Goal: Task Accomplishment & Management: Use online tool/utility

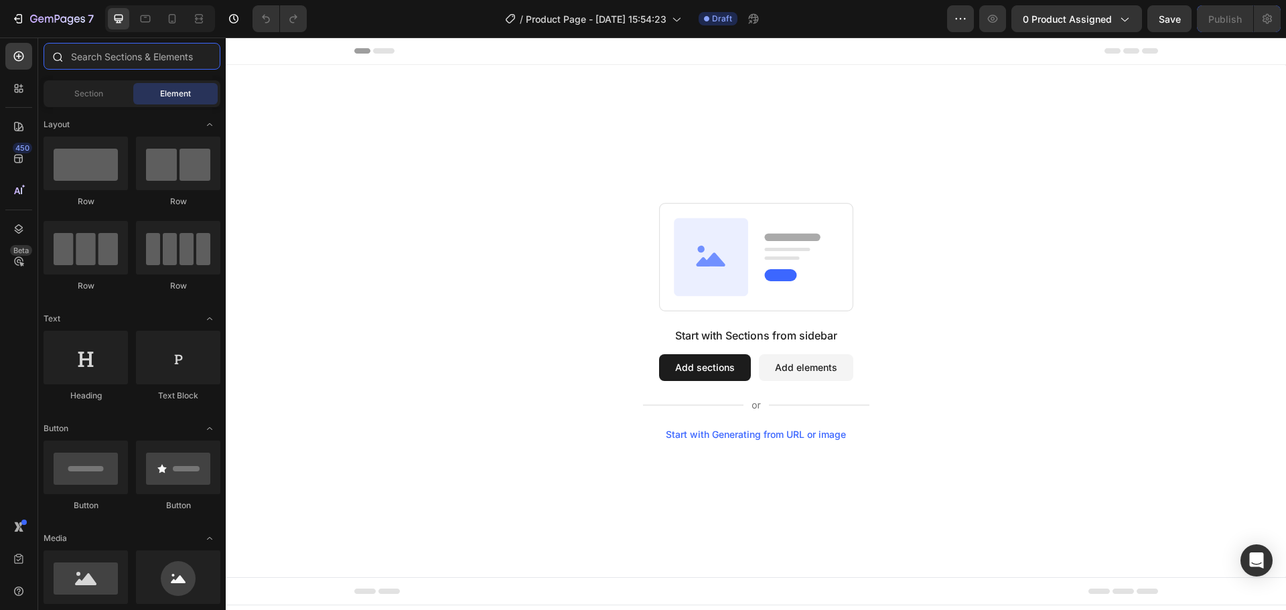
click at [80, 56] on input "text" at bounding box center [132, 56] width 177 height 27
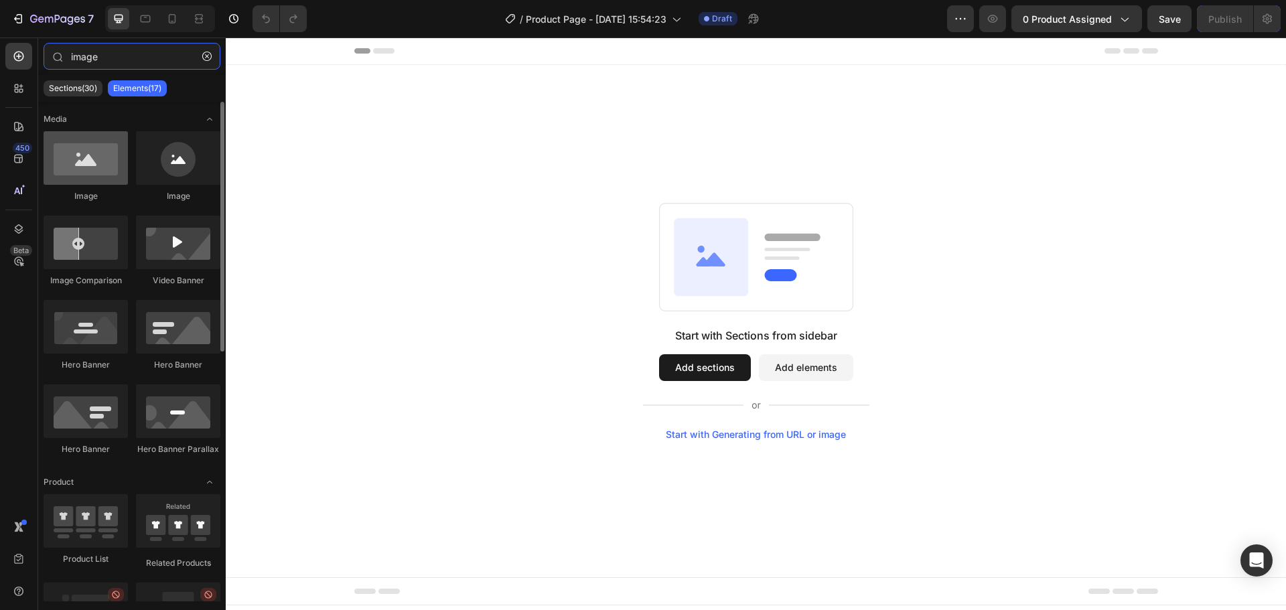
type input "image"
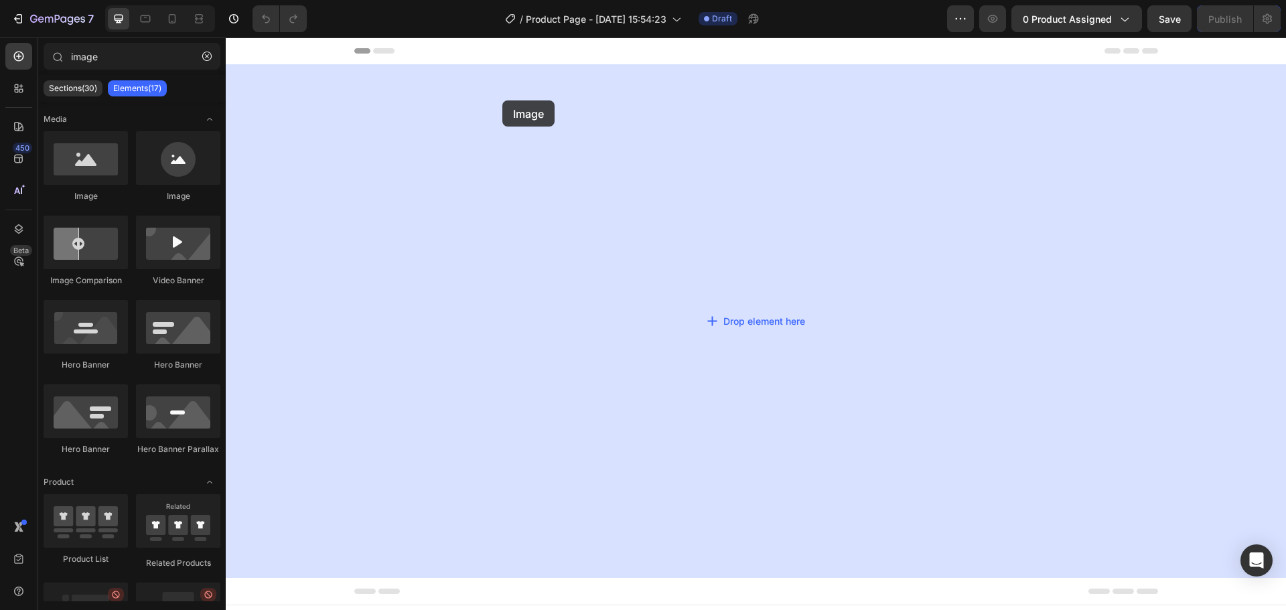
drag, startPoint x: 332, startPoint y: 198, endPoint x: 502, endPoint y: 100, distance: 195.9
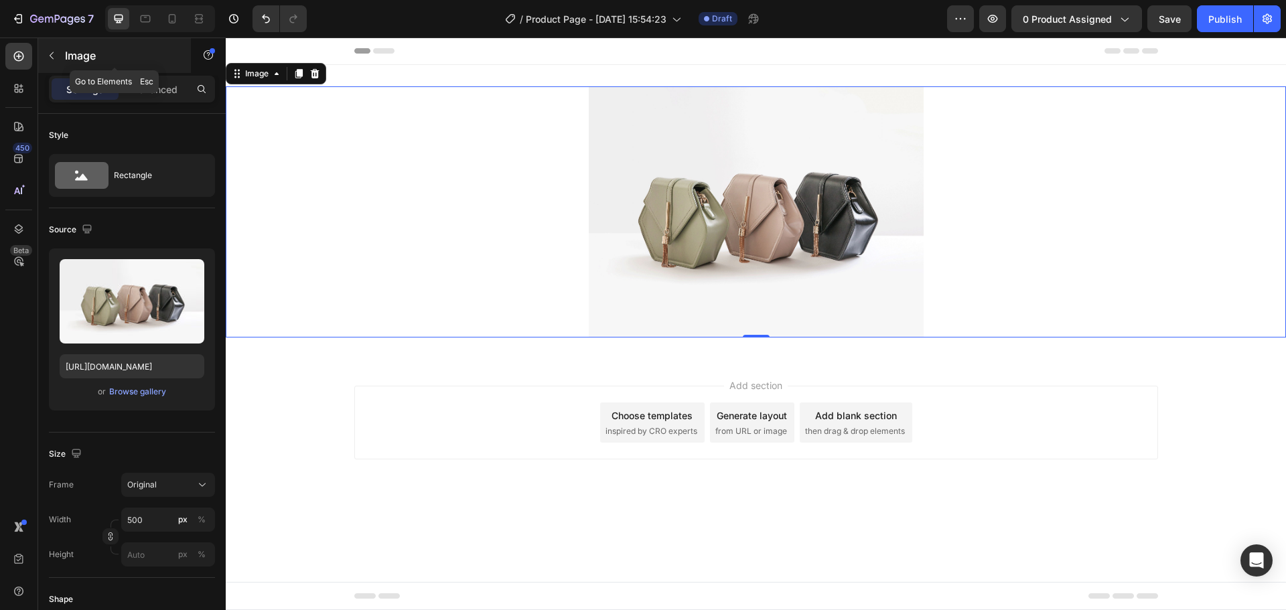
click at [50, 51] on icon "button" at bounding box center [51, 55] width 11 height 11
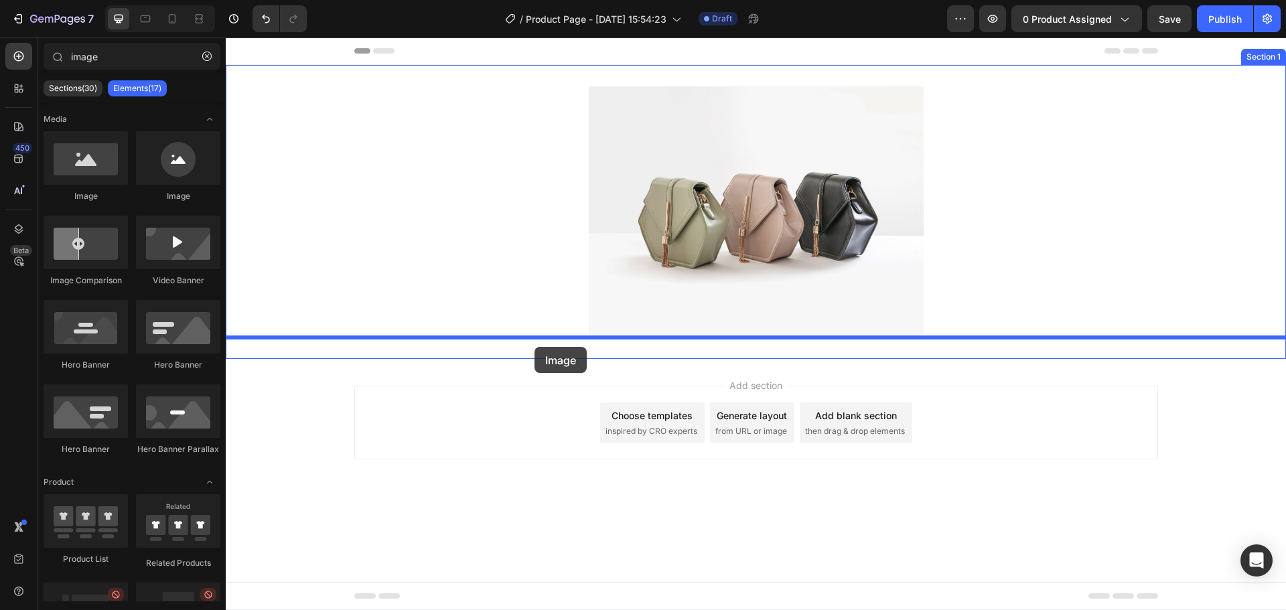
drag, startPoint x: 311, startPoint y: 186, endPoint x: 535, endPoint y: 347, distance: 274.9
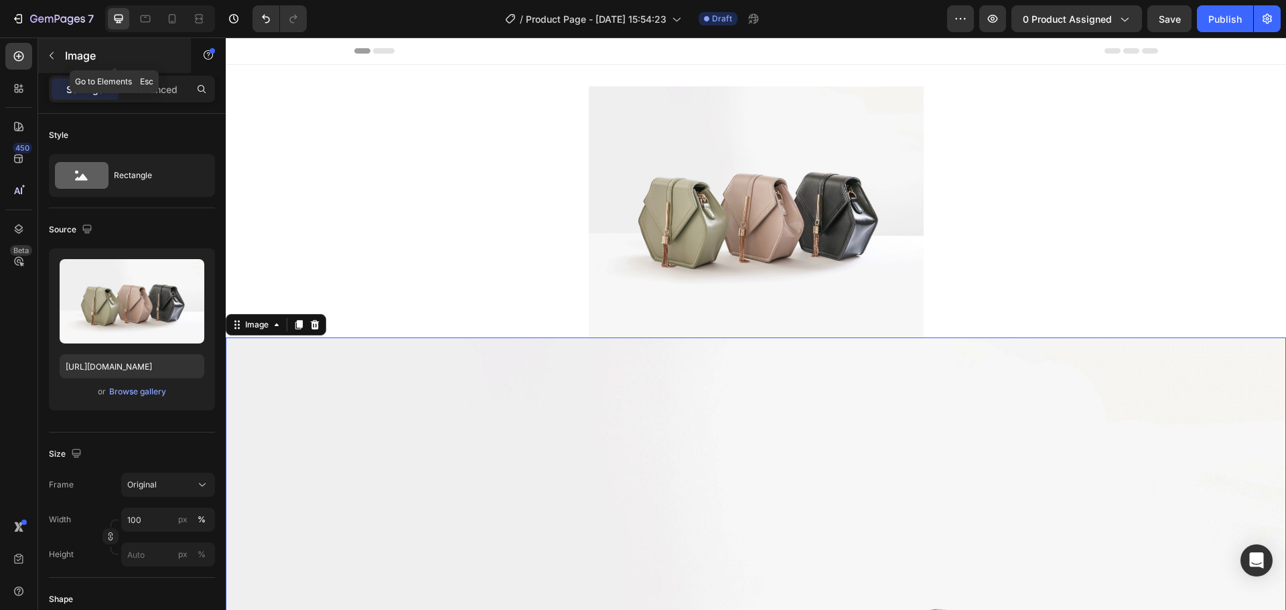
click at [55, 52] on icon "button" at bounding box center [51, 55] width 11 height 11
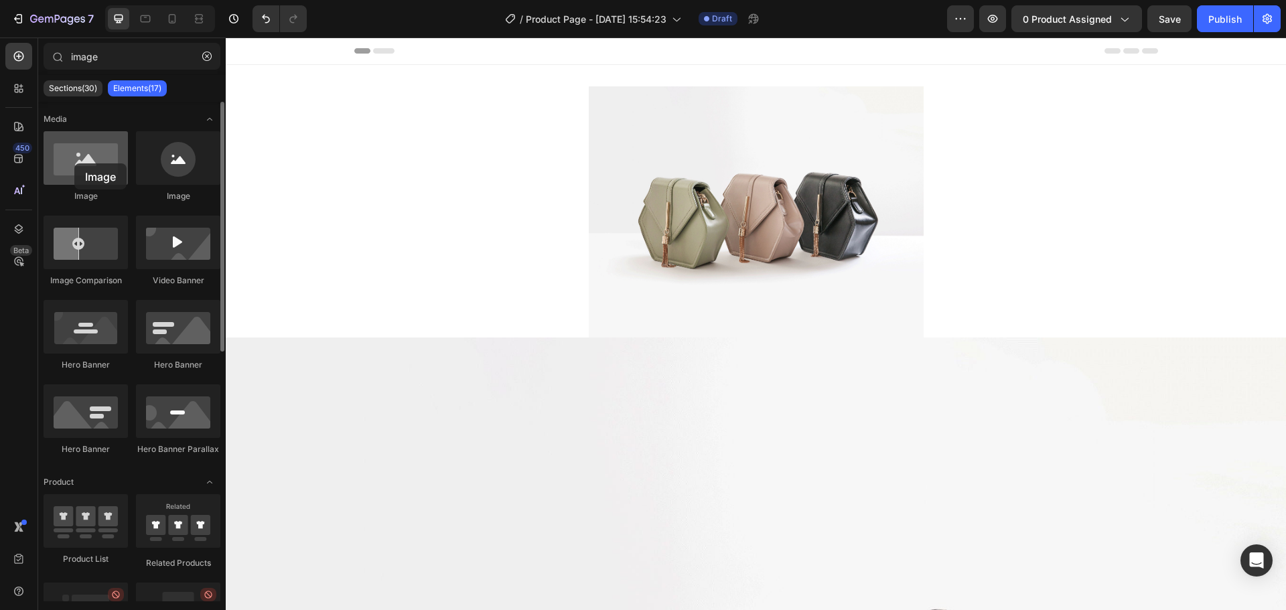
drag, startPoint x: 111, startPoint y: 178, endPoint x: 78, endPoint y: 165, distance: 35.5
click at [78, 165] on div at bounding box center [86, 158] width 84 height 54
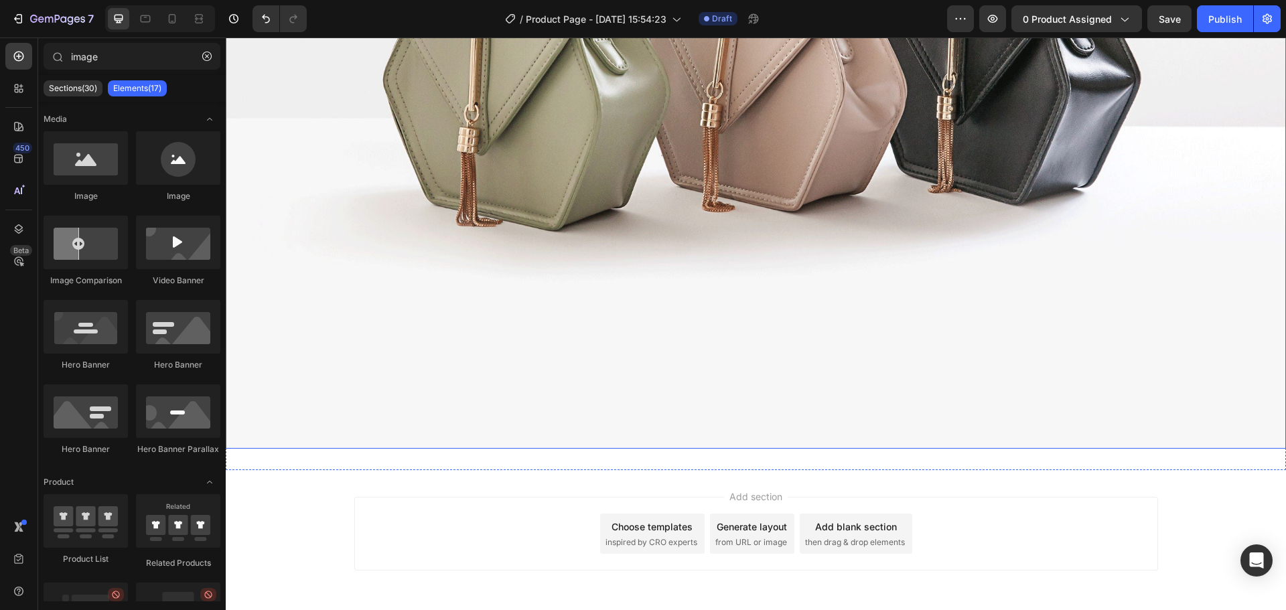
scroll to position [729, 0]
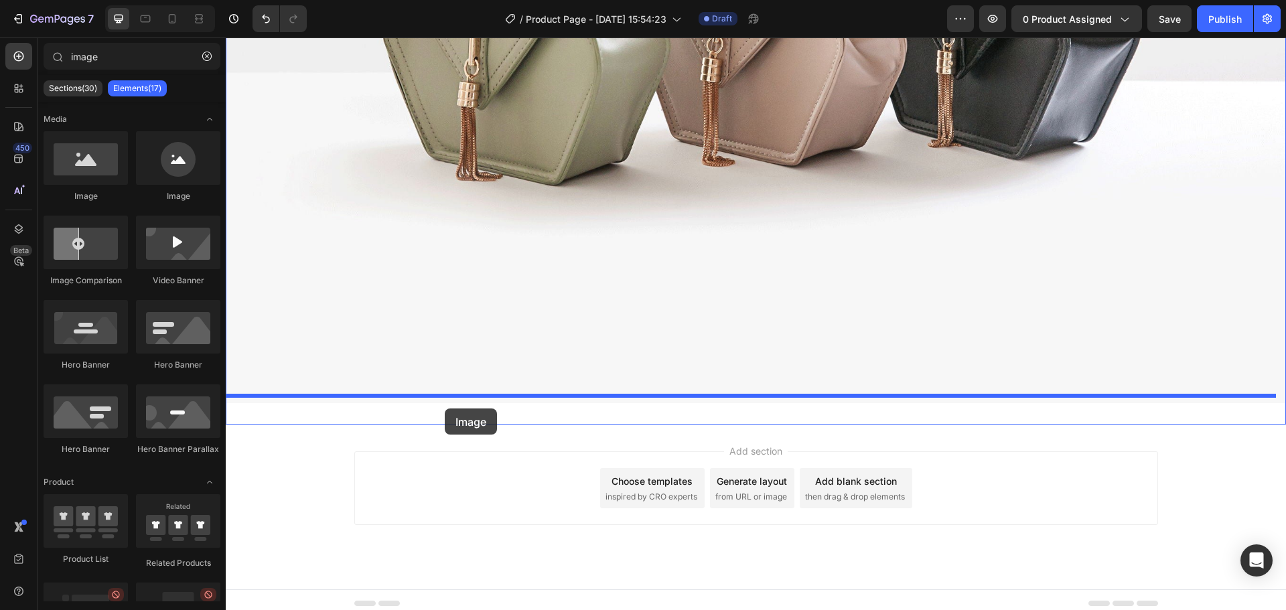
drag, startPoint x: 317, startPoint y: 203, endPoint x: 445, endPoint y: 409, distance: 241.8
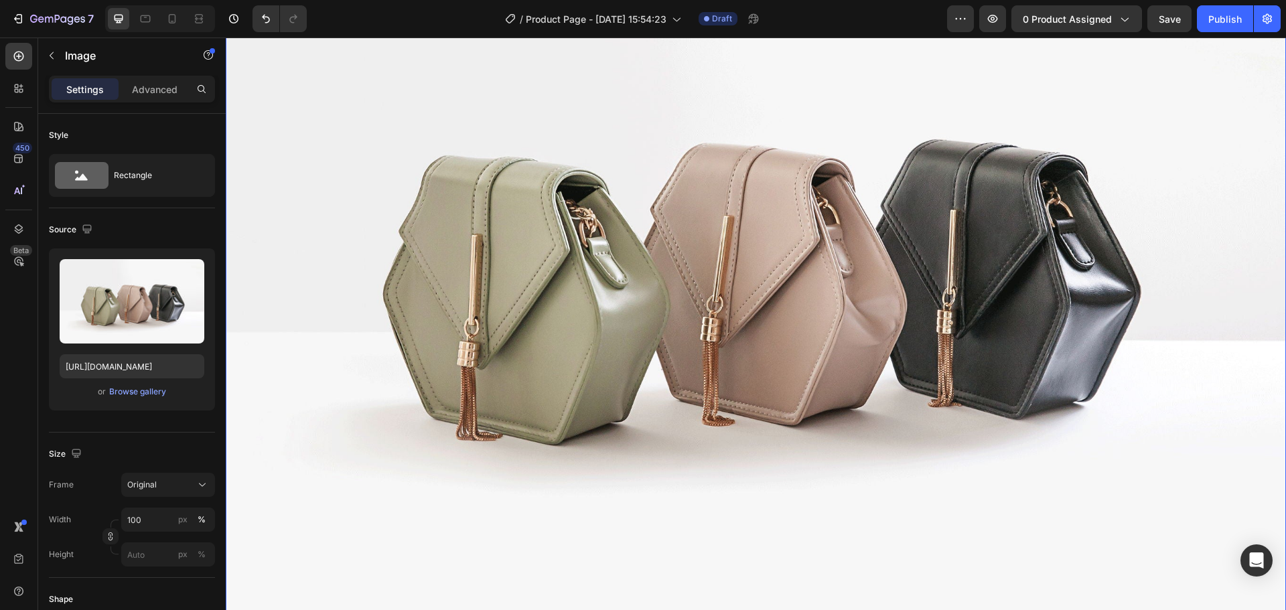
scroll to position [1517, 0]
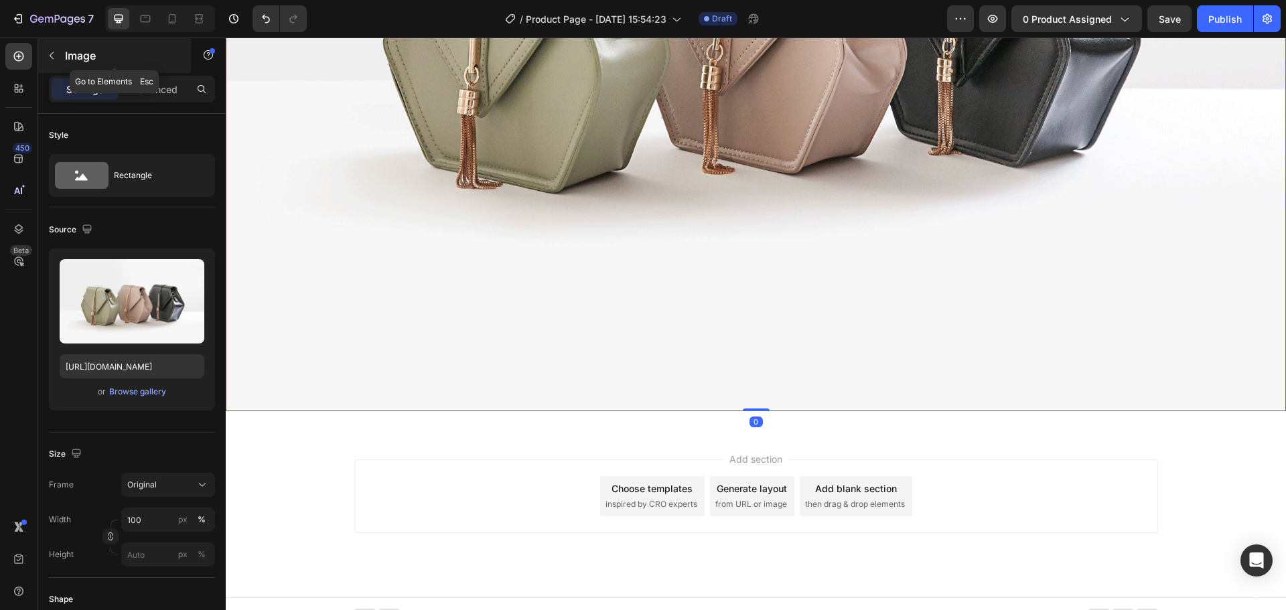
click at [50, 43] on div "Image" at bounding box center [114, 55] width 153 height 35
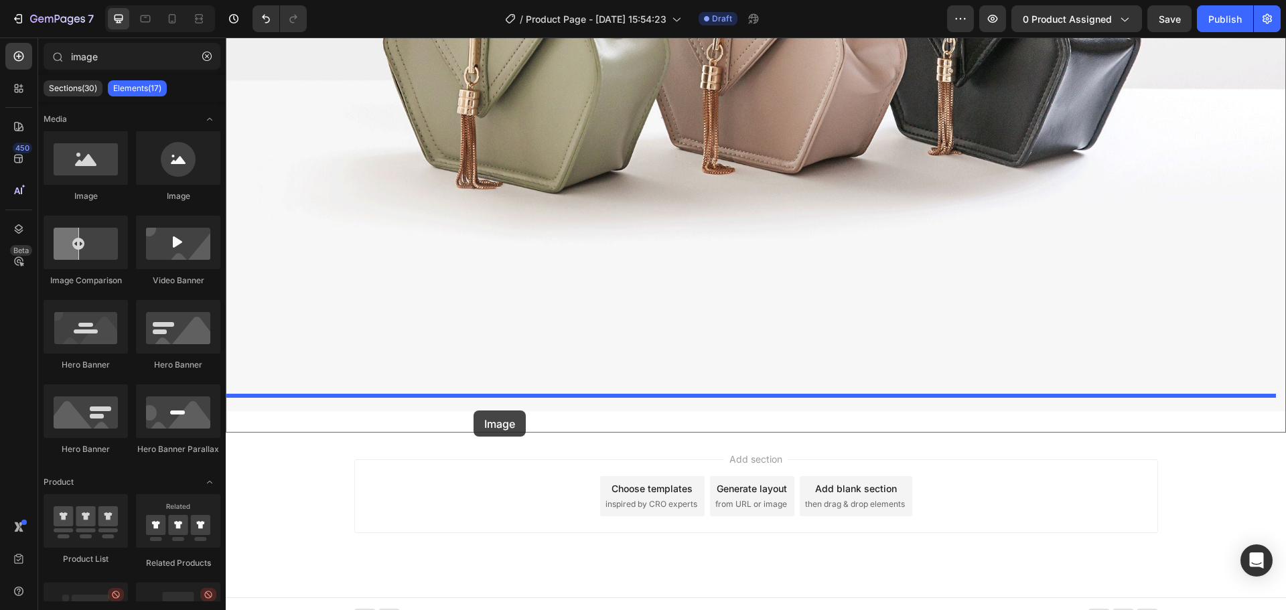
drag, startPoint x: 334, startPoint y: 214, endPoint x: 474, endPoint y: 411, distance: 241.6
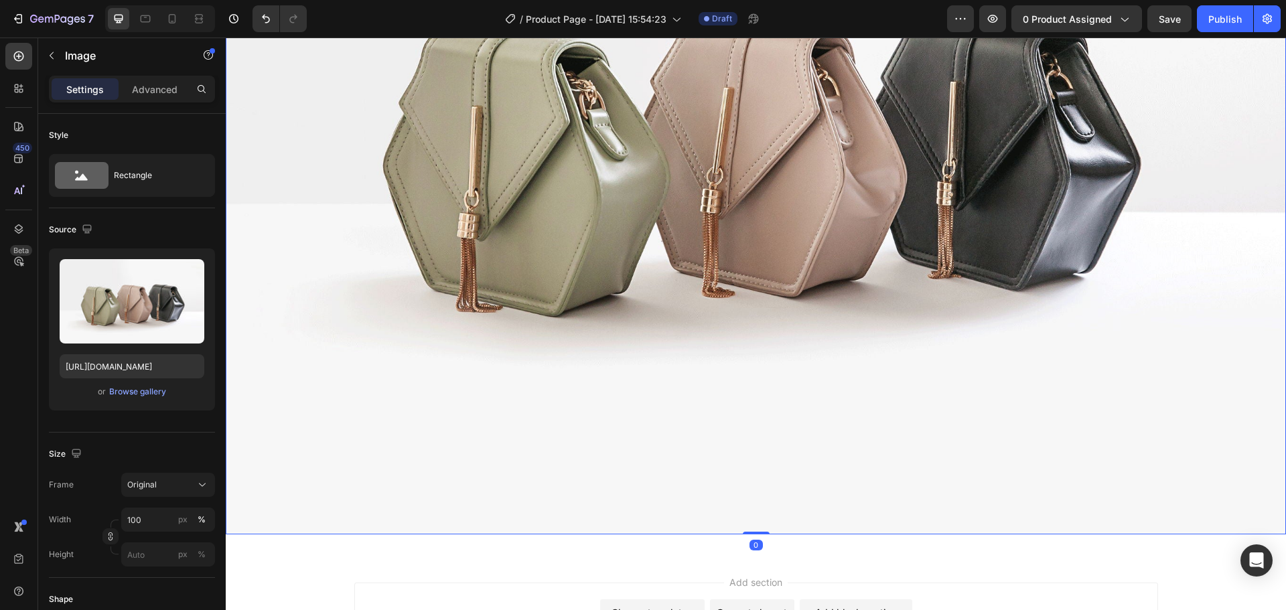
scroll to position [2306, 0]
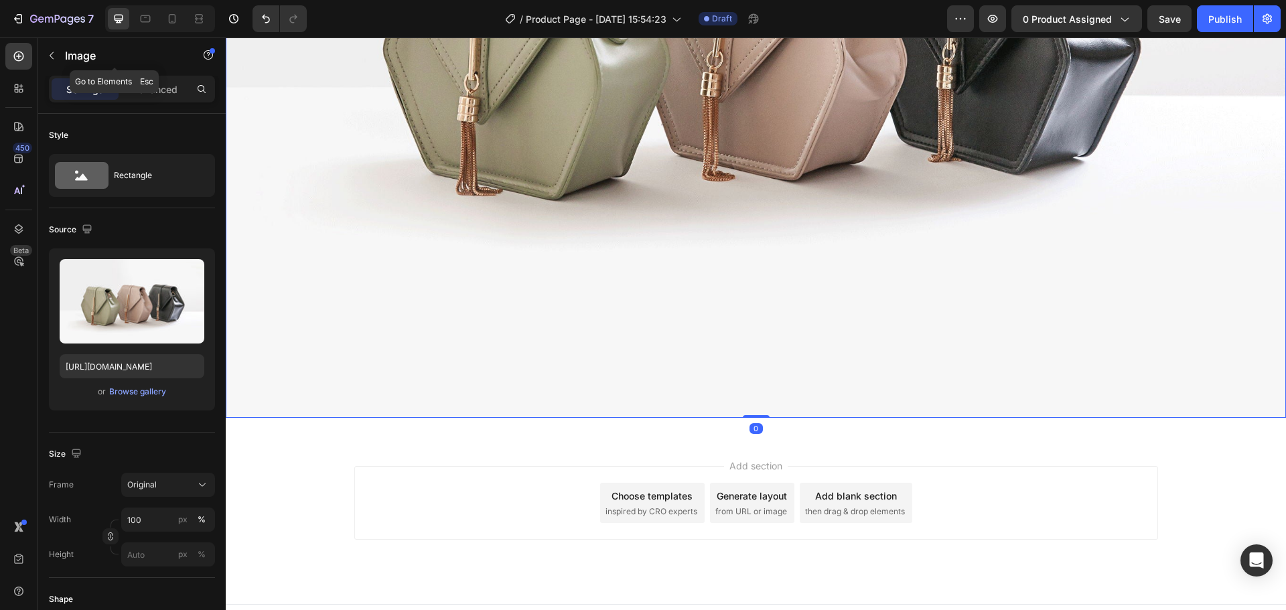
drag, startPoint x: 71, startPoint y: 59, endPoint x: 69, endPoint y: 66, distance: 7.6
click at [70, 59] on p "Image" at bounding box center [122, 56] width 114 height 16
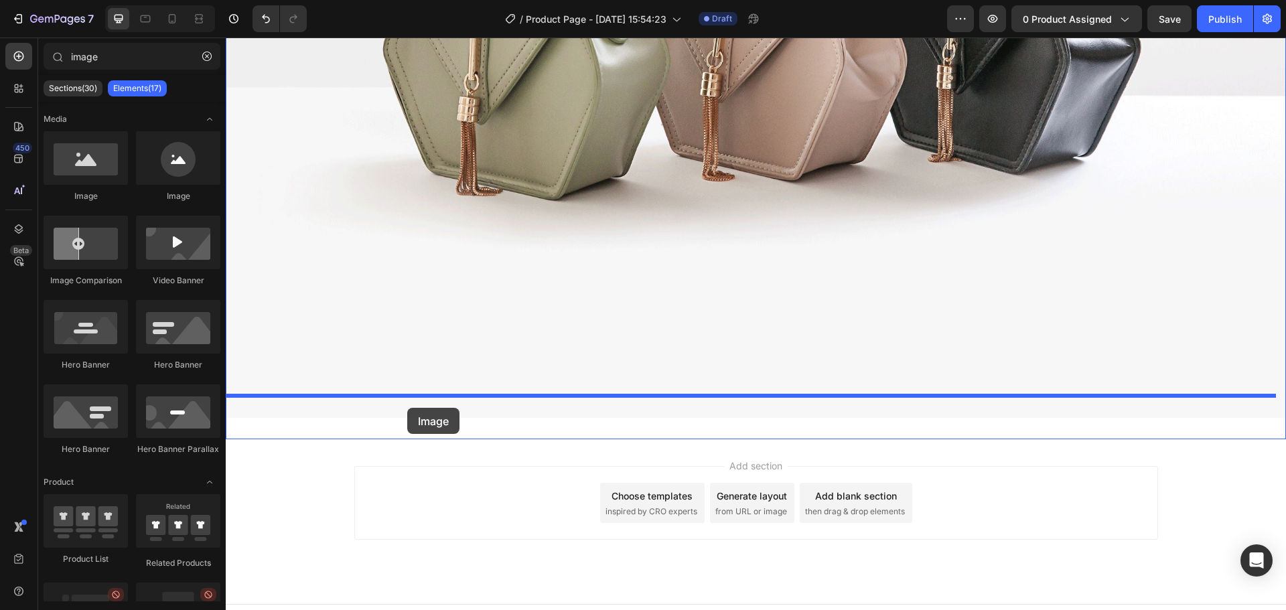
drag, startPoint x: 301, startPoint y: 206, endPoint x: 407, endPoint y: 408, distance: 228.0
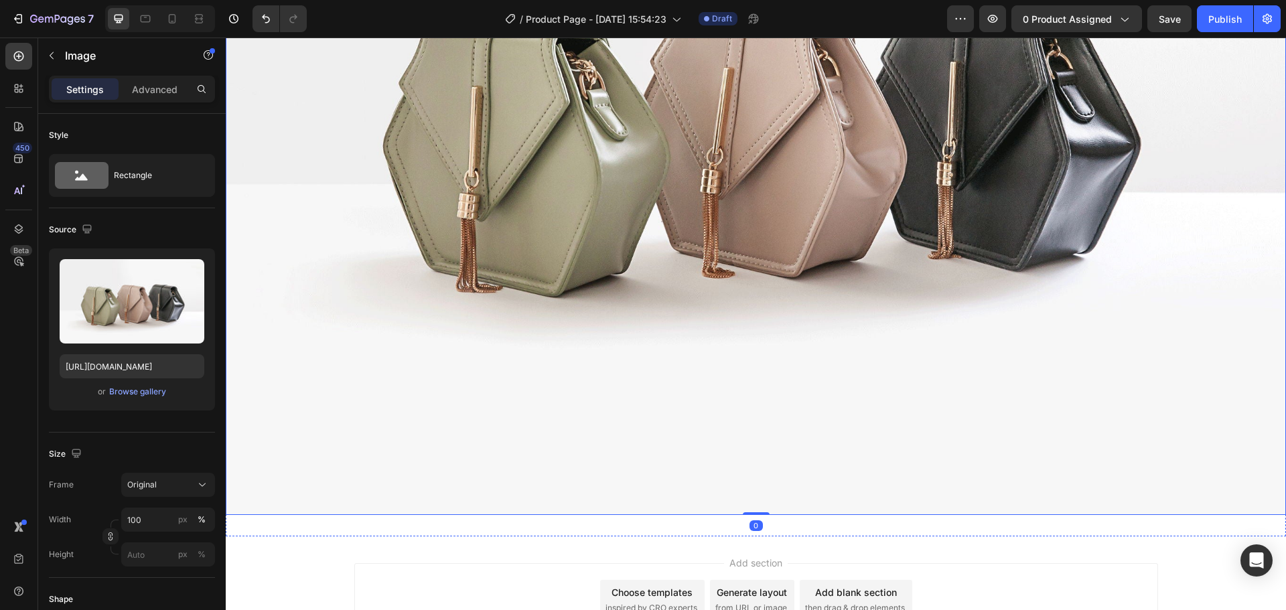
scroll to position [3093, 0]
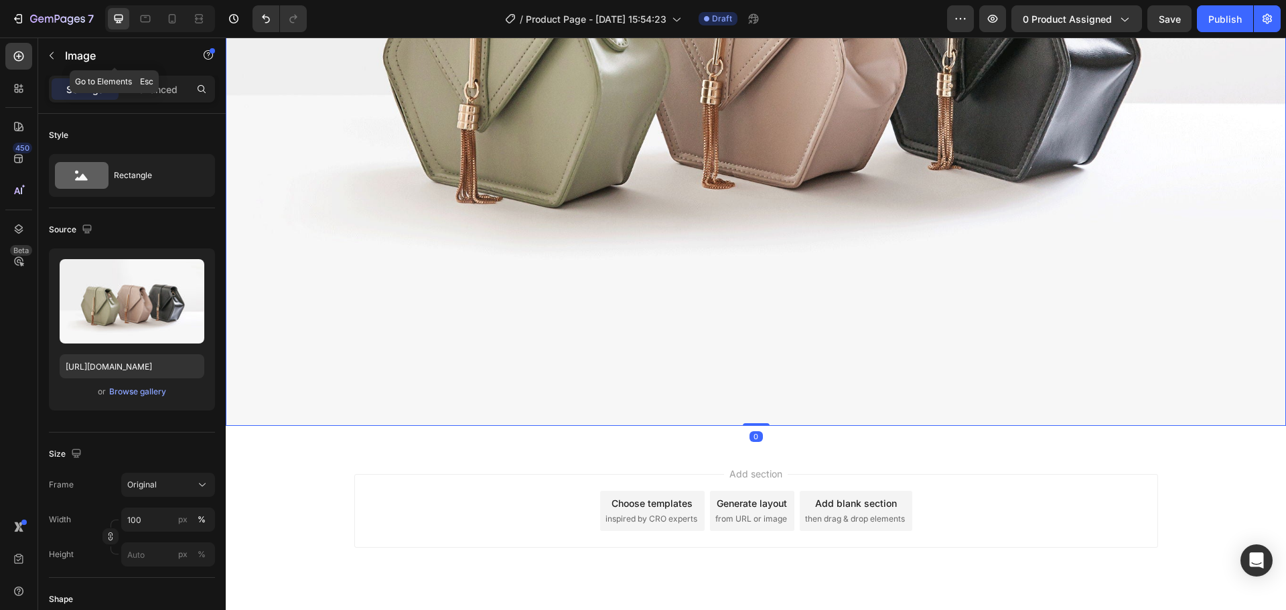
click at [53, 64] on button "button" at bounding box center [51, 55] width 21 height 21
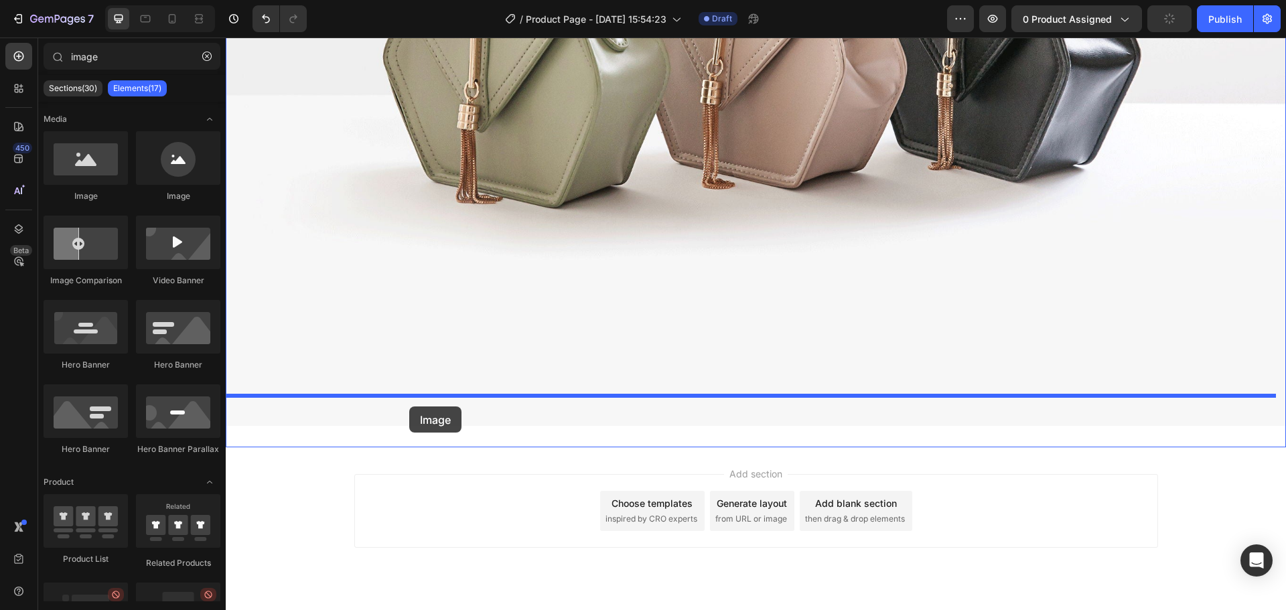
drag, startPoint x: 321, startPoint y: 211, endPoint x: 407, endPoint y: 394, distance: 202.2
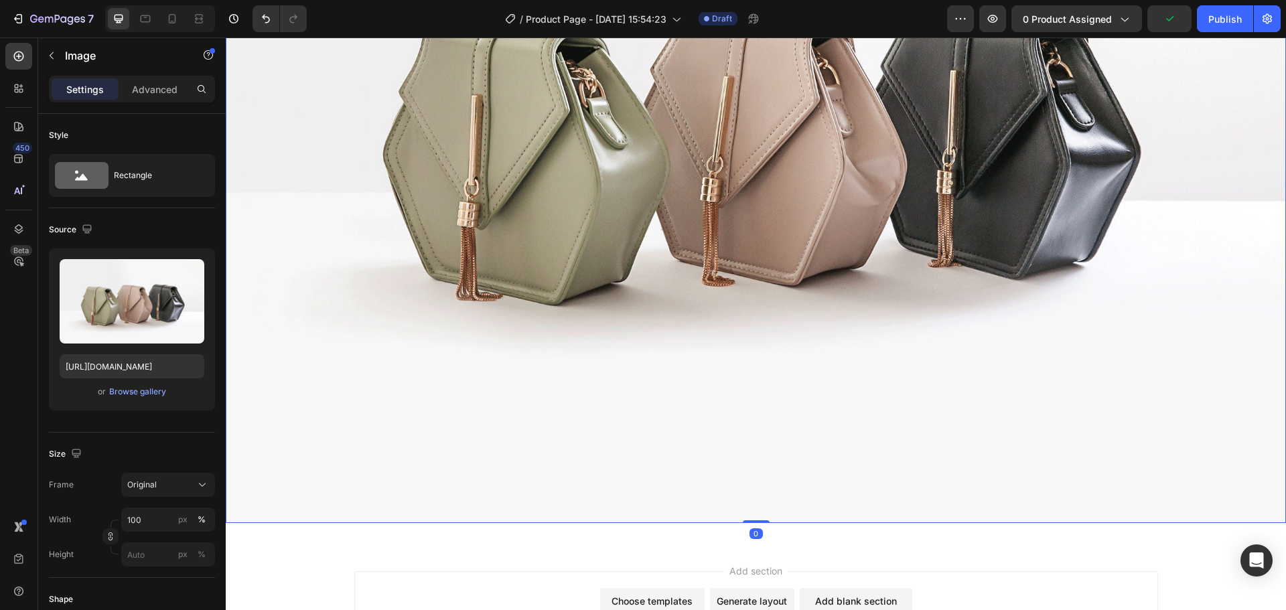
scroll to position [3881, 0]
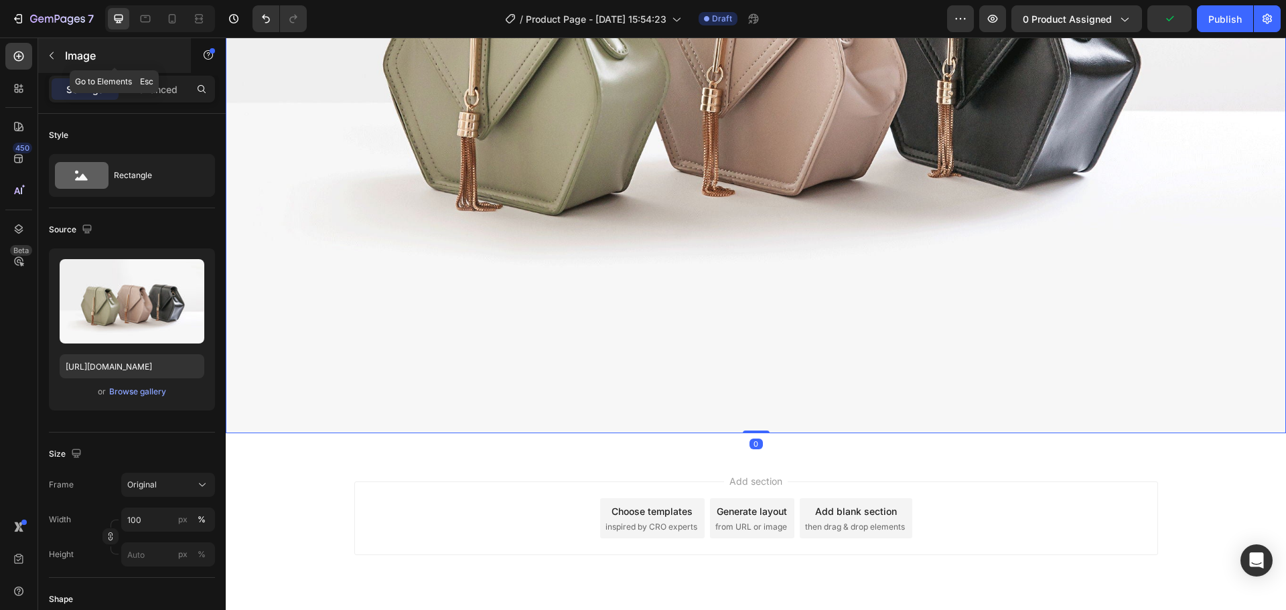
click at [63, 44] on div "Image" at bounding box center [114, 55] width 153 height 35
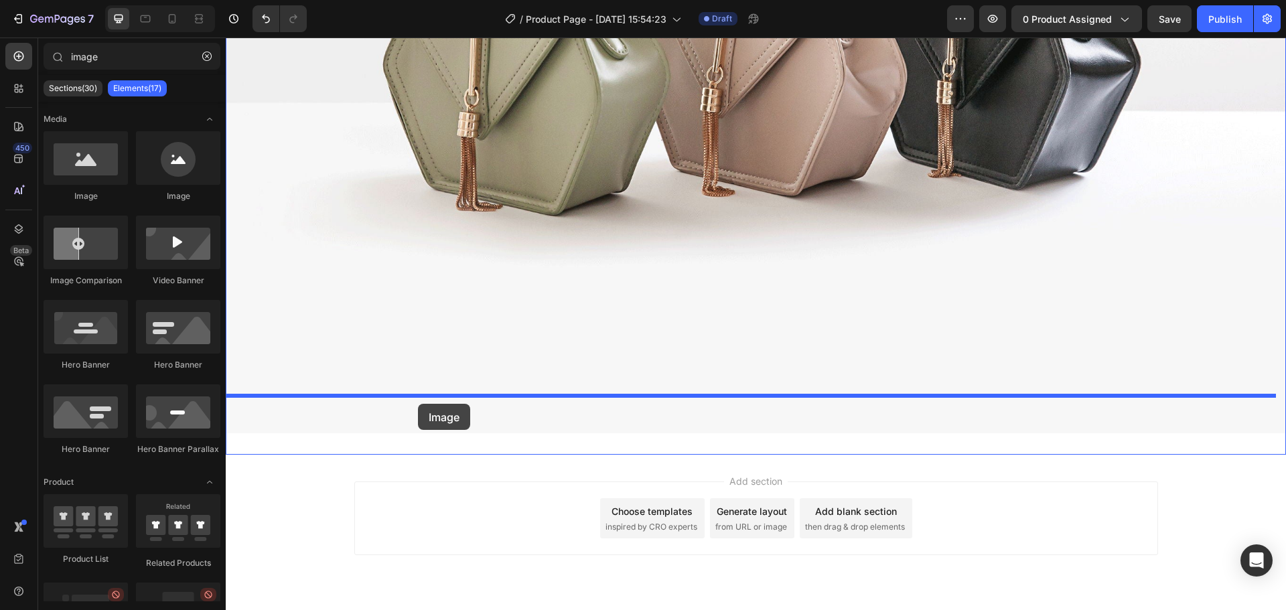
drag, startPoint x: 320, startPoint y: 207, endPoint x: 417, endPoint y: 406, distance: 221.4
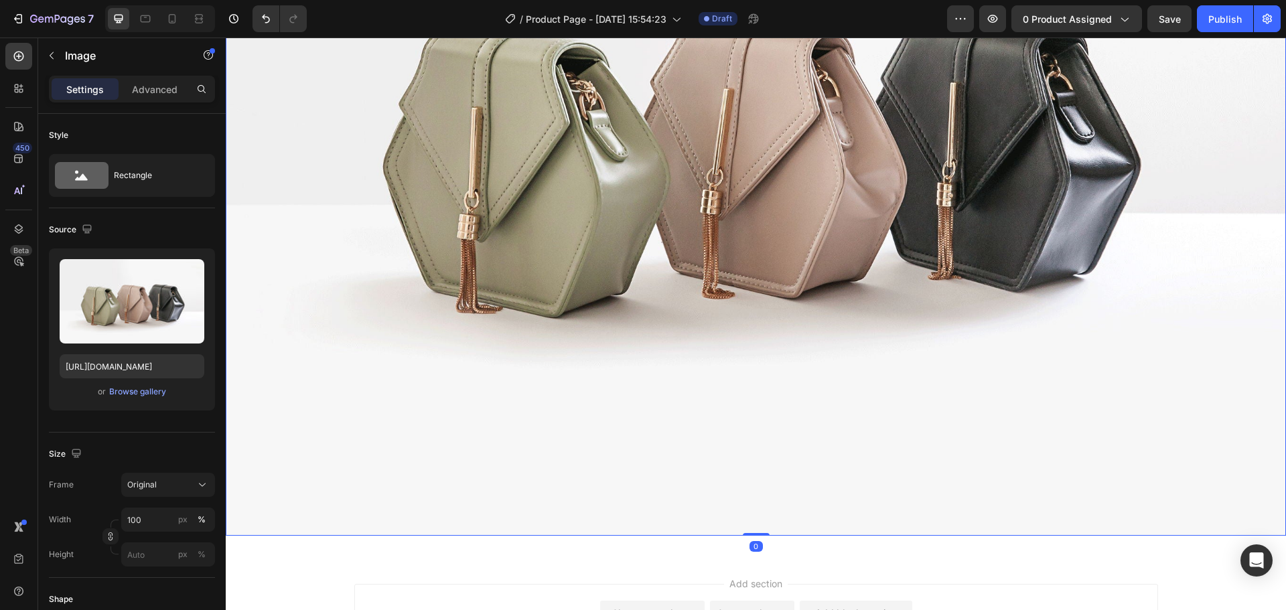
scroll to position [4669, 0]
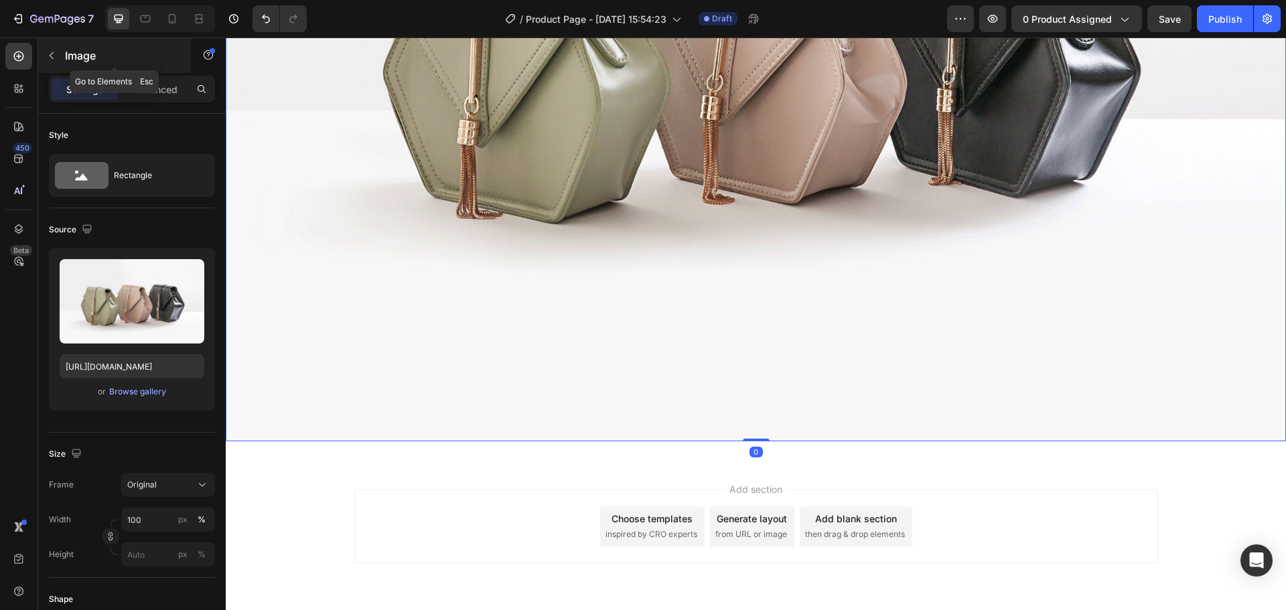
click at [43, 56] on button "button" at bounding box center [51, 55] width 21 height 21
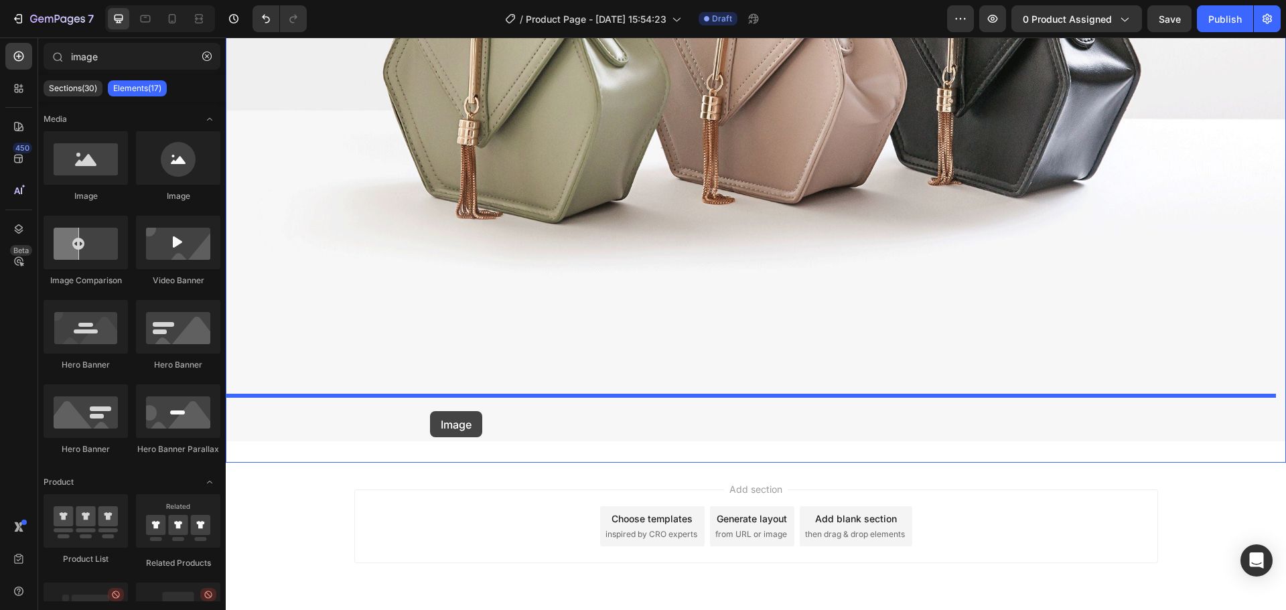
drag, startPoint x: 321, startPoint y: 210, endPoint x: 430, endPoint y: 411, distance: 229.3
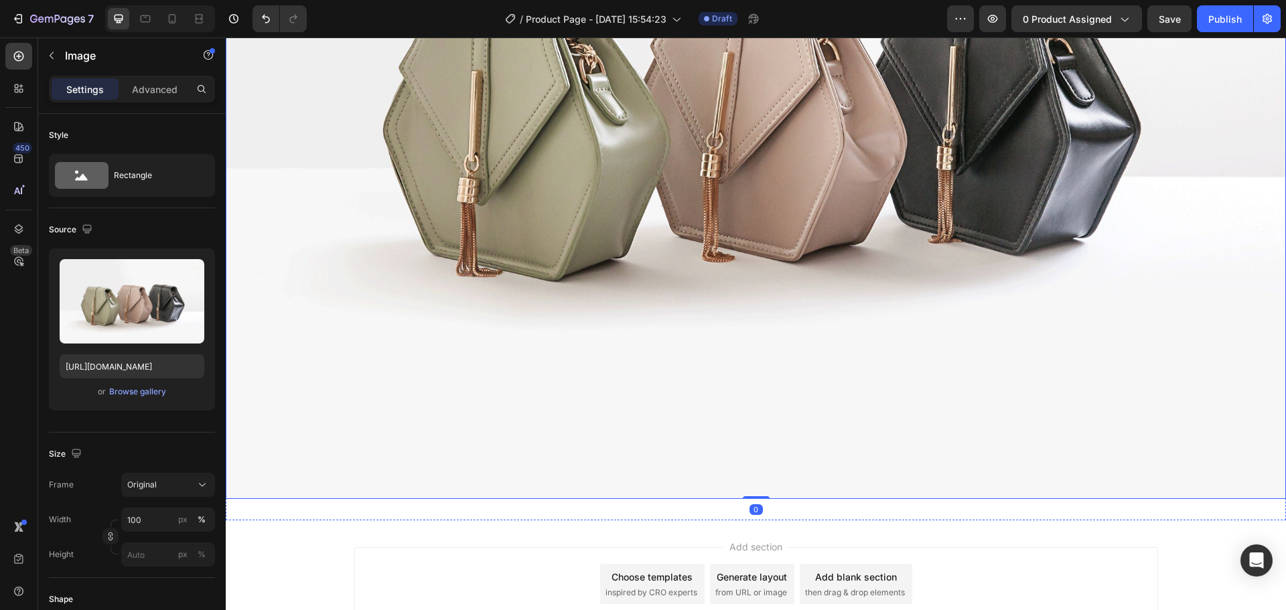
scroll to position [5456, 0]
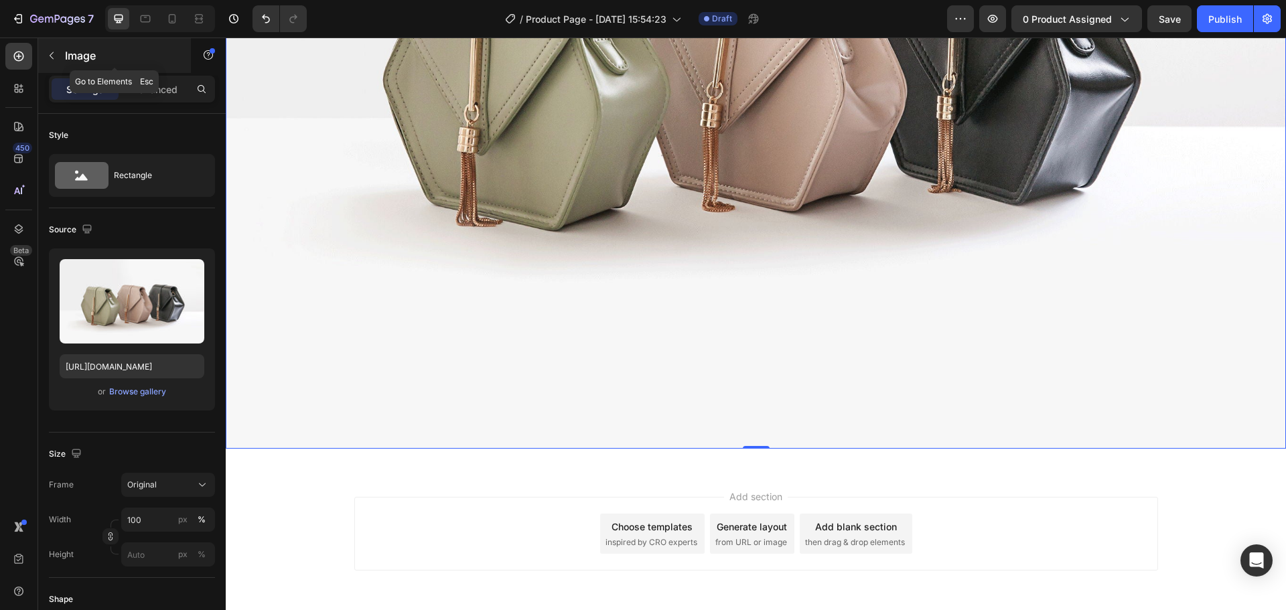
click at [57, 55] on button "button" at bounding box center [51, 55] width 21 height 21
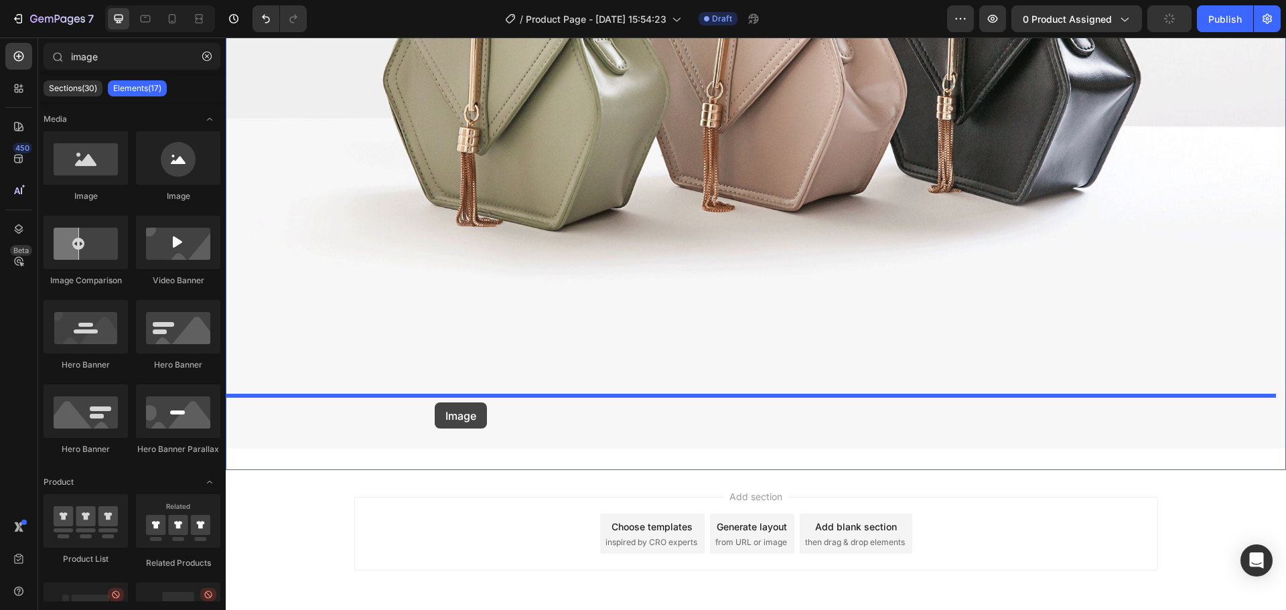
drag, startPoint x: 377, startPoint y: 246, endPoint x: 435, endPoint y: 403, distance: 167.0
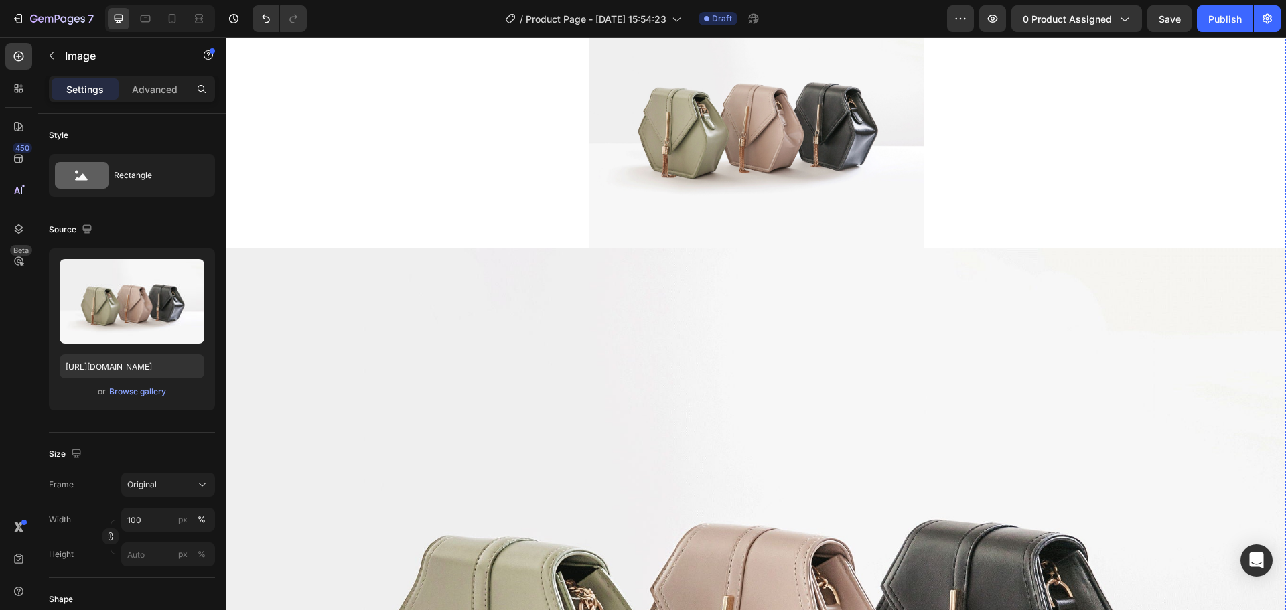
scroll to position [0, 0]
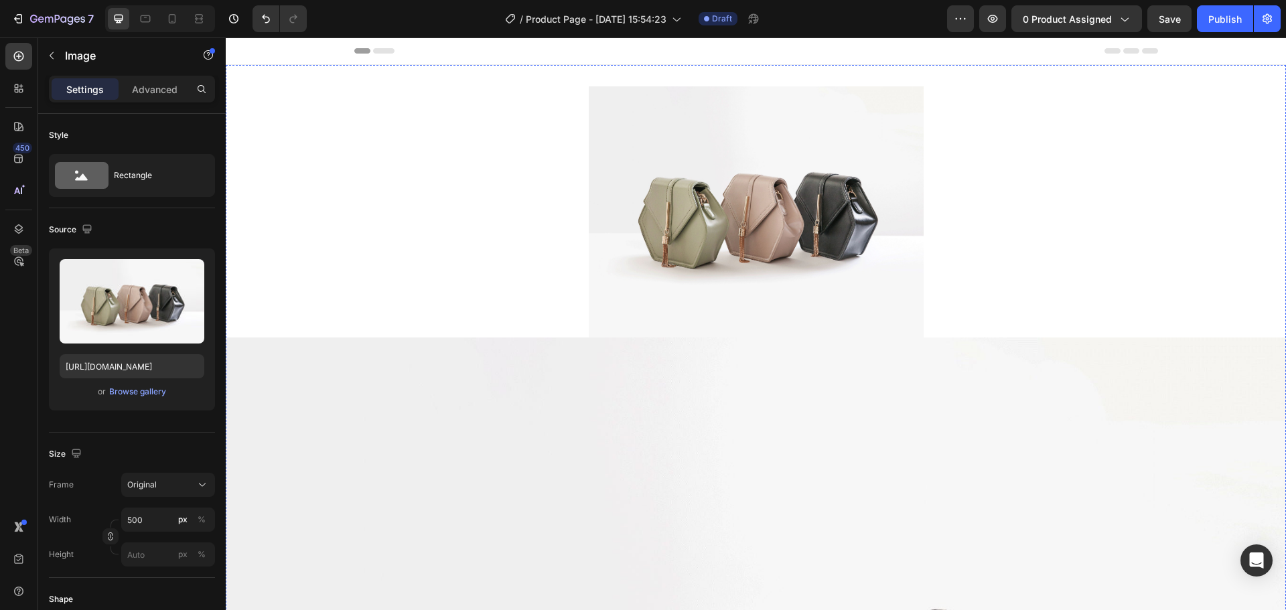
click at [716, 216] on img at bounding box center [756, 211] width 335 height 251
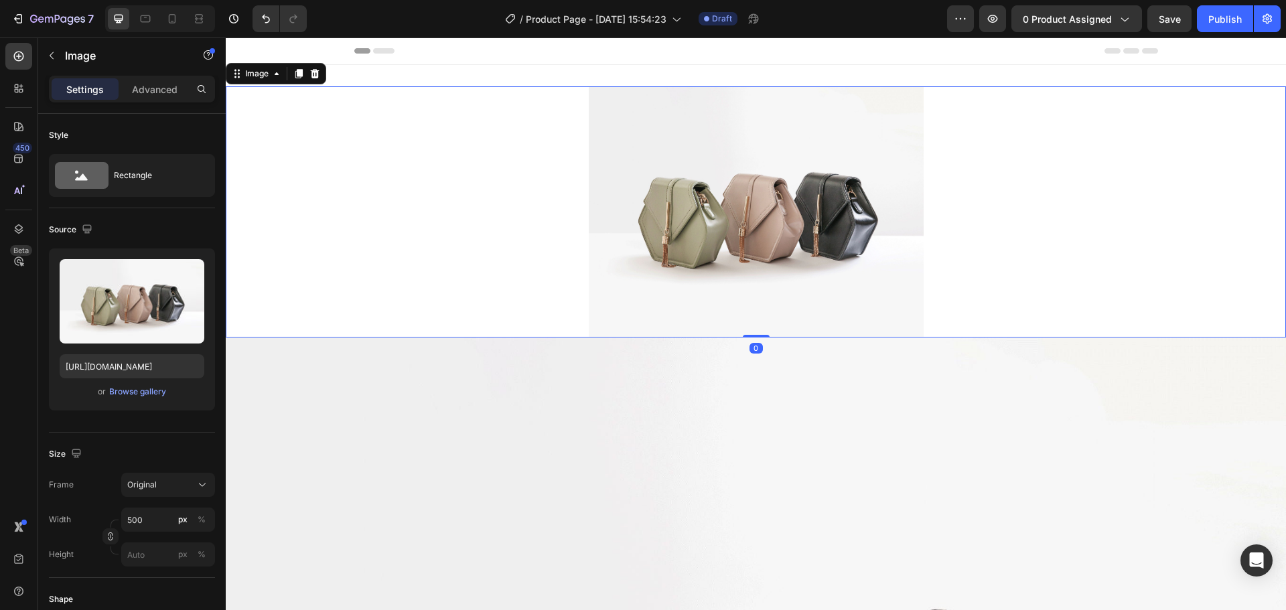
click at [800, 228] on img at bounding box center [756, 211] width 335 height 251
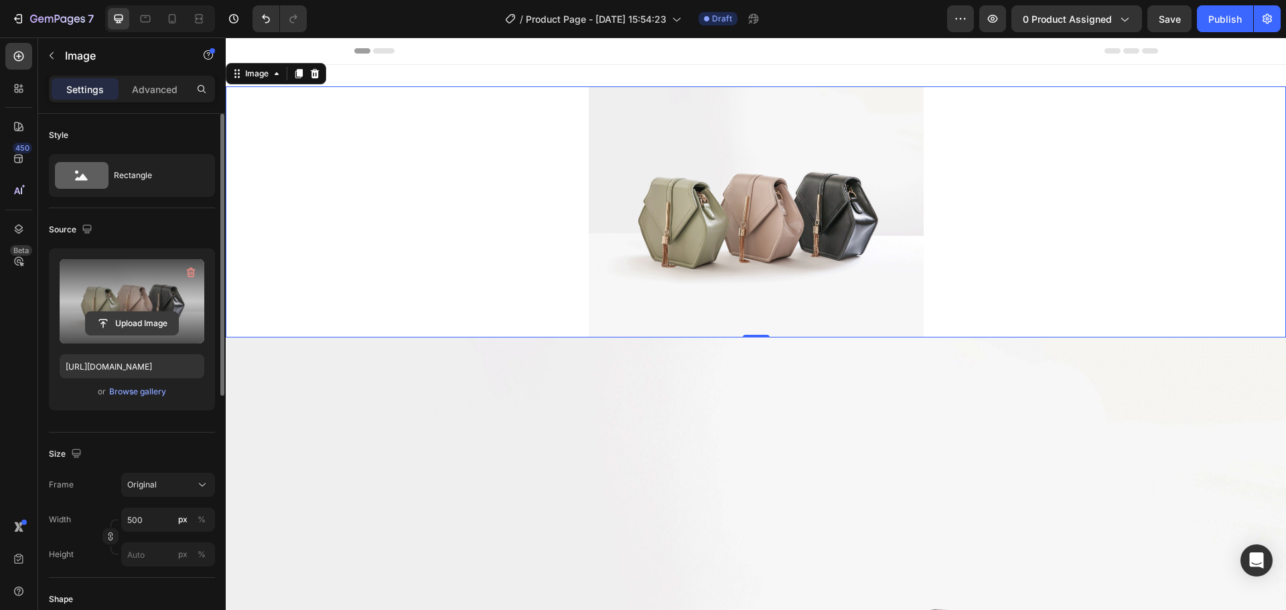
click at [138, 328] on input "file" at bounding box center [132, 323] width 92 height 23
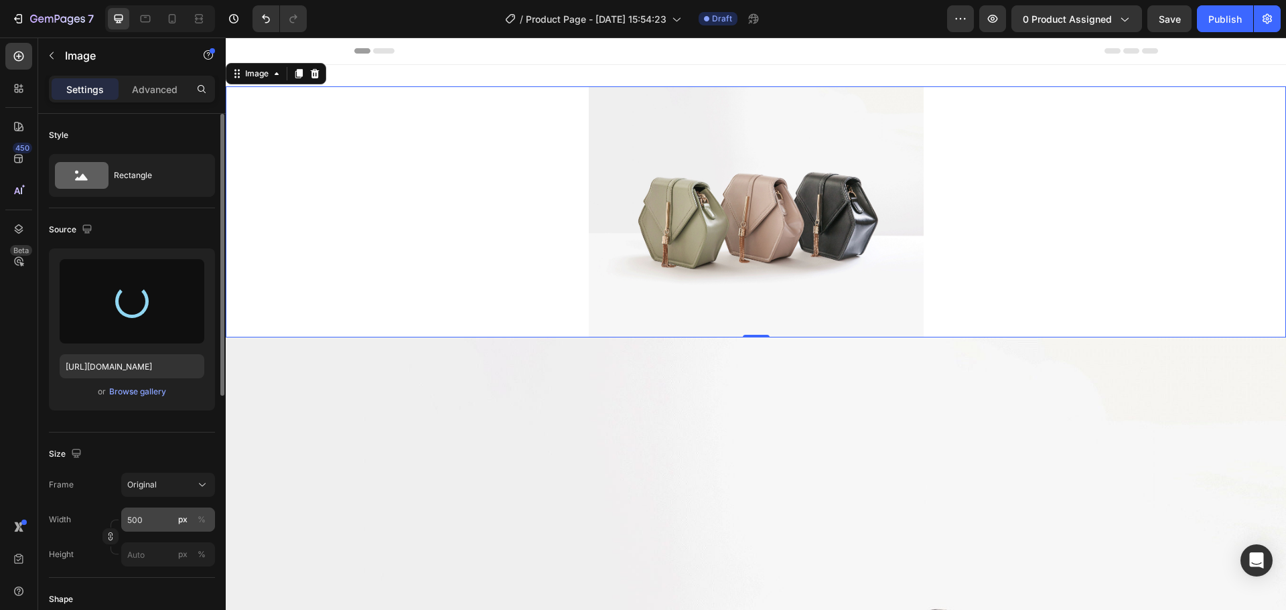
type input "[URL][DOMAIN_NAME]"
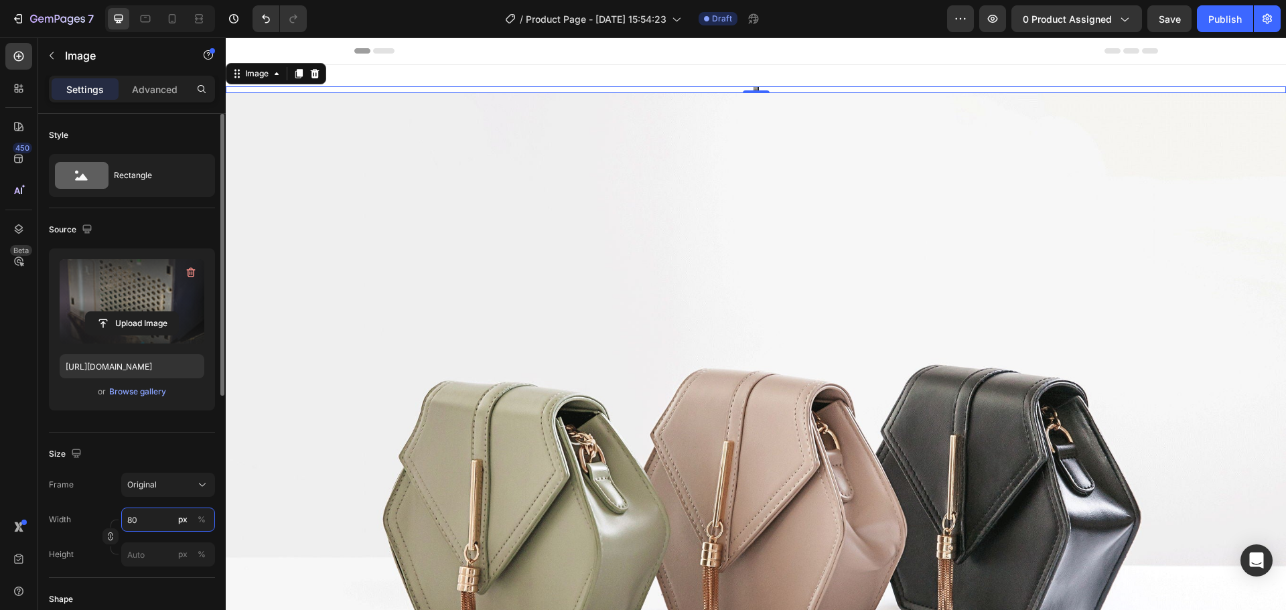
type input "800"
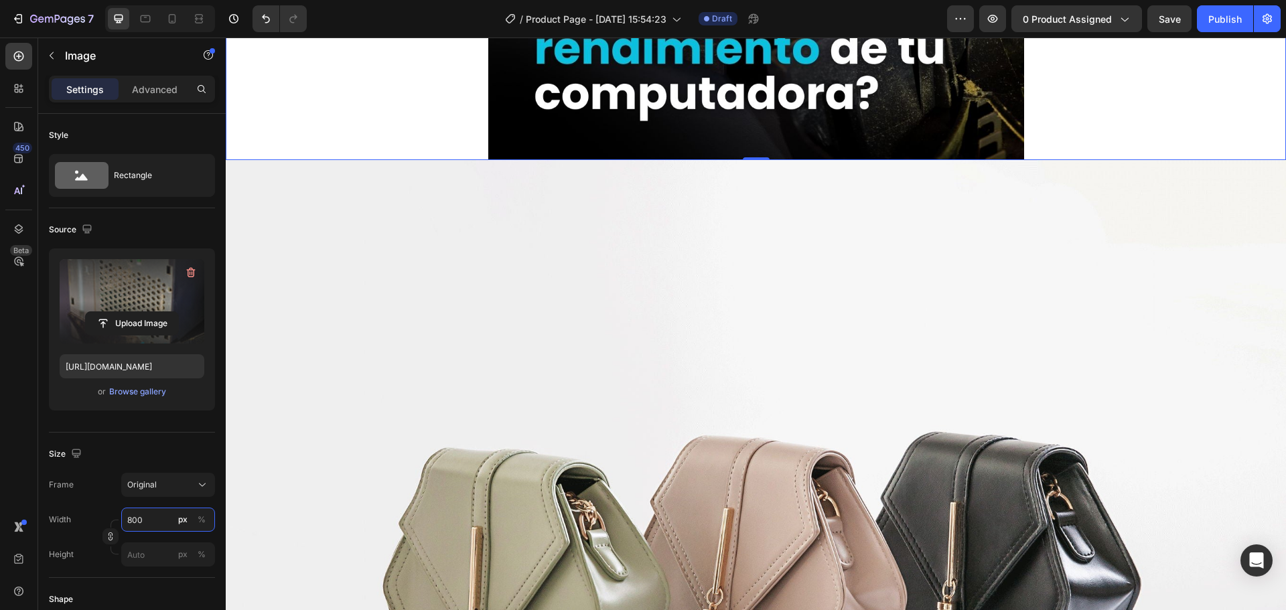
scroll to position [670, 0]
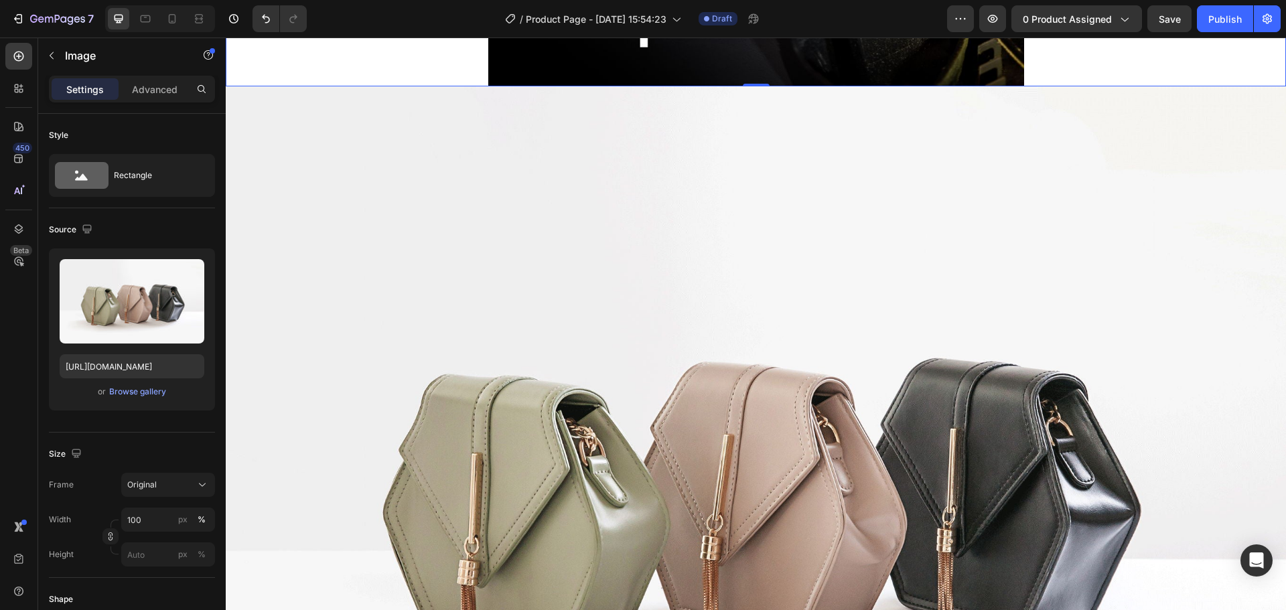
click at [581, 391] on img at bounding box center [756, 483] width 1060 height 795
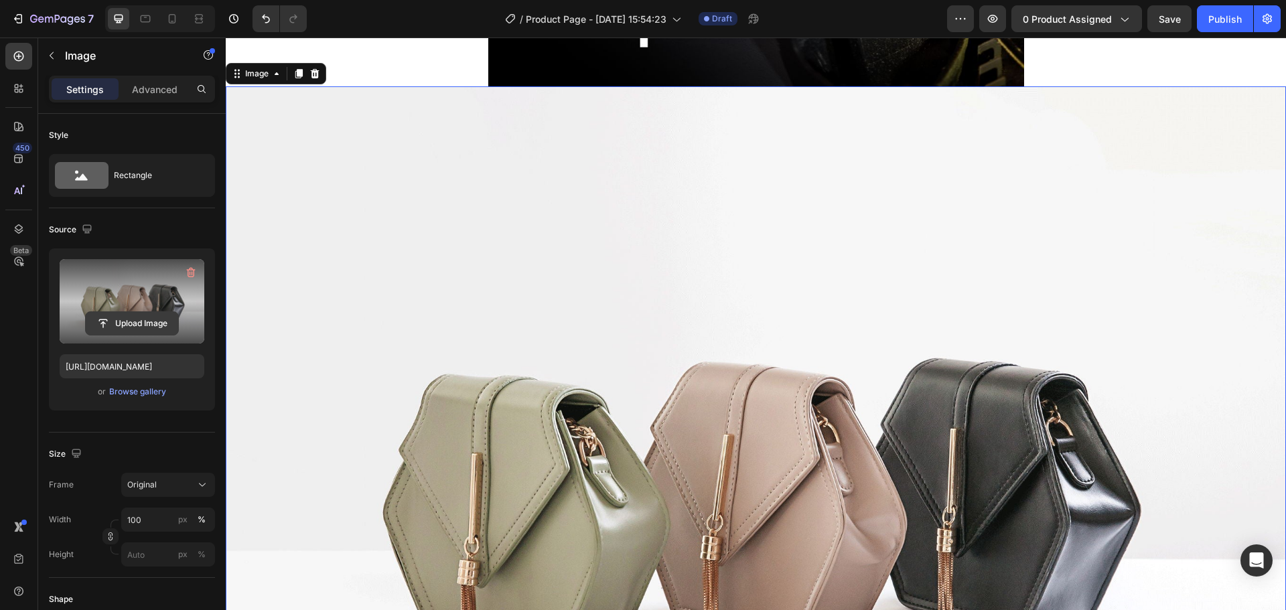
click at [136, 315] on input "file" at bounding box center [132, 323] width 92 height 23
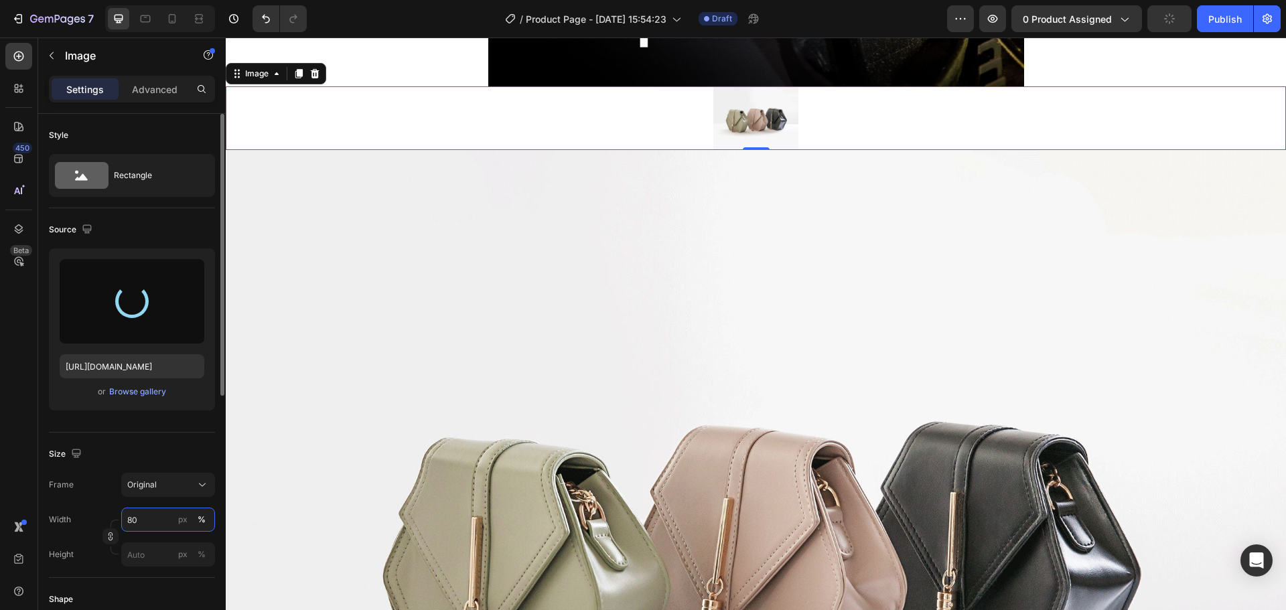
type input "800"
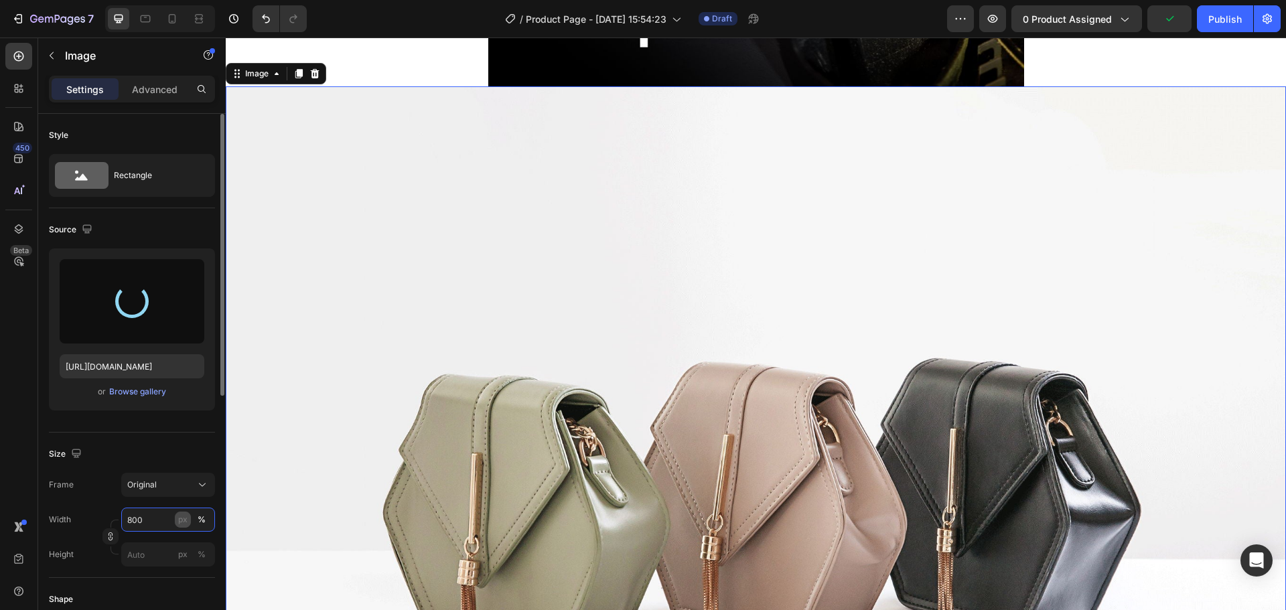
type input "[URL][DOMAIN_NAME]"
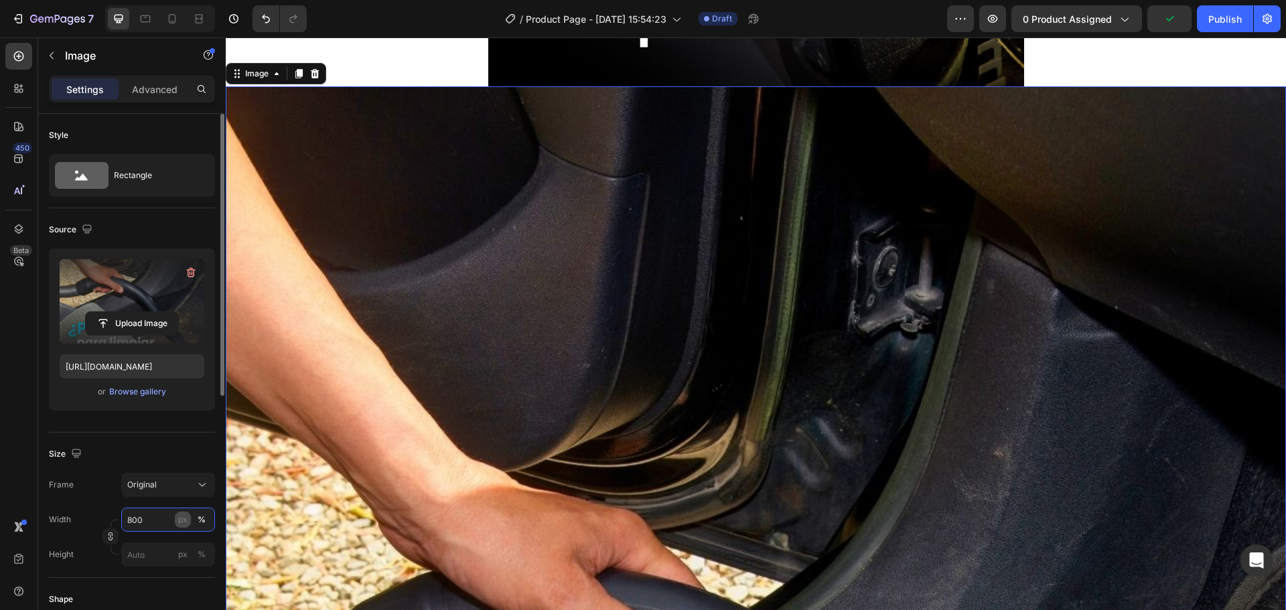
type input "800"
click at [182, 522] on div "px" at bounding box center [182, 520] width 9 height 12
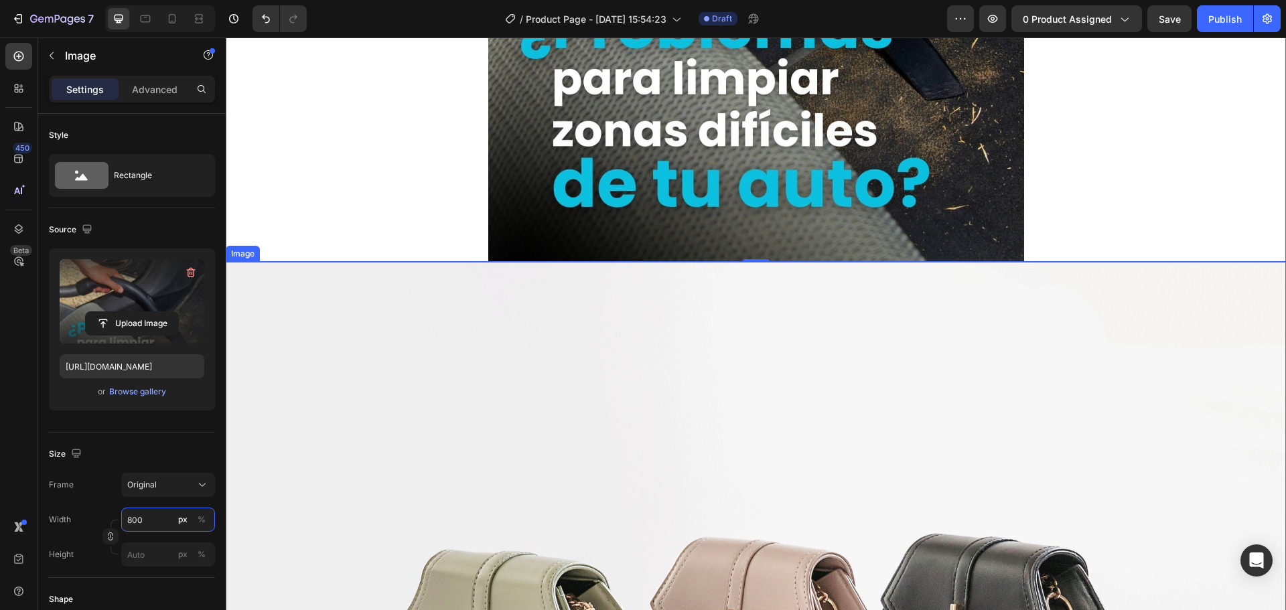
scroll to position [1273, 0]
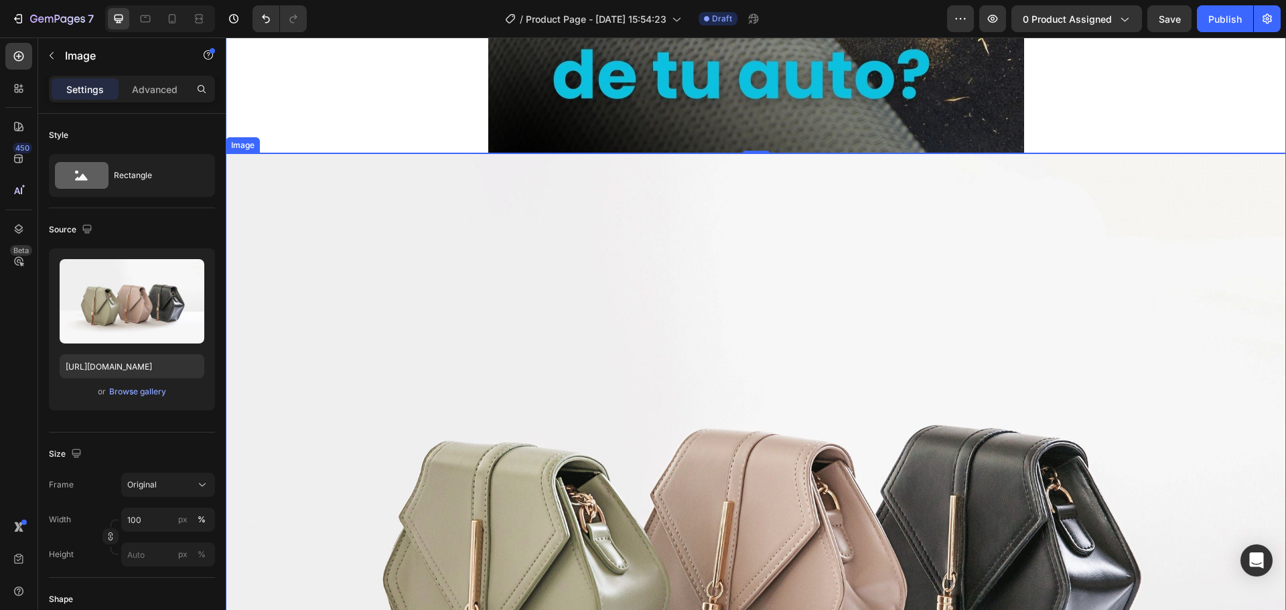
click at [565, 297] on img at bounding box center [756, 550] width 1060 height 795
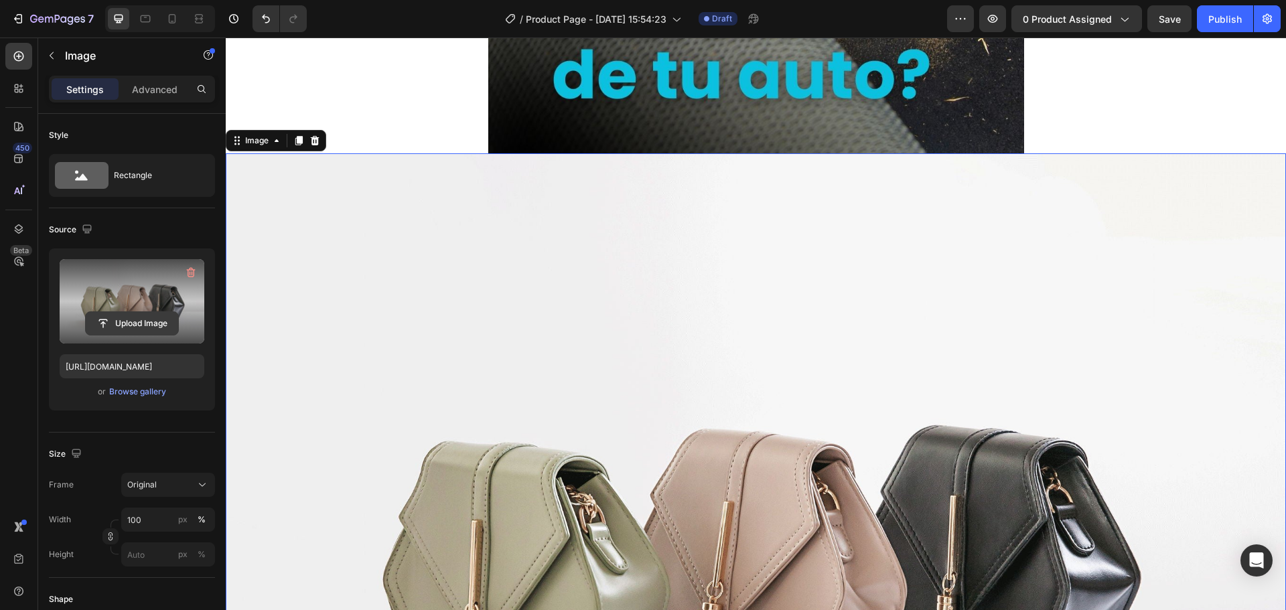
click at [157, 322] on input "file" at bounding box center [132, 323] width 92 height 23
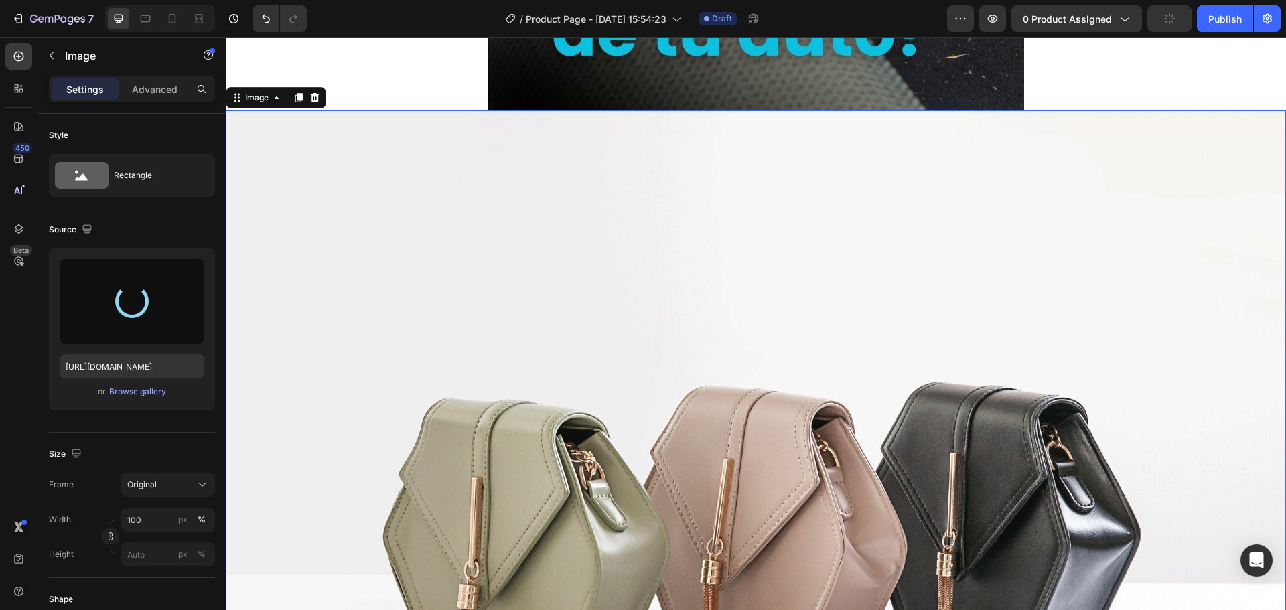
scroll to position [1340, 0]
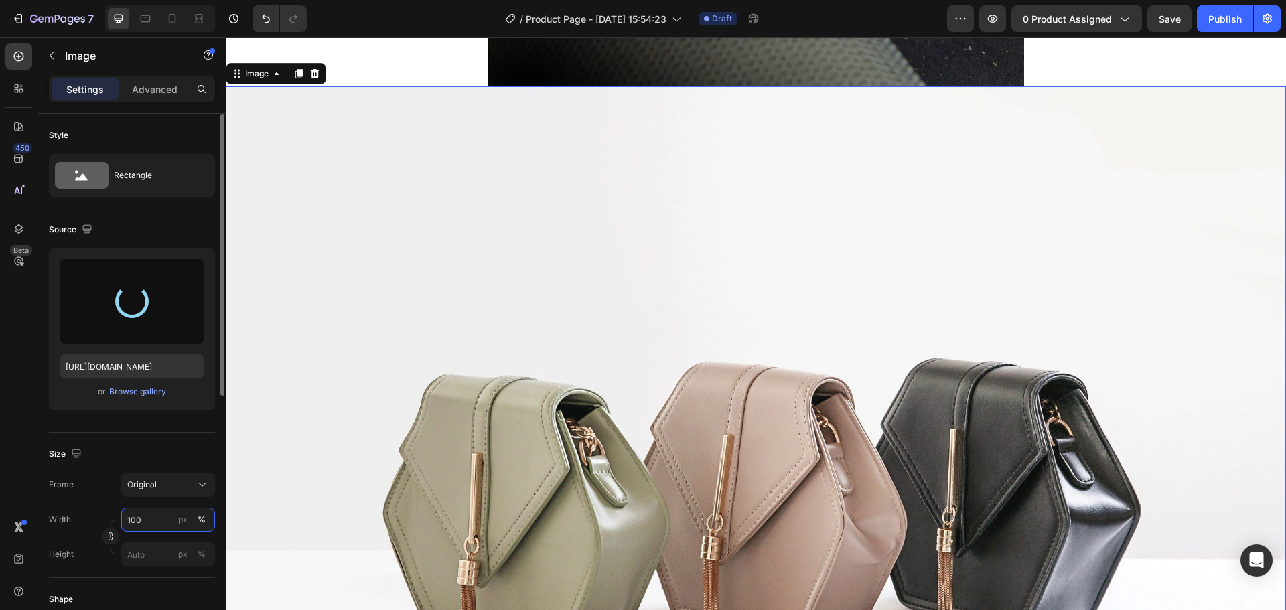
type input "[URL][DOMAIN_NAME]"
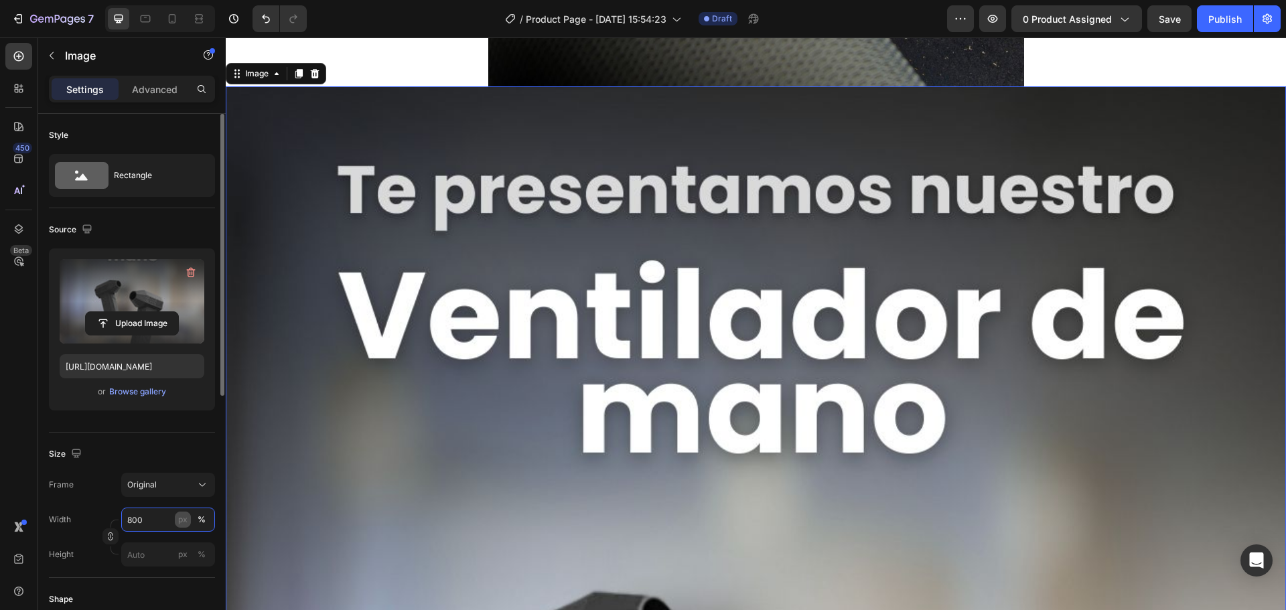
type input "800"
click at [184, 520] on div "px" at bounding box center [182, 520] width 9 height 12
click at [187, 521] on div "px" at bounding box center [182, 520] width 9 height 12
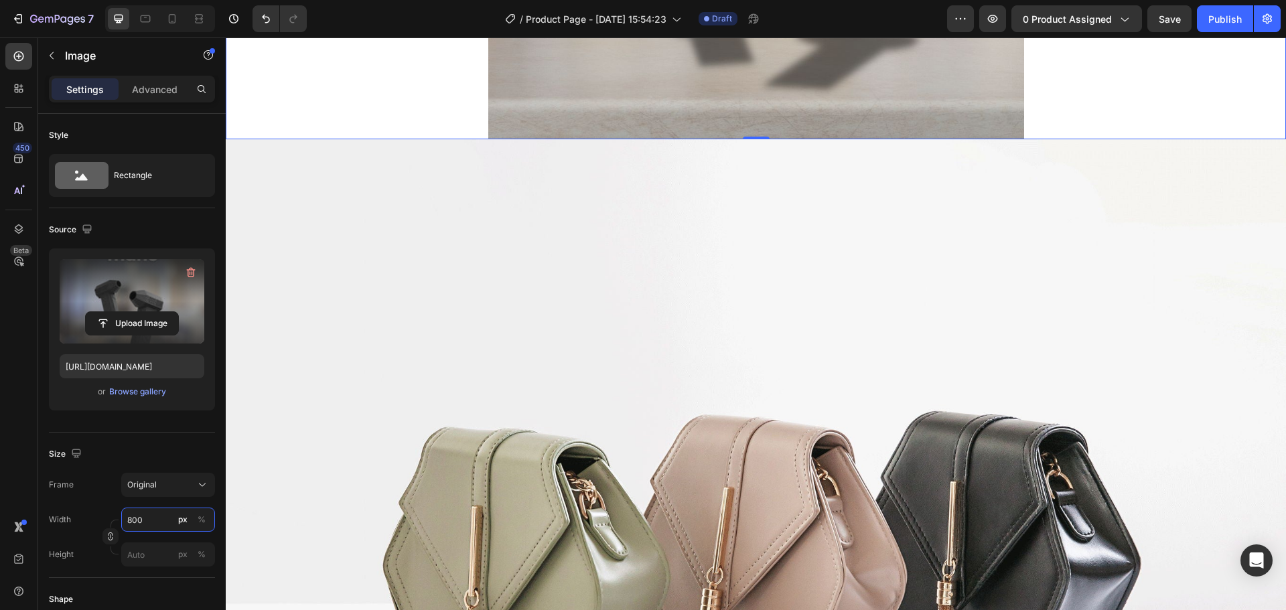
scroll to position [2076, 0]
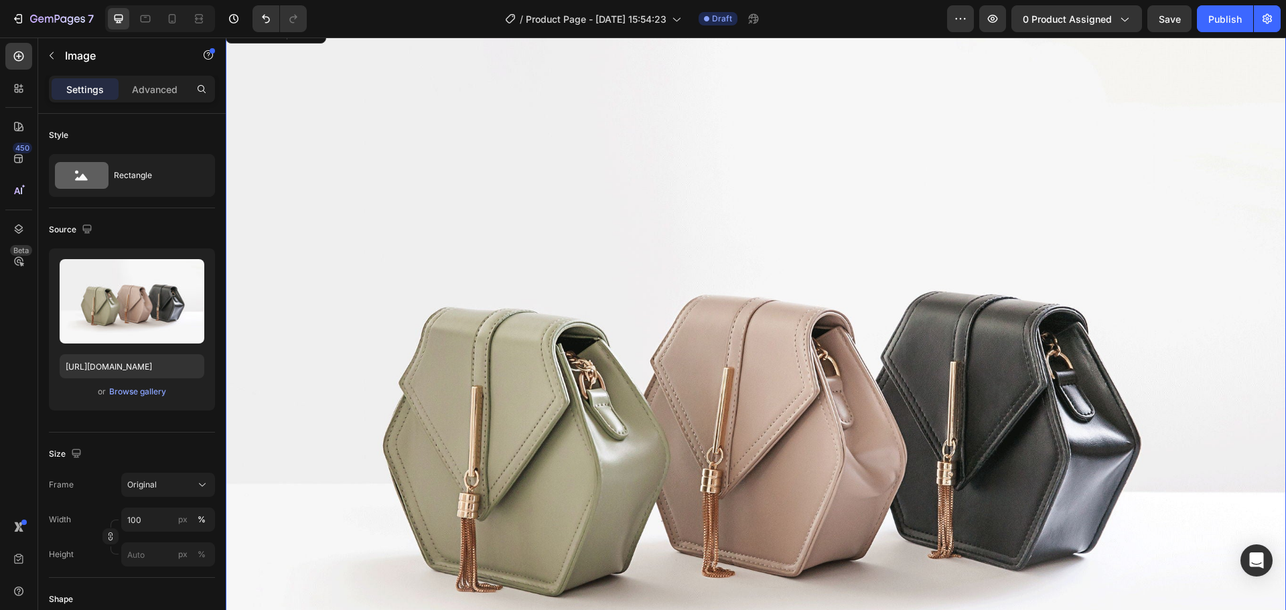
drag, startPoint x: 644, startPoint y: 263, endPoint x: 429, endPoint y: 312, distance: 220.7
click at [644, 263] on img at bounding box center [756, 416] width 1060 height 795
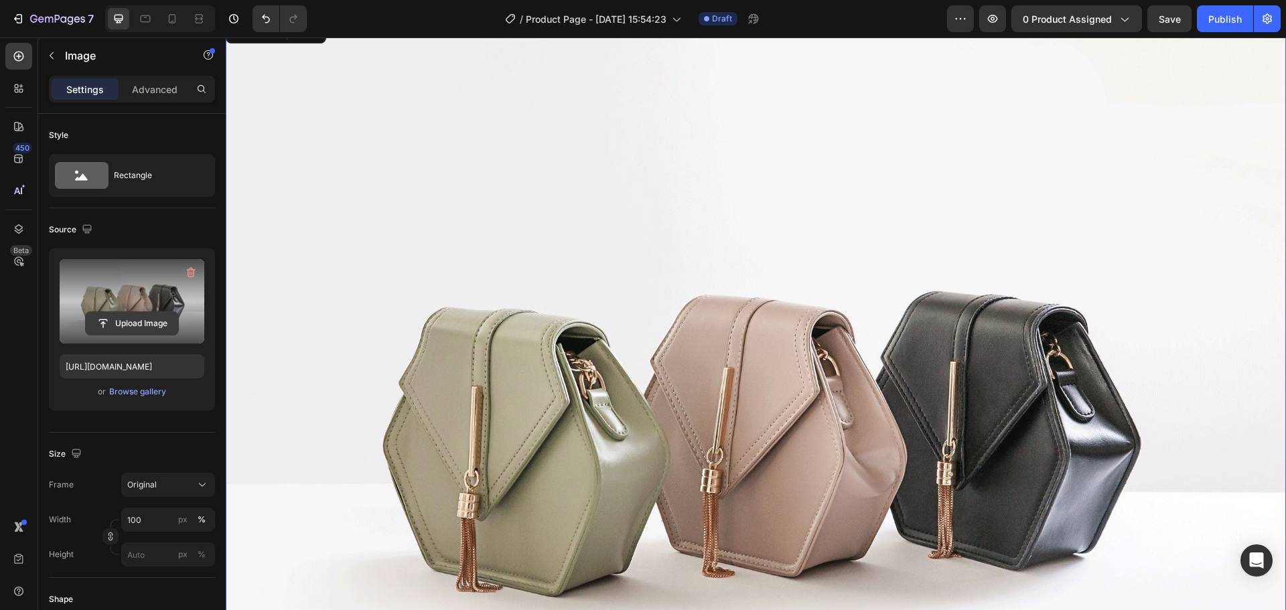
click at [144, 323] on input "file" at bounding box center [132, 323] width 92 height 23
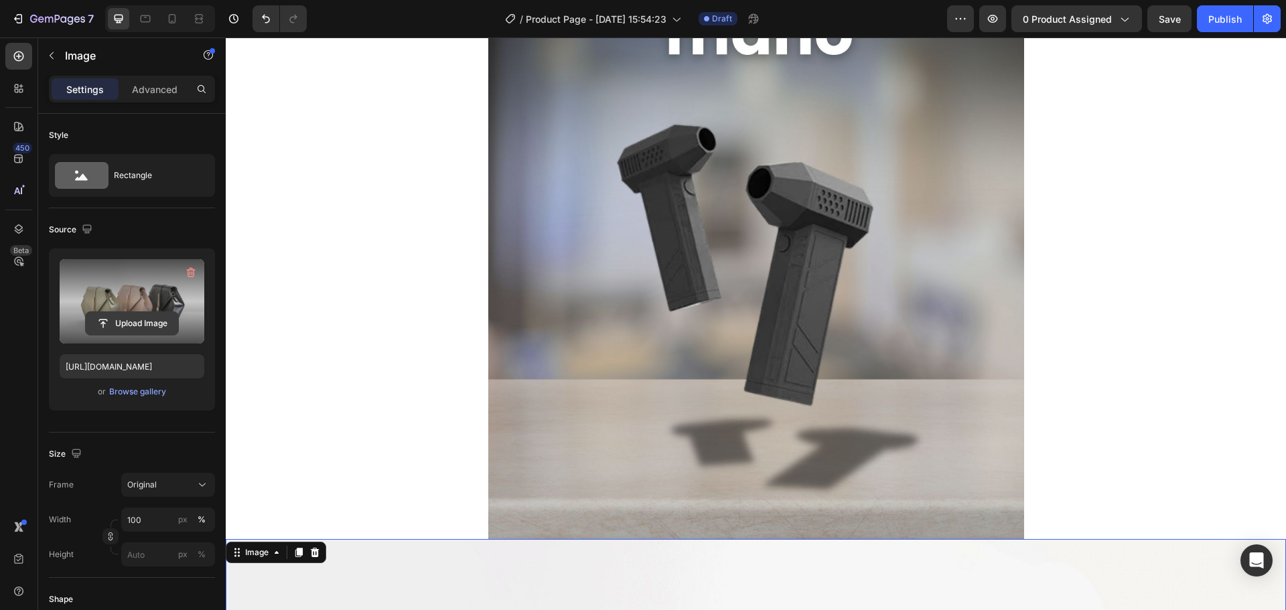
scroll to position [1541, 0]
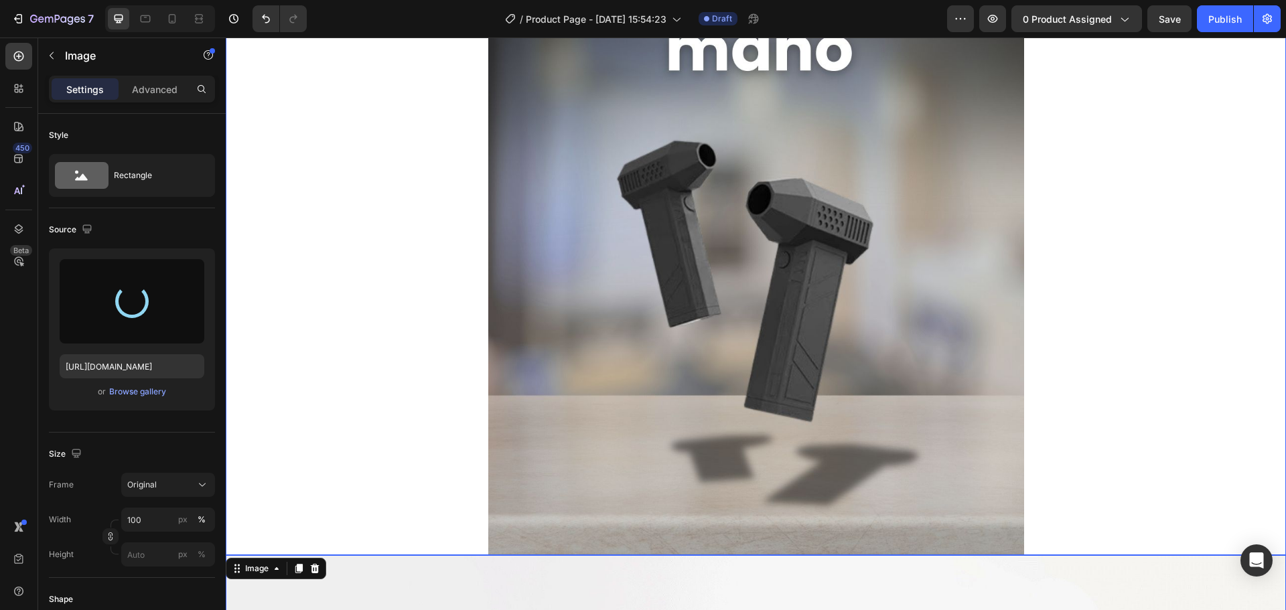
type input "[URL][DOMAIN_NAME]"
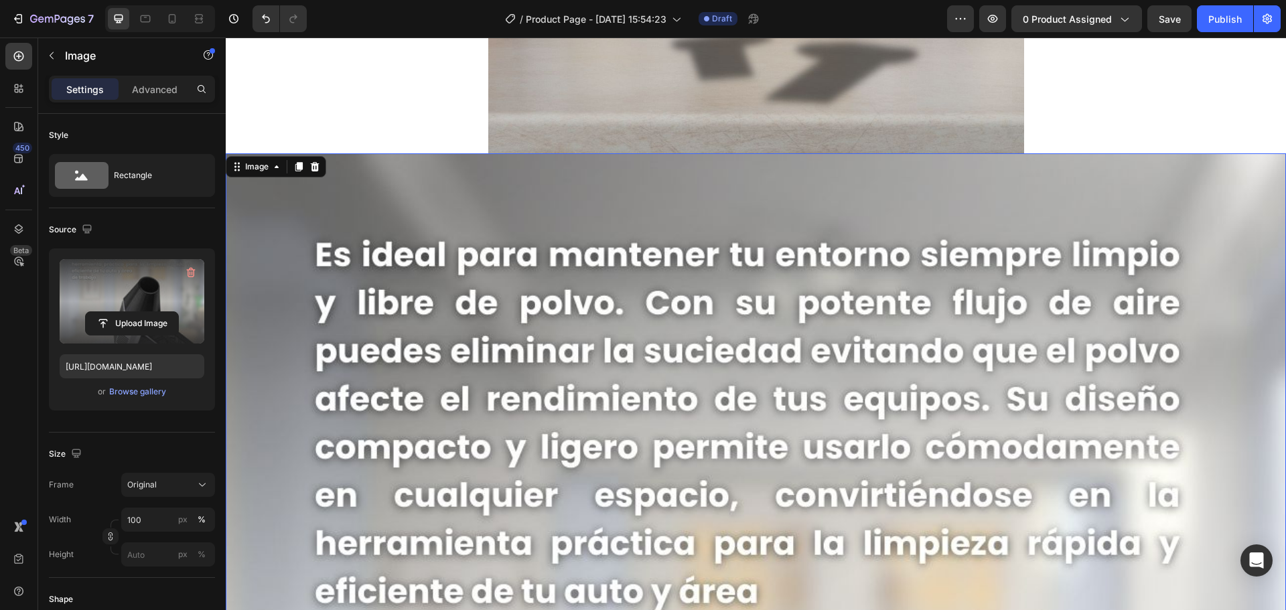
scroll to position [2143, 0]
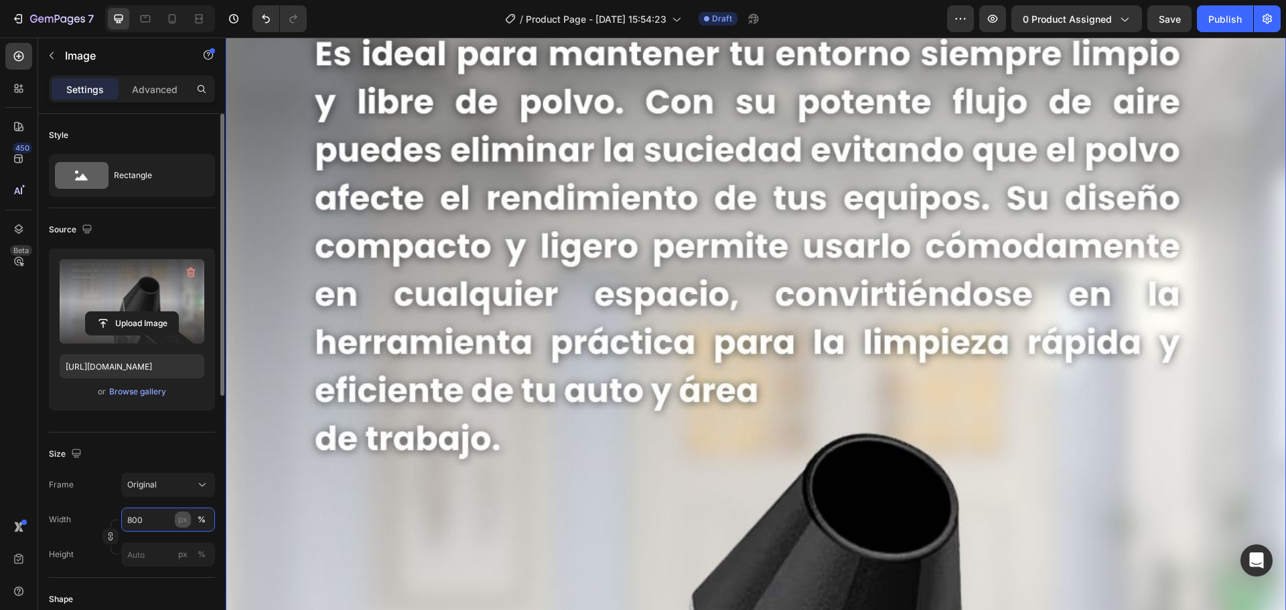
type input "800"
click at [186, 516] on div "px" at bounding box center [182, 520] width 9 height 12
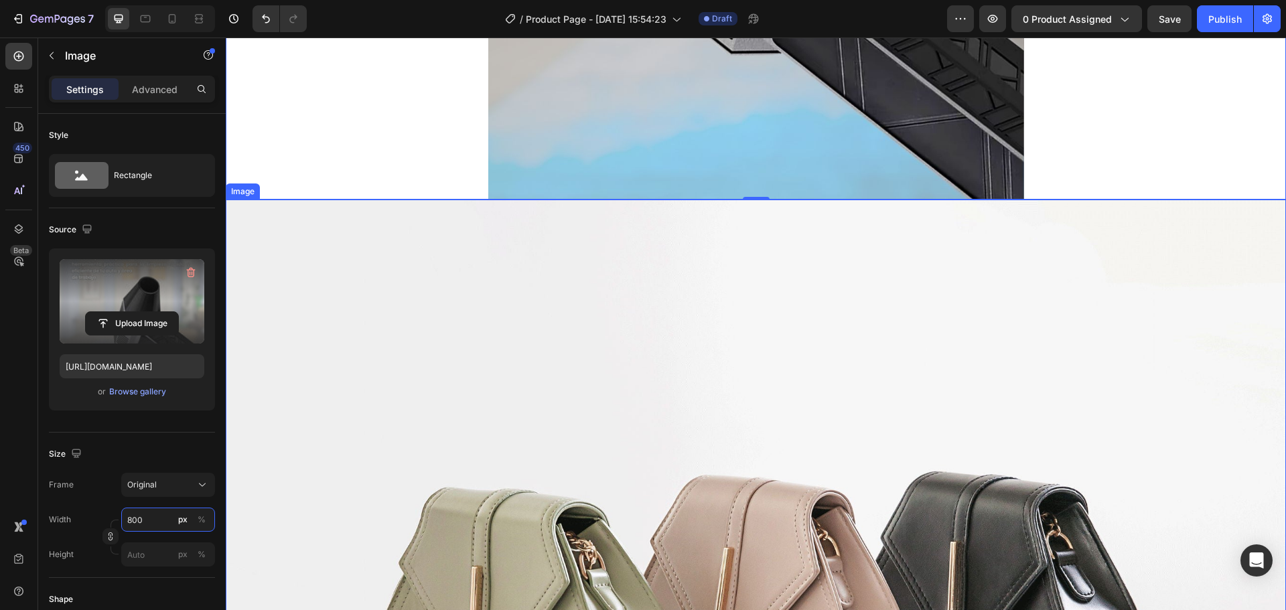
scroll to position [2612, 0]
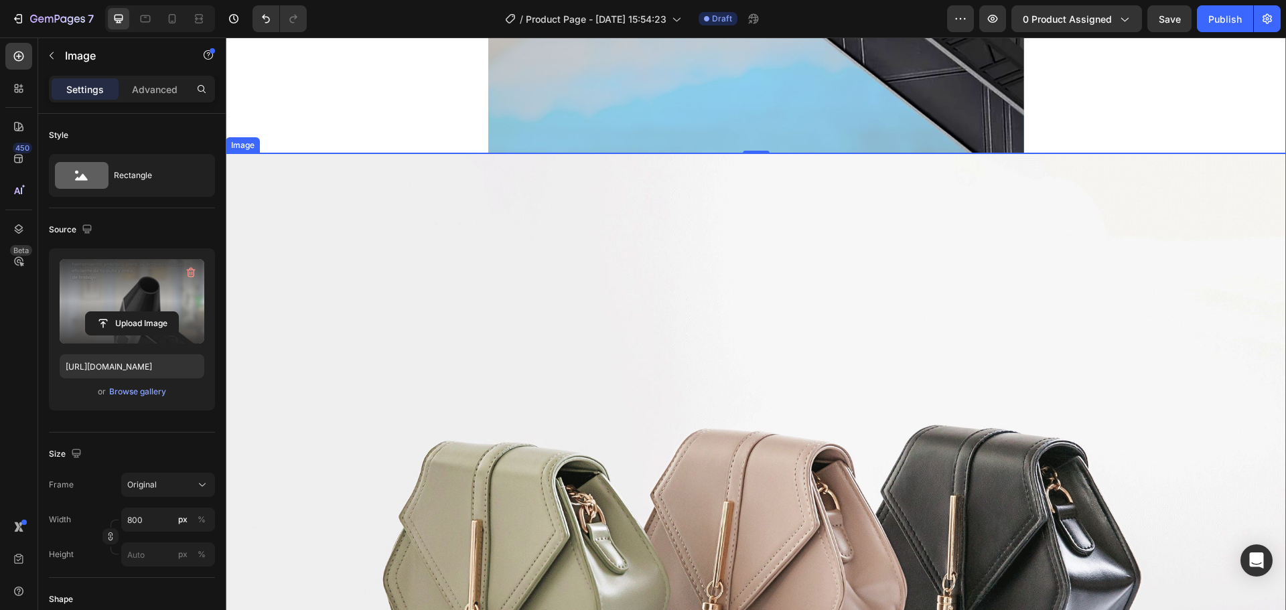
click at [569, 339] on img at bounding box center [756, 550] width 1060 height 795
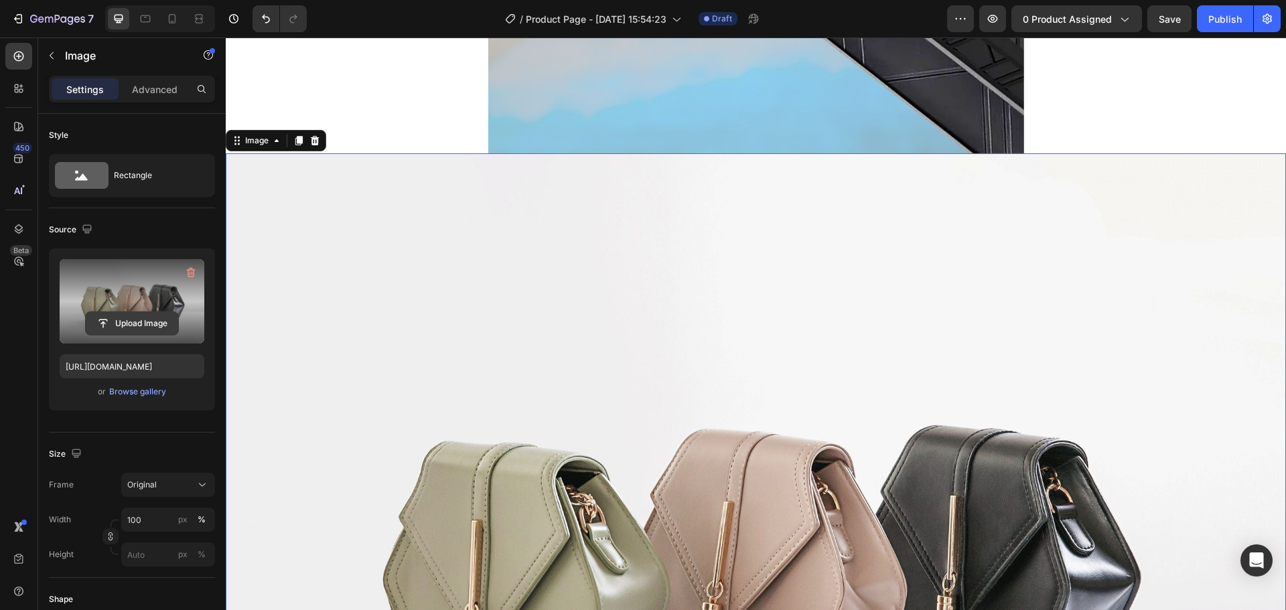
click at [142, 326] on input "file" at bounding box center [132, 323] width 92 height 23
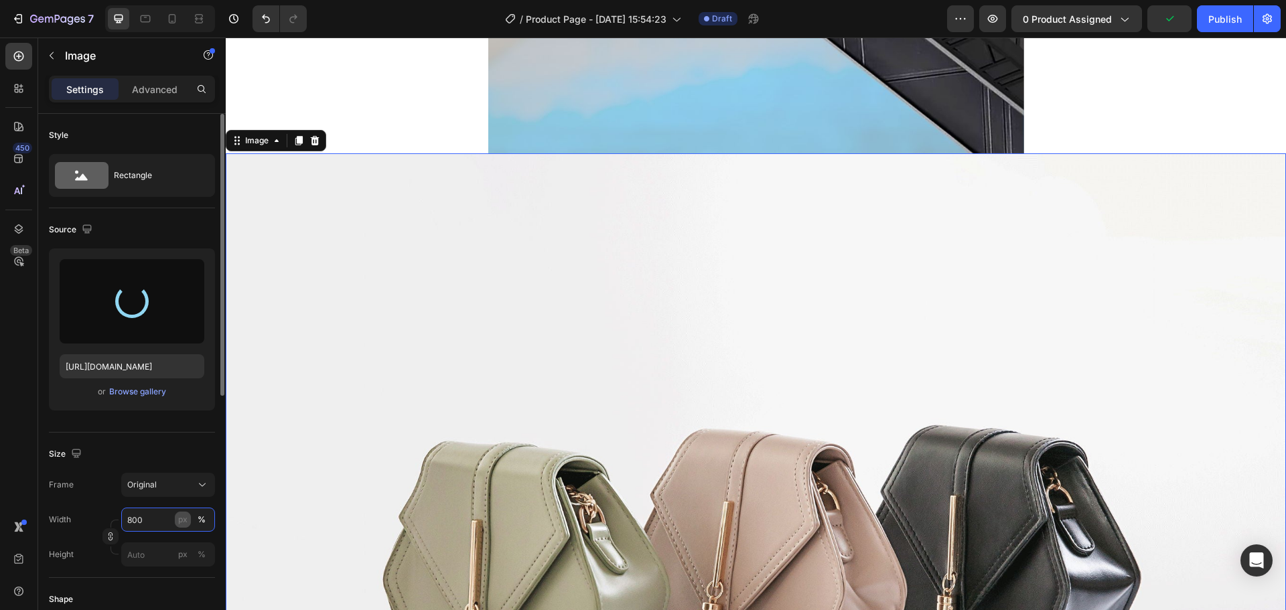
type input "800"
click at [188, 523] on button "px" at bounding box center [183, 520] width 16 height 16
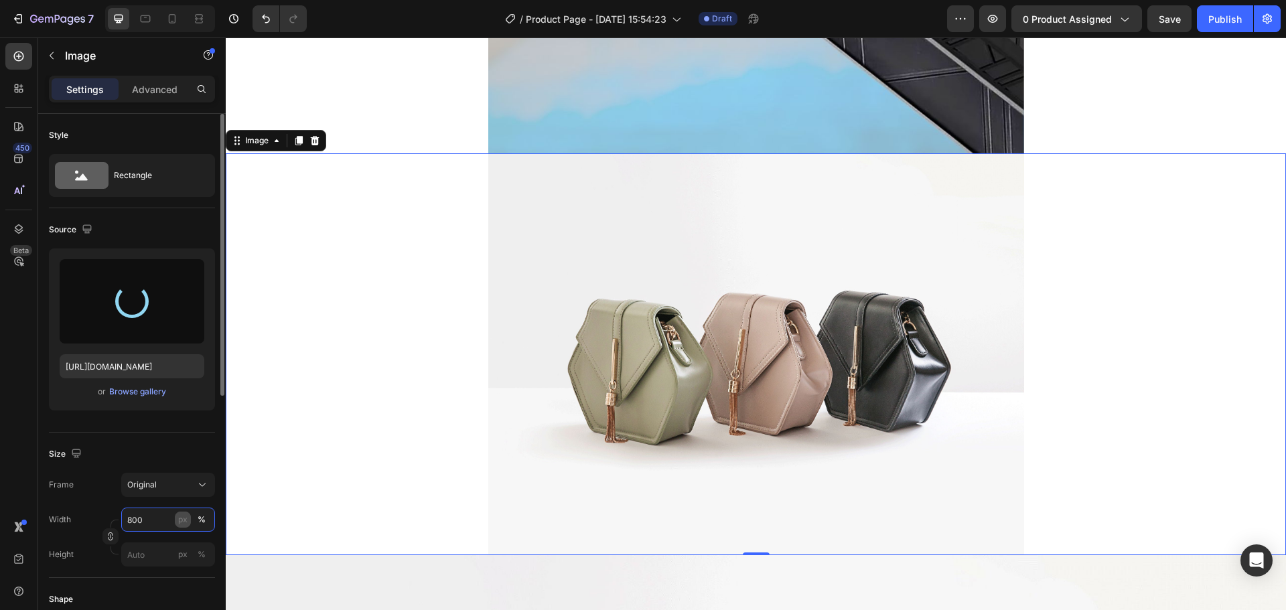
type input "[URL][DOMAIN_NAME]"
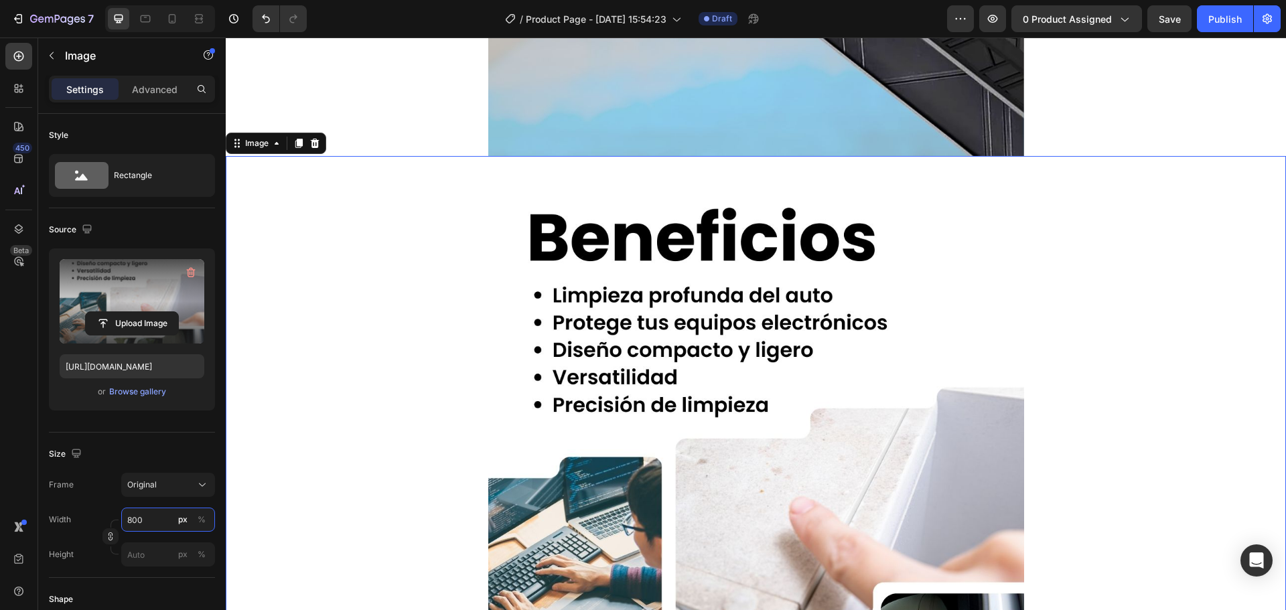
scroll to position [2679, 0]
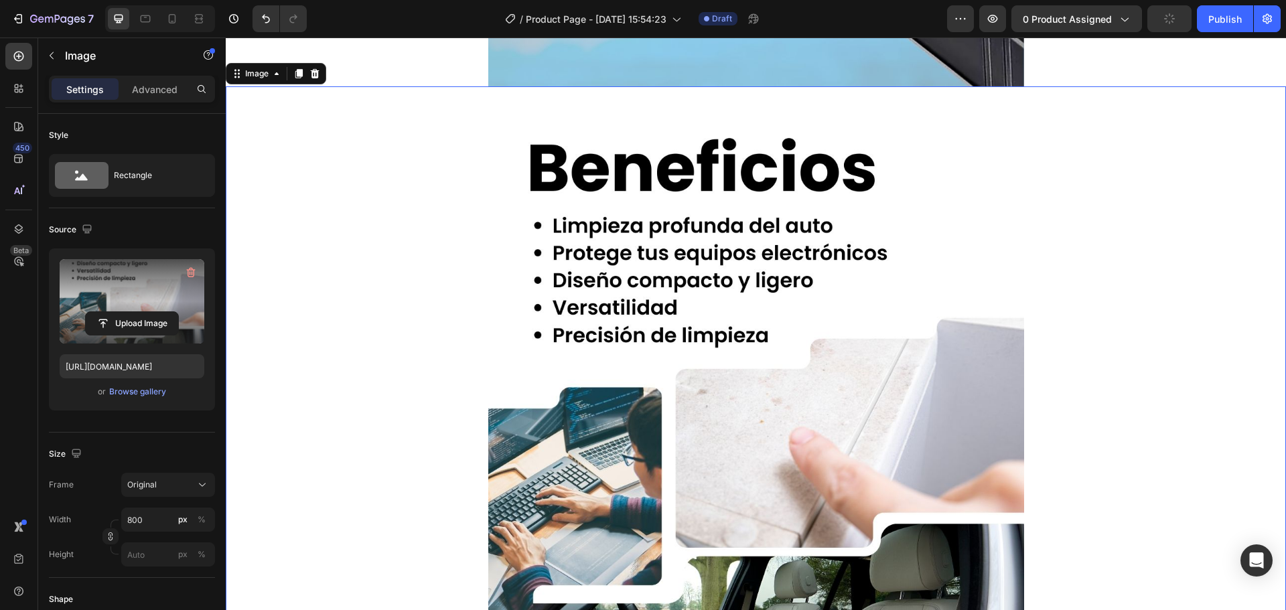
click at [640, 288] on img at bounding box center [756, 421] width 536 height 670
click at [125, 328] on input "file" at bounding box center [132, 323] width 92 height 23
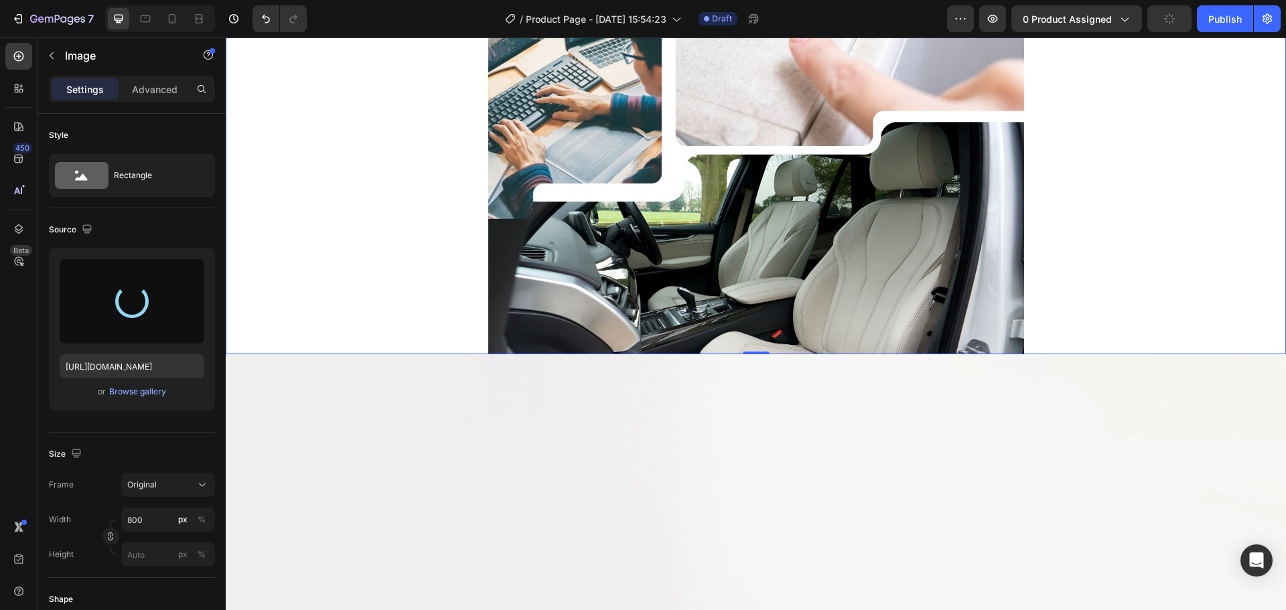
scroll to position [3416, 0]
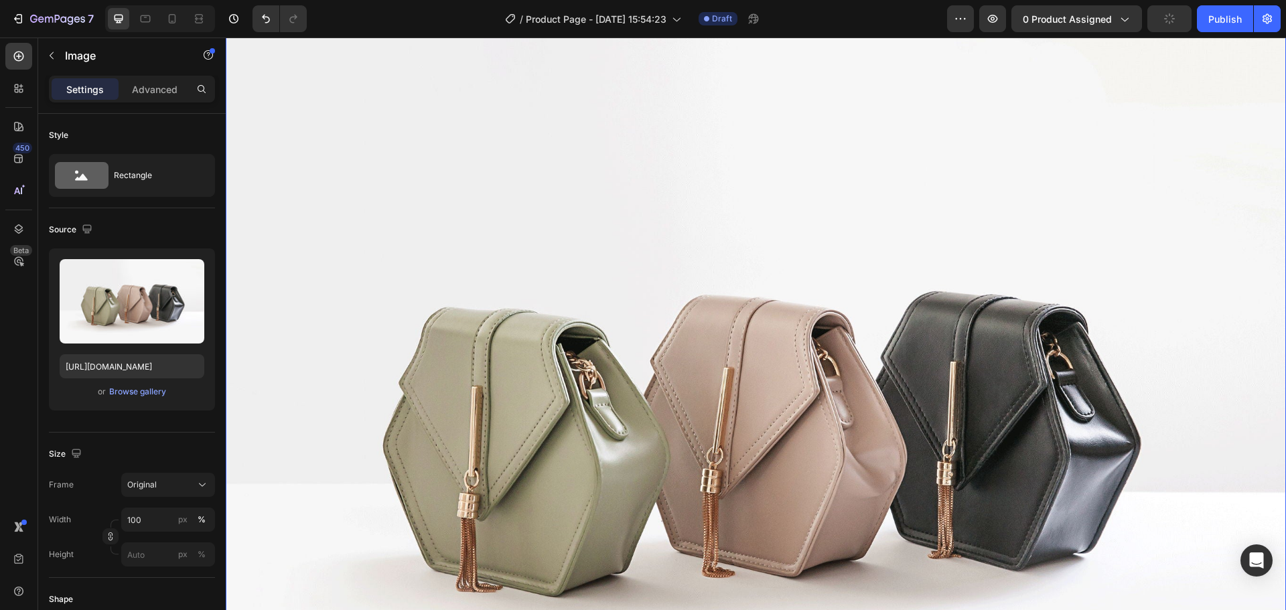
click at [656, 311] on img at bounding box center [756, 416] width 1060 height 795
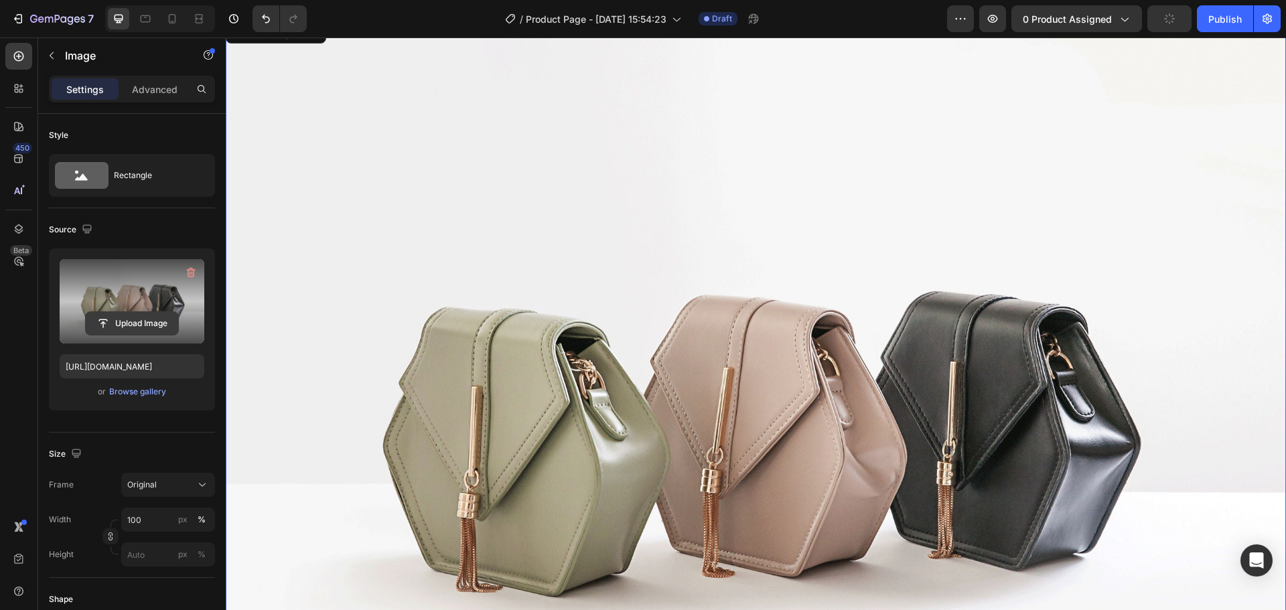
click at [143, 320] on input "file" at bounding box center [132, 323] width 92 height 23
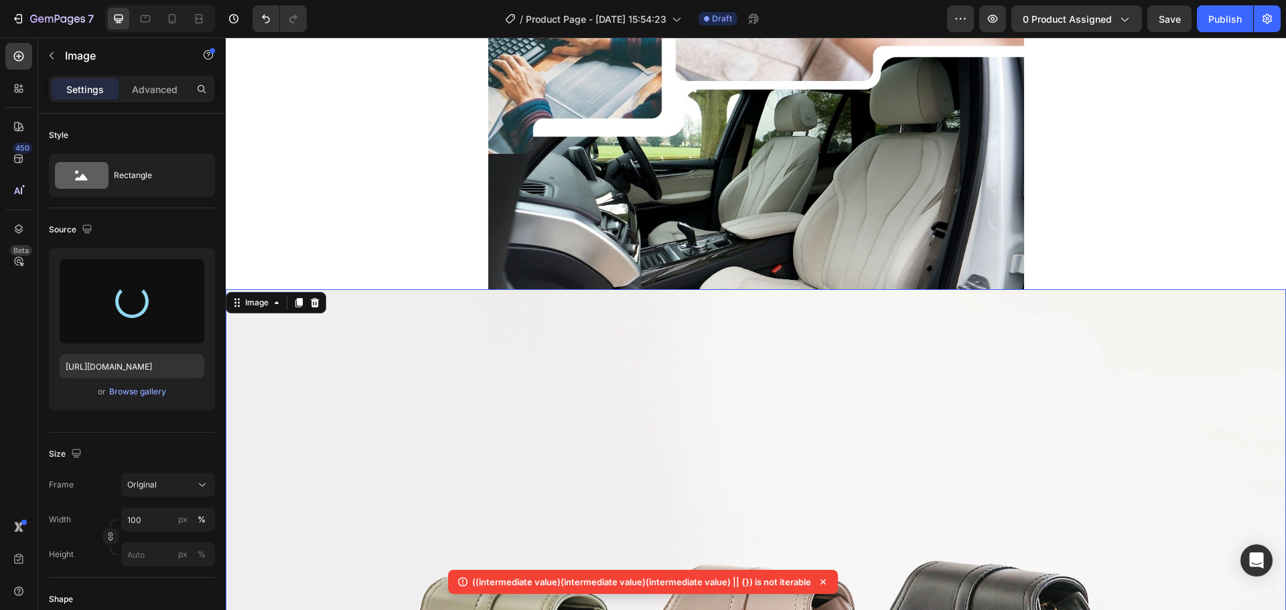
scroll to position [3282, 0]
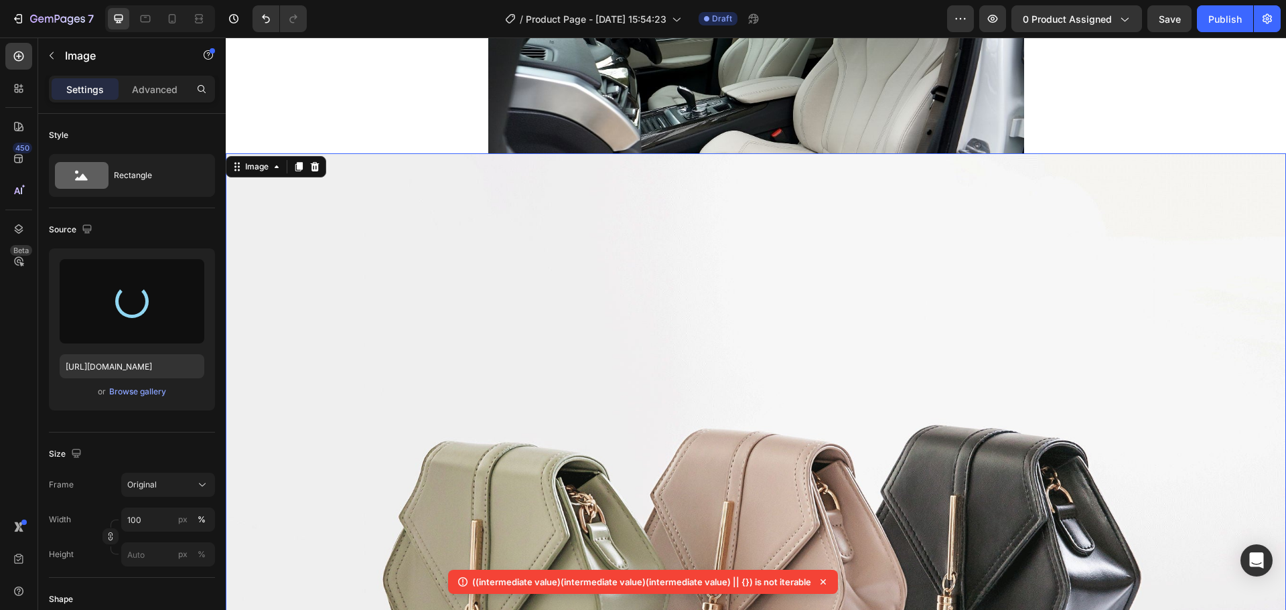
click at [744, 380] on img at bounding box center [756, 550] width 1060 height 795
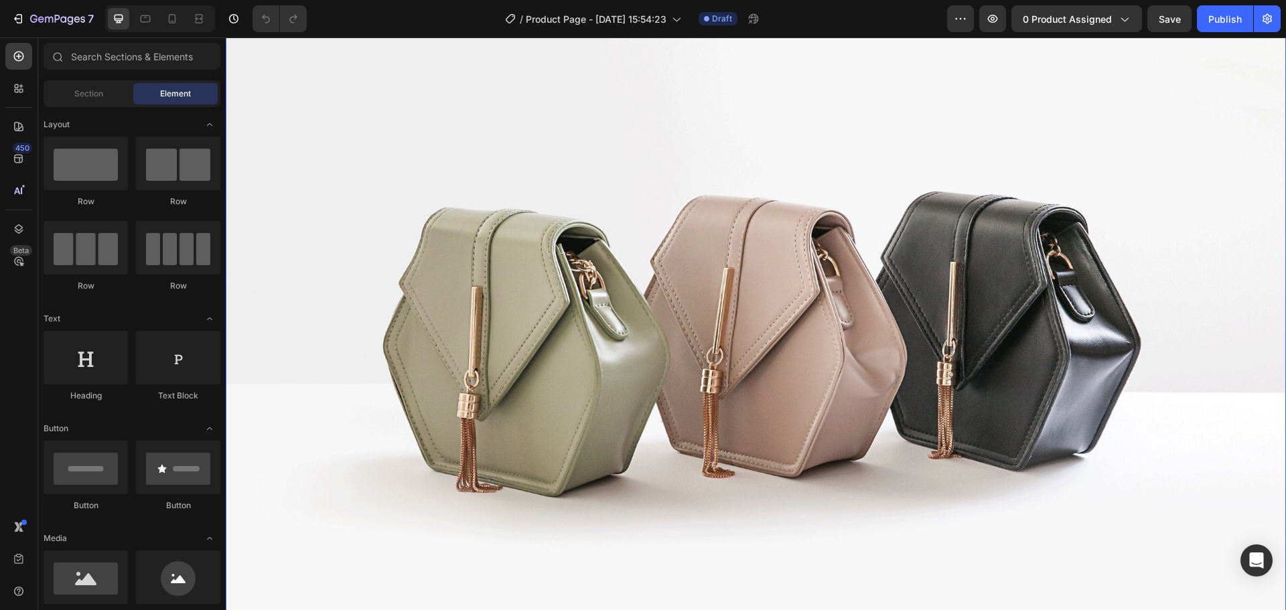
scroll to position [3349, 0]
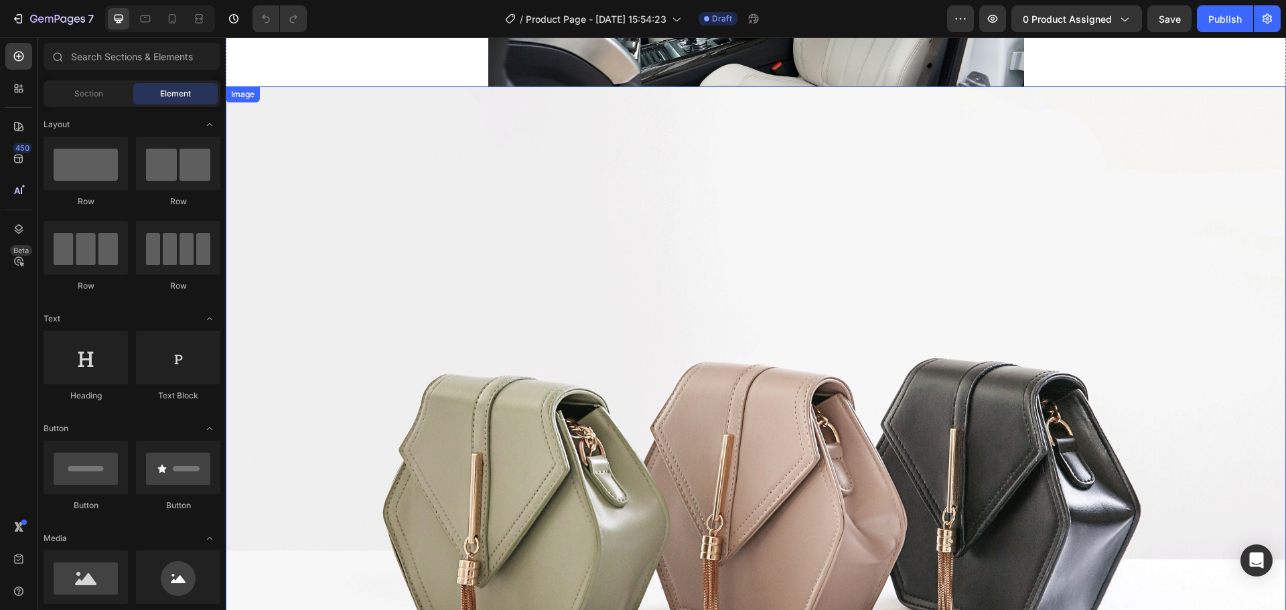
click at [632, 263] on img at bounding box center [756, 483] width 1060 height 795
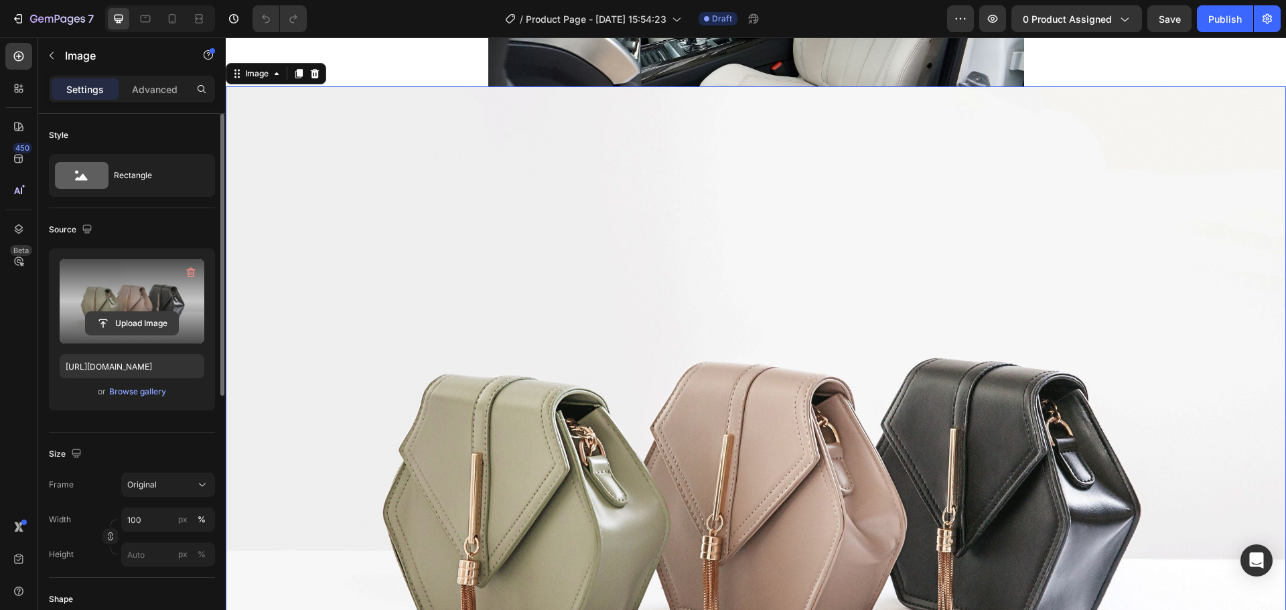
click at [171, 322] on input "file" at bounding box center [132, 323] width 92 height 23
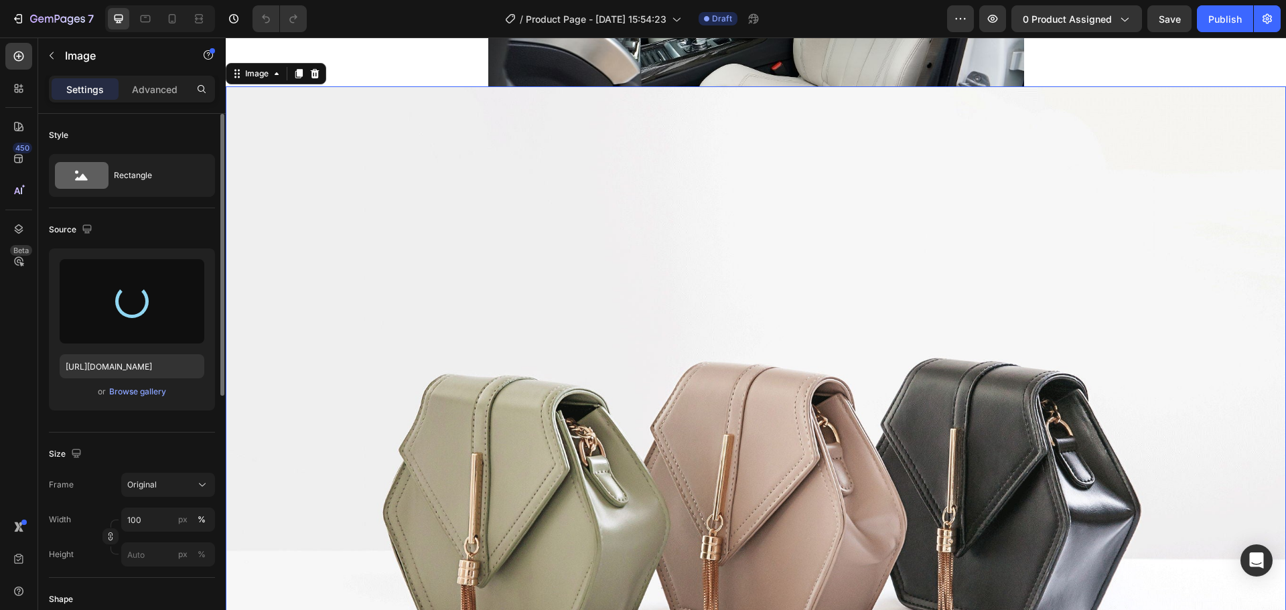
type input "https://cdn.shopify.com/s/files/1/0669/0055/8125/files/gempages_498922209939555…"
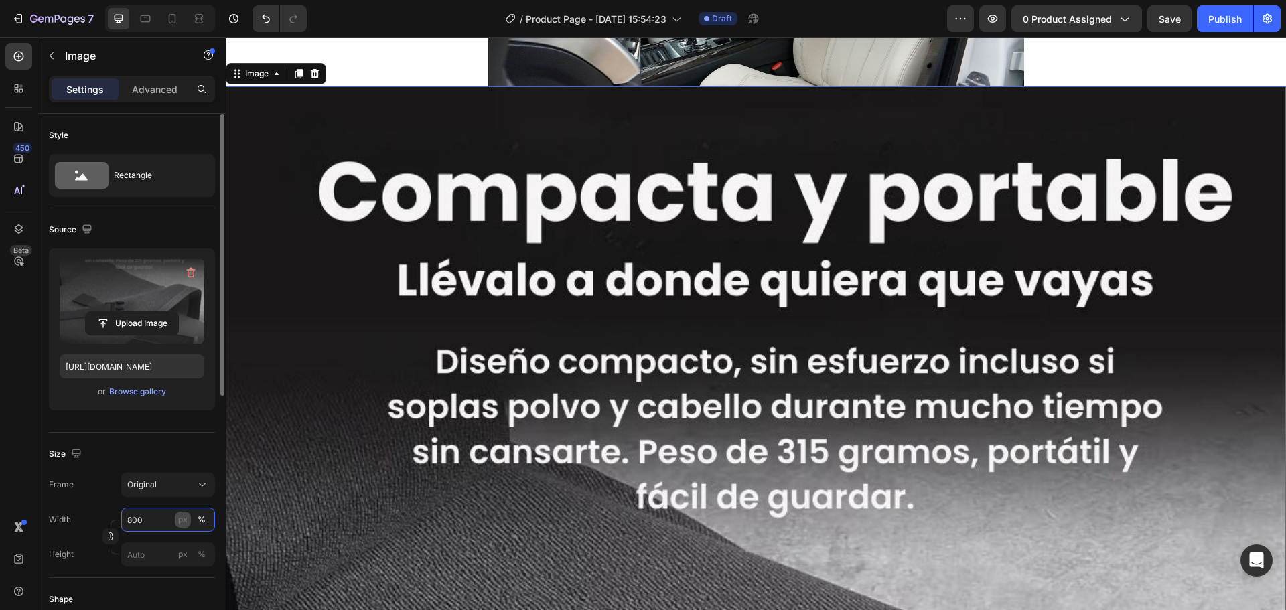
type input "800"
click at [178, 525] on button "px" at bounding box center [183, 520] width 16 height 16
click at [181, 520] on div "px" at bounding box center [182, 520] width 9 height 12
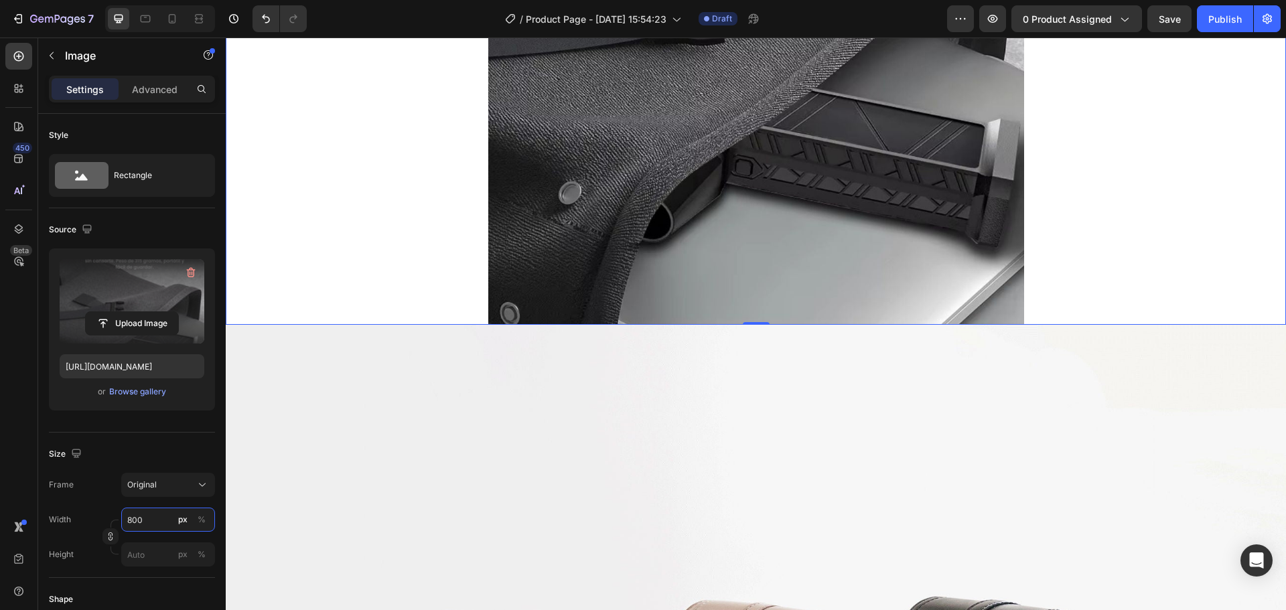
scroll to position [3885, 0]
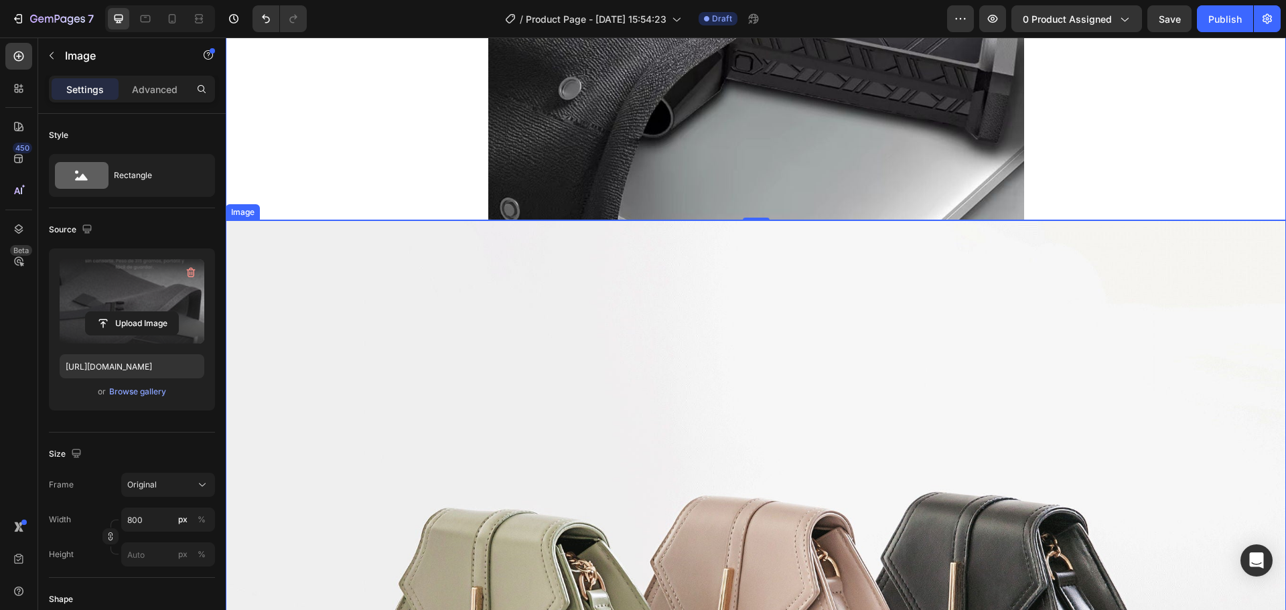
click at [660, 332] on img at bounding box center [756, 617] width 1060 height 795
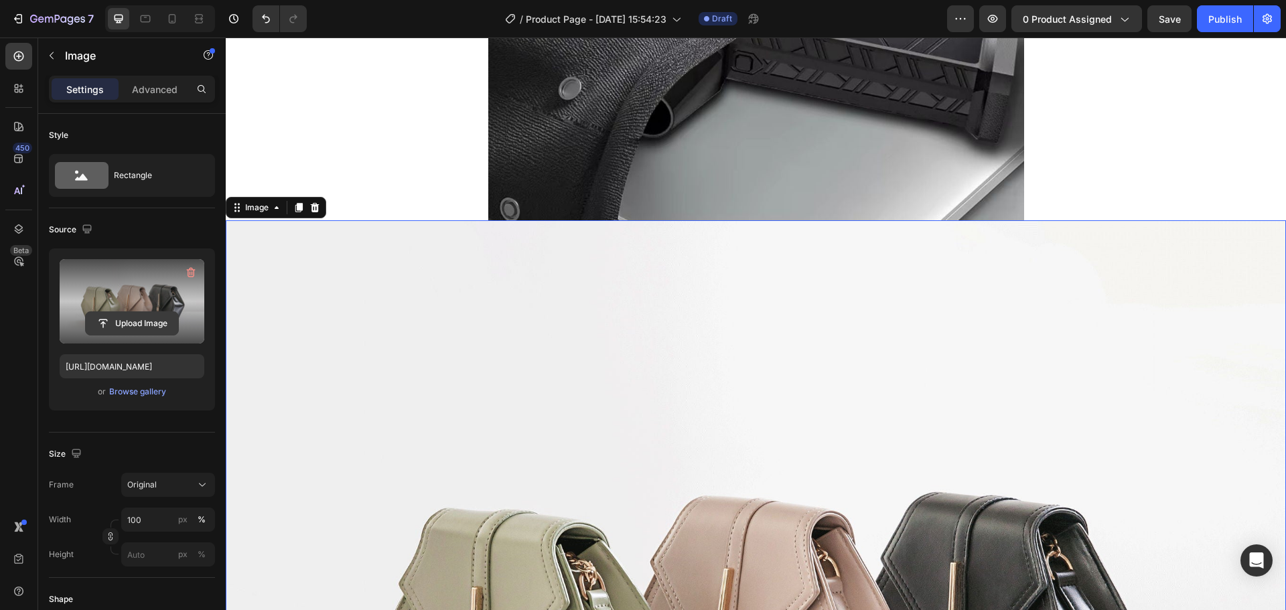
click at [144, 326] on input "file" at bounding box center [132, 323] width 92 height 23
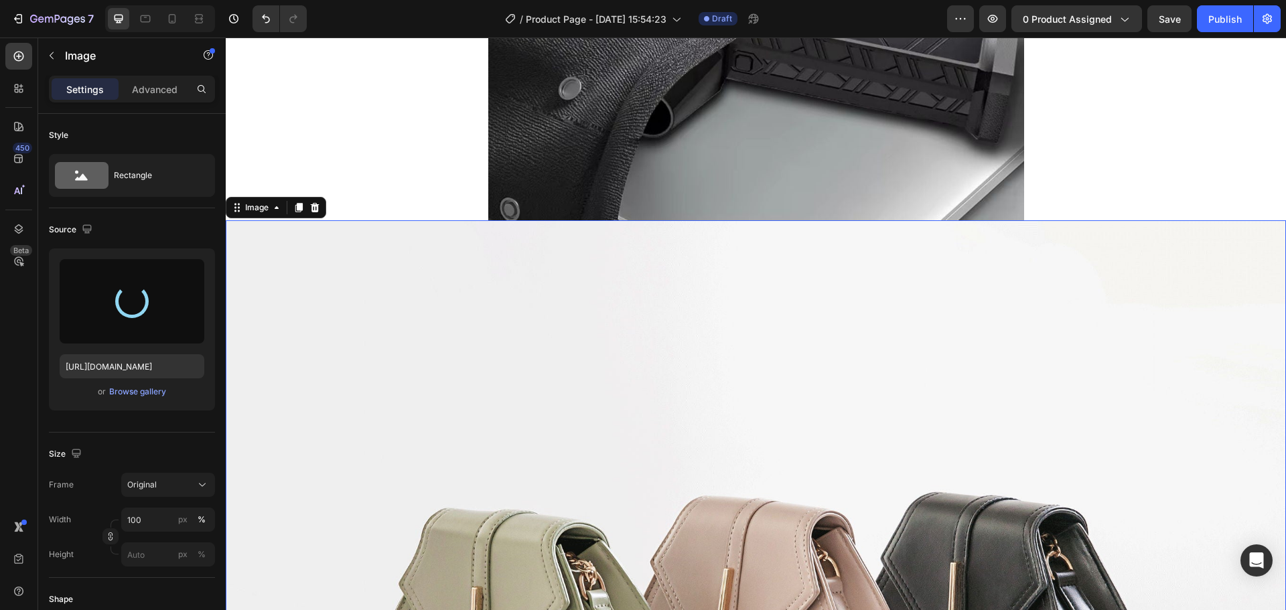
type input "https://cdn.shopify.com/s/files/1/0669/0055/8125/files/gempages_498922209939555…"
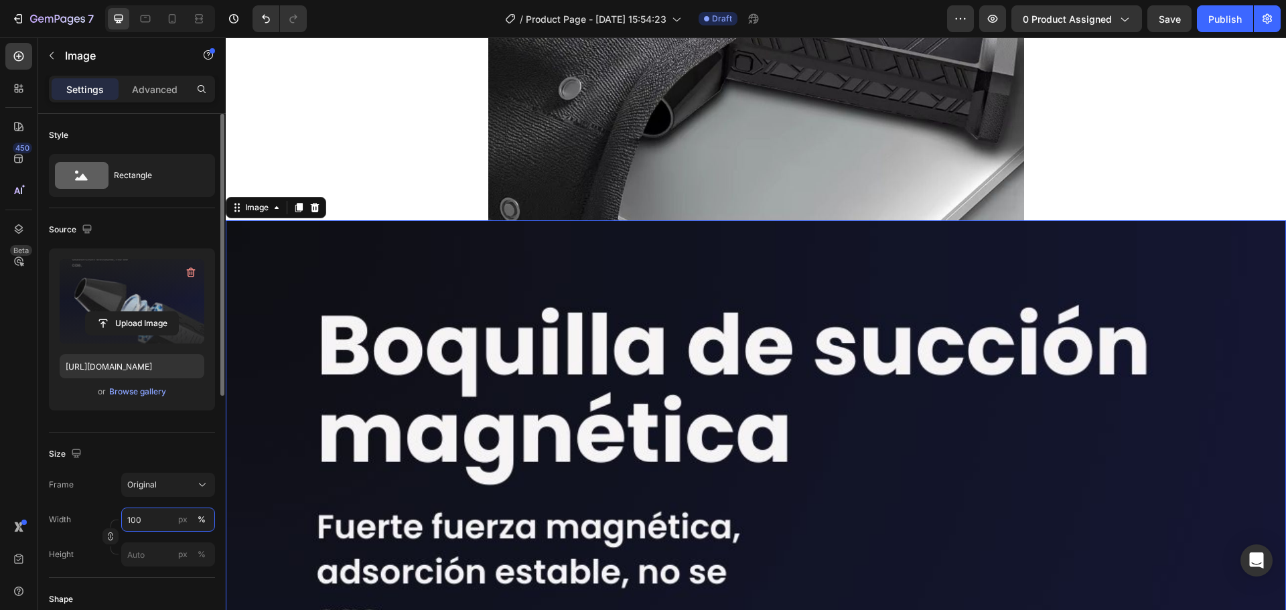
click at [149, 508] on input "100" at bounding box center [168, 520] width 94 height 24
type input "800"
click at [187, 517] on div "px" at bounding box center [182, 520] width 9 height 12
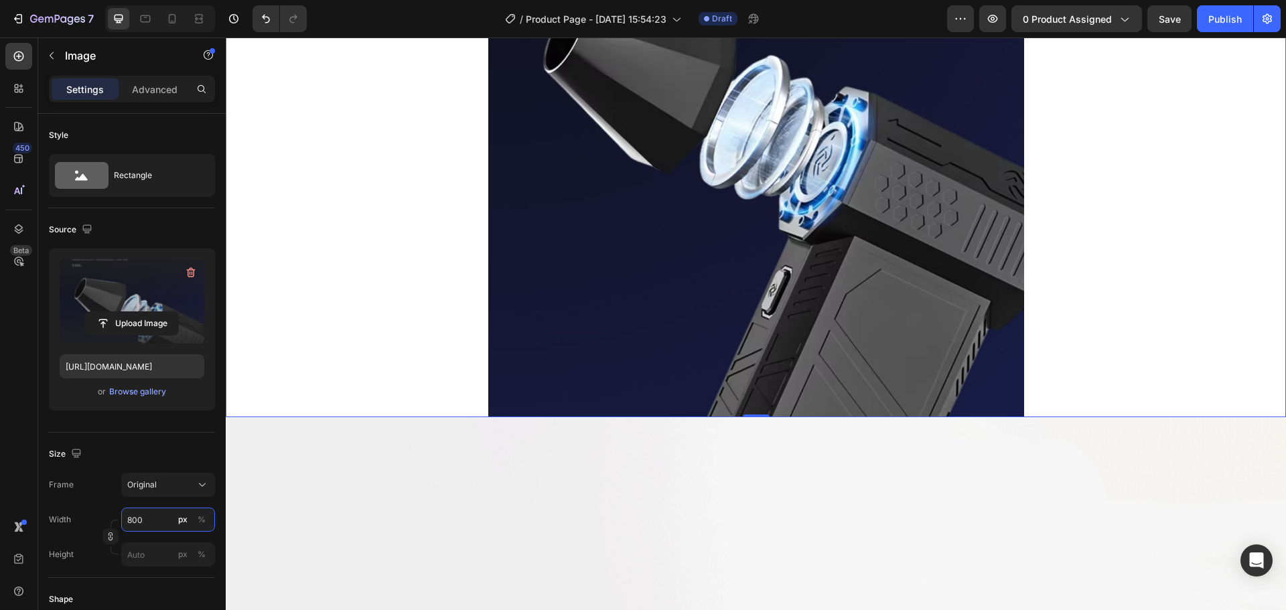
scroll to position [4689, 0]
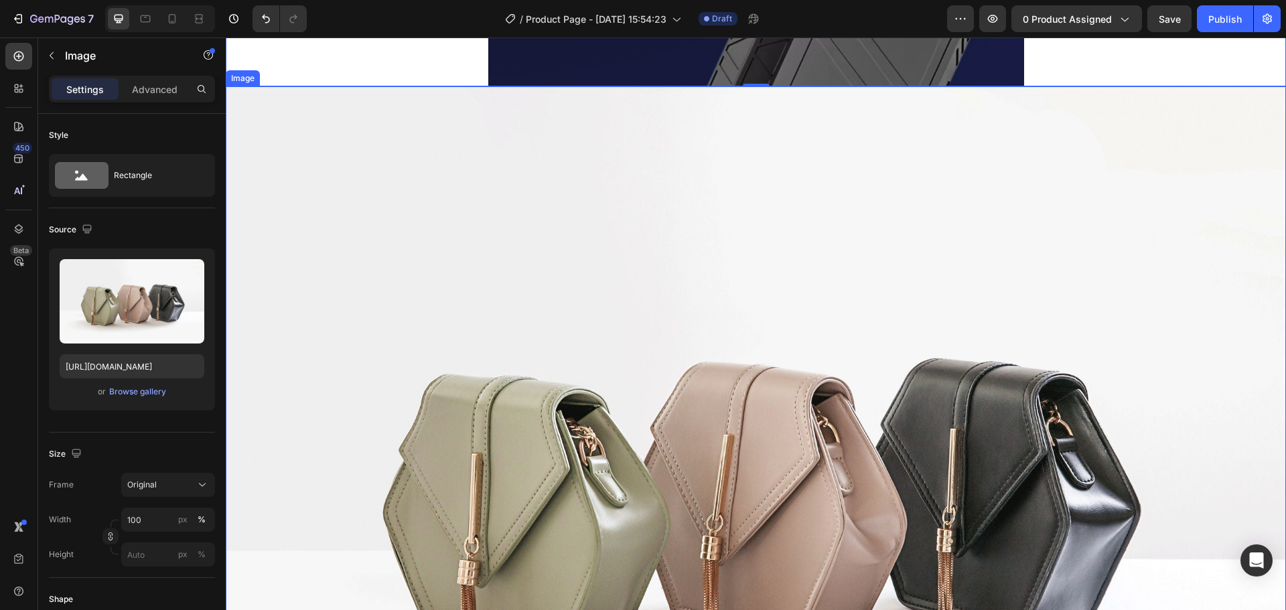
click at [729, 293] on img at bounding box center [756, 483] width 1060 height 795
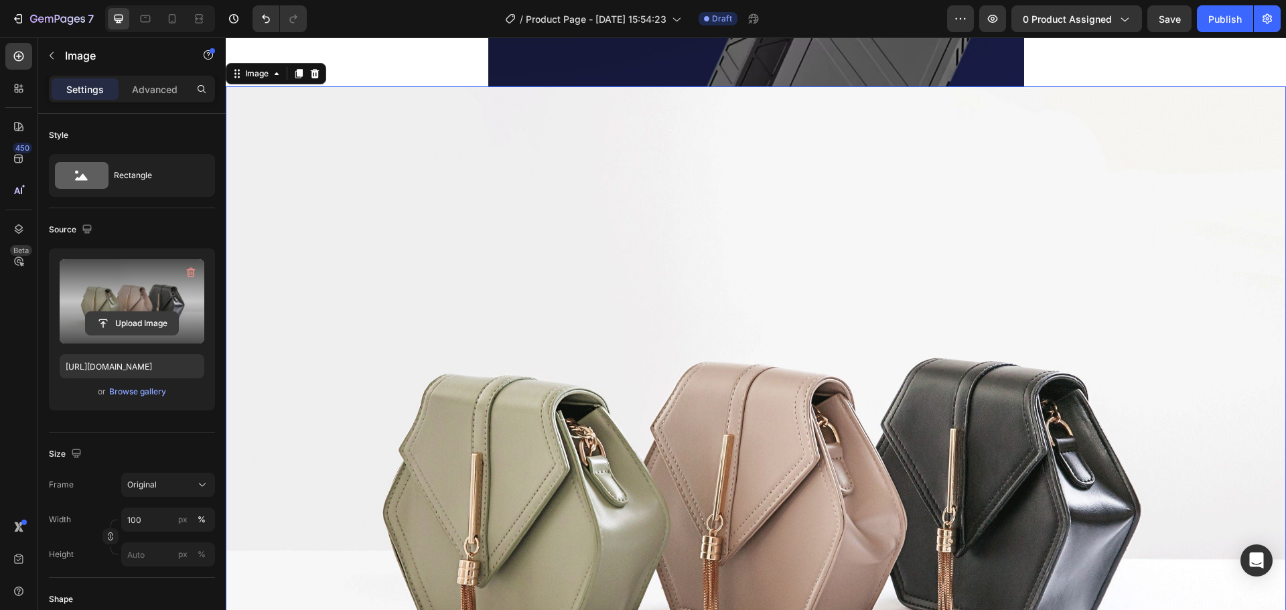
click at [153, 329] on input "file" at bounding box center [132, 323] width 92 height 23
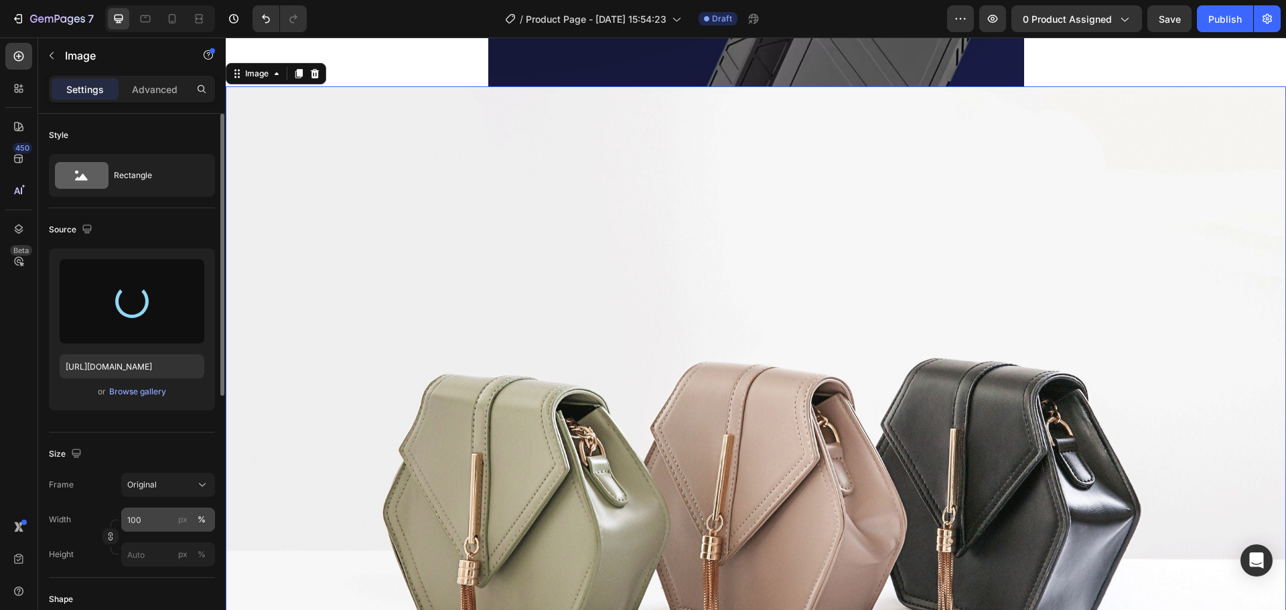
type input "https://cdn.shopify.com/s/files/1/0669/0055/8125/files/gempages_498922209939555…"
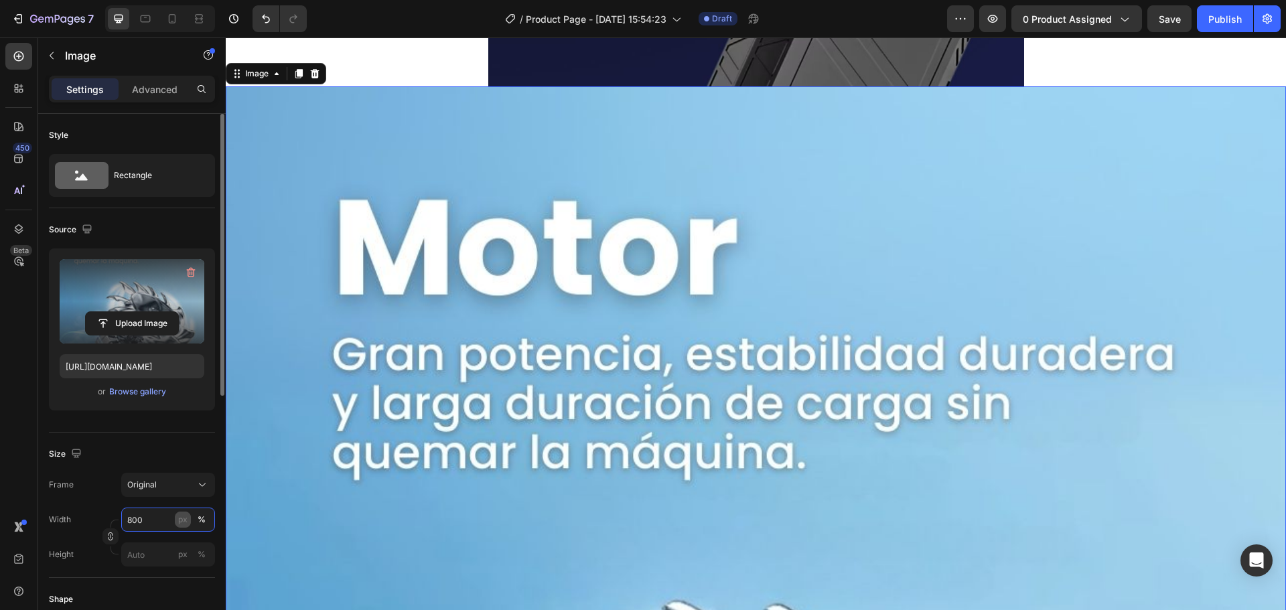
type input "800"
click at [179, 522] on div "px" at bounding box center [182, 520] width 9 height 12
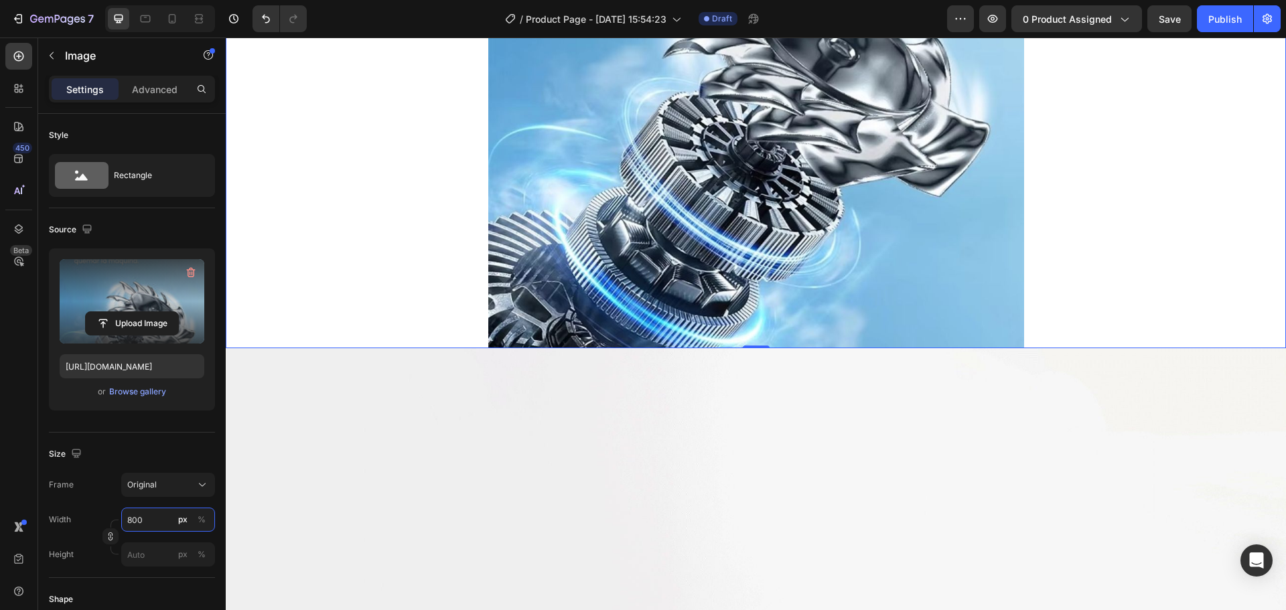
scroll to position [5225, 0]
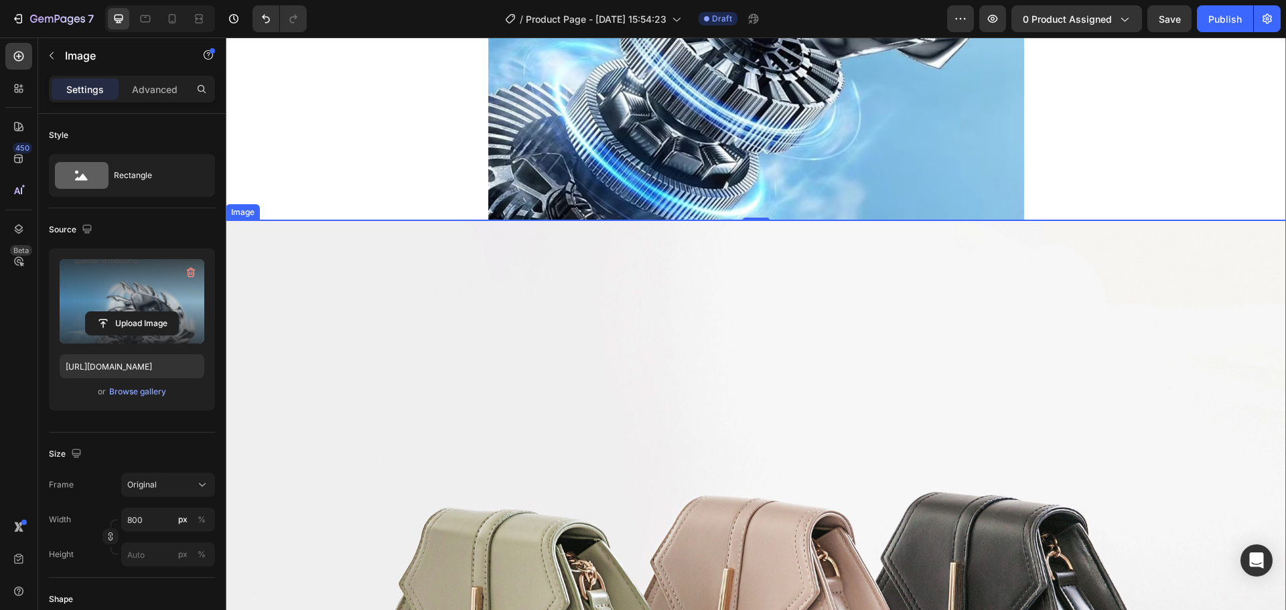
click at [618, 311] on img at bounding box center [756, 617] width 1060 height 795
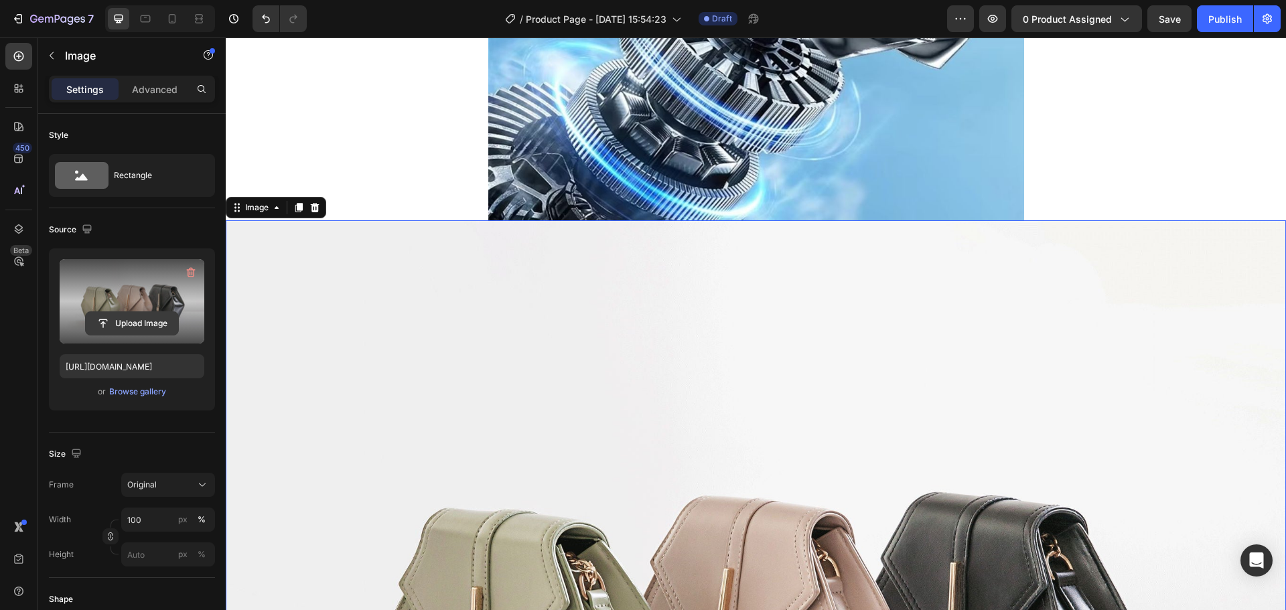
click at [155, 326] on input "file" at bounding box center [132, 323] width 92 height 23
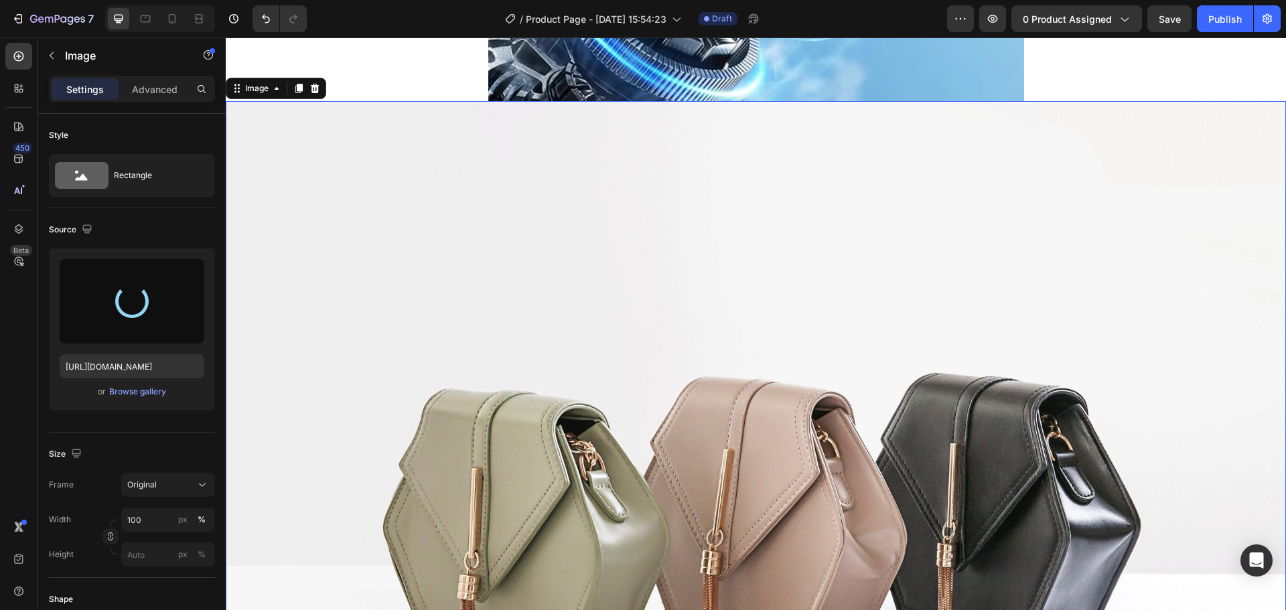
scroll to position [5359, 0]
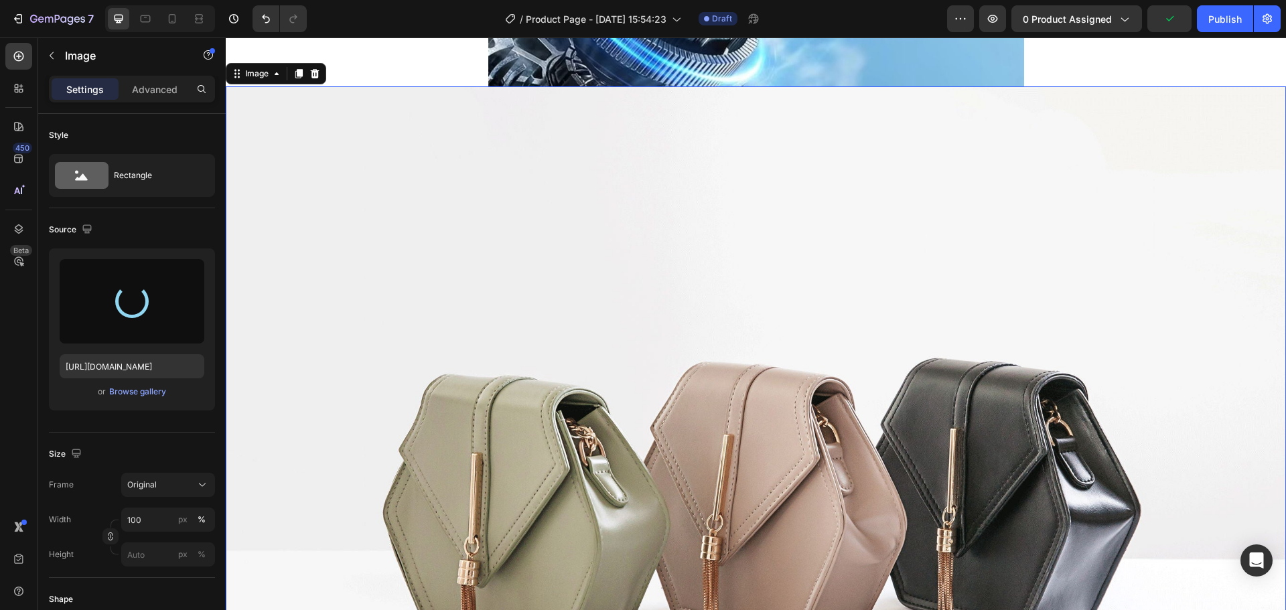
type input "https://cdn.shopify.com/s/files/1/0669/0055/8125/files/gempages_498922209939555…"
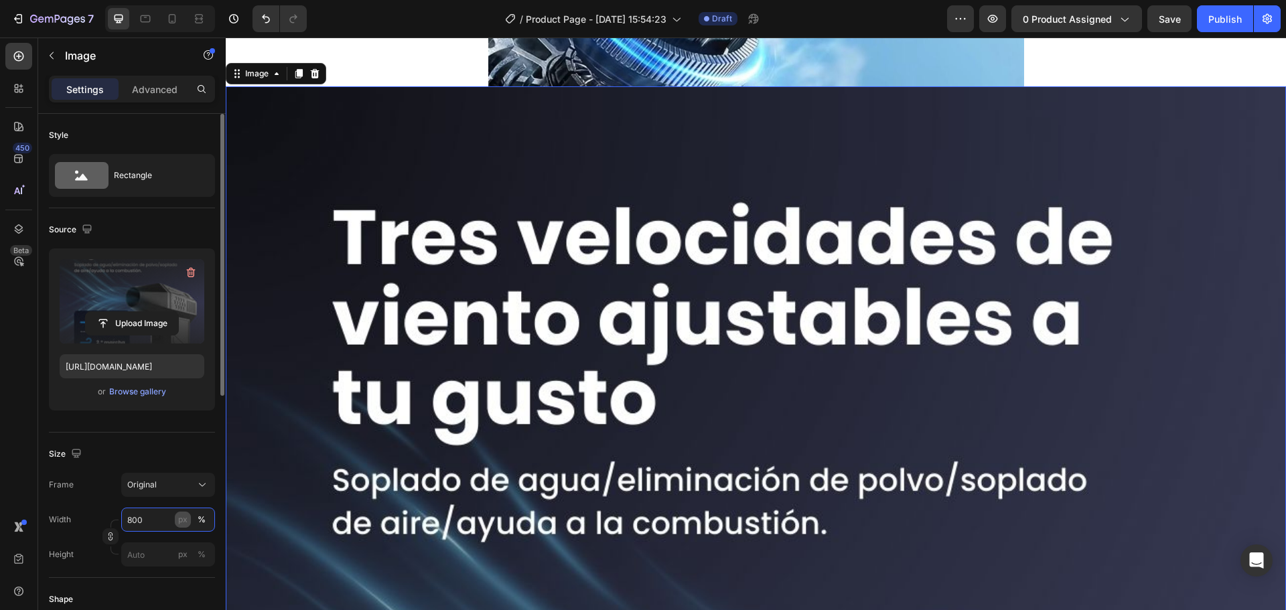
type input "800"
click at [183, 516] on div "px" at bounding box center [182, 520] width 9 height 12
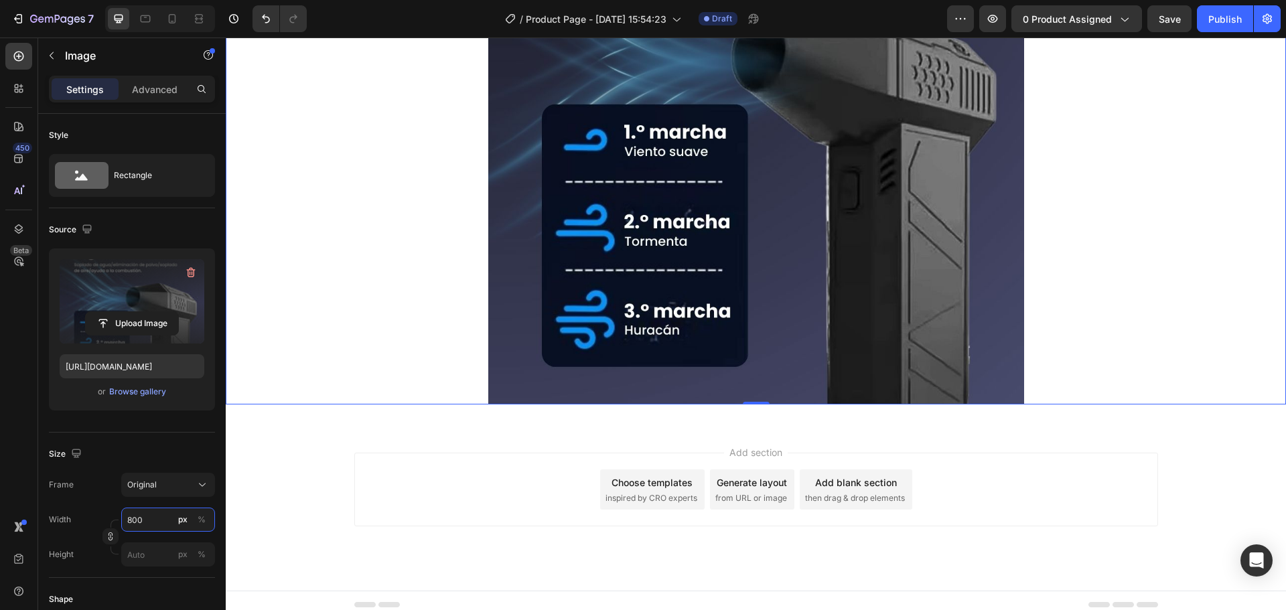
scroll to position [5719, 0]
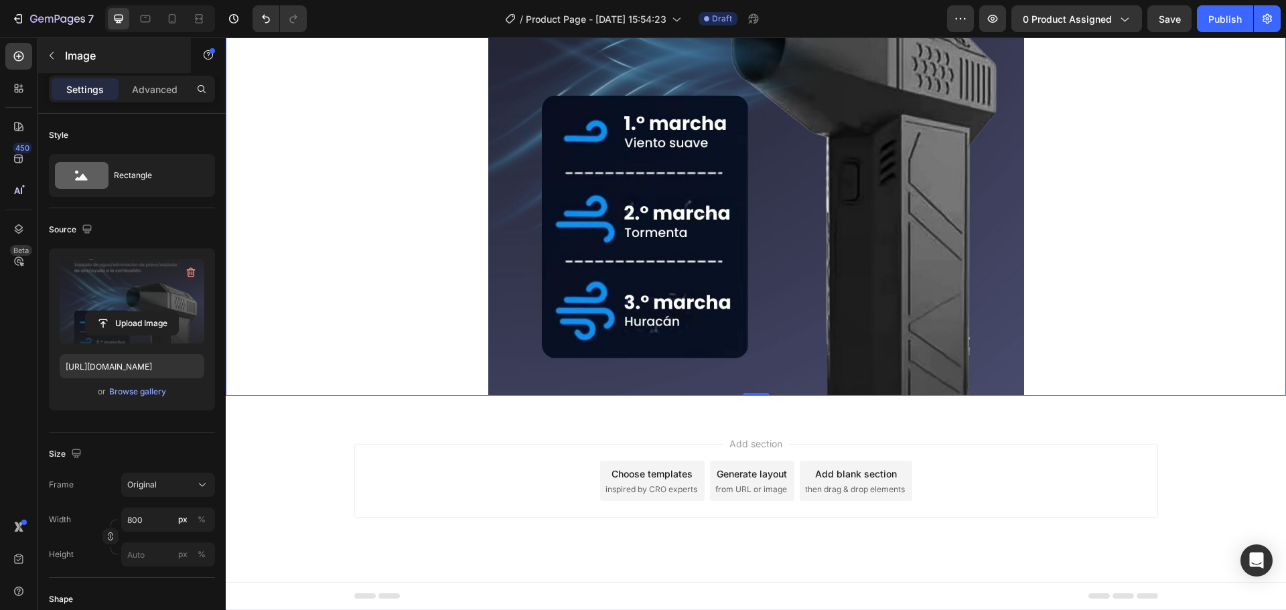
click at [41, 53] on button "button" at bounding box center [51, 55] width 21 height 21
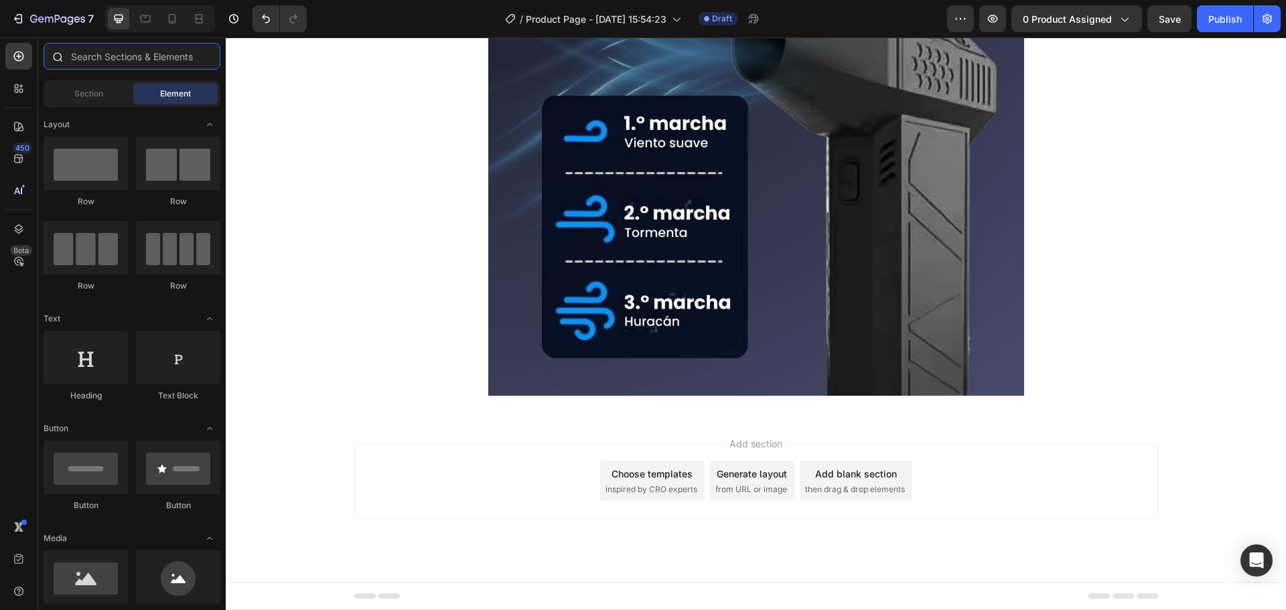
click at [101, 55] on input "text" at bounding box center [132, 56] width 177 height 27
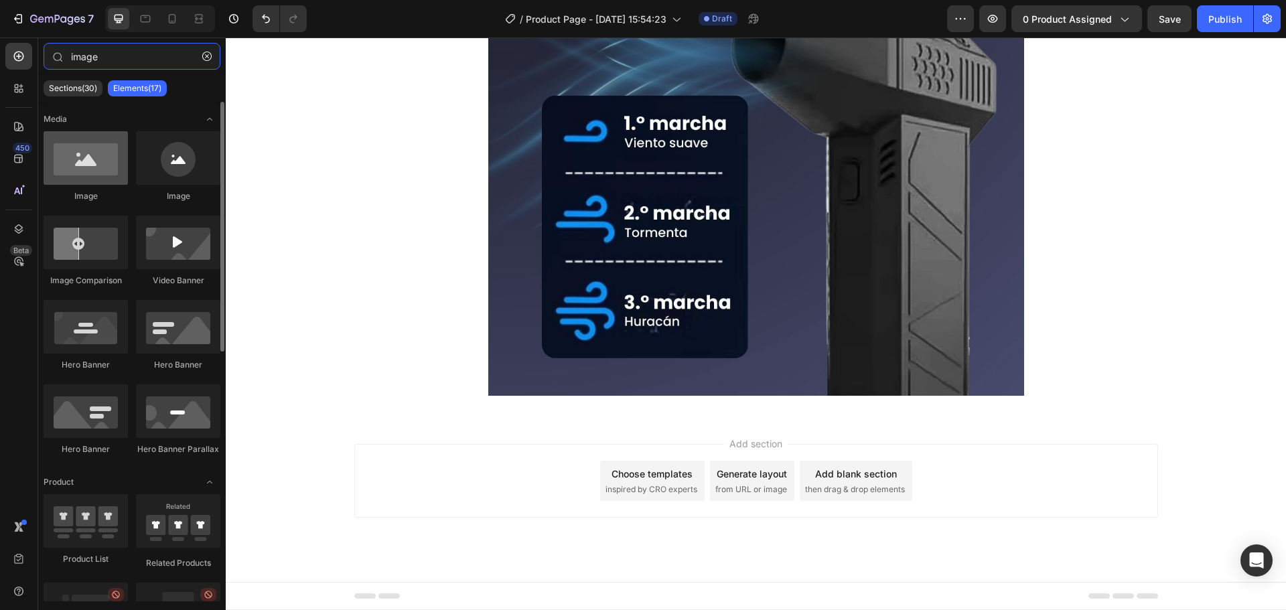
type input "image"
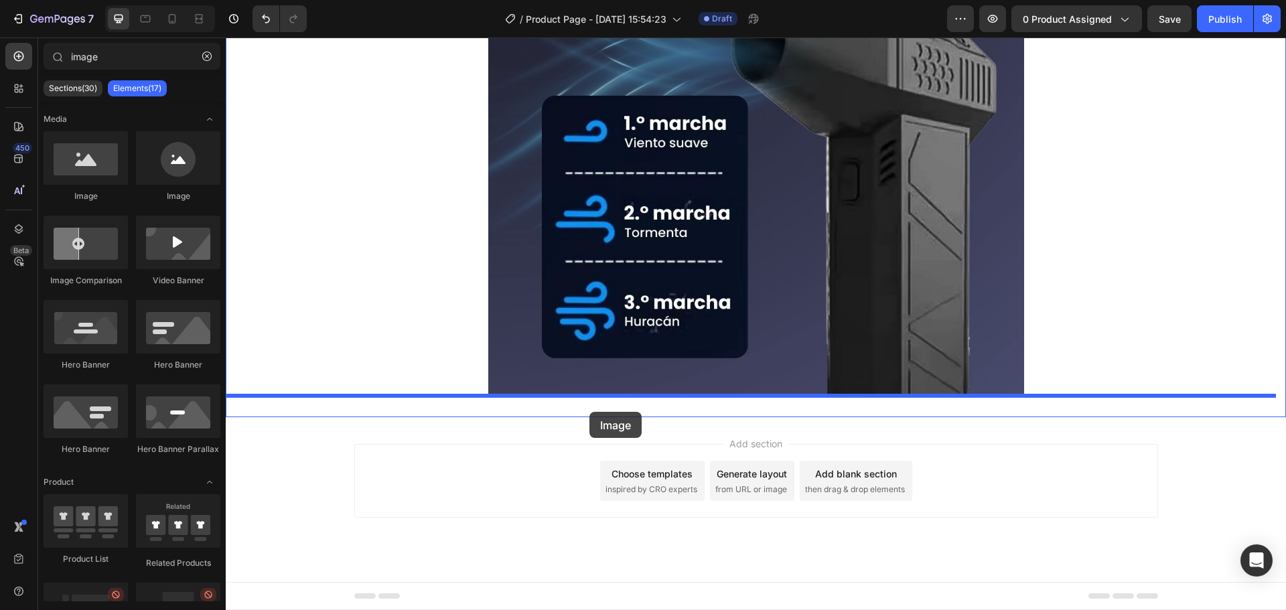
drag, startPoint x: 330, startPoint y: 185, endPoint x: 589, endPoint y: 413, distance: 346.0
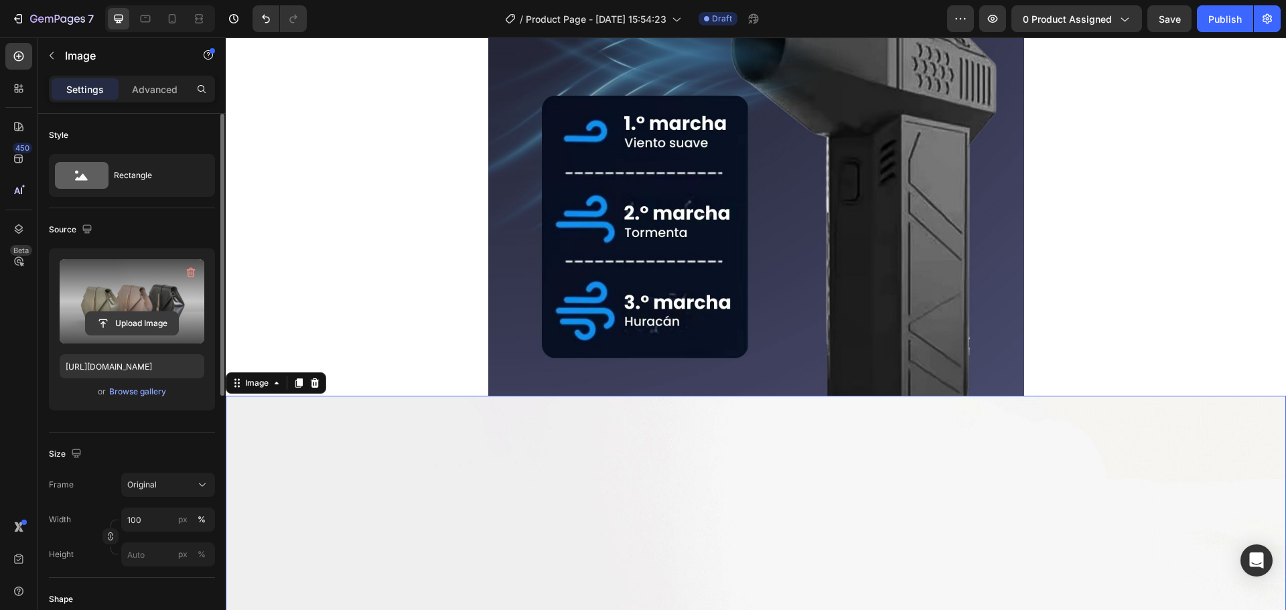
click at [131, 313] on input "file" at bounding box center [132, 323] width 92 height 23
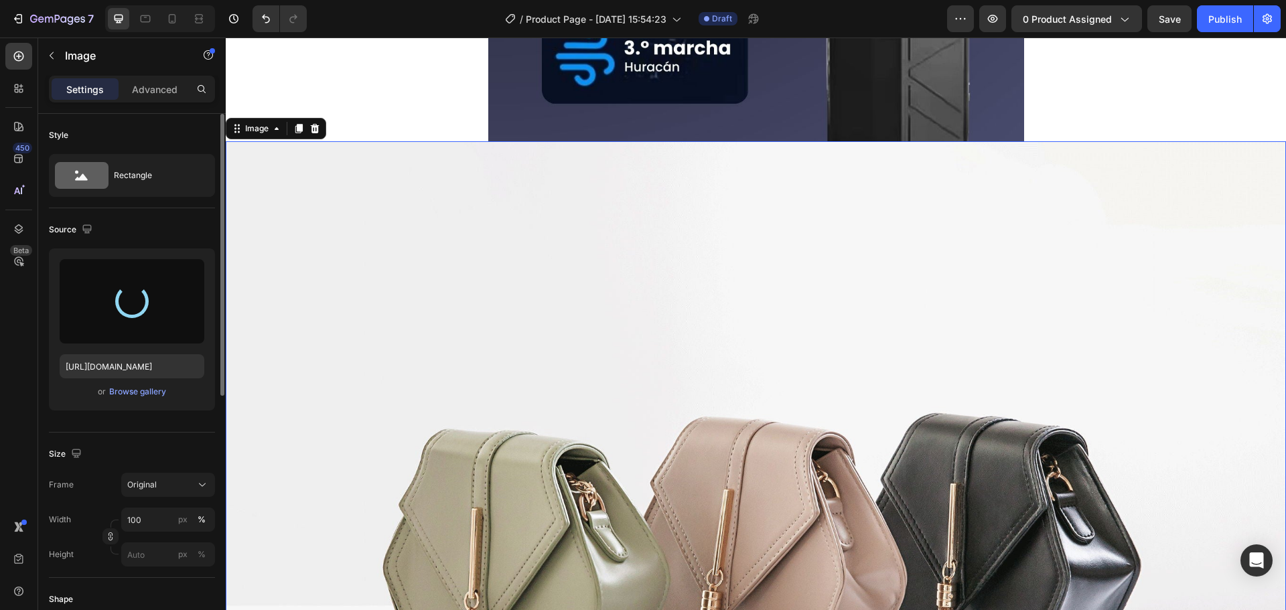
scroll to position [5987, 0]
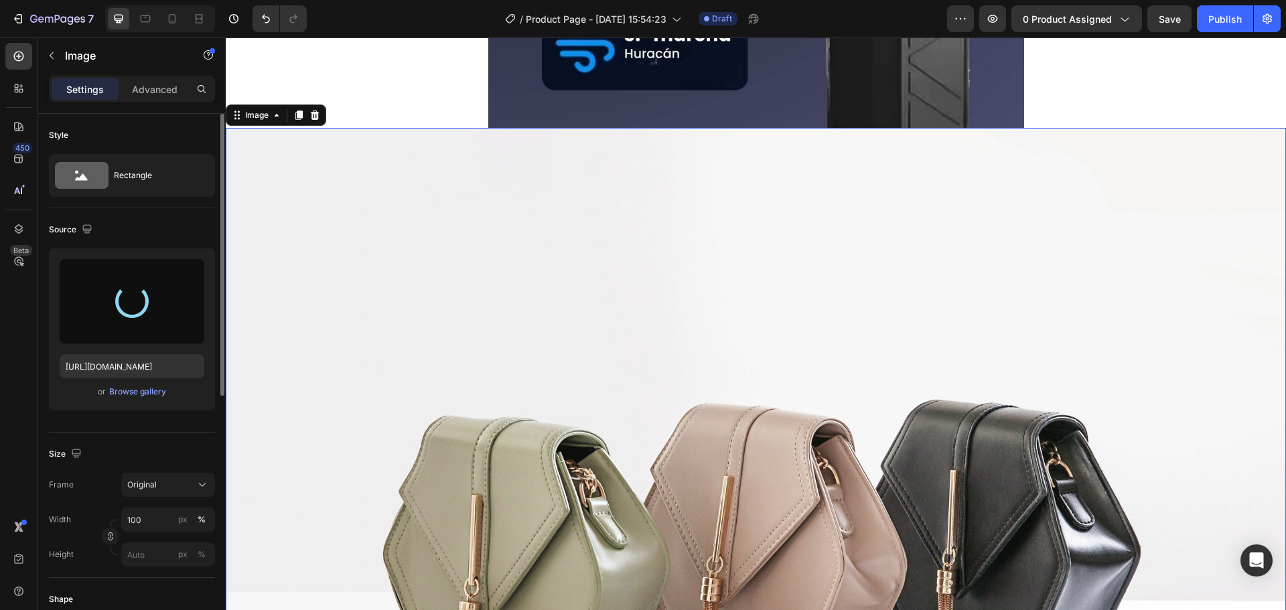
type input "https://cdn.shopify.com/s/files/1/0669/0055/8125/files/gempages_498922209939555…"
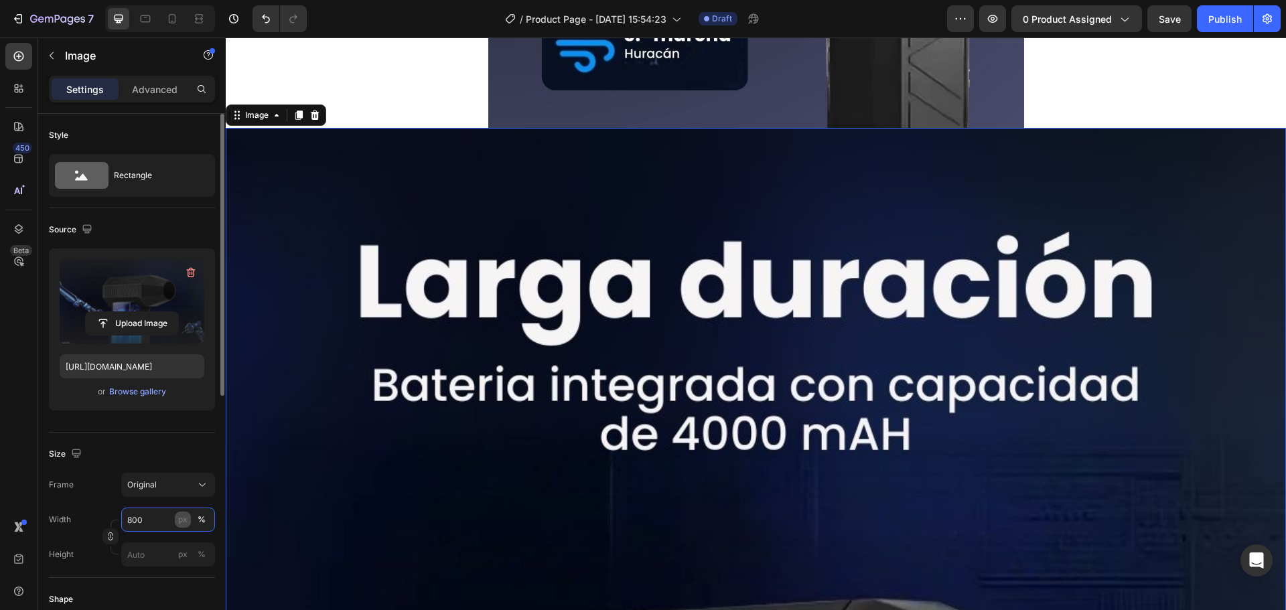
type input "800"
click at [176, 522] on button "px" at bounding box center [183, 520] width 16 height 16
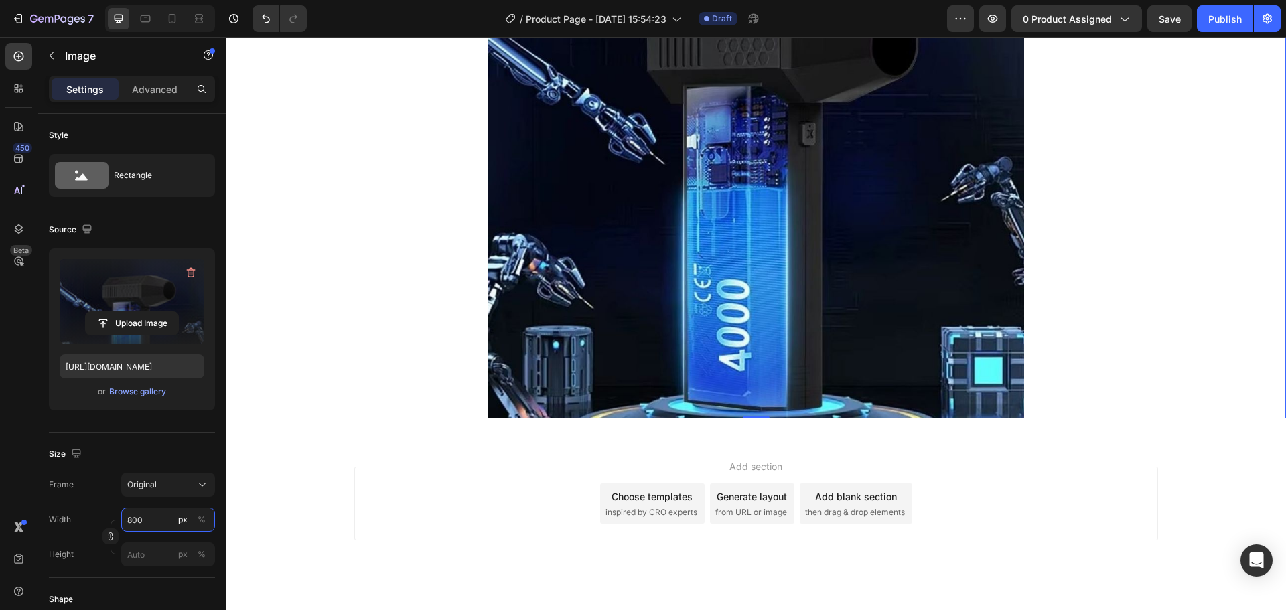
scroll to position [6389, 0]
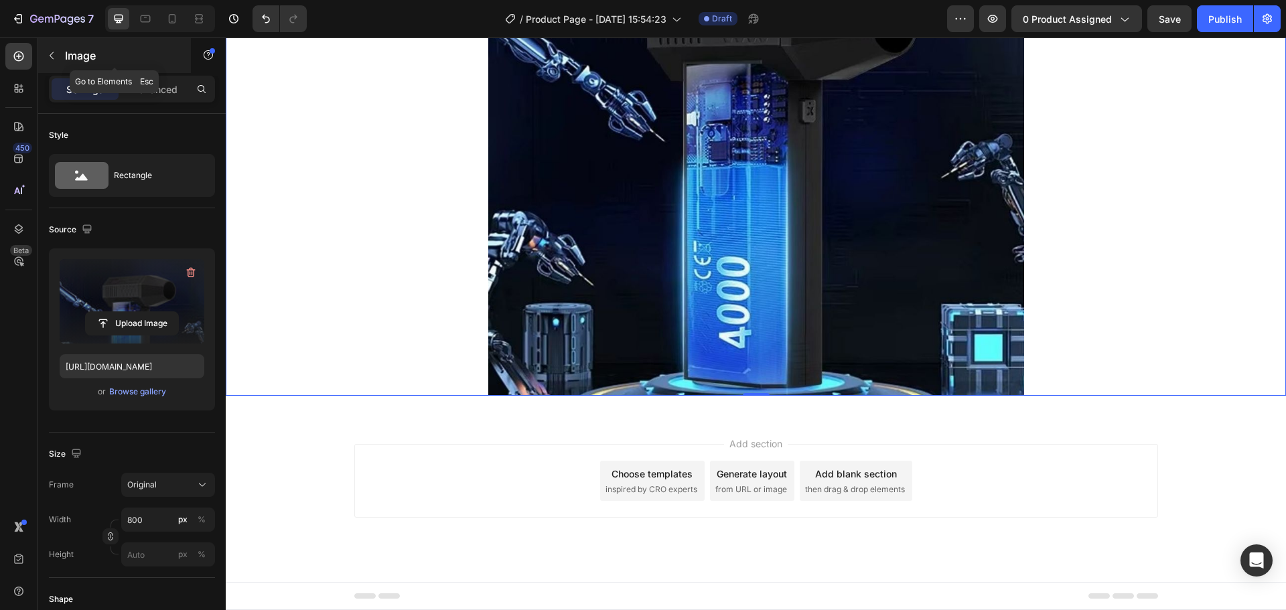
click at [45, 51] on button "button" at bounding box center [51, 55] width 21 height 21
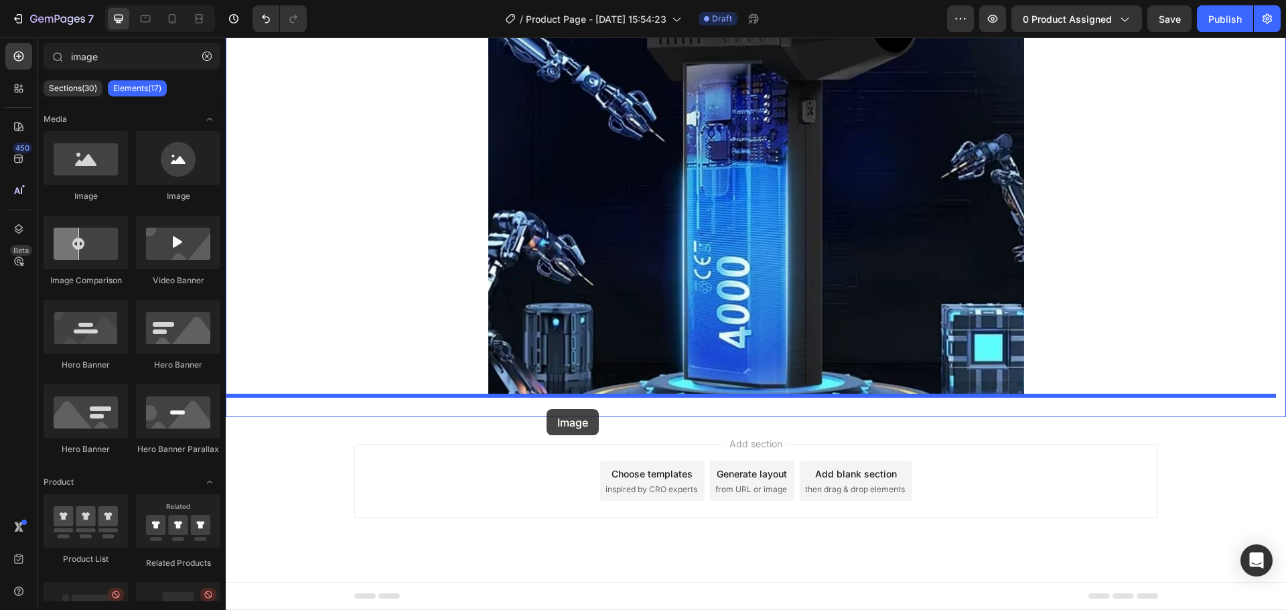
drag, startPoint x: 344, startPoint y: 212, endPoint x: 547, endPoint y: 409, distance: 282.8
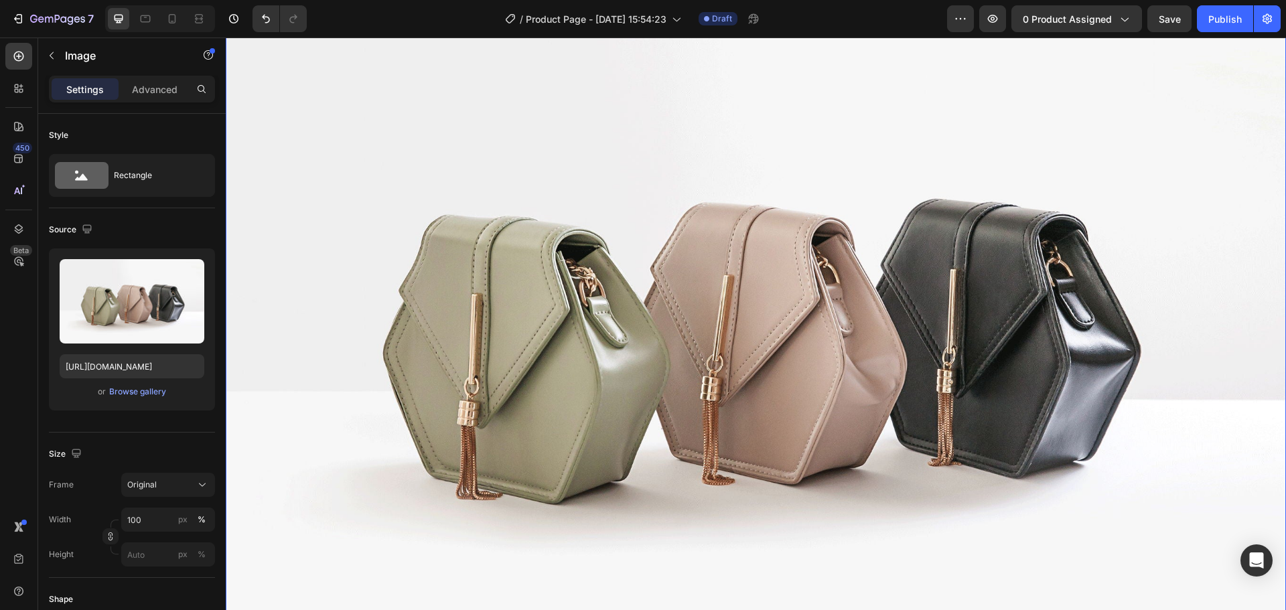
scroll to position [7177, 0]
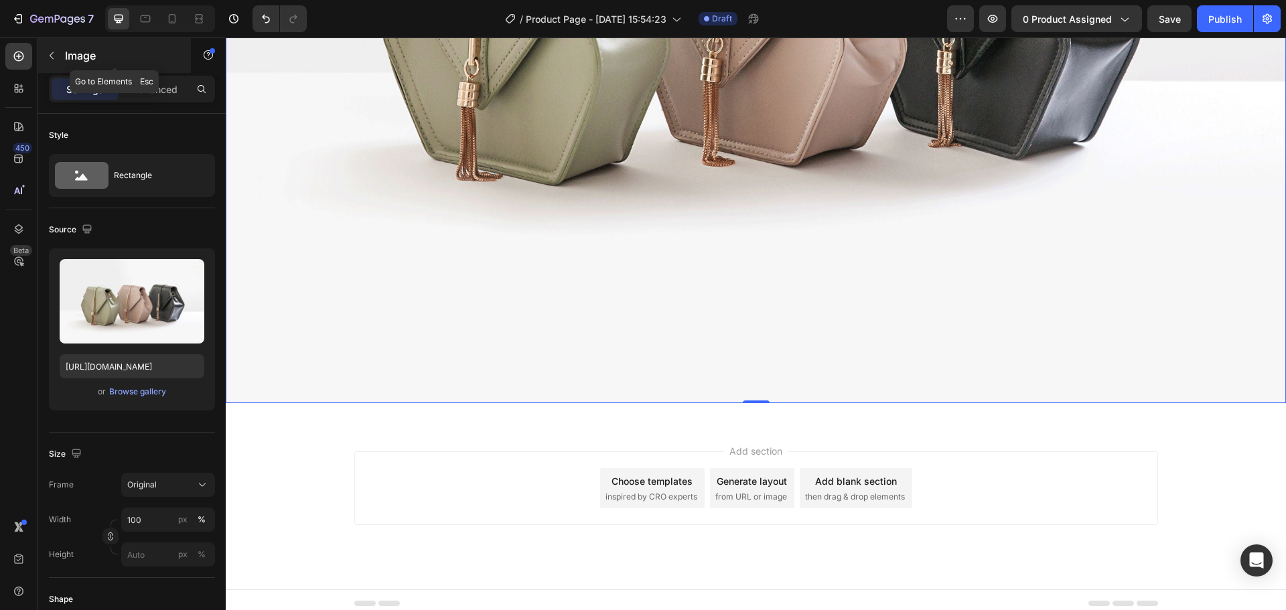
click at [56, 57] on icon "button" at bounding box center [51, 55] width 11 height 11
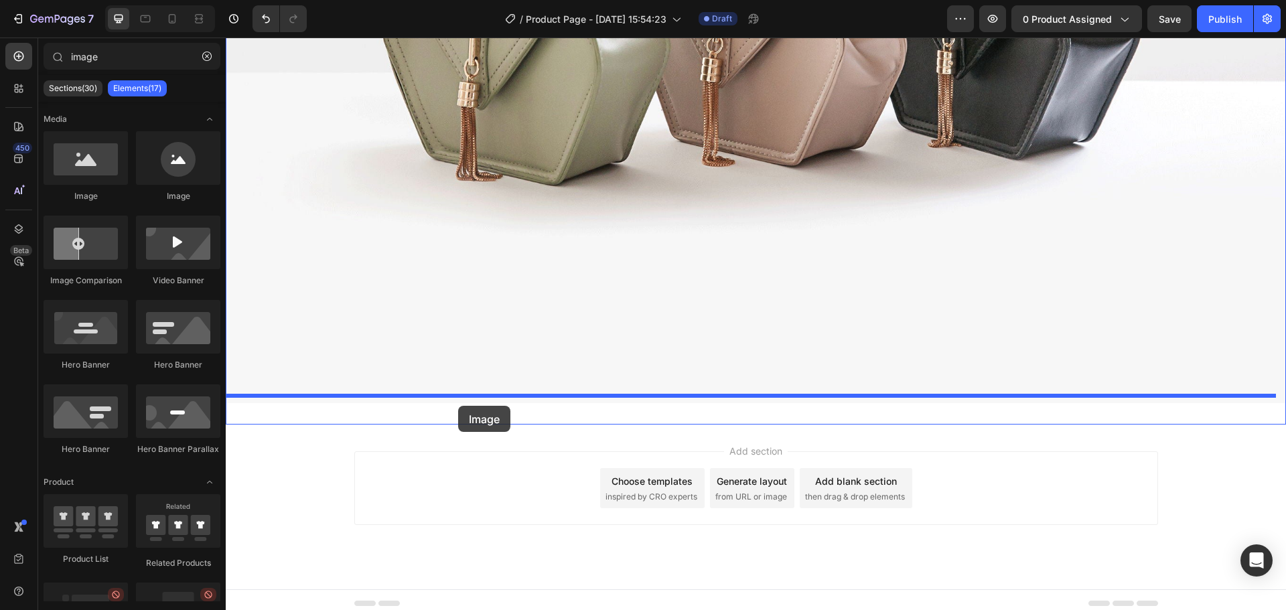
drag, startPoint x: 299, startPoint y: 192, endPoint x: 459, endPoint y: 406, distance: 267.5
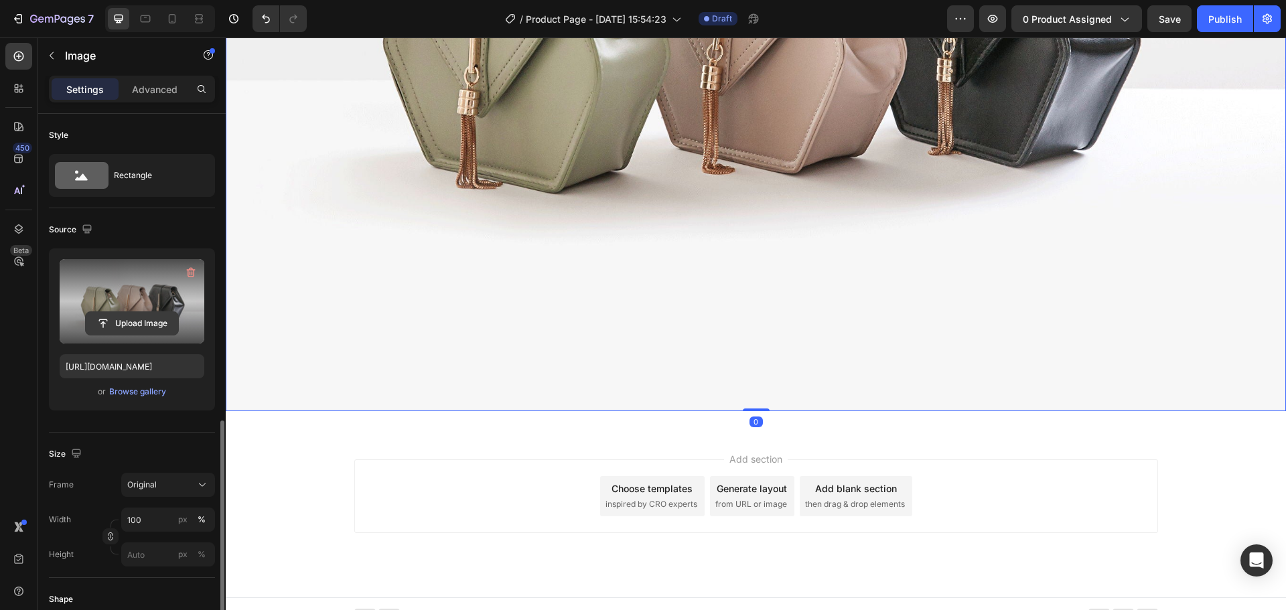
scroll to position [201, 0]
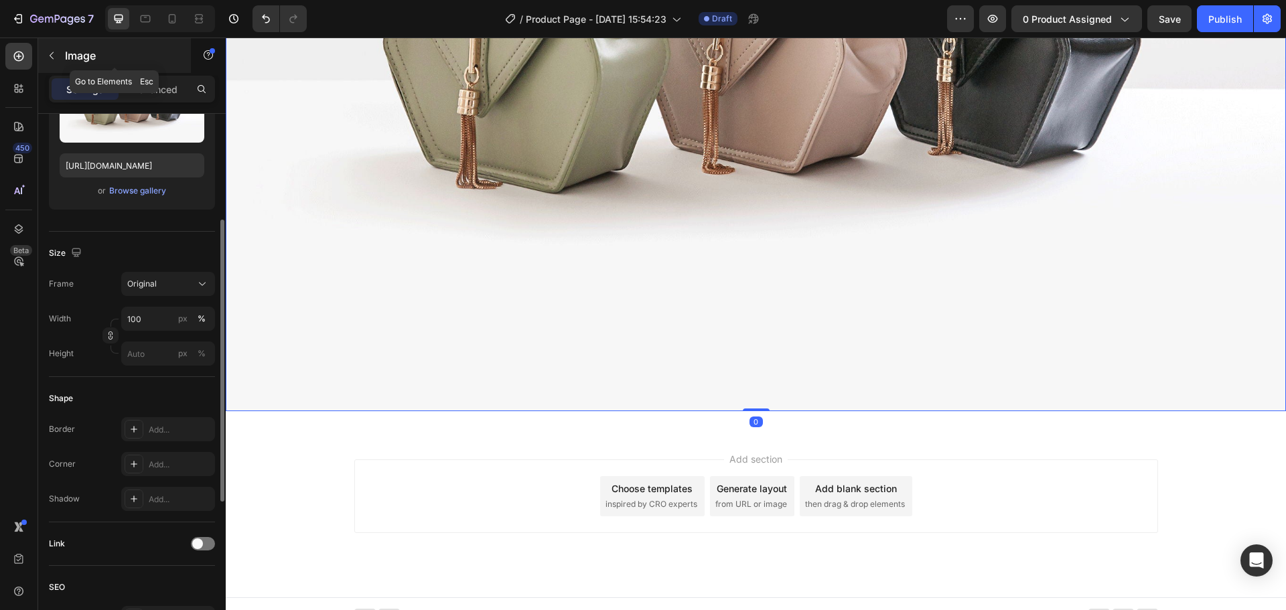
click at [60, 62] on button "button" at bounding box center [51, 55] width 21 height 21
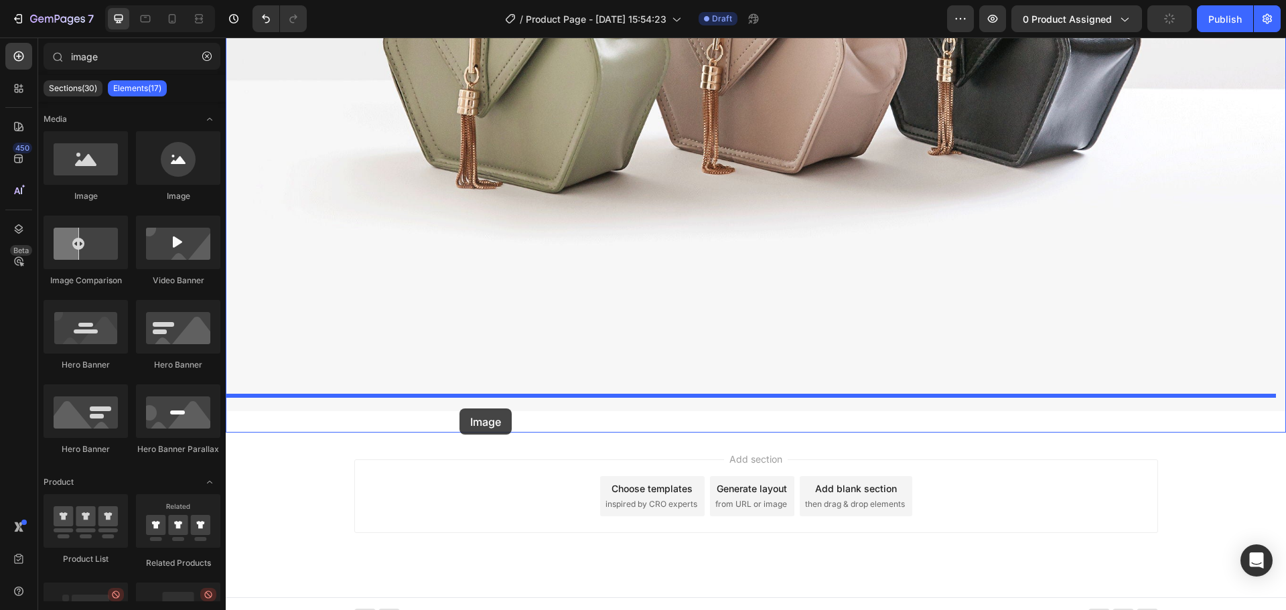
drag, startPoint x: 367, startPoint y: 224, endPoint x: 460, endPoint y: 409, distance: 206.7
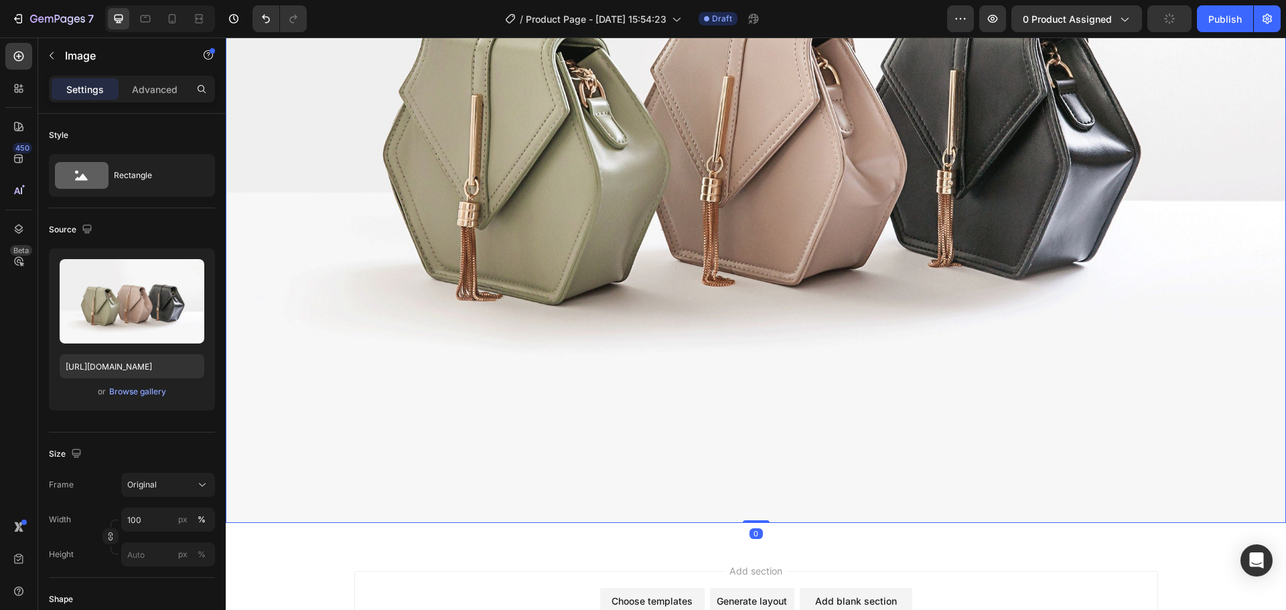
scroll to position [8753, 0]
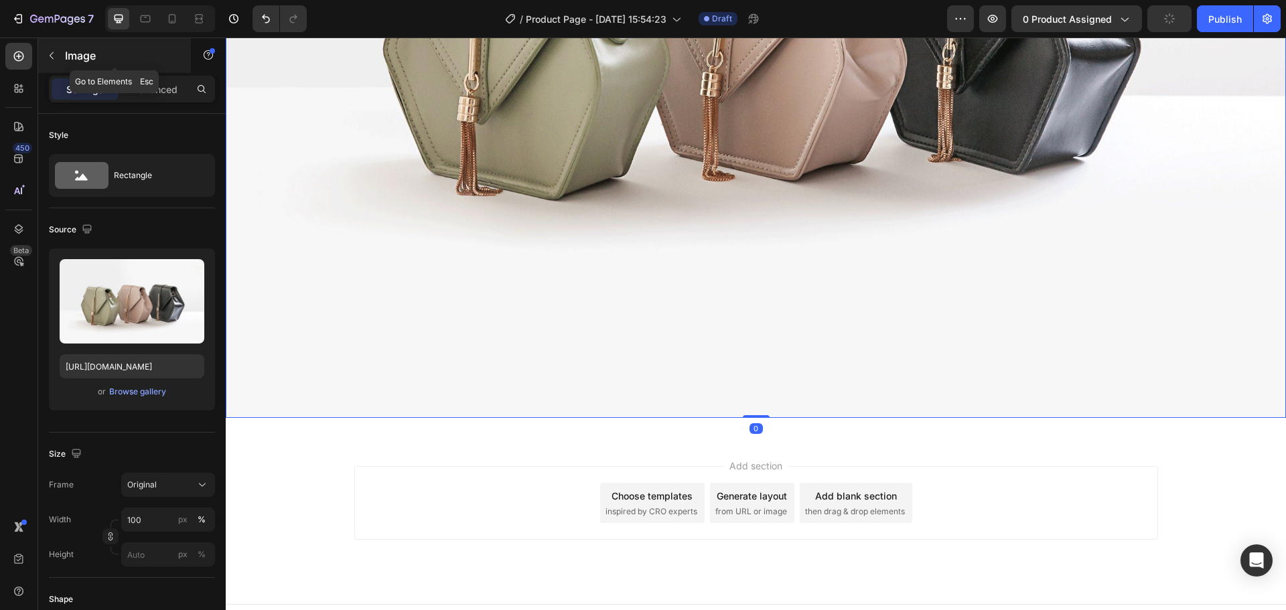
click at [50, 55] on icon "button" at bounding box center [51, 55] width 11 height 11
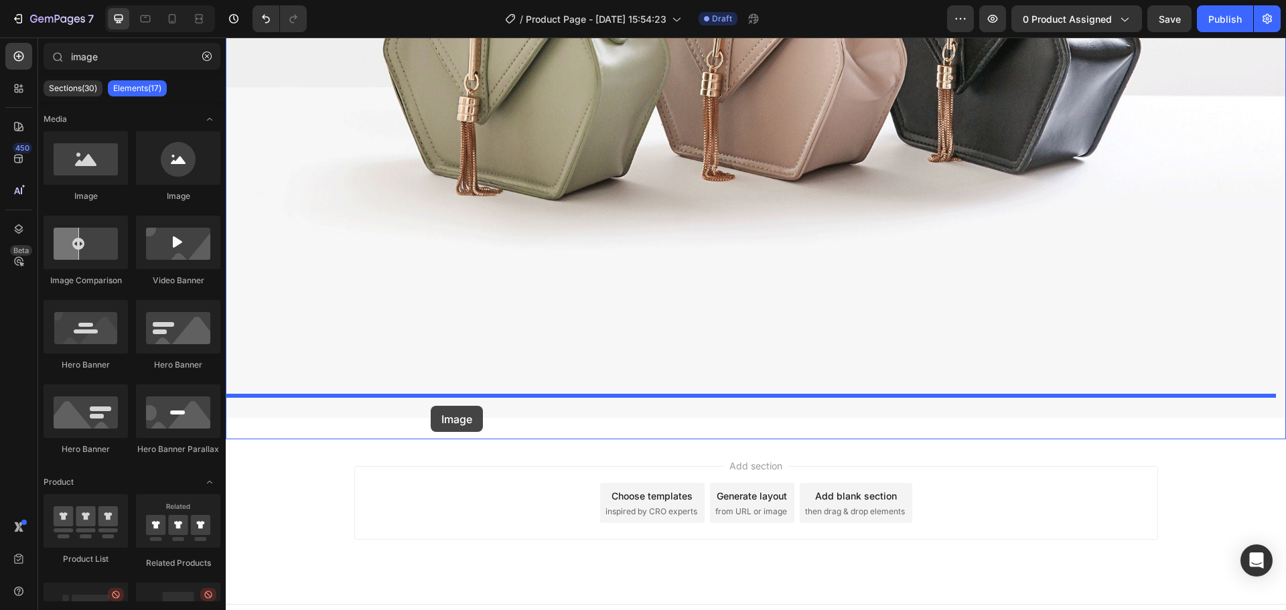
drag, startPoint x: 326, startPoint y: 210, endPoint x: 432, endPoint y: 411, distance: 227.7
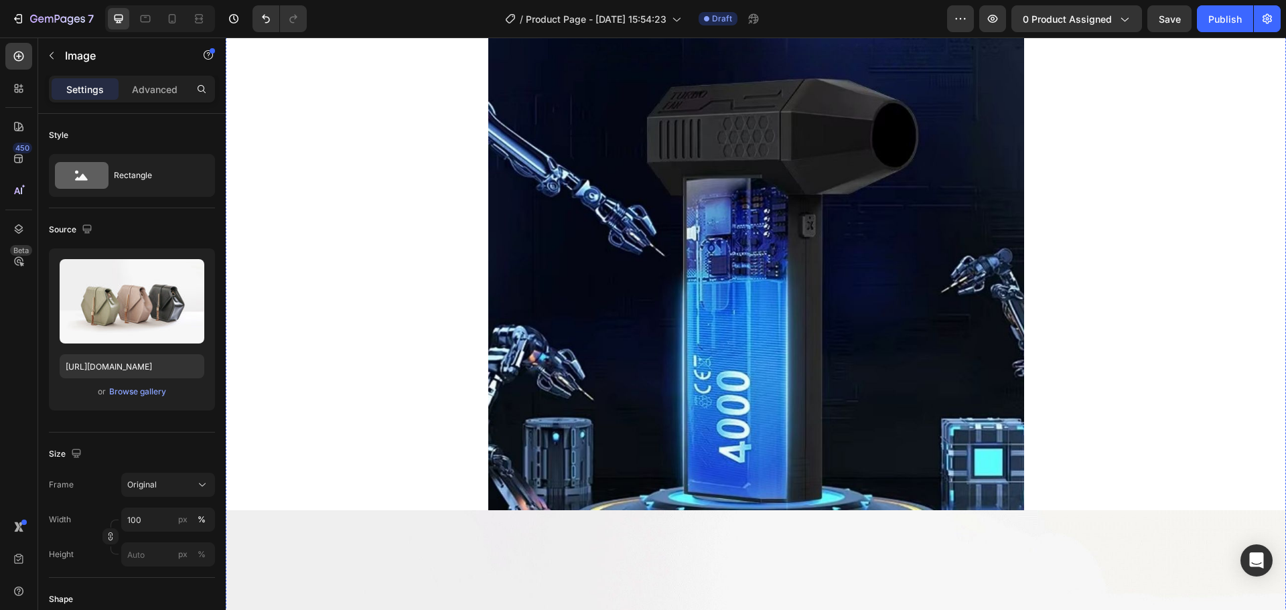
scroll to position [6609, 0]
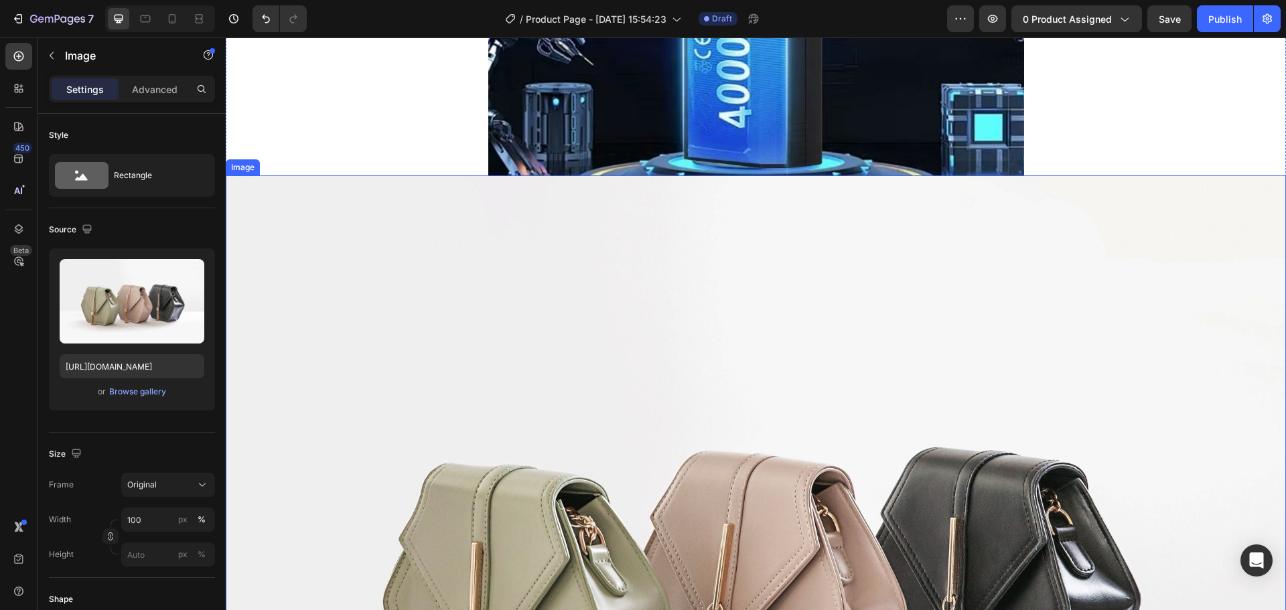
click at [717, 336] on img at bounding box center [756, 572] width 1060 height 795
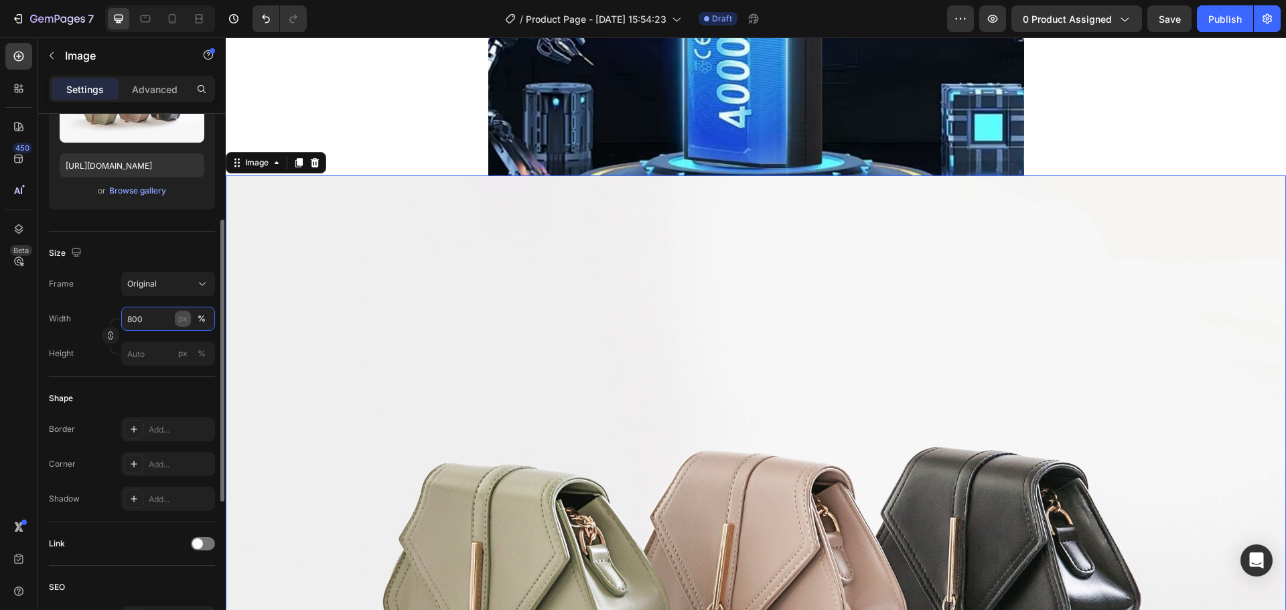
type input "800"
click at [178, 323] on div "px" at bounding box center [182, 319] width 9 height 12
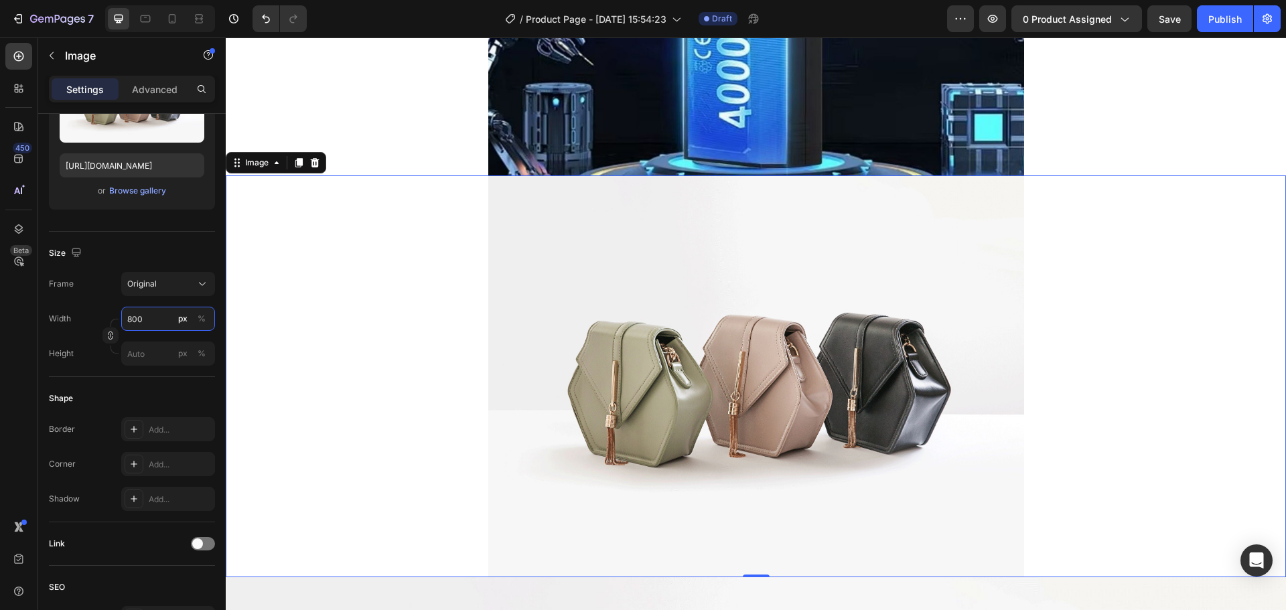
scroll to position [7011, 0]
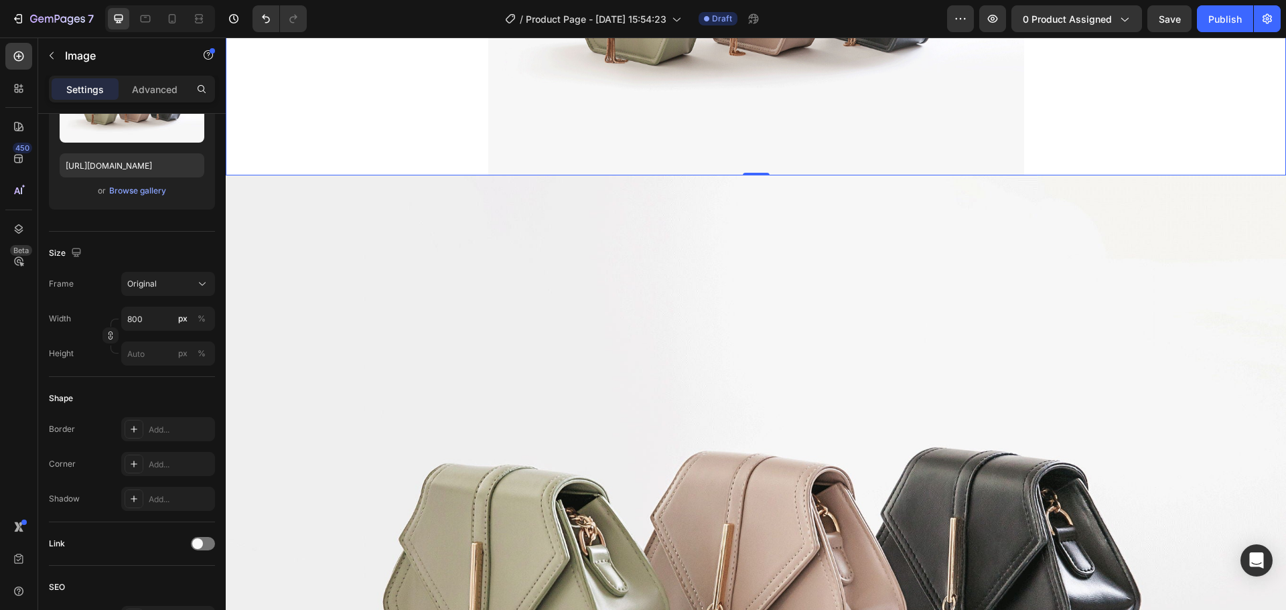
click at [688, 317] on img at bounding box center [756, 572] width 1060 height 795
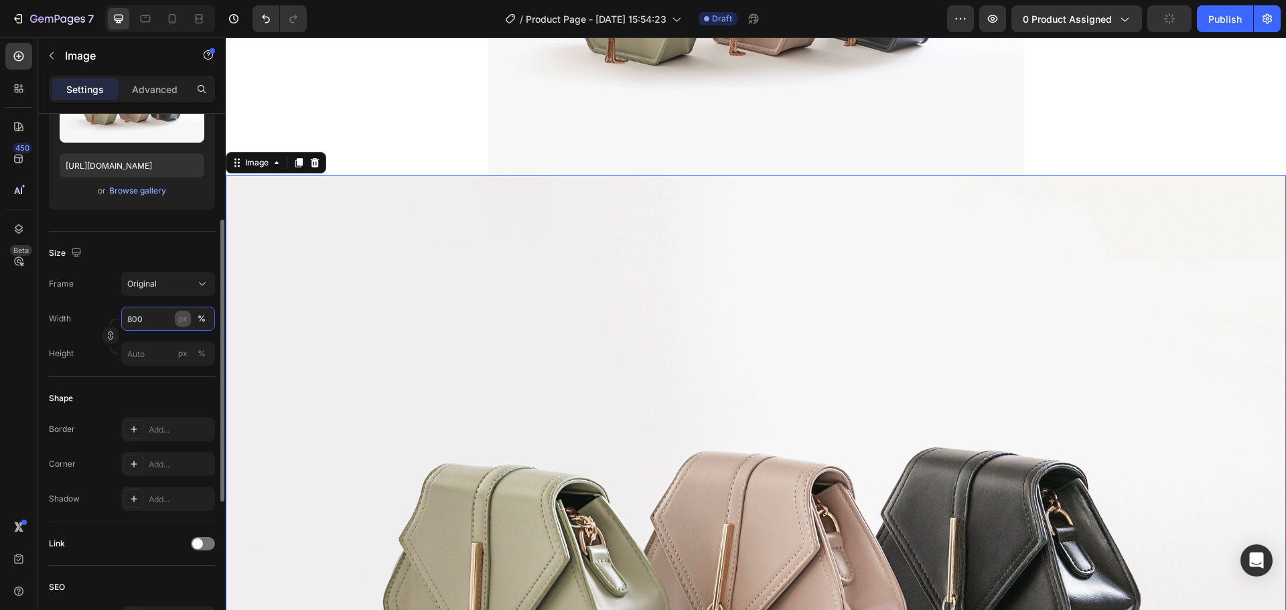
type input "800"
click at [186, 326] on button "px" at bounding box center [183, 319] width 16 height 16
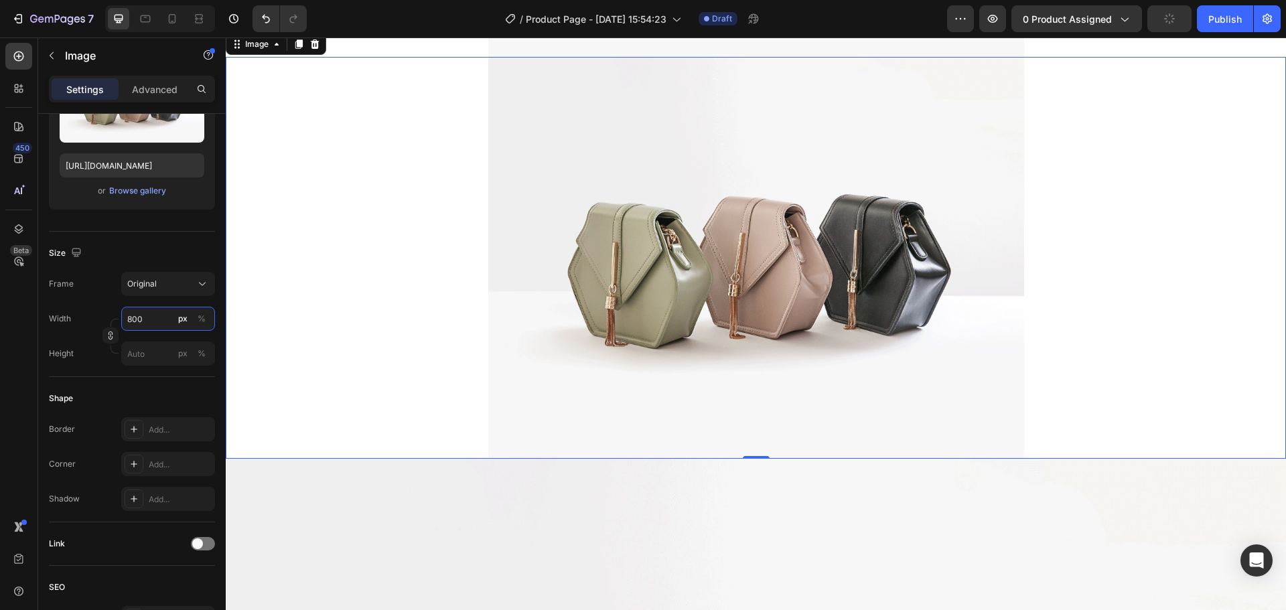
scroll to position [7346, 0]
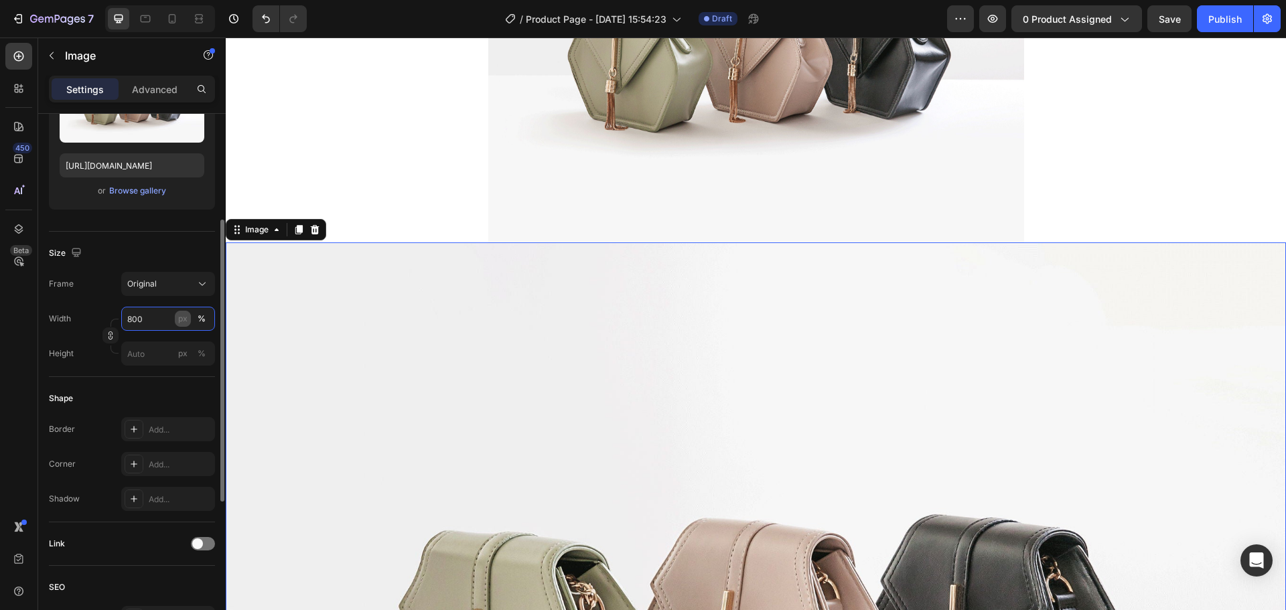
type input "800"
click at [182, 322] on div "px" at bounding box center [182, 319] width 9 height 12
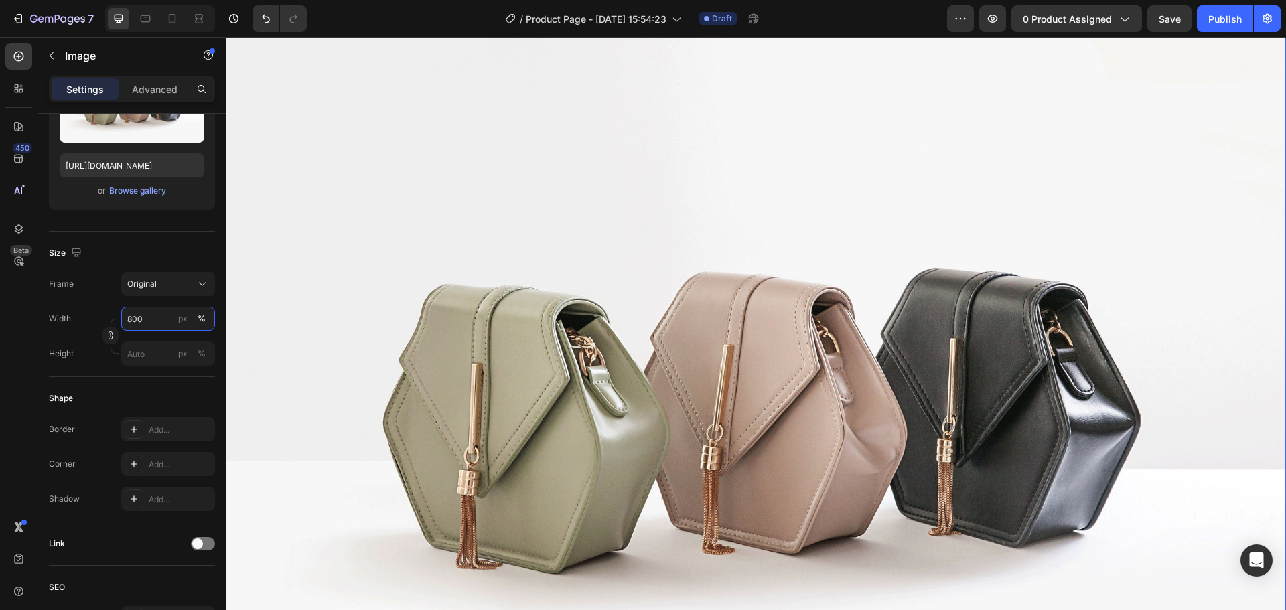
scroll to position [7748, 0]
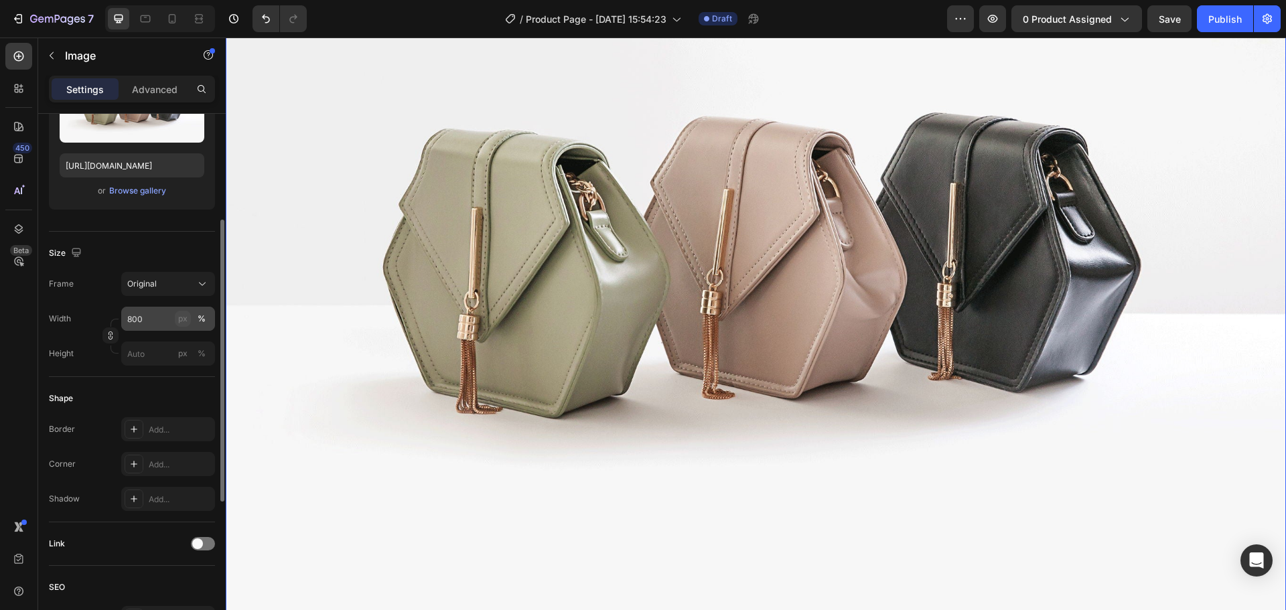
click at [186, 318] on div "px" at bounding box center [182, 319] width 9 height 12
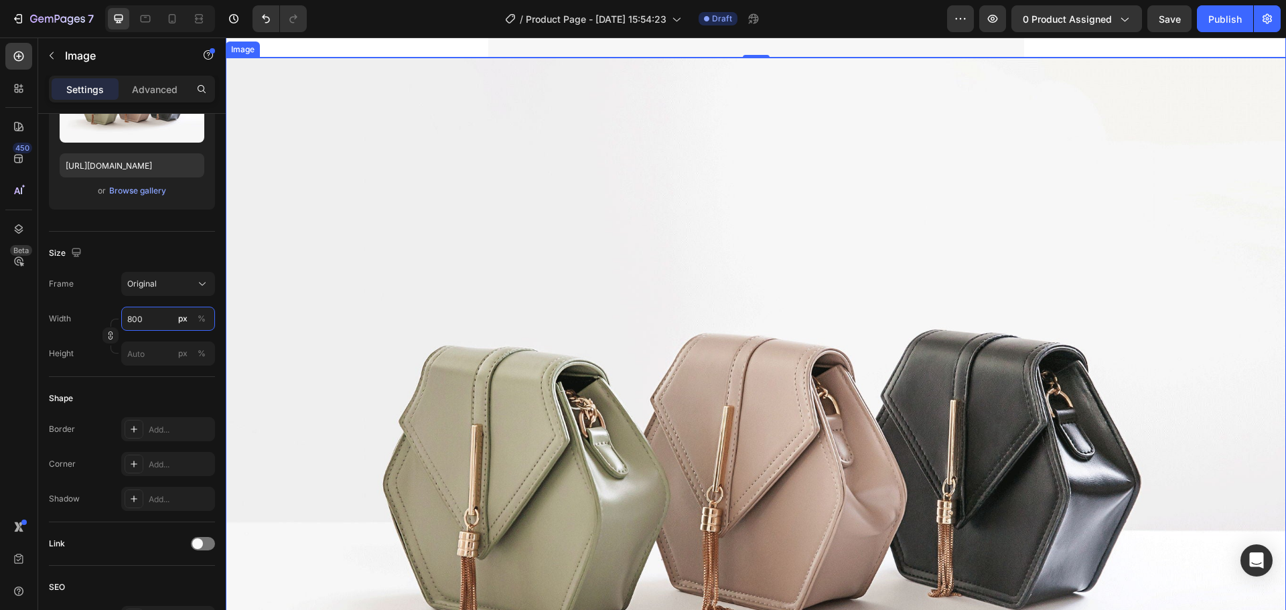
scroll to position [7949, 0]
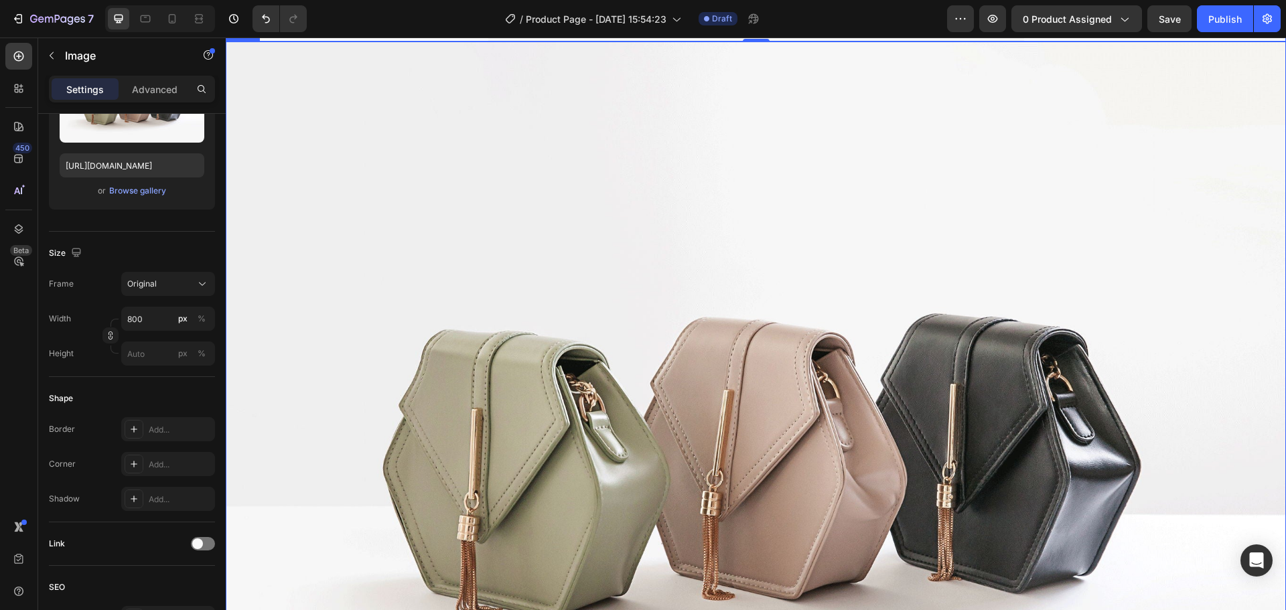
click at [553, 306] on img at bounding box center [756, 439] width 1060 height 795
type input "800"
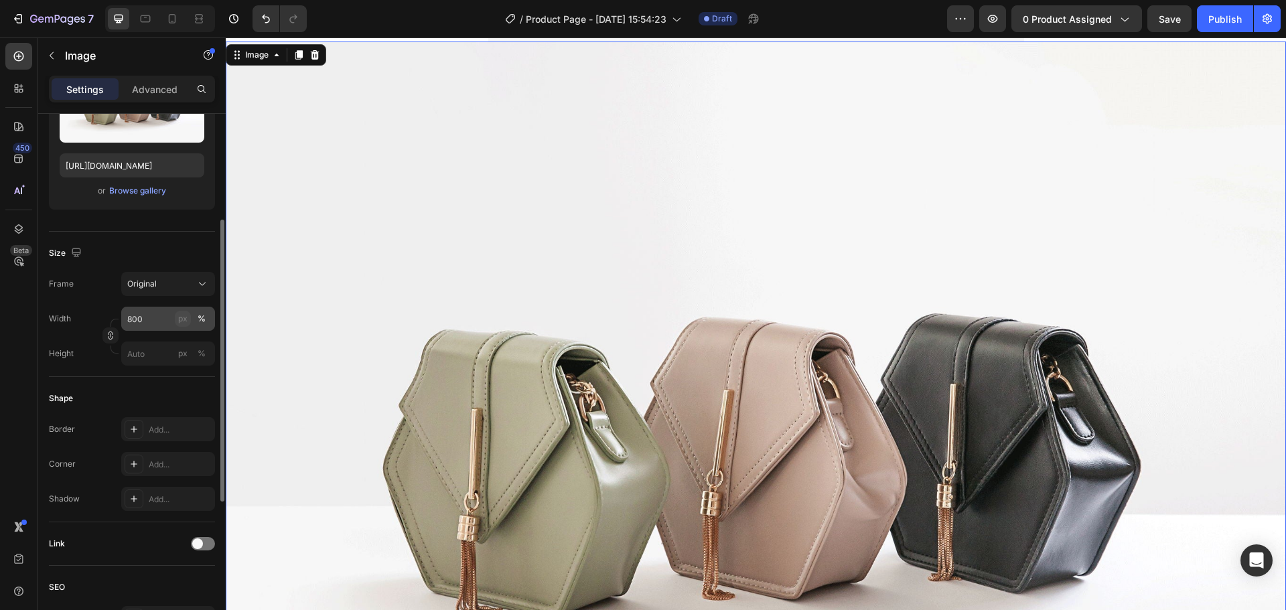
click at [178, 320] on button "px" at bounding box center [183, 319] width 16 height 16
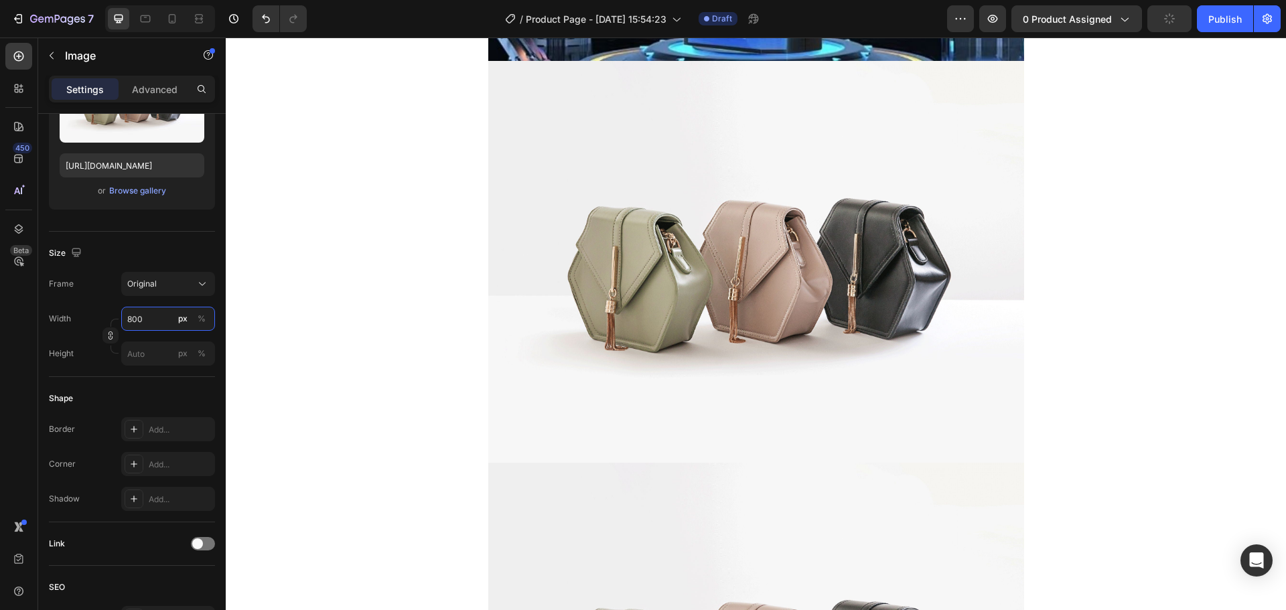
scroll to position [6456, 0]
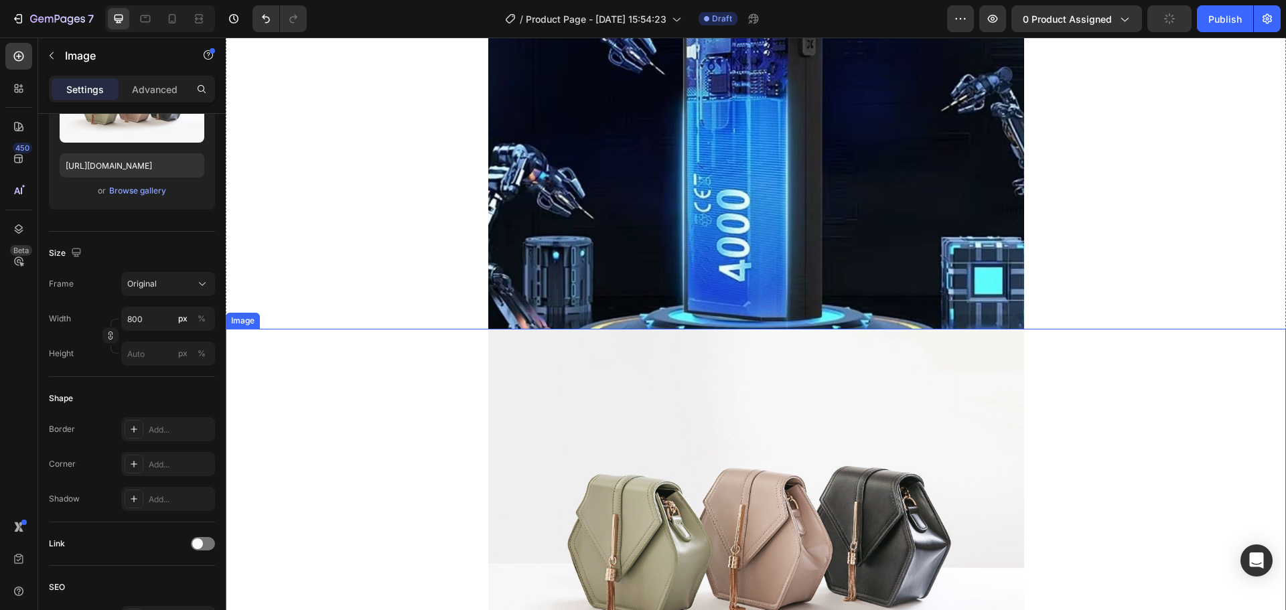
click at [697, 393] on img at bounding box center [756, 530] width 536 height 402
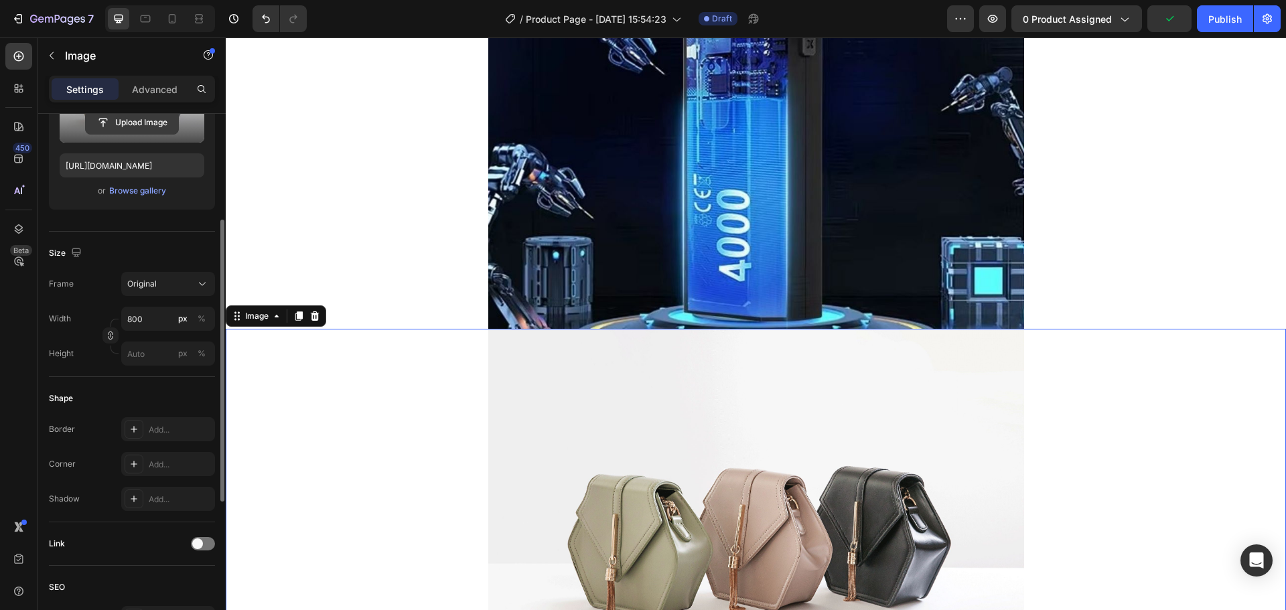
click at [137, 132] on input "file" at bounding box center [132, 122] width 92 height 23
type input "https://cdn.shopify.com/s/files/1/0669/0055/8125/files/gempages_498922209939555…"
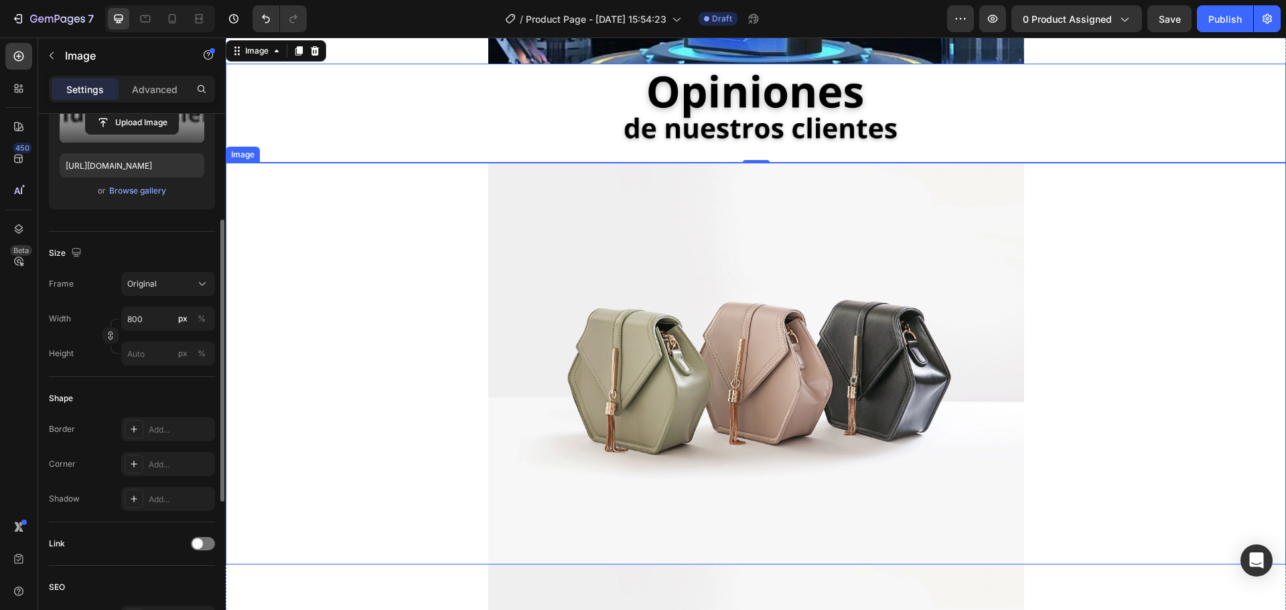
scroll to position [6724, 0]
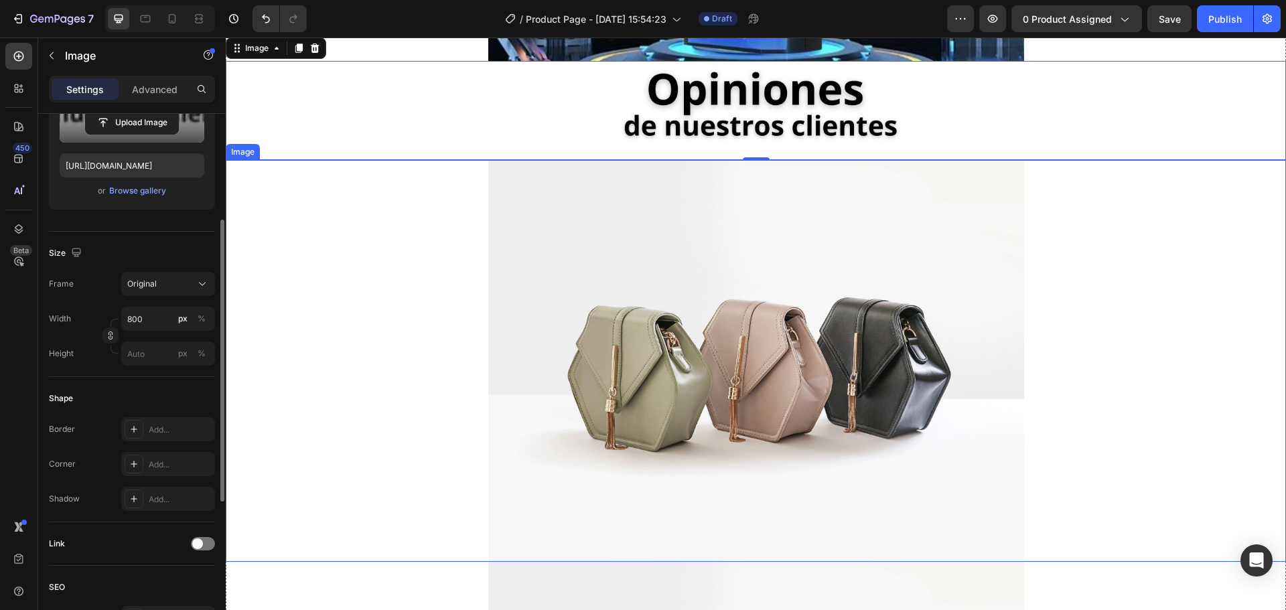
click at [650, 347] on img at bounding box center [756, 361] width 536 height 402
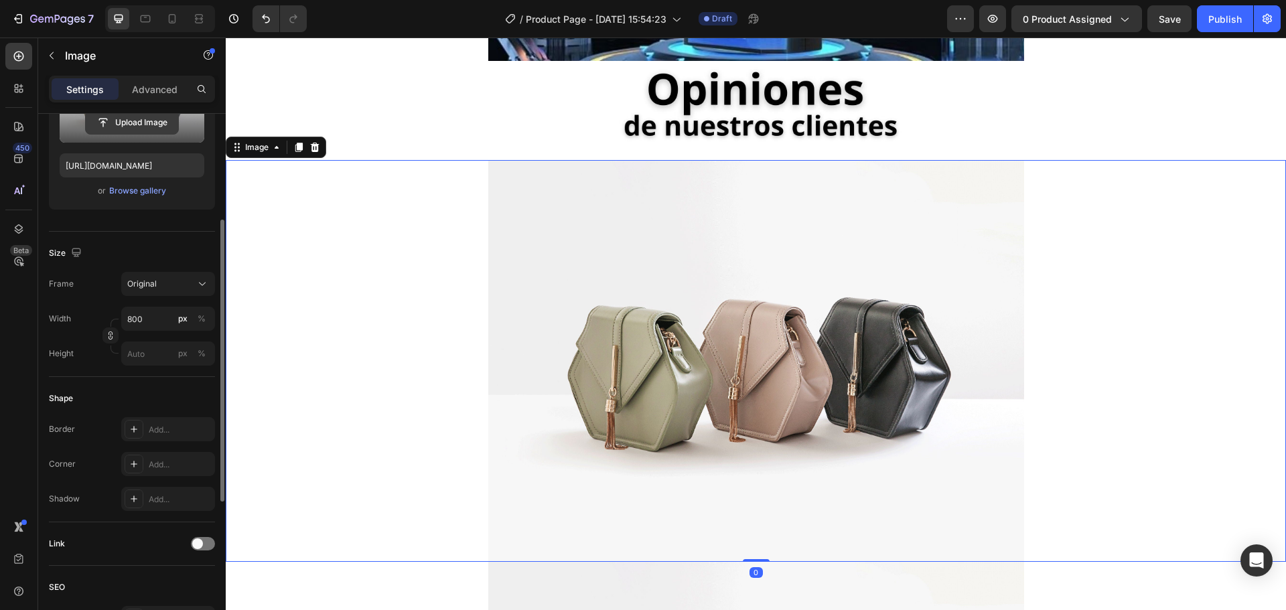
click at [163, 129] on input "file" at bounding box center [132, 122] width 92 height 23
type input "https://cdn.shopify.com/s/files/1/0669/0055/8125/files/gempages_498922209939555…"
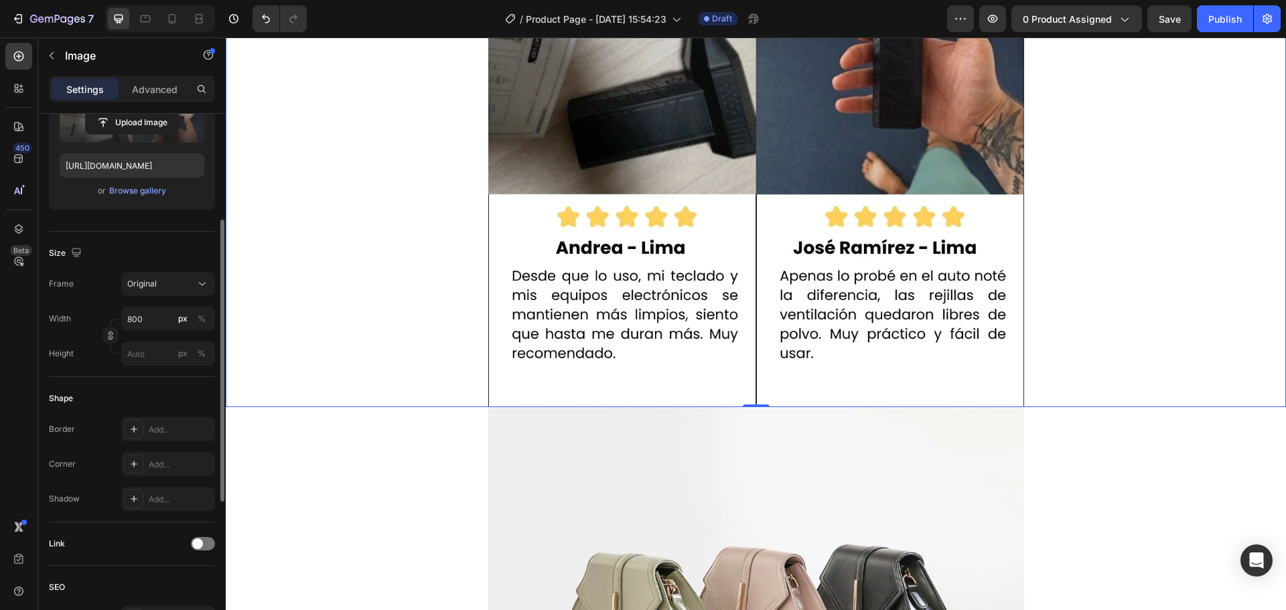
scroll to position [7594, 0]
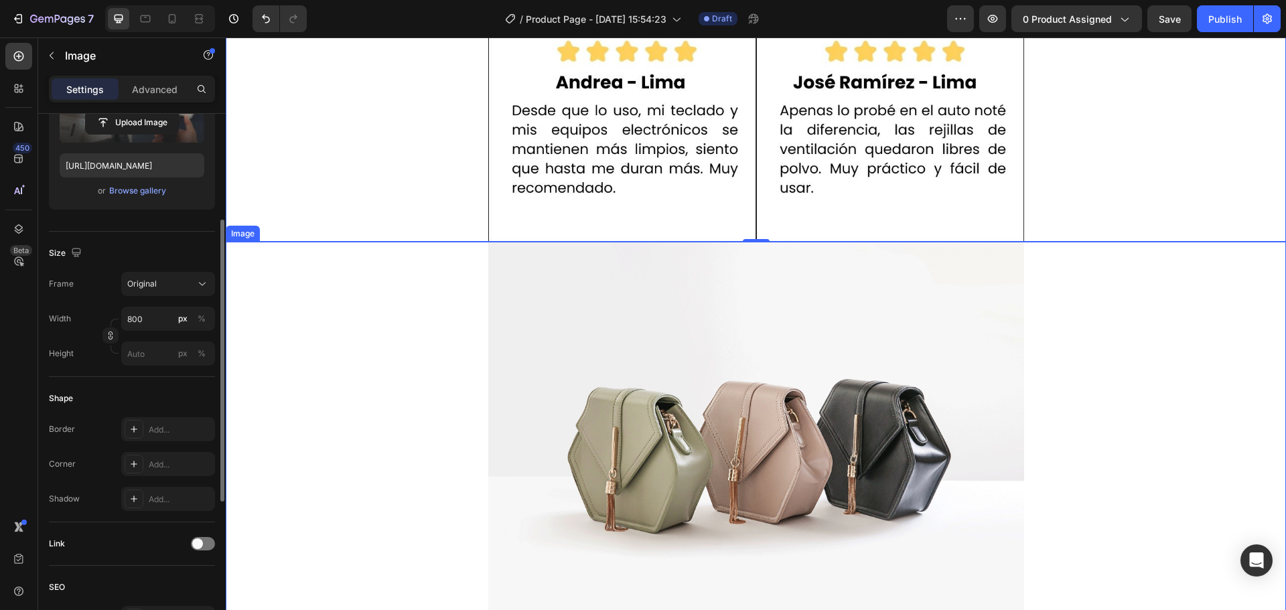
click at [622, 315] on img at bounding box center [756, 443] width 536 height 402
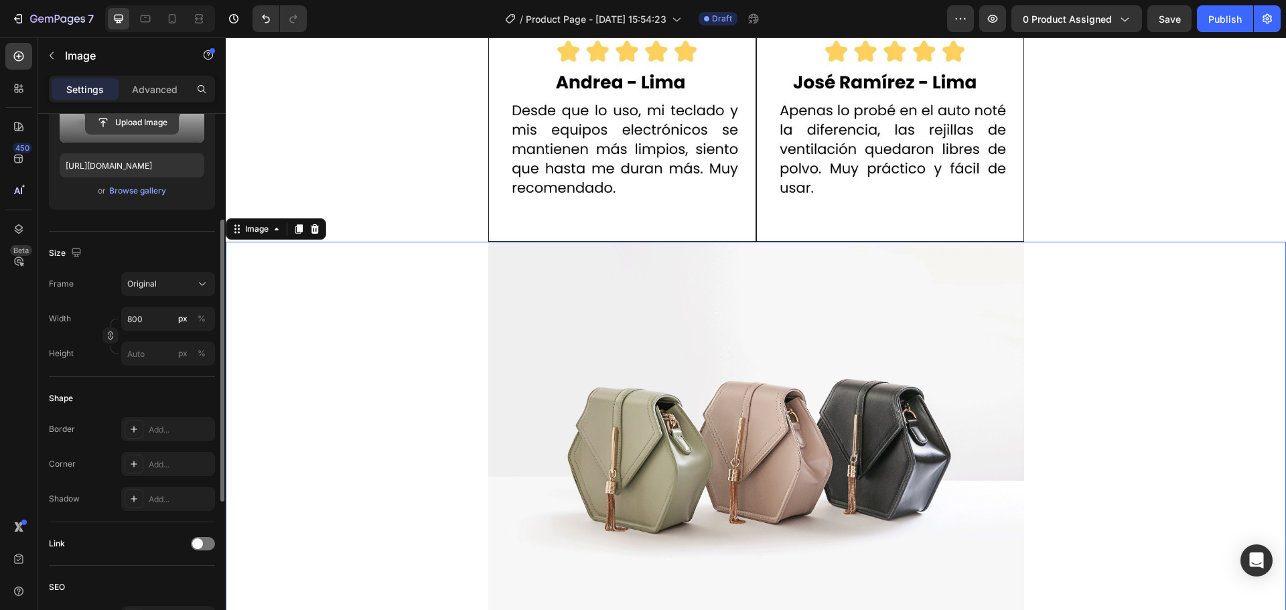
click at [145, 126] on input "file" at bounding box center [132, 122] width 92 height 23
type input "https://cdn.shopify.com/s/files/1/0669/0055/8125/files/gempages_498922209939555…"
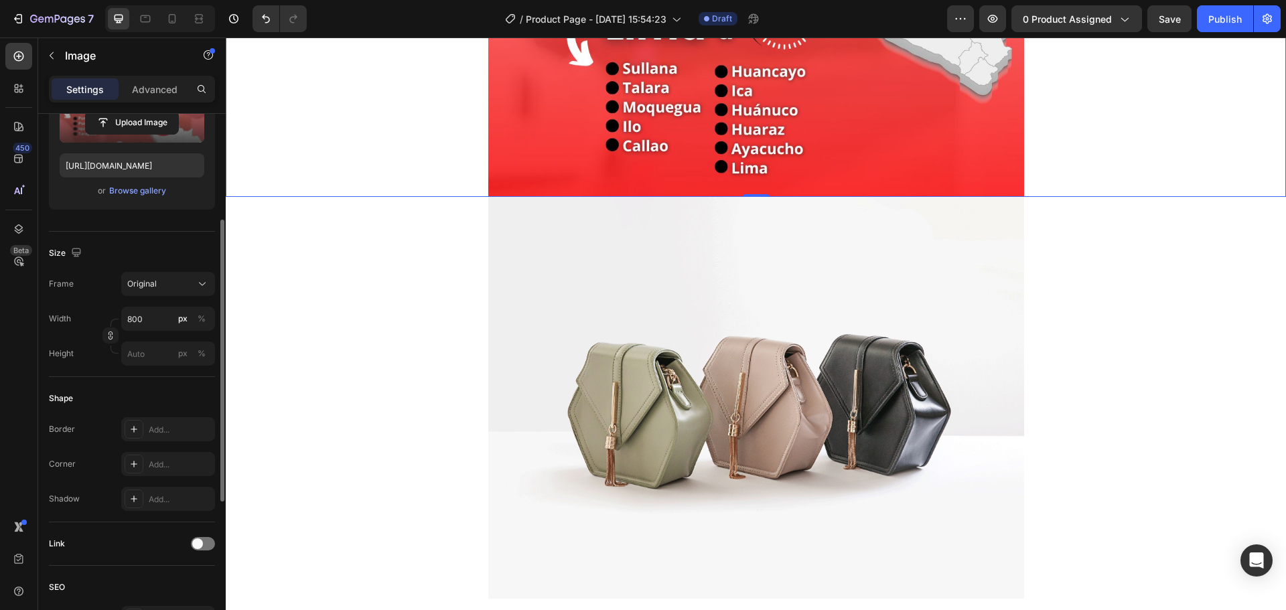
scroll to position [8465, 0]
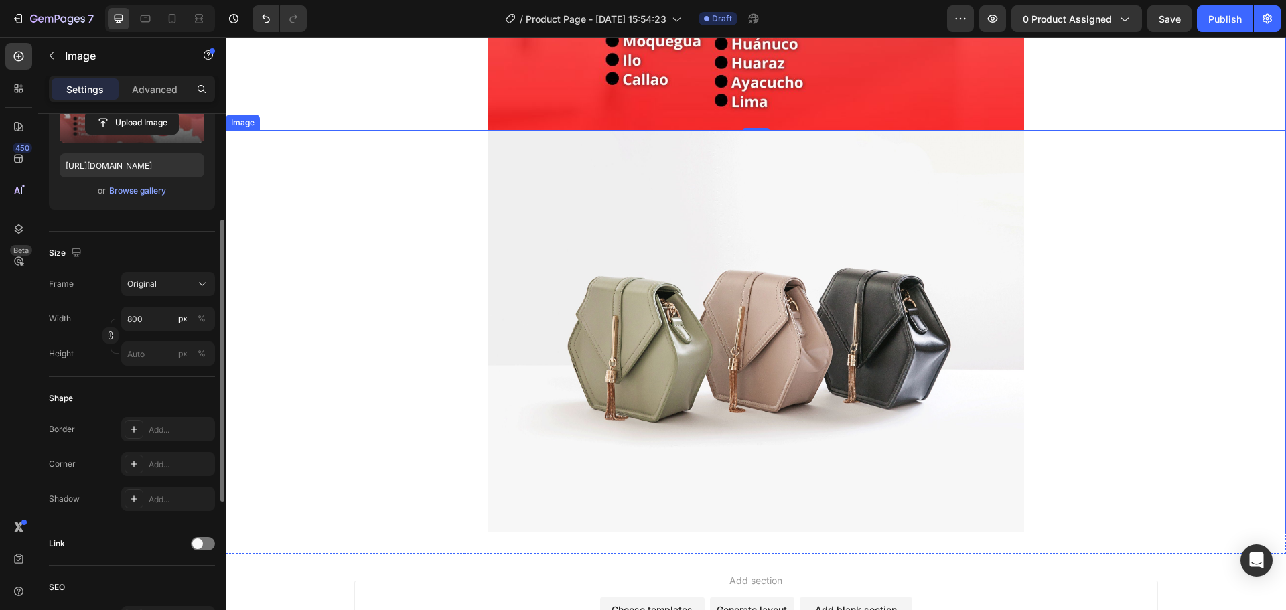
click at [634, 237] on img at bounding box center [756, 332] width 536 height 402
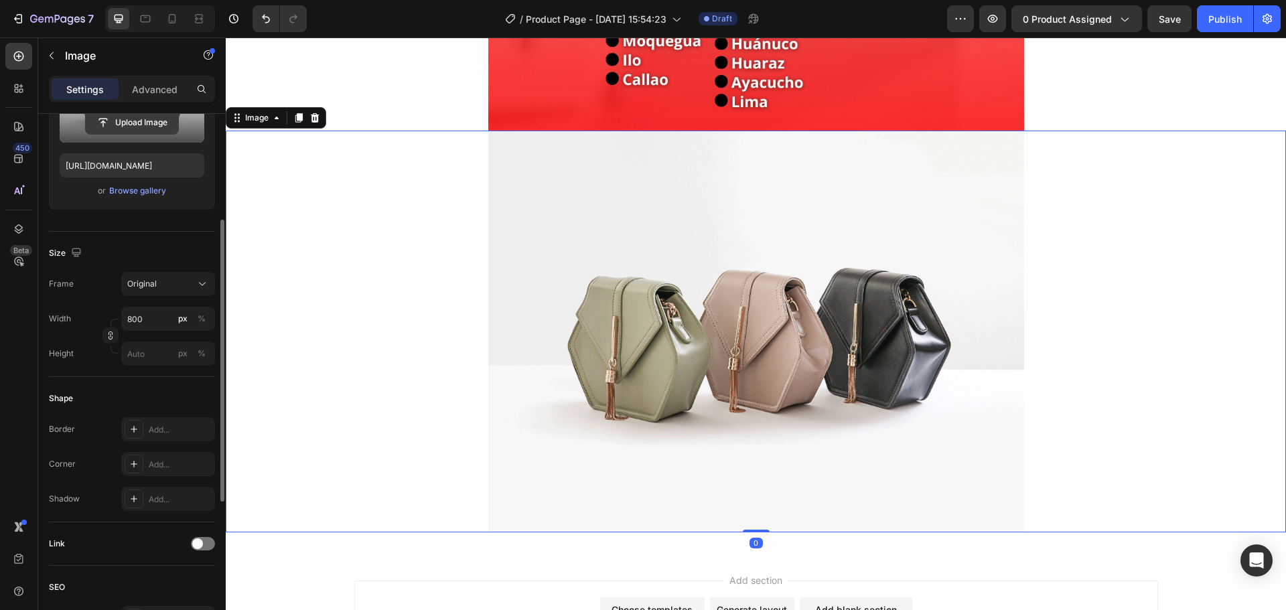
click at [132, 117] on input "file" at bounding box center [132, 122] width 92 height 23
type input "https://cdn.shopify.com/s/files/1/0669/0055/8125/files/gempages_498922209939555…"
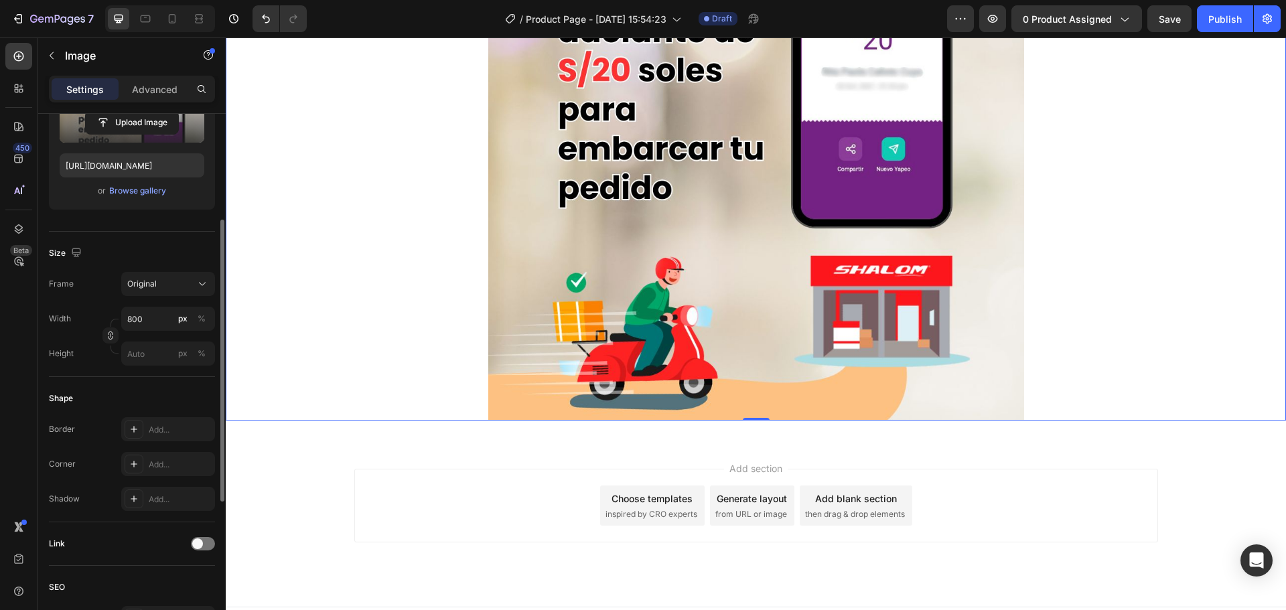
scroll to position [8959, 0]
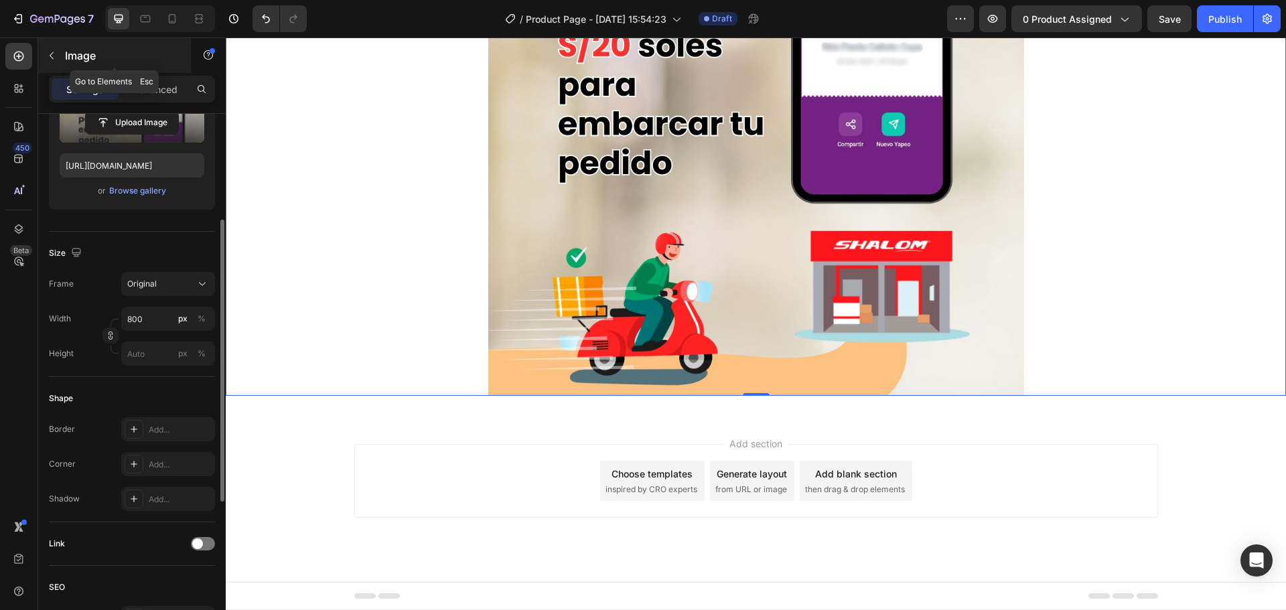
click at [70, 56] on p "Image" at bounding box center [122, 56] width 114 height 16
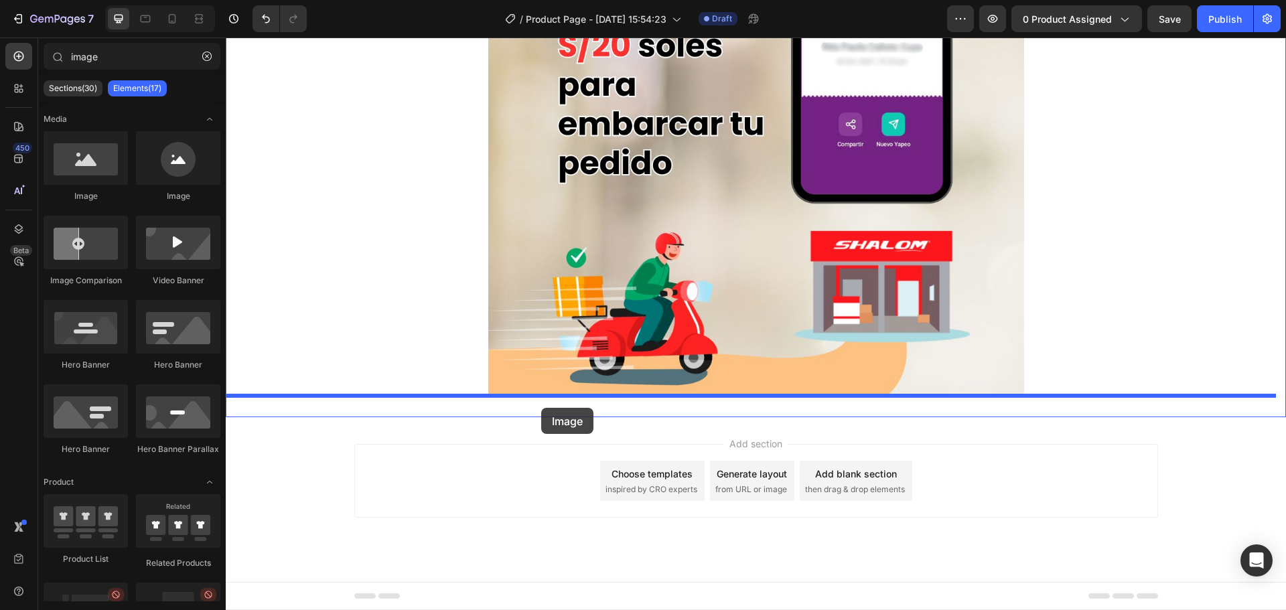
drag, startPoint x: 297, startPoint y: 185, endPoint x: 541, endPoint y: 413, distance: 334.1
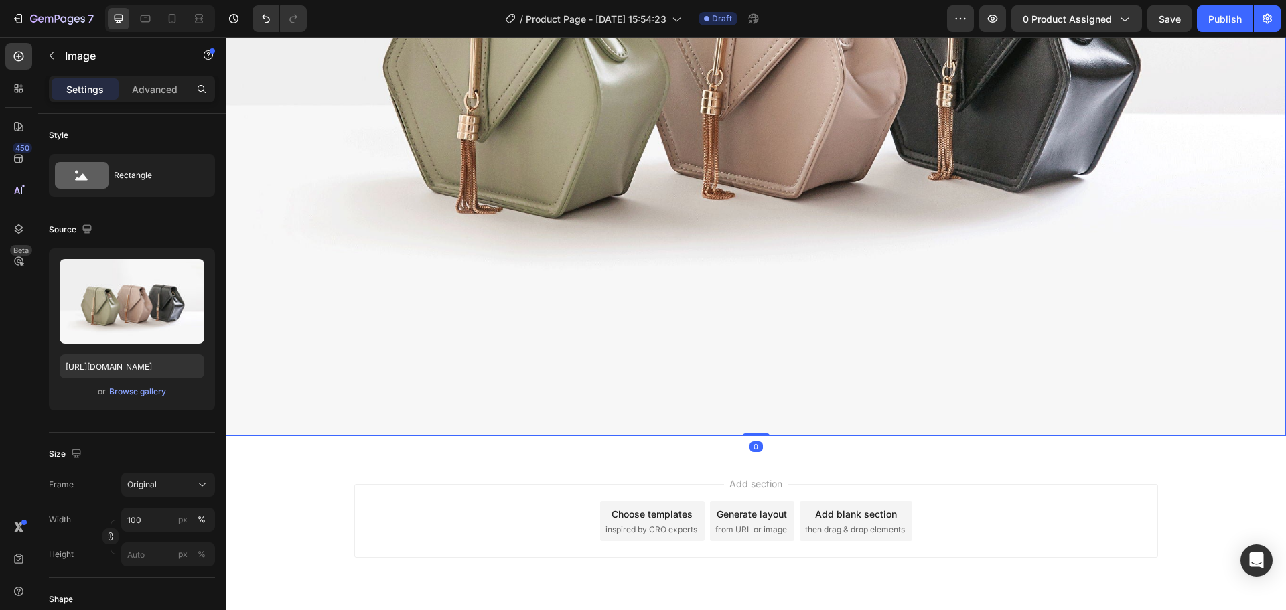
scroll to position [9747, 0]
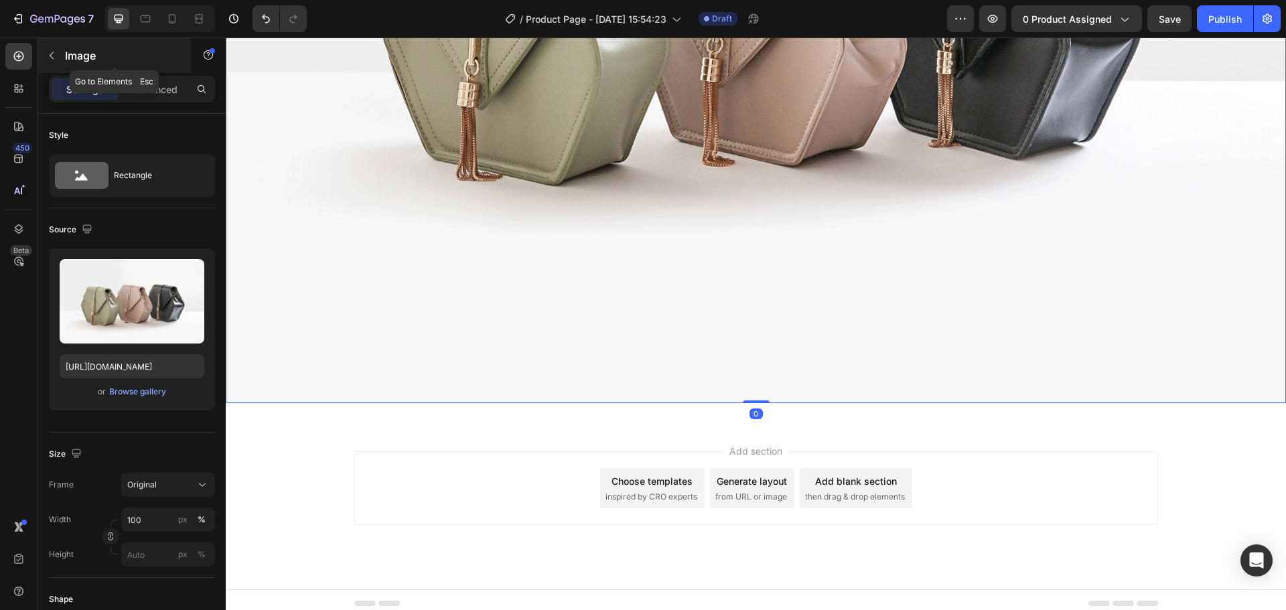
click at [56, 59] on icon "button" at bounding box center [51, 55] width 11 height 11
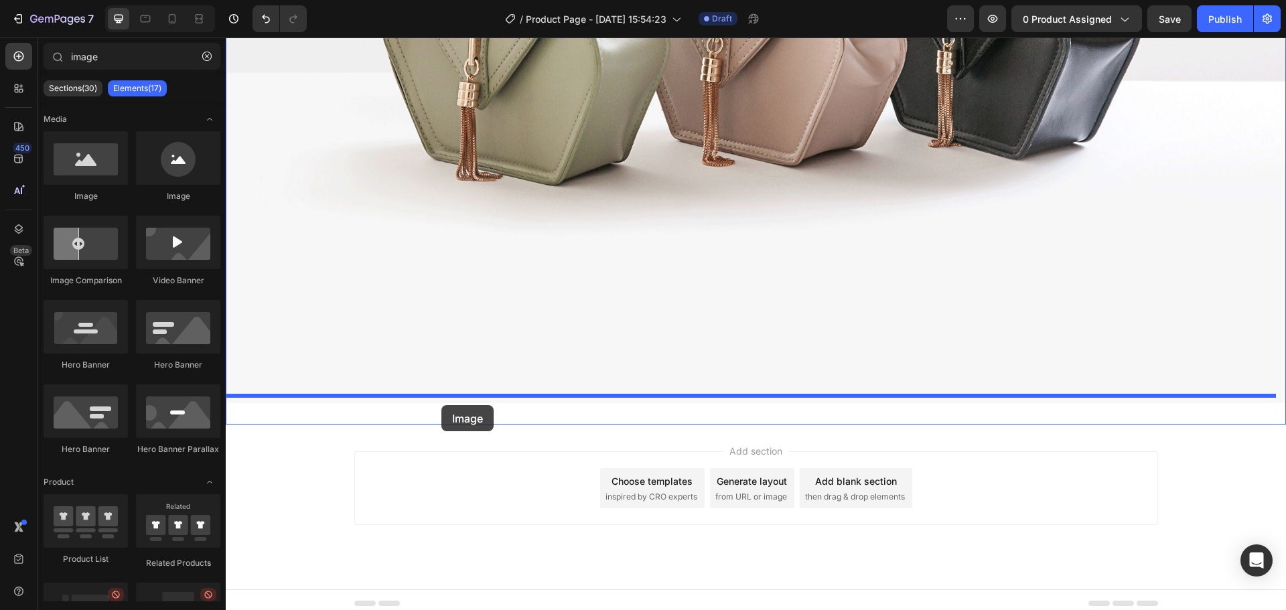
drag, startPoint x: 316, startPoint y: 197, endPoint x: 439, endPoint y: 391, distance: 229.7
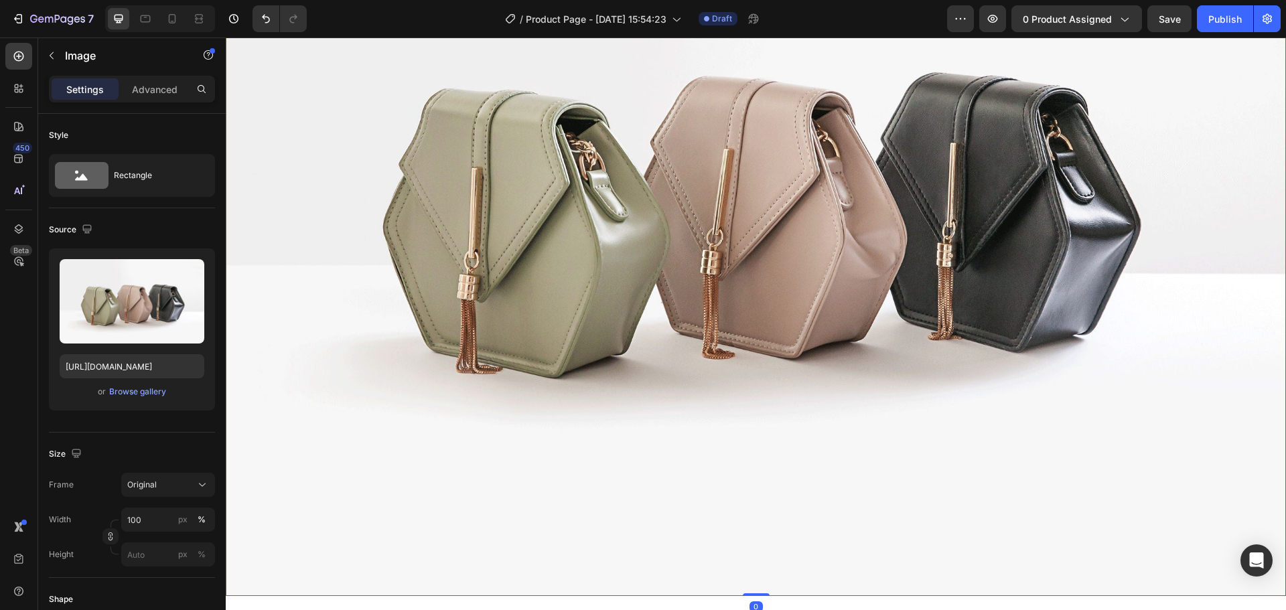
scroll to position [10534, 0]
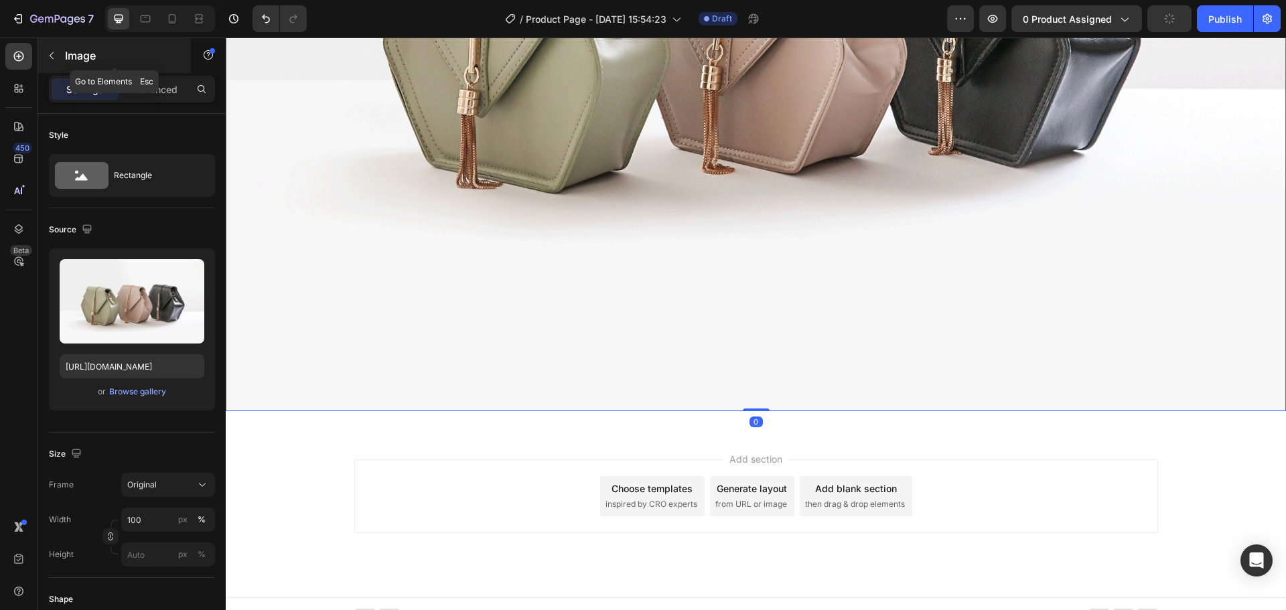
click at [73, 62] on p "Image" at bounding box center [122, 56] width 114 height 16
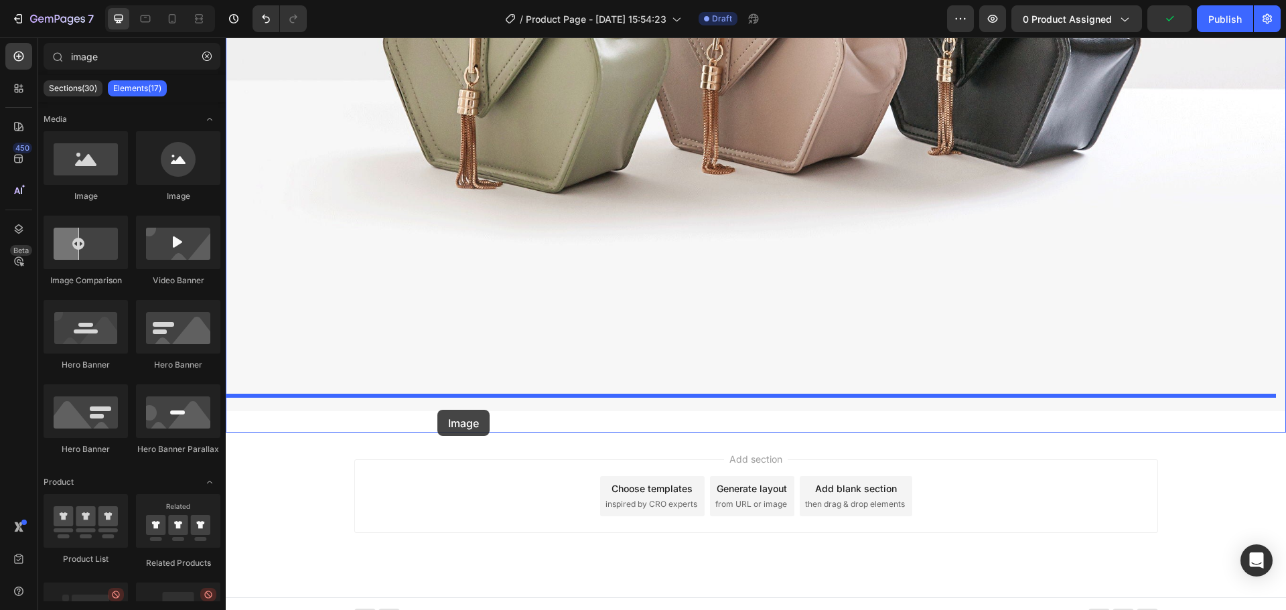
drag, startPoint x: 302, startPoint y: 218, endPoint x: 437, endPoint y: 410, distance: 234.5
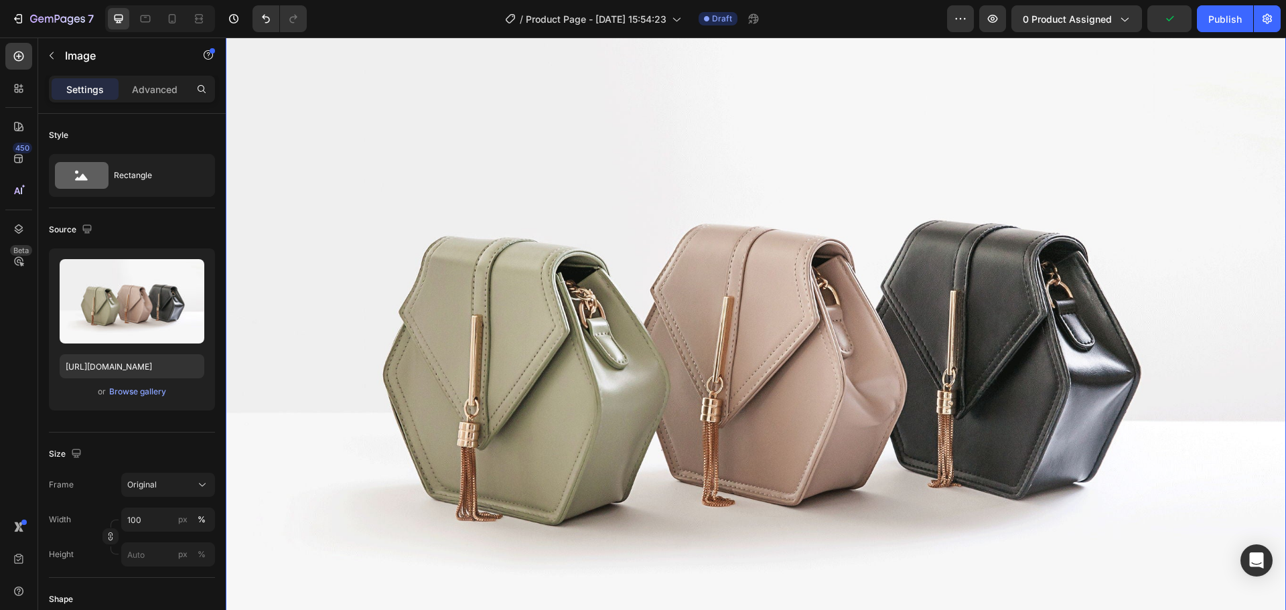
scroll to position [9396, 0]
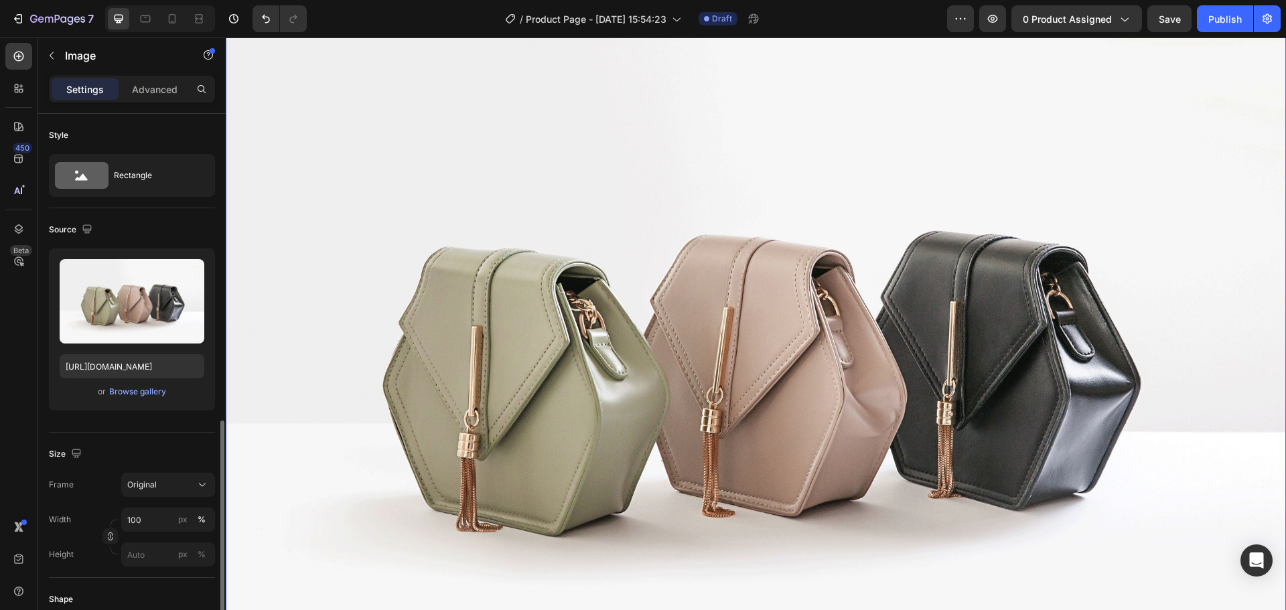
click at [672, 279] on img at bounding box center [756, 356] width 1060 height 795
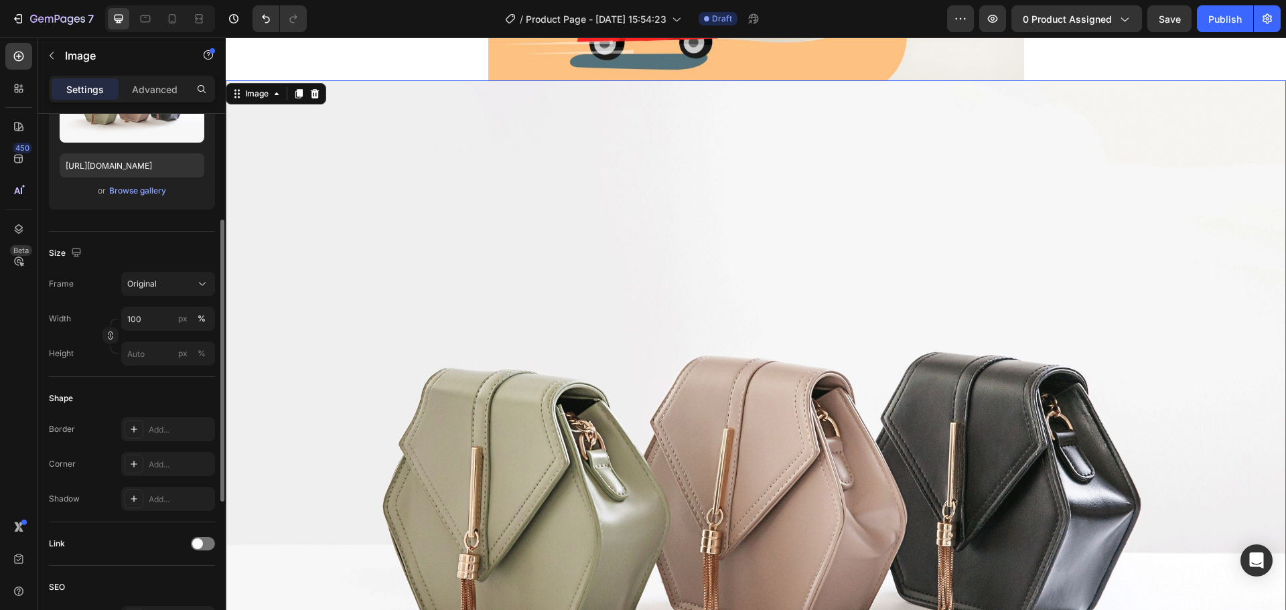
scroll to position [9061, 0]
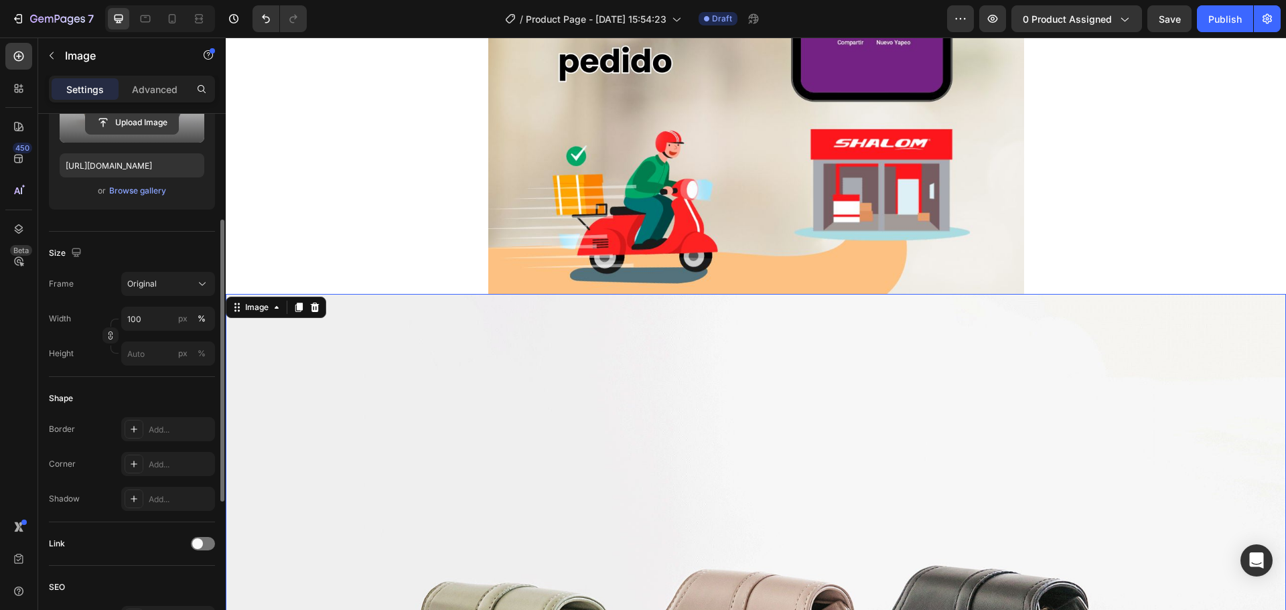
click at [123, 131] on input "file" at bounding box center [132, 122] width 92 height 23
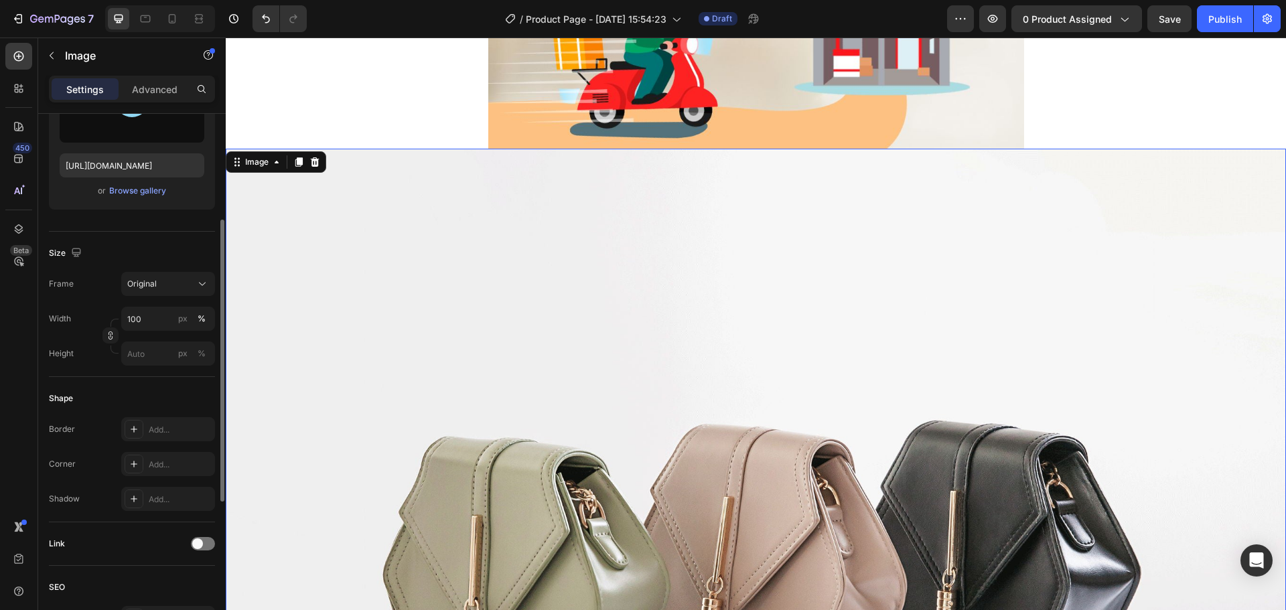
scroll to position [9195, 0]
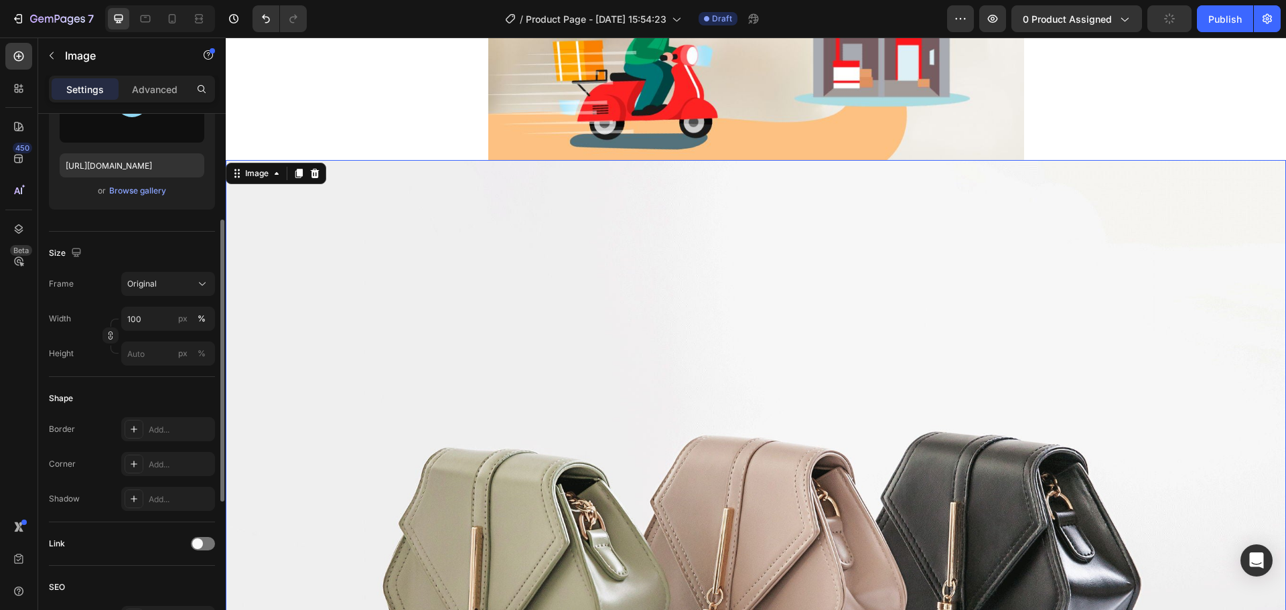
type input "https://cdn.shopify.com/s/files/1/0669/0055/8125/files/gempages_498922209939555…"
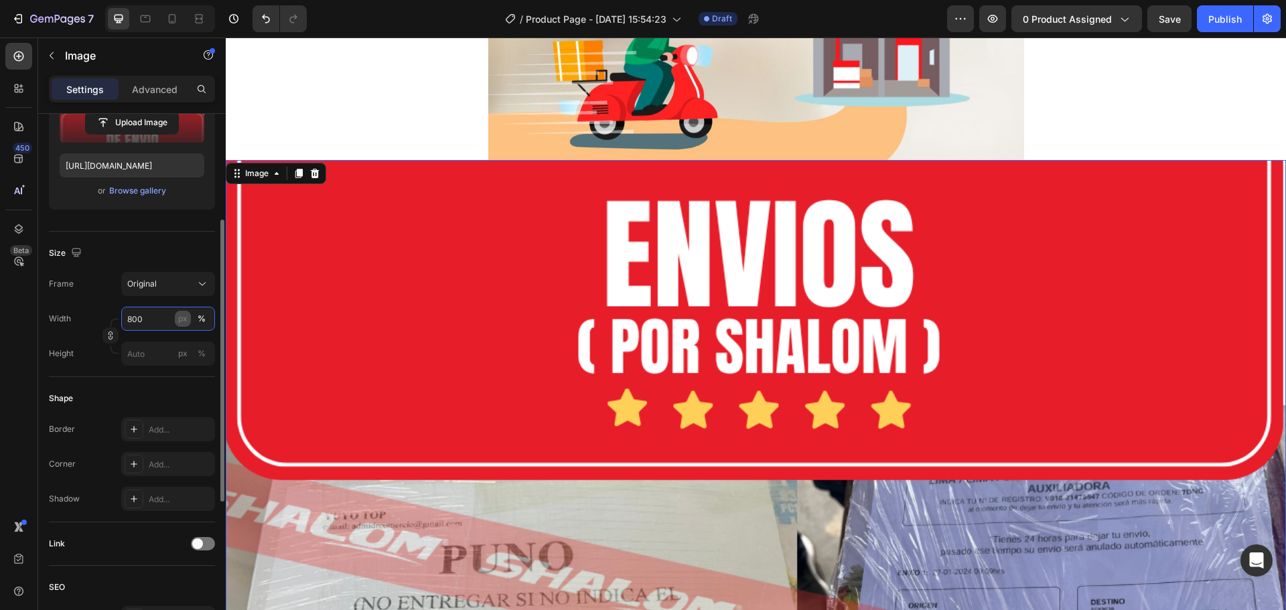
type input "800"
click at [187, 323] on div "px" at bounding box center [182, 319] width 9 height 12
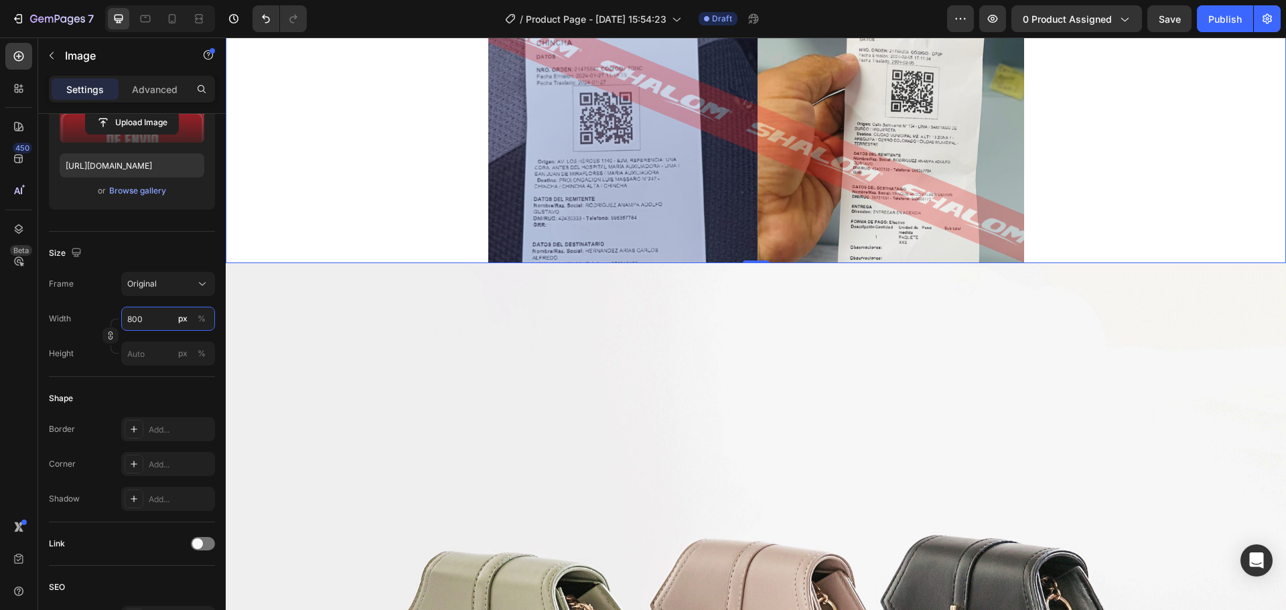
scroll to position [10132, 0]
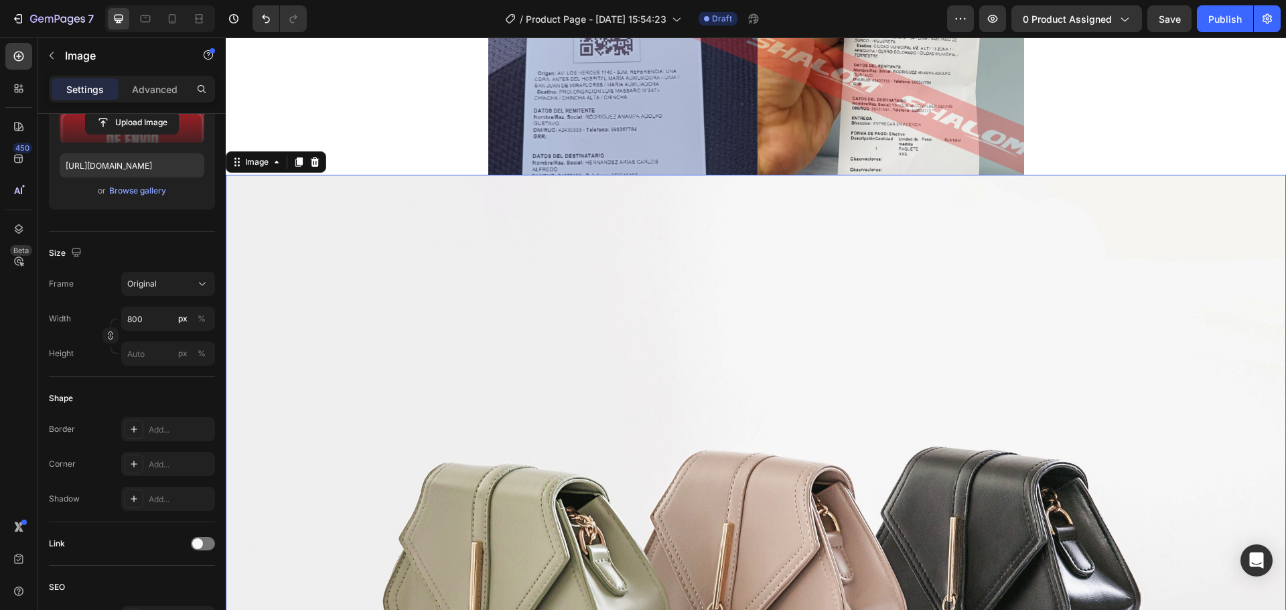
click at [555, 303] on img at bounding box center [756, 572] width 1060 height 795
click at [128, 125] on input "file" at bounding box center [132, 122] width 92 height 23
type input "https://cdn.shopify.com/s/files/1/0669/0055/8125/files/gempages_498922209939555…"
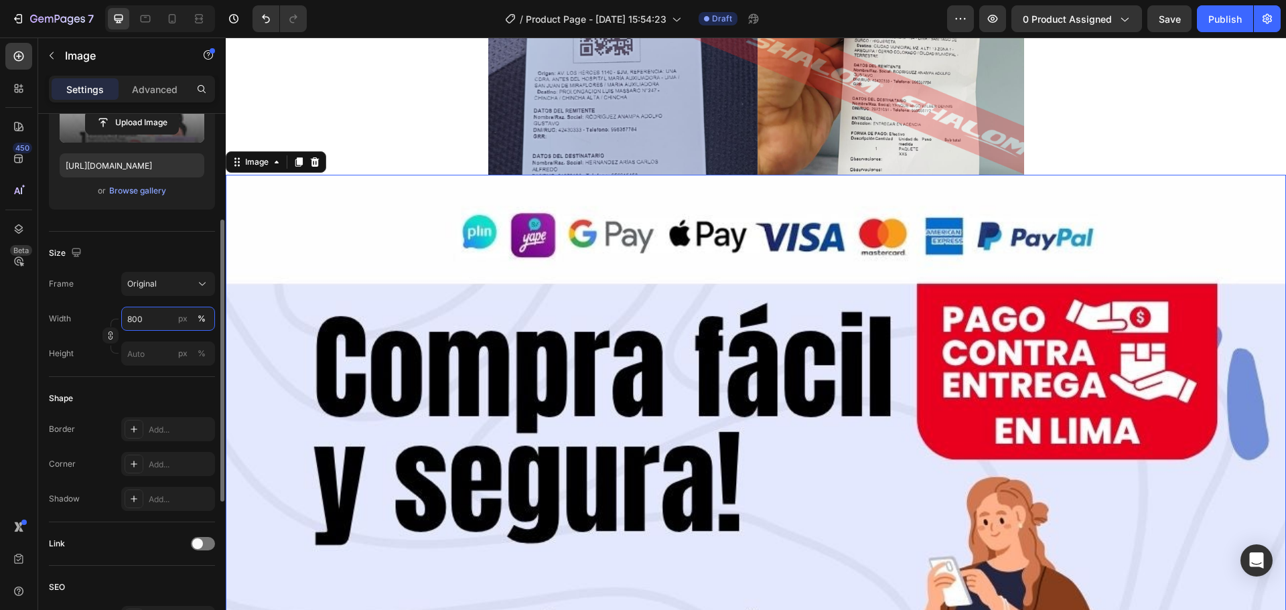
click at [169, 322] on input "800" at bounding box center [168, 319] width 94 height 24
type input "800"
click at [178, 320] on button "px" at bounding box center [183, 319] width 16 height 16
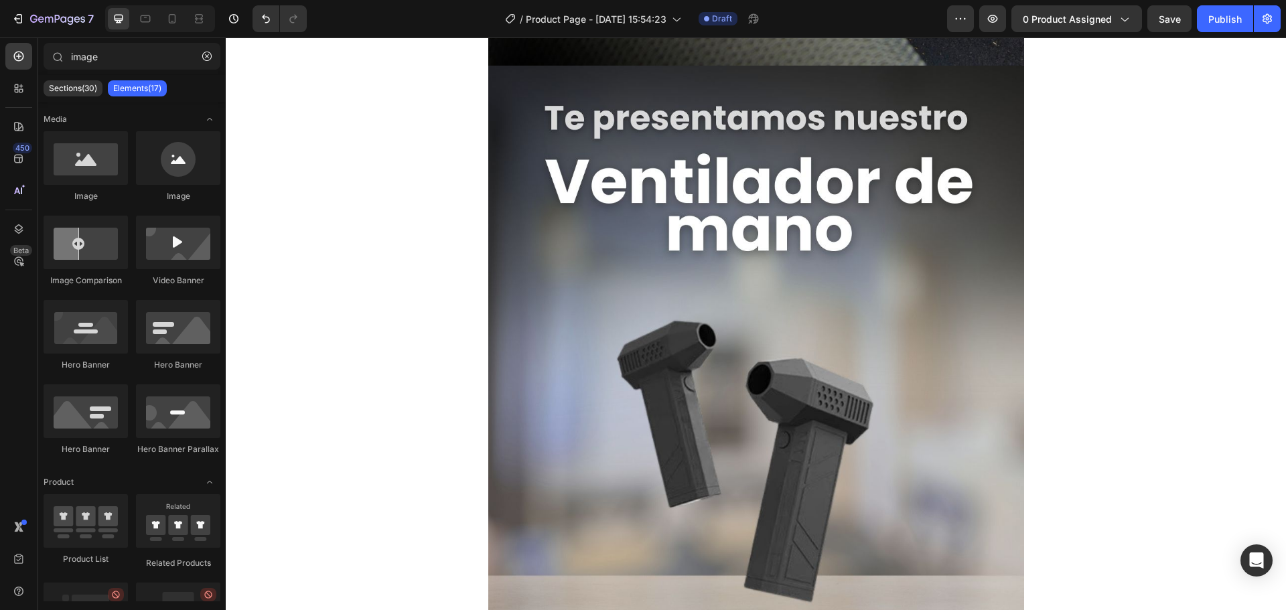
scroll to position [1345, 0]
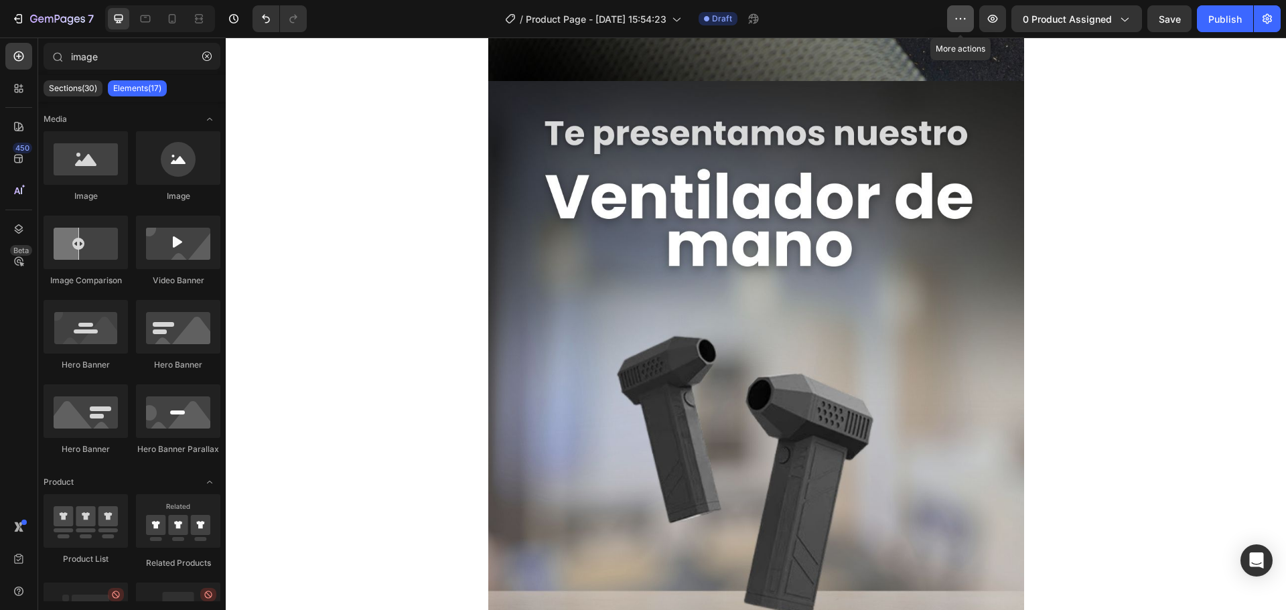
click at [967, 15] on icon "button" at bounding box center [960, 18] width 13 height 13
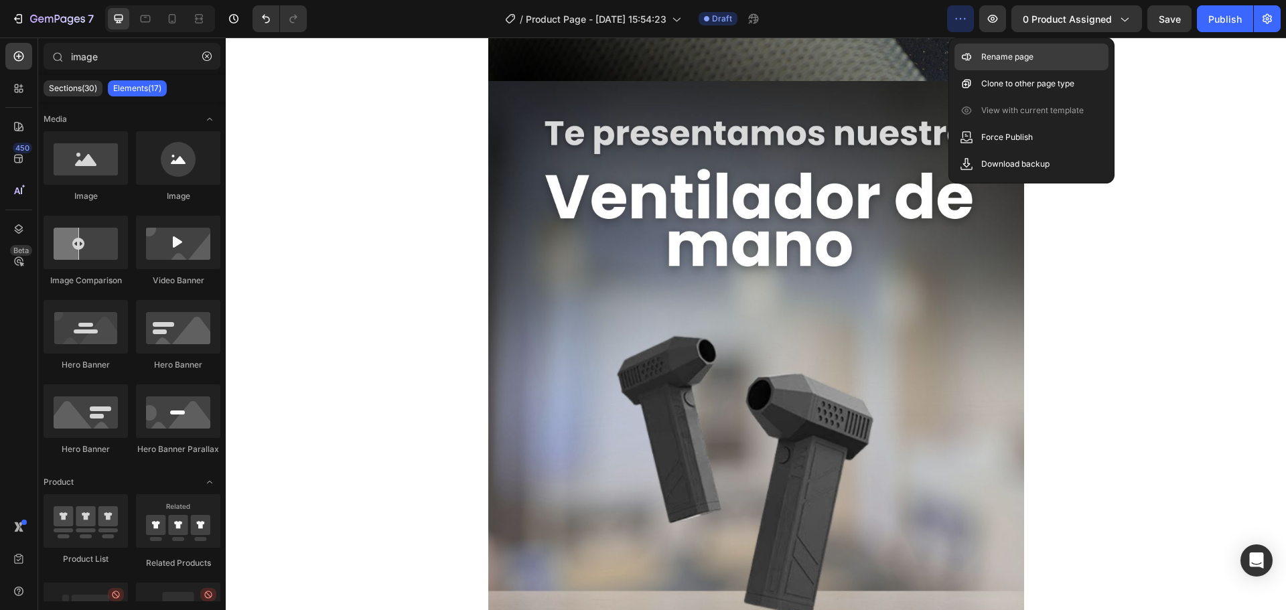
click at [1013, 64] on div "Rename page" at bounding box center [1032, 57] width 154 height 27
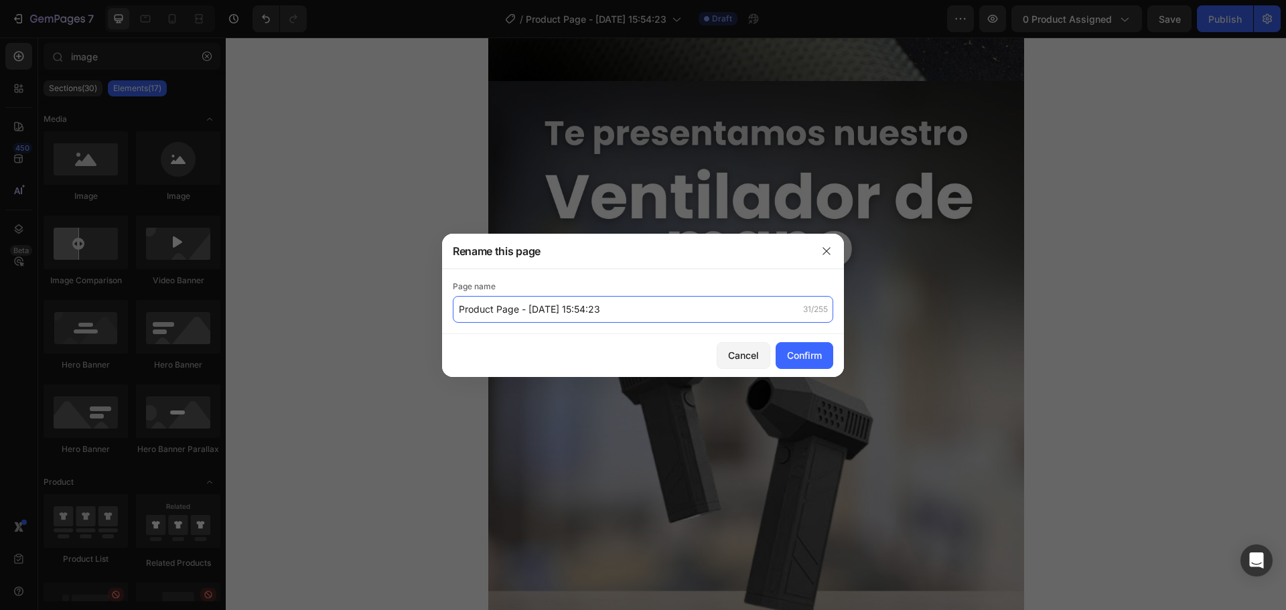
paste input "Ventilador de mano"
type input "Ventilador de mano"
click at [801, 351] on div "Confirm" at bounding box center [804, 355] width 35 height 14
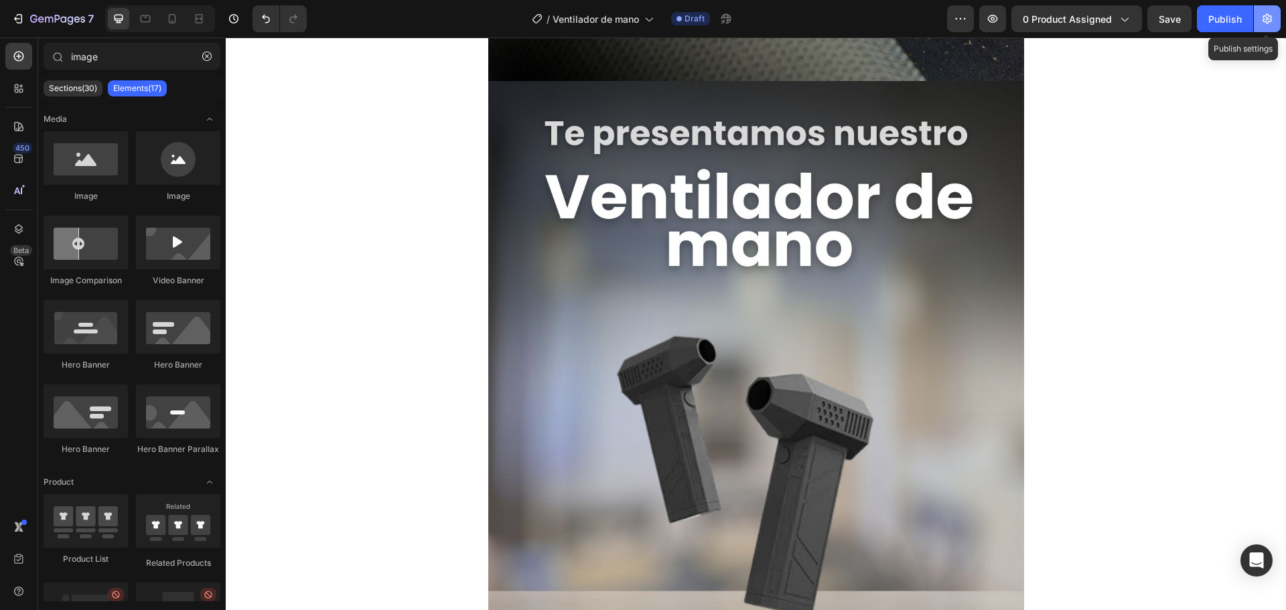
click at [1263, 12] on icon "button" at bounding box center [1267, 18] width 13 height 13
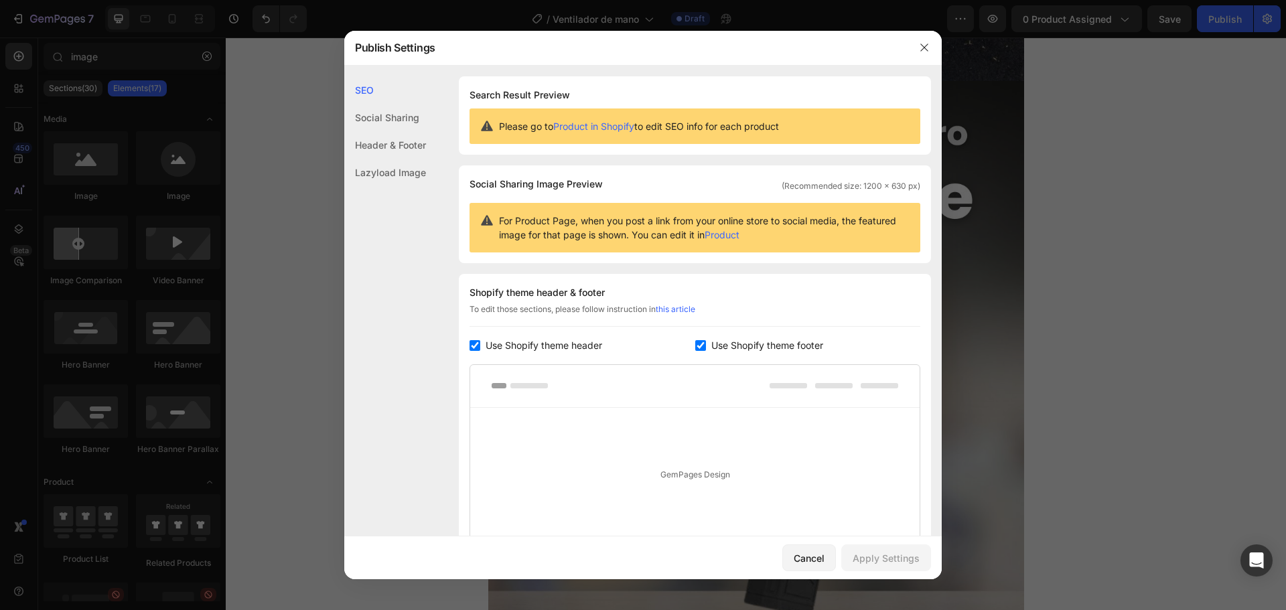
click at [487, 350] on span "Use Shopify theme header" at bounding box center [544, 346] width 117 height 16
checkbox input "false"
click at [711, 346] on span "Use Shopify theme footer" at bounding box center [767, 346] width 112 height 16
checkbox input "false"
click at [894, 554] on div "Apply Settings" at bounding box center [886, 558] width 67 height 14
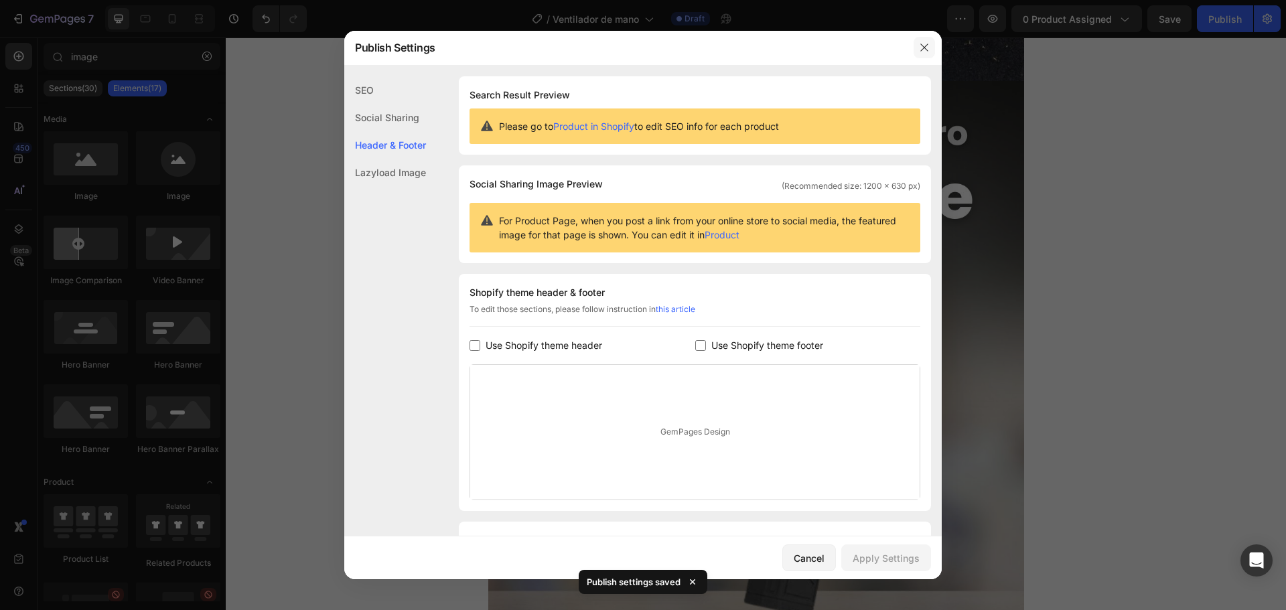
click at [924, 46] on icon "button" at bounding box center [924, 47] width 11 height 11
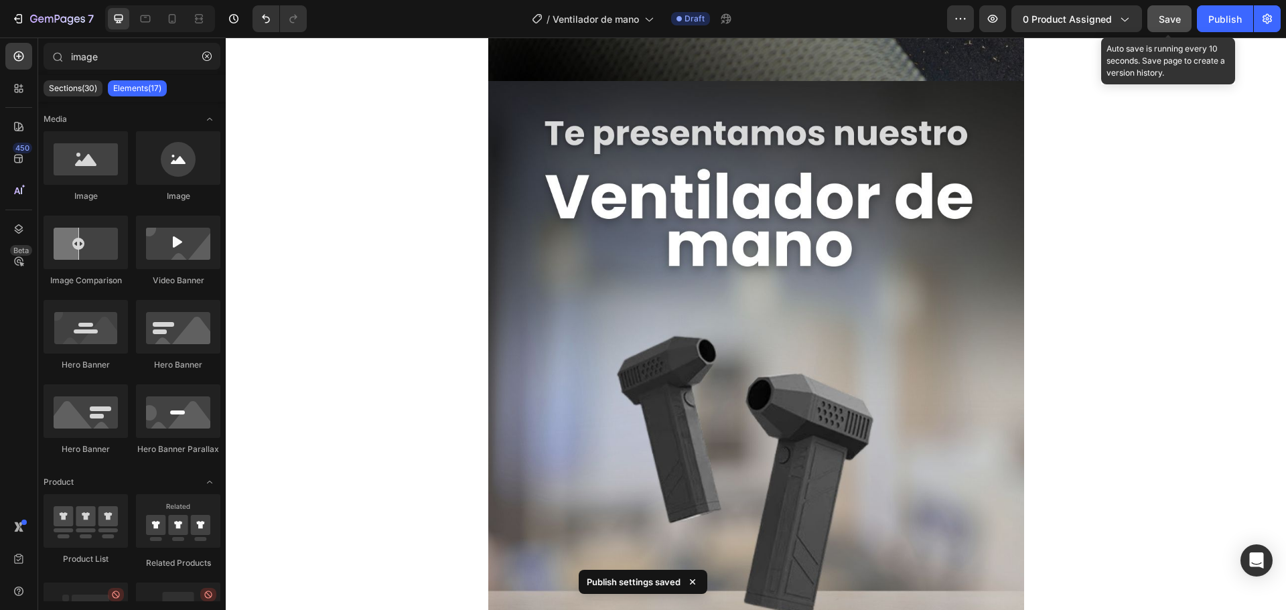
click at [1159, 17] on span "Save" at bounding box center [1170, 18] width 22 height 11
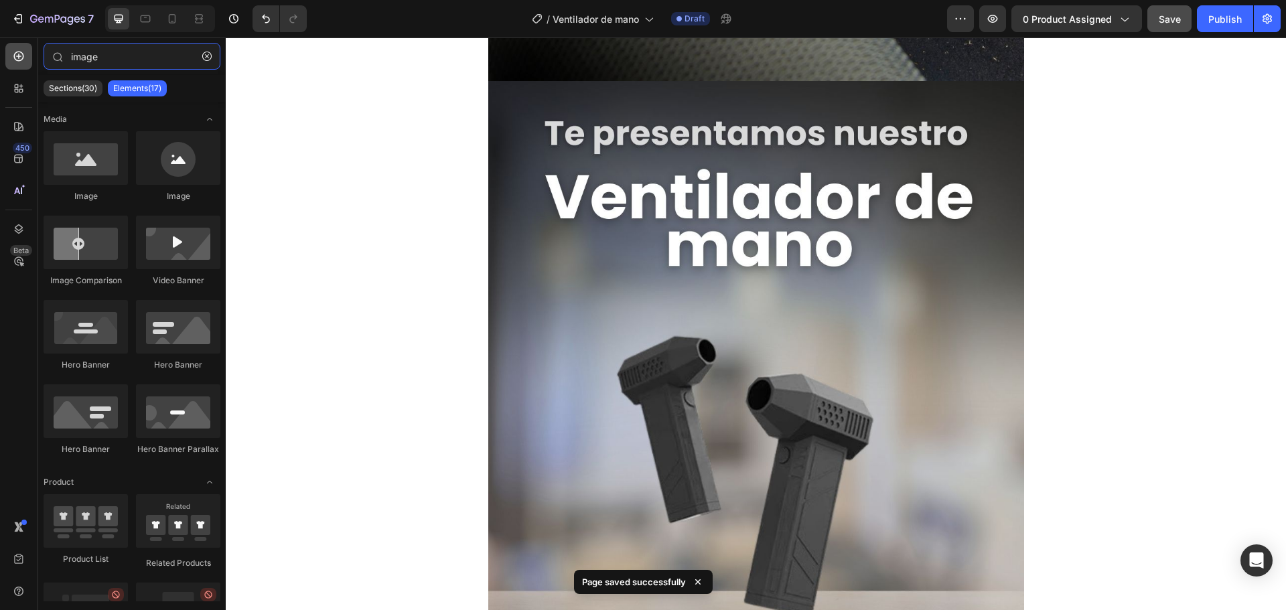
drag, startPoint x: 104, startPoint y: 61, endPoint x: 27, endPoint y: 58, distance: 77.1
click at [27, 58] on div "450 Beta image Sections(30) Elements(17) Media Image Image Image Comparison Vid…" at bounding box center [113, 324] width 226 height 573
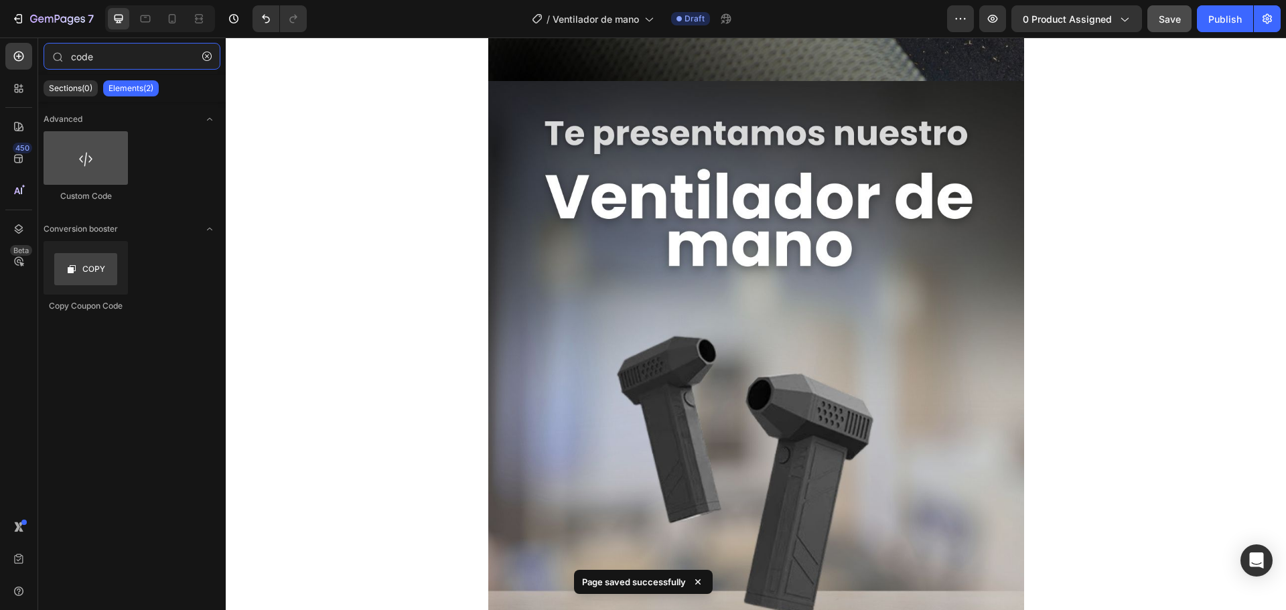
type input "code"
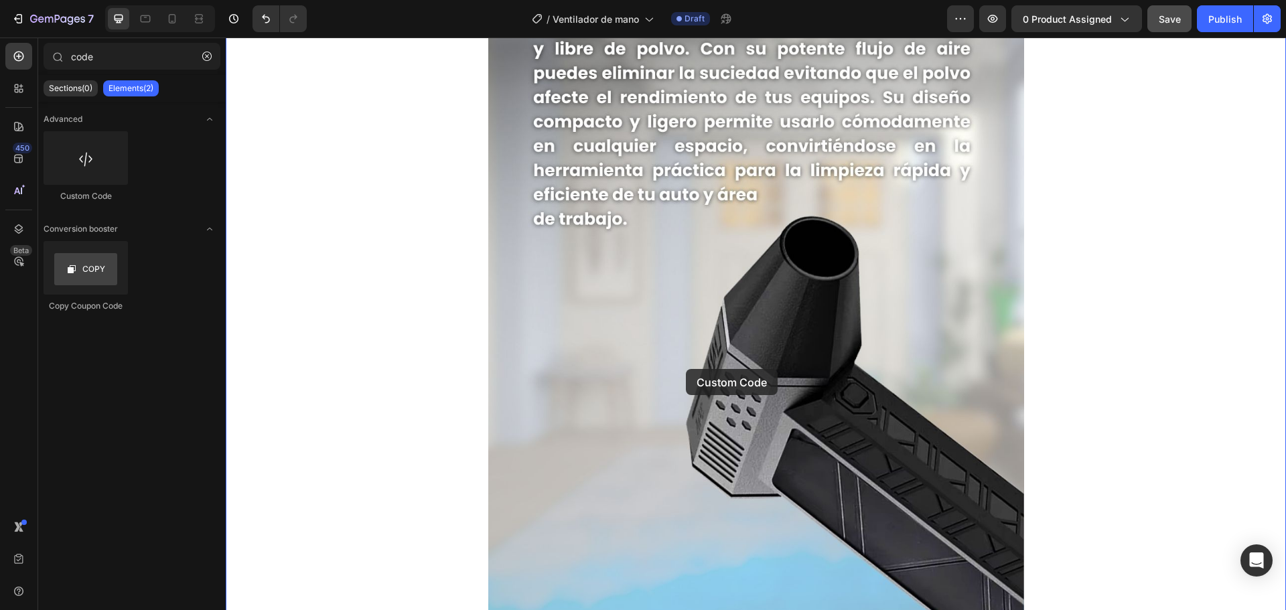
scroll to position [2283, 0]
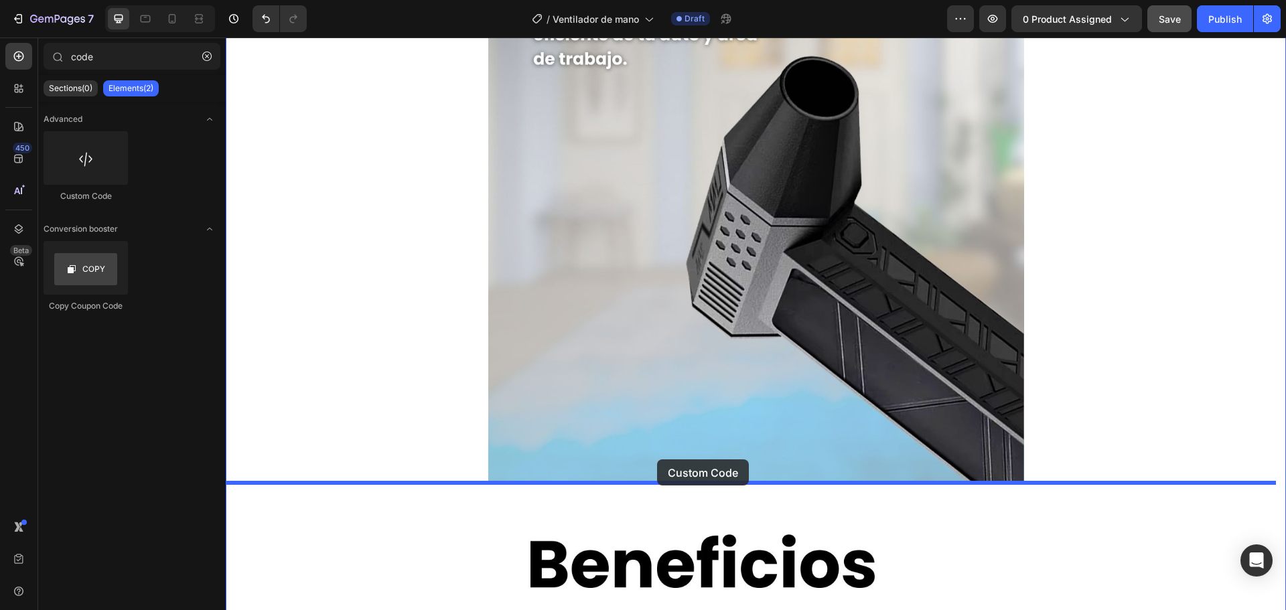
drag, startPoint x: 332, startPoint y: 187, endPoint x: 652, endPoint y: 459, distance: 420.1
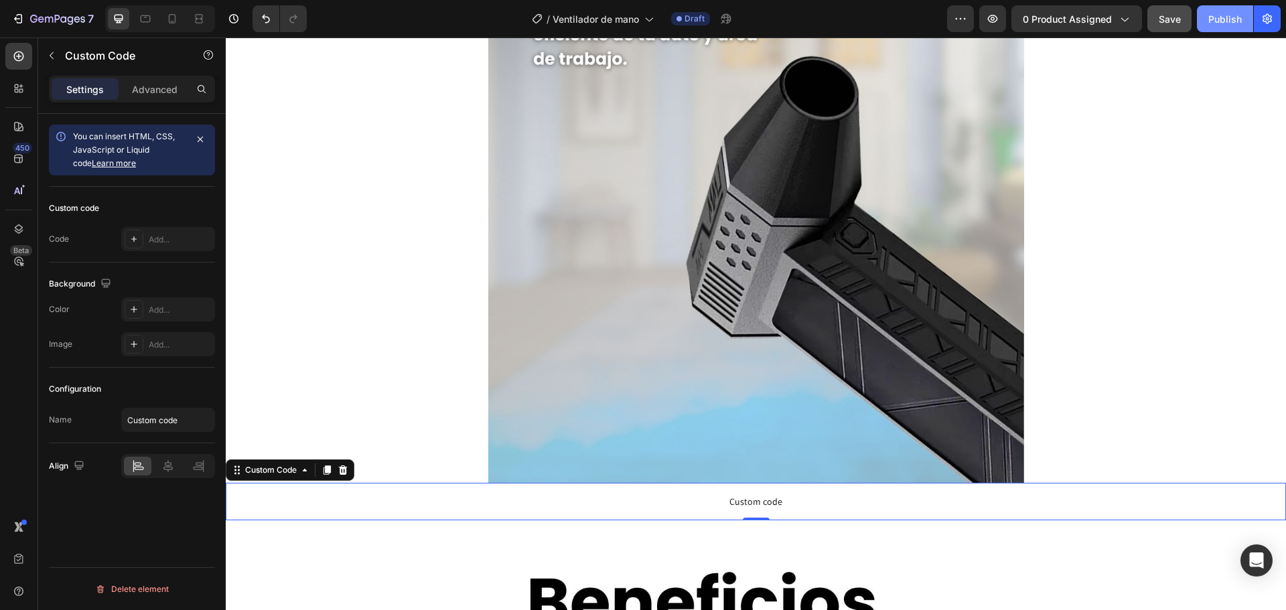
click at [1199, 19] on button "Publish" at bounding box center [1225, 18] width 56 height 27
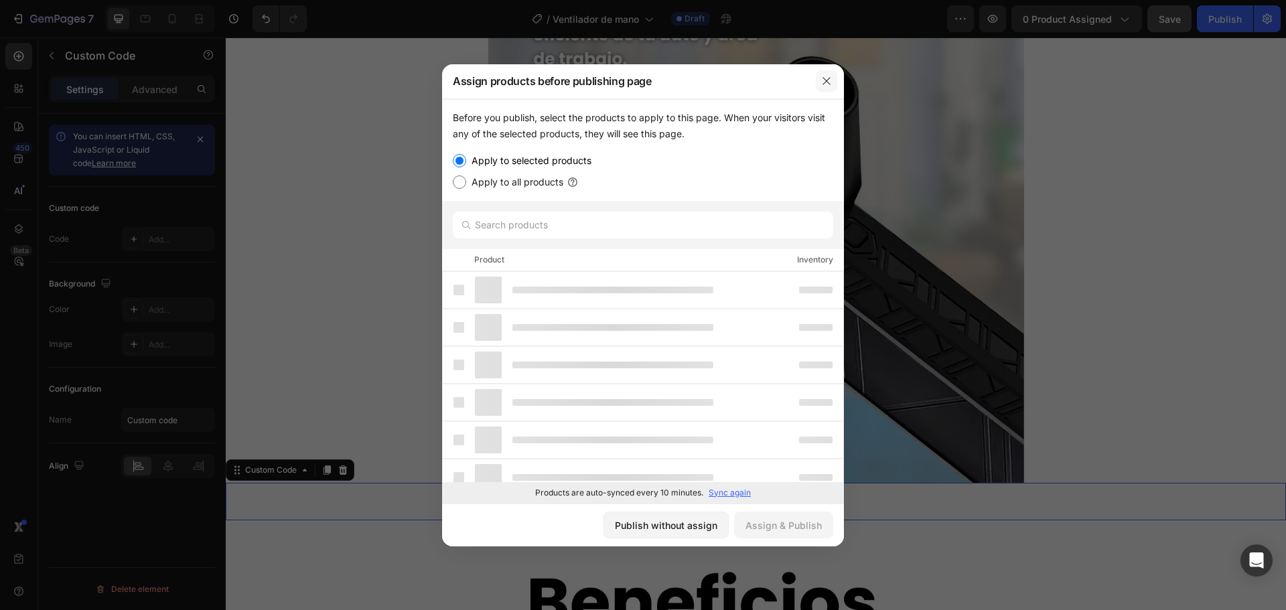
drag, startPoint x: 826, startPoint y: 77, endPoint x: 910, endPoint y: 2, distance: 112.9
click at [826, 77] on icon "button" at bounding box center [826, 81] width 11 height 11
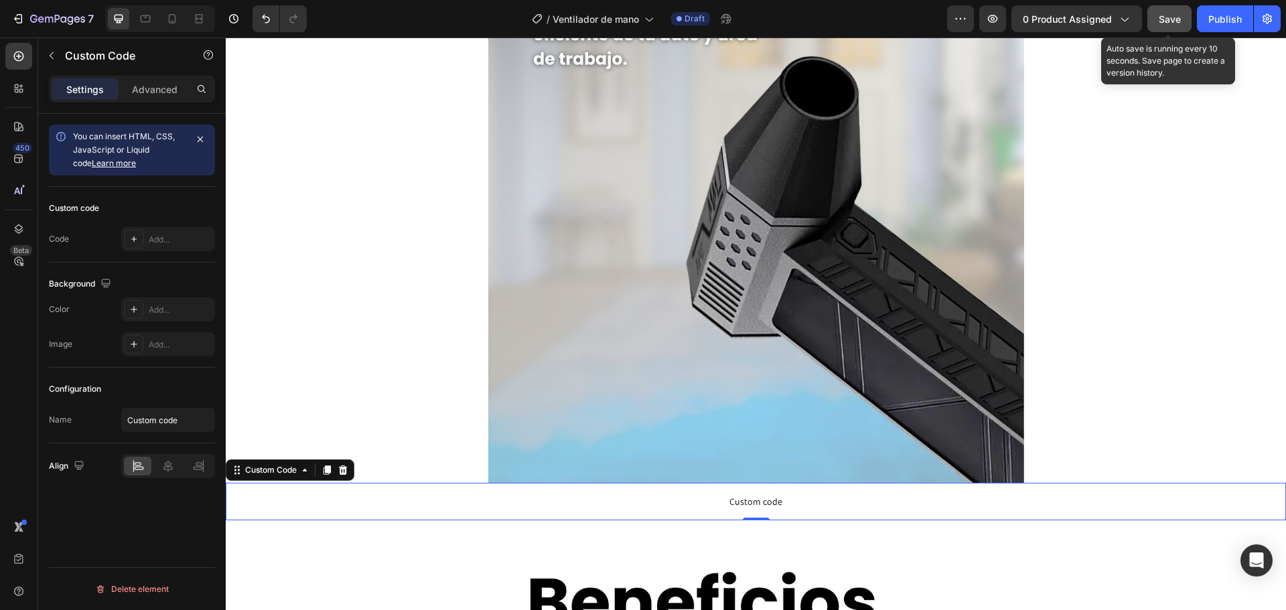
click at [1160, 18] on span "Save" at bounding box center [1170, 18] width 22 height 11
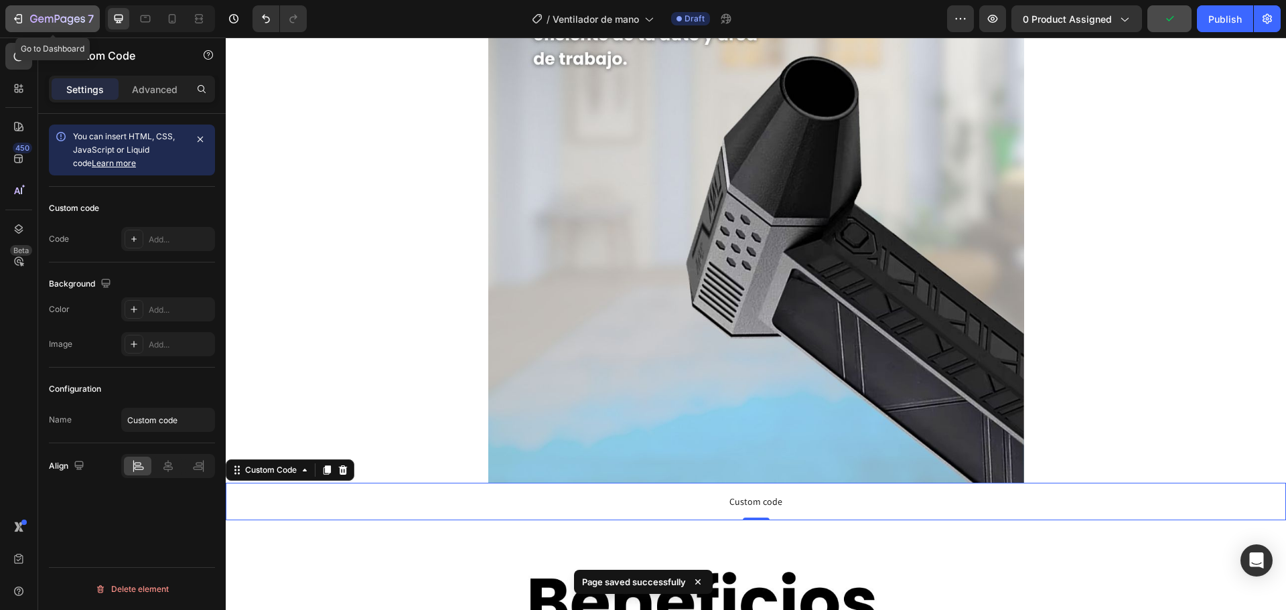
click at [82, 18] on icon "button" at bounding box center [57, 19] width 55 height 11
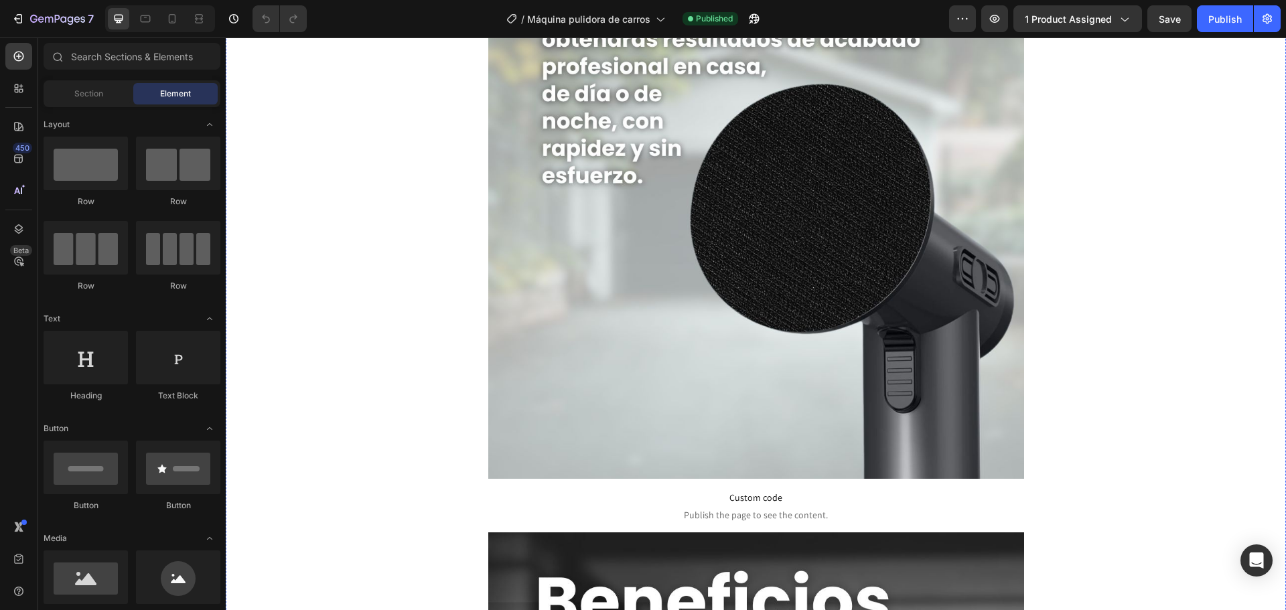
scroll to position [2478, 0]
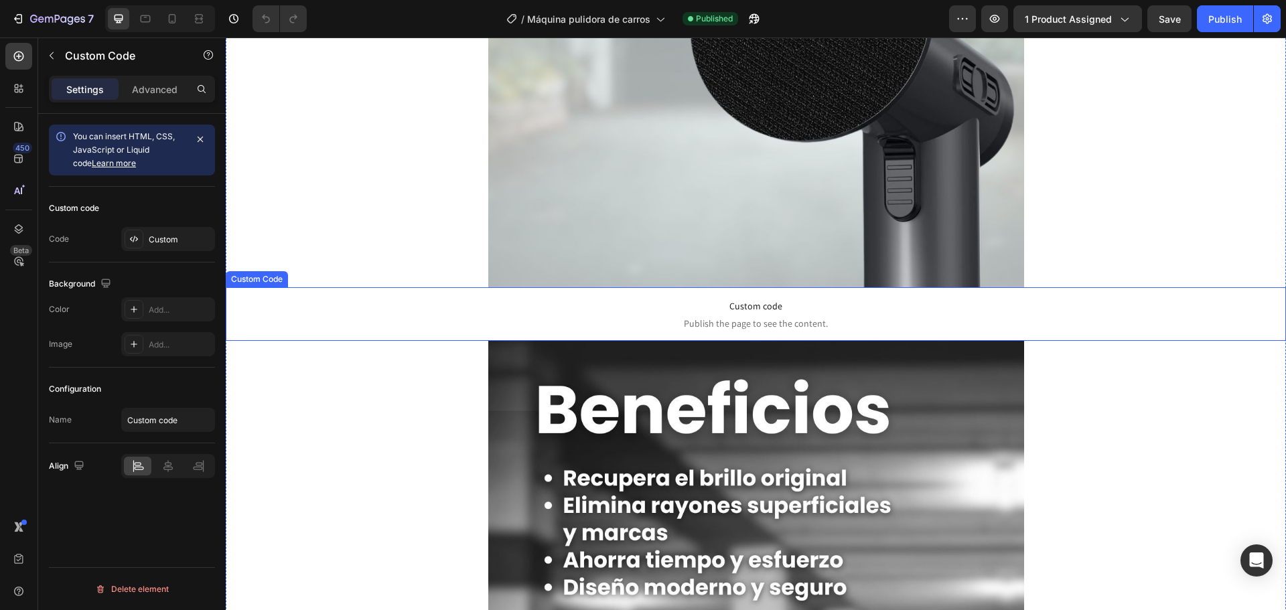
click at [812, 305] on span "Custom code" at bounding box center [756, 306] width 1060 height 16
click at [161, 243] on div "Custom" at bounding box center [180, 240] width 63 height 12
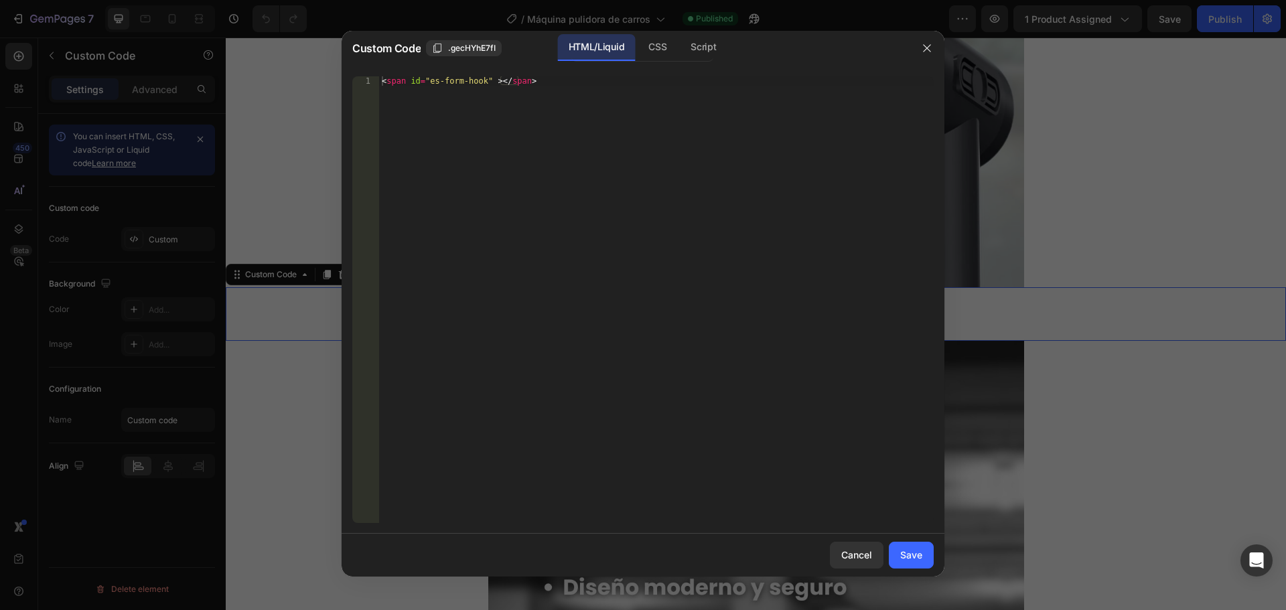
type textarea "<span id="es-form-hook" ></span>"
drag, startPoint x: 549, startPoint y: 82, endPoint x: 362, endPoint y: 78, distance: 186.3
click at [362, 78] on div "<span id="es-form-hook" ></span> 1 < span id = "es-form-hook" > </ span > ההההה…" at bounding box center [642, 299] width 581 height 447
click at [930, 48] on icon "button" at bounding box center [927, 48] width 11 height 11
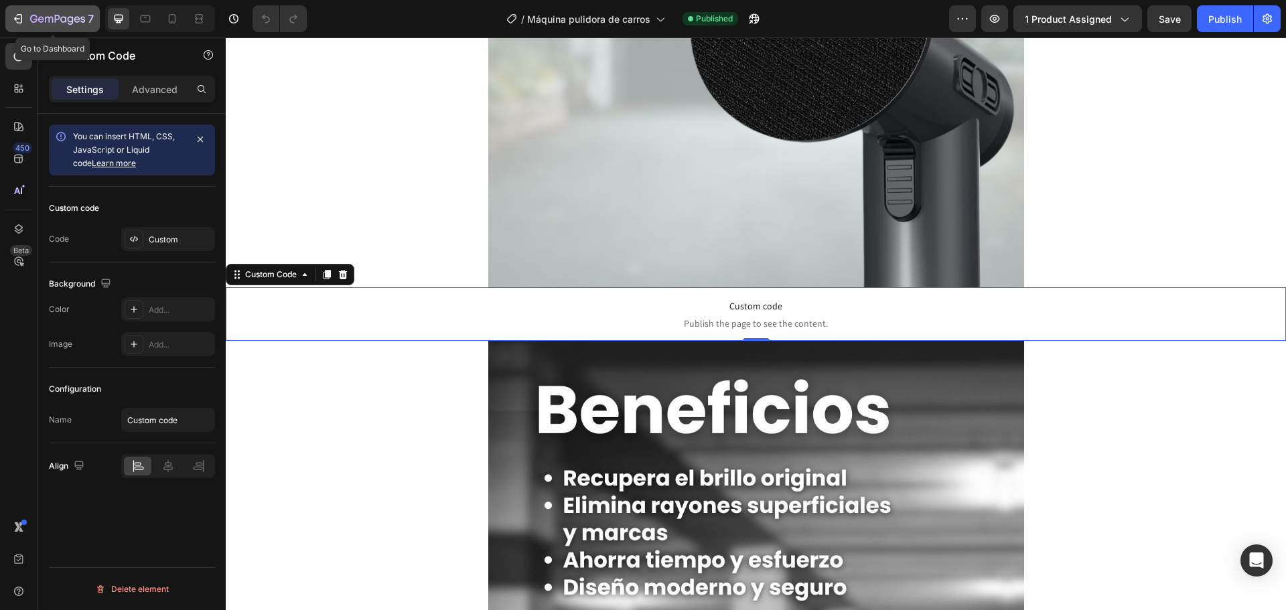
click at [53, 24] on icon "button" at bounding box center [57, 19] width 55 height 11
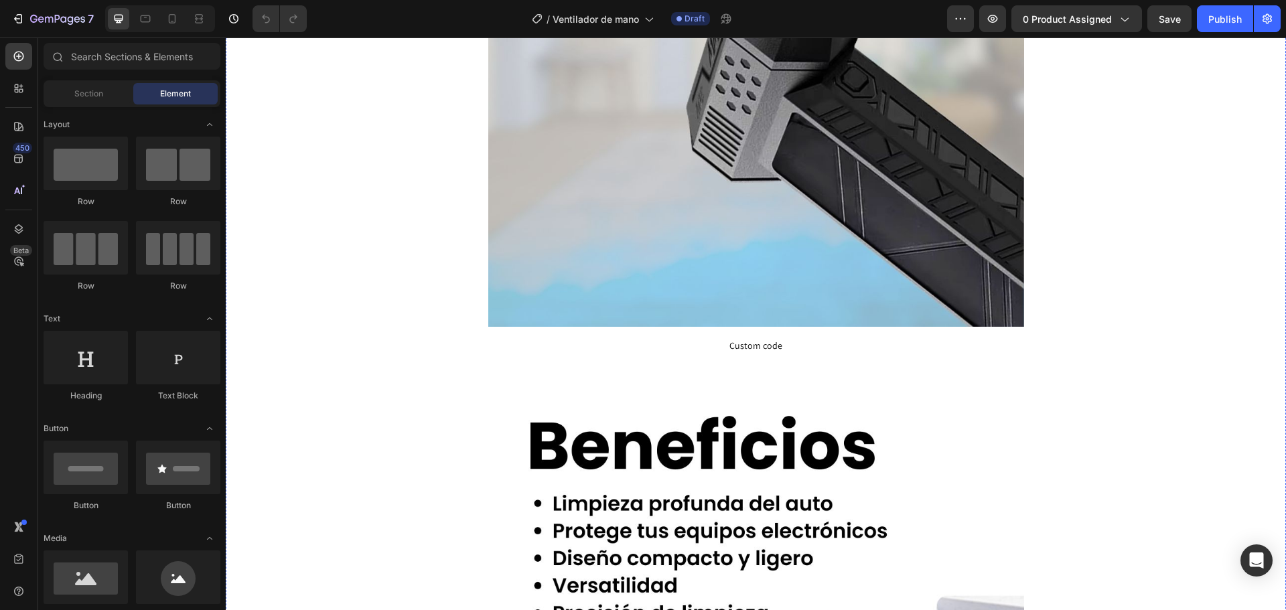
scroll to position [2612, 0]
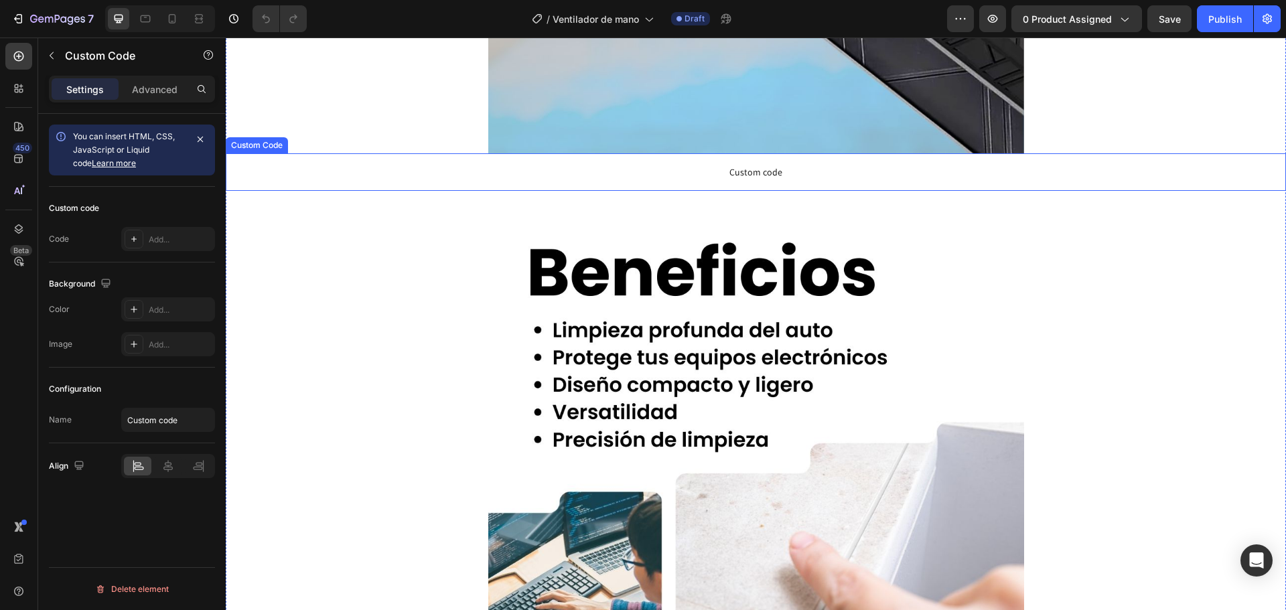
click at [746, 170] on span "Custom code" at bounding box center [756, 172] width 1060 height 16
click at [165, 242] on div "Add..." at bounding box center [180, 240] width 63 height 12
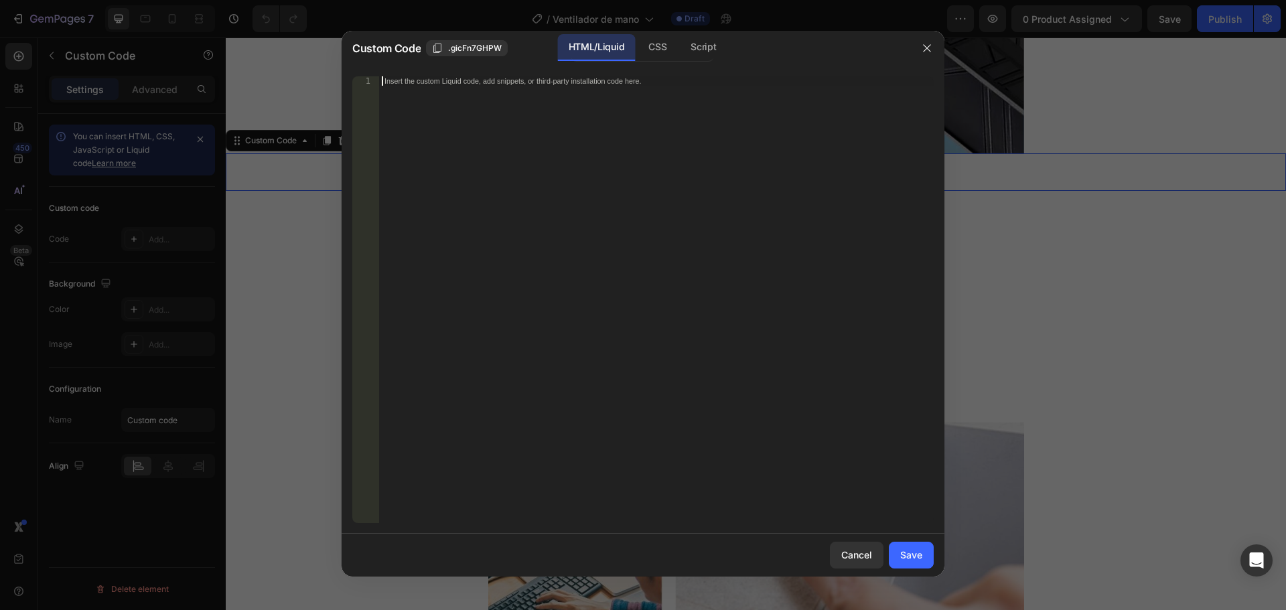
click at [474, 183] on div "Insert the custom Liquid code, add snippets, or third-party installation code h…" at bounding box center [656, 309] width 555 height 466
paste textarea "<span id="es-form-hook" ></span>"
type textarea "<span id="es-form-hook" ></span>"
click at [902, 557] on div "Save" at bounding box center [911, 555] width 22 height 14
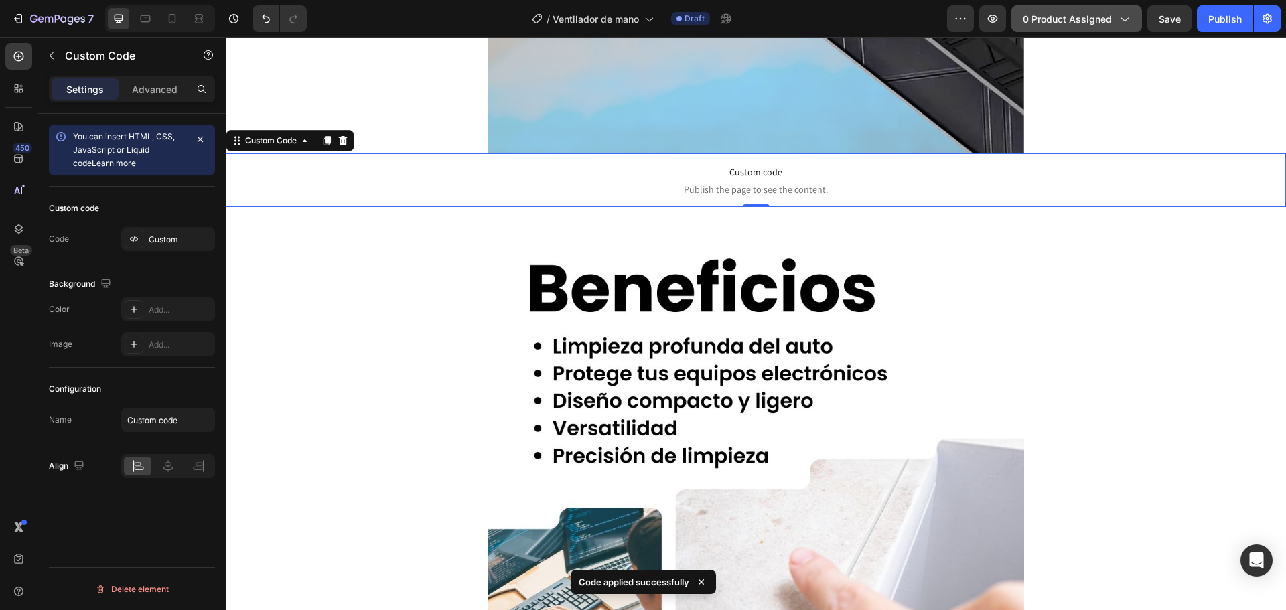
click at [1082, 22] on span "0 product assigned" at bounding box center [1067, 19] width 89 height 14
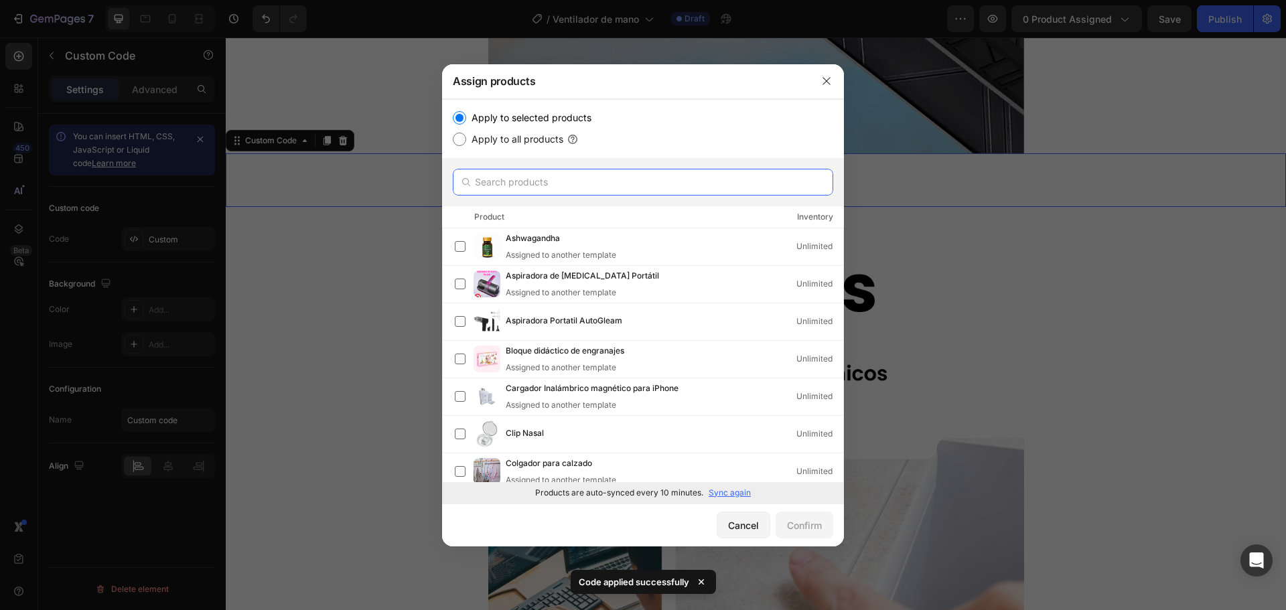
click at [612, 173] on input "text" at bounding box center [643, 182] width 380 height 27
type input "mano"
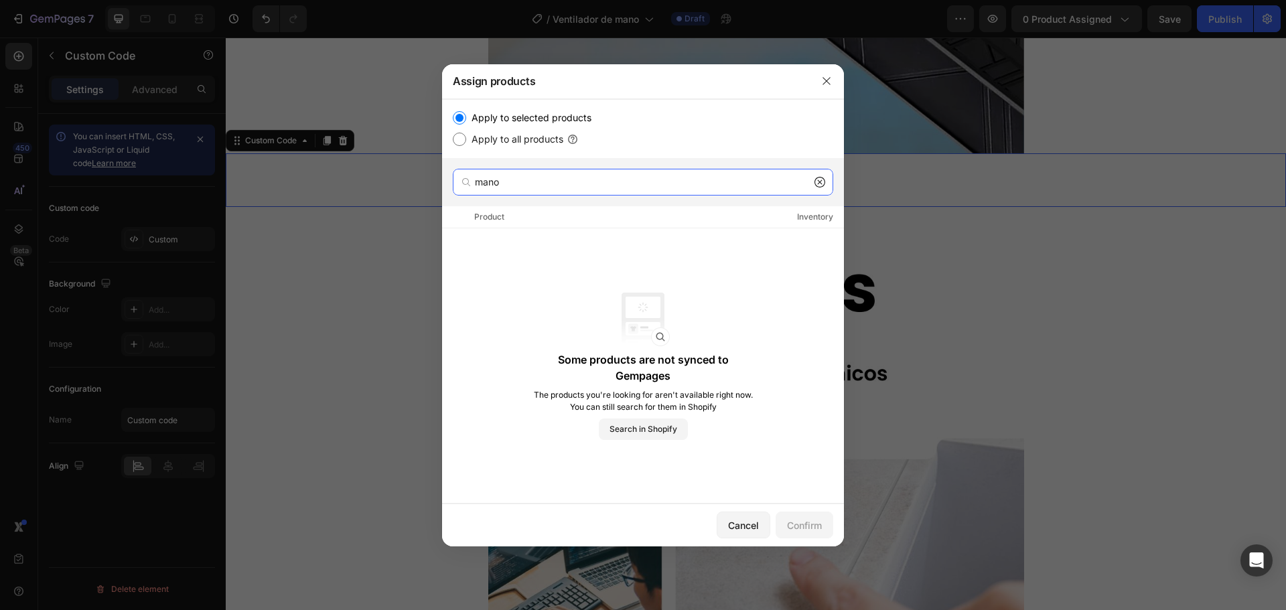
drag, startPoint x: 583, startPoint y: 184, endPoint x: 382, endPoint y: 190, distance: 201.0
click at [382, 190] on div "Assign products Apply to selected products Apply to all products mano Product I…" at bounding box center [643, 305] width 1286 height 610
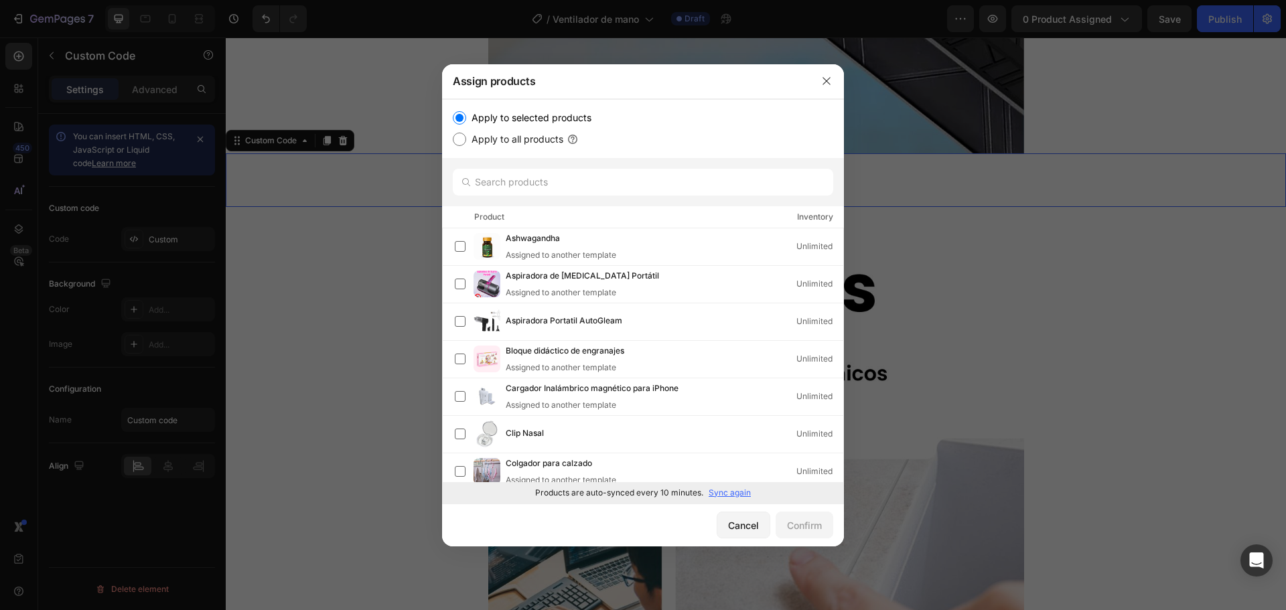
click at [735, 496] on p "Sync again" at bounding box center [730, 493] width 42 height 12
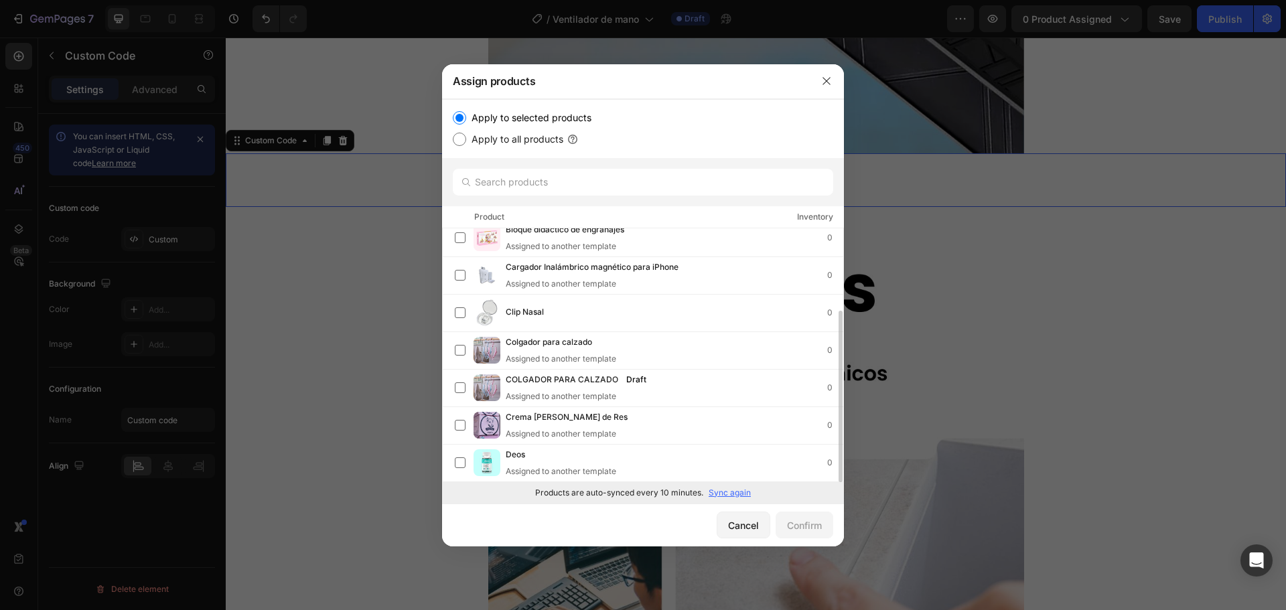
click at [726, 493] on p "Sync again" at bounding box center [730, 493] width 42 height 12
click at [729, 493] on p "Sync again" at bounding box center [730, 493] width 42 height 12
click at [737, 492] on p "Sync again" at bounding box center [730, 493] width 42 height 12
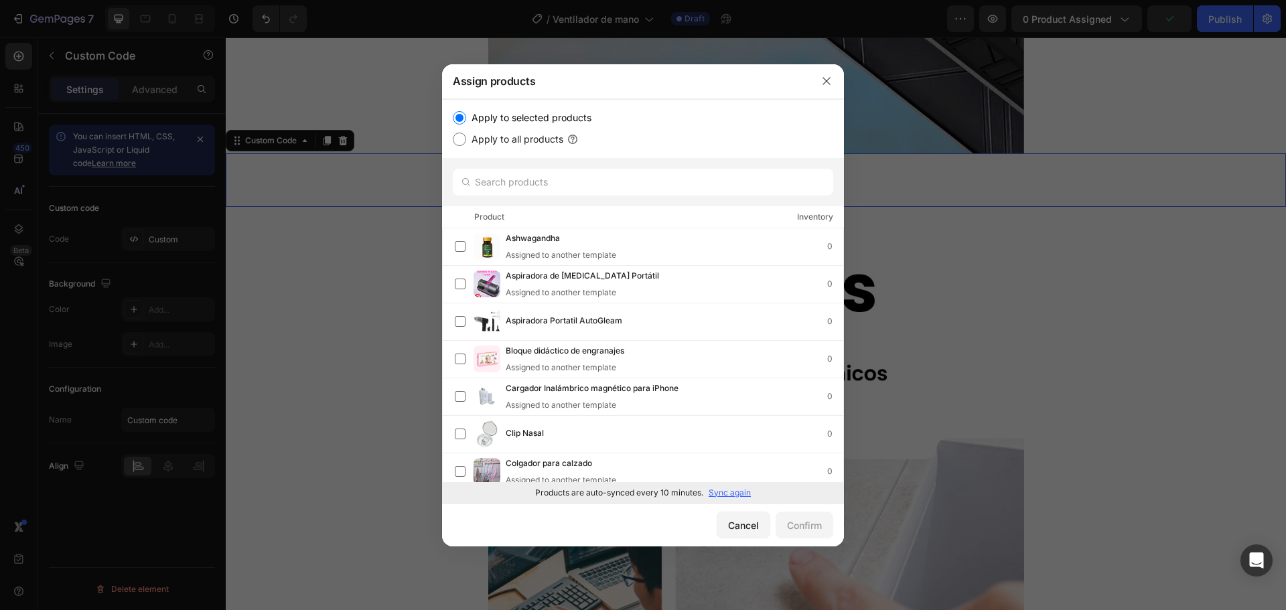
click at [737, 490] on p "Sync again" at bounding box center [730, 493] width 42 height 12
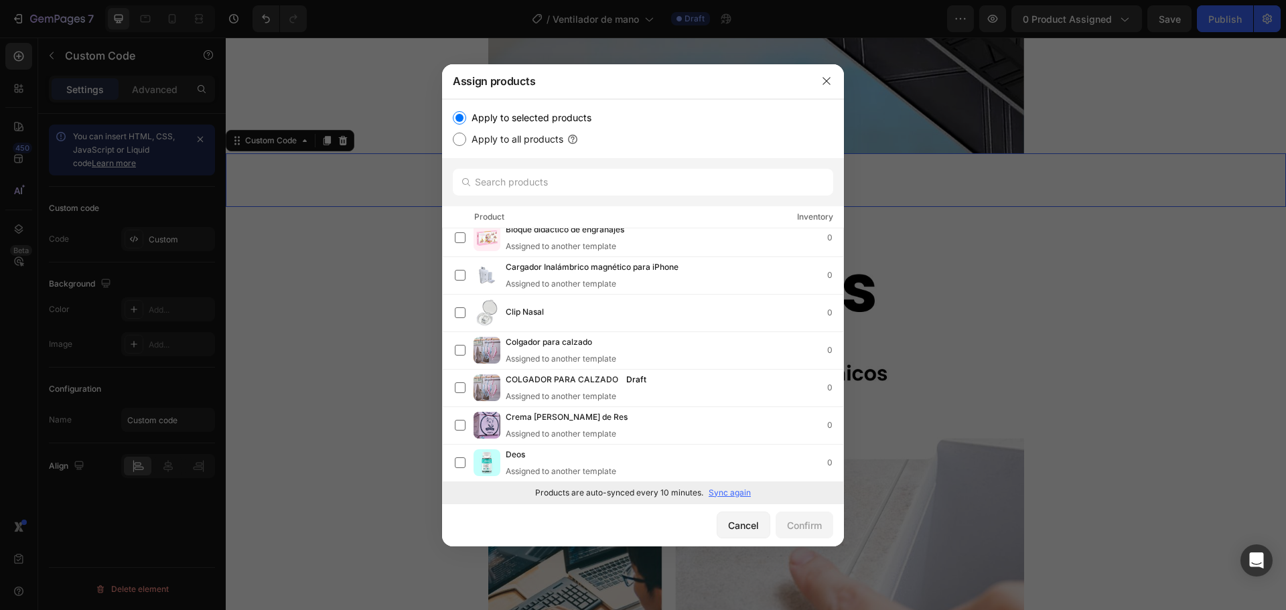
click at [731, 493] on p "Sync again" at bounding box center [730, 493] width 42 height 12
click at [821, 83] on icon "button" at bounding box center [826, 81] width 11 height 11
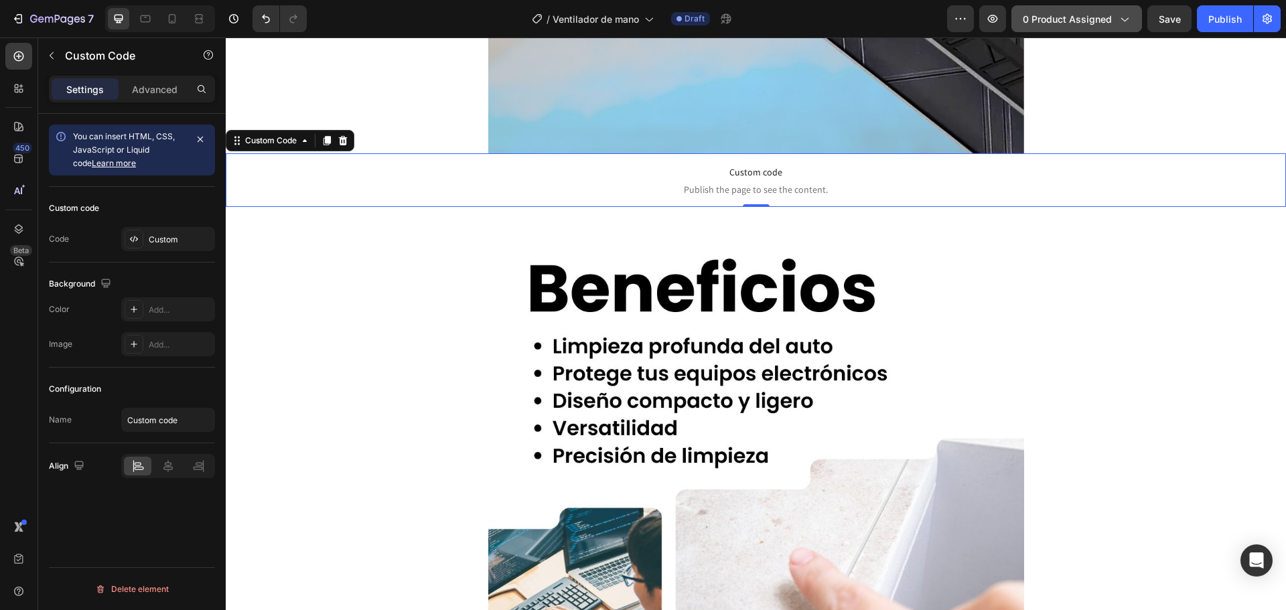
click at [1089, 15] on span "0 product assigned" at bounding box center [1067, 19] width 89 height 14
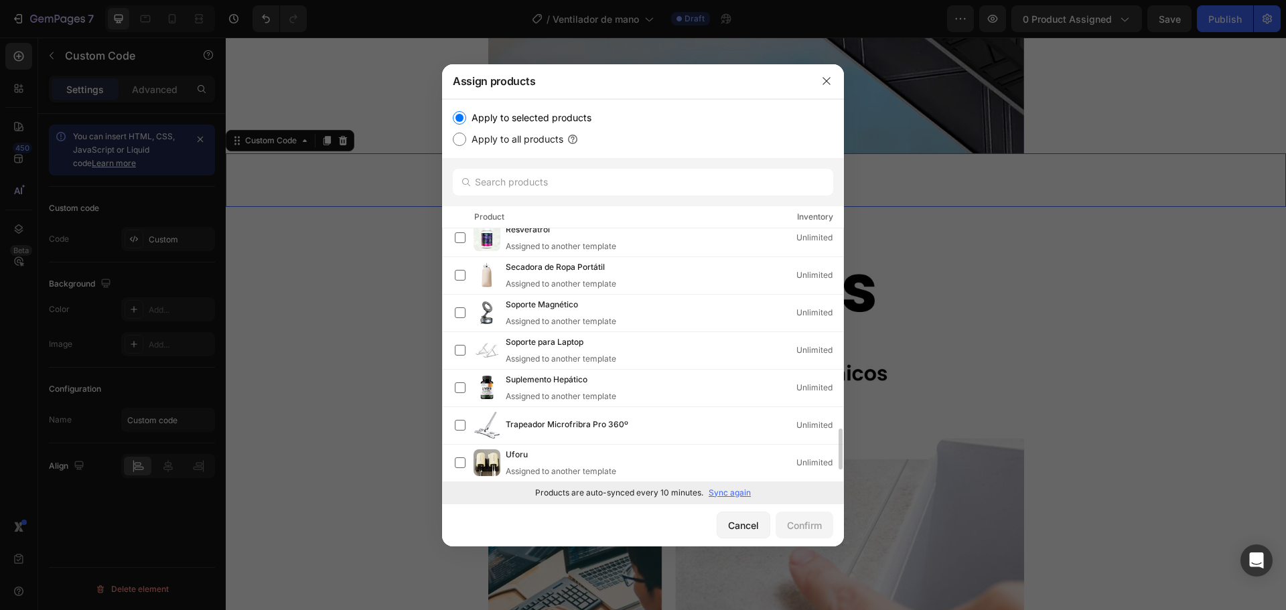
scroll to position [1322, 0]
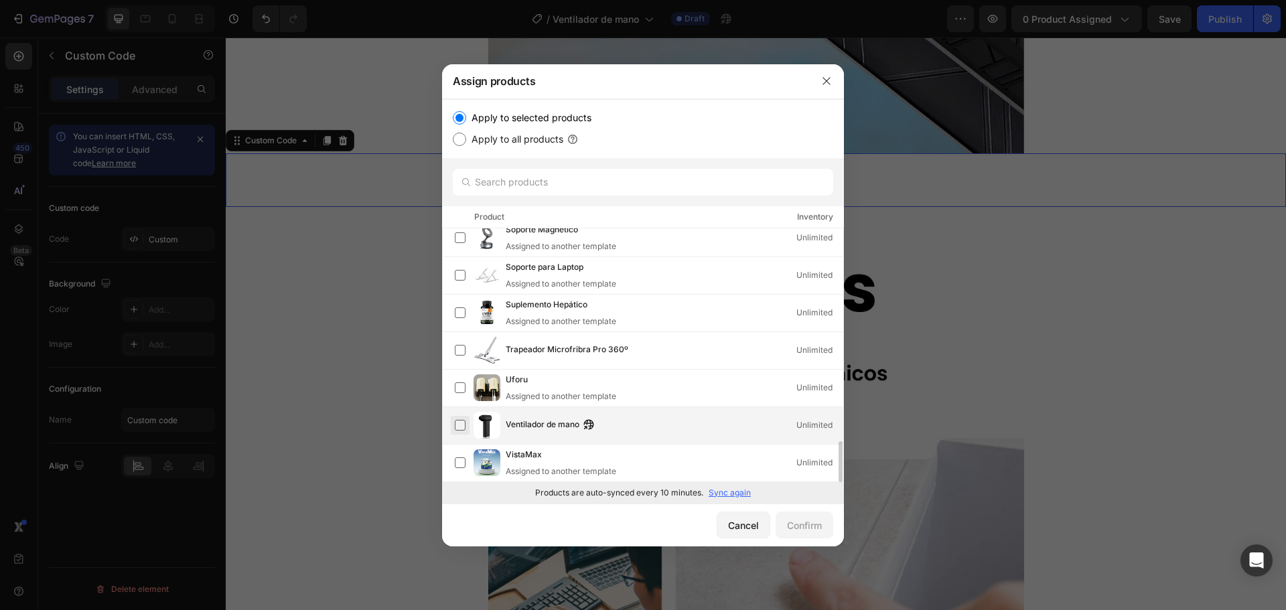
click at [457, 423] on label at bounding box center [460, 425] width 11 height 11
click at [798, 530] on div "Confirm" at bounding box center [804, 525] width 35 height 14
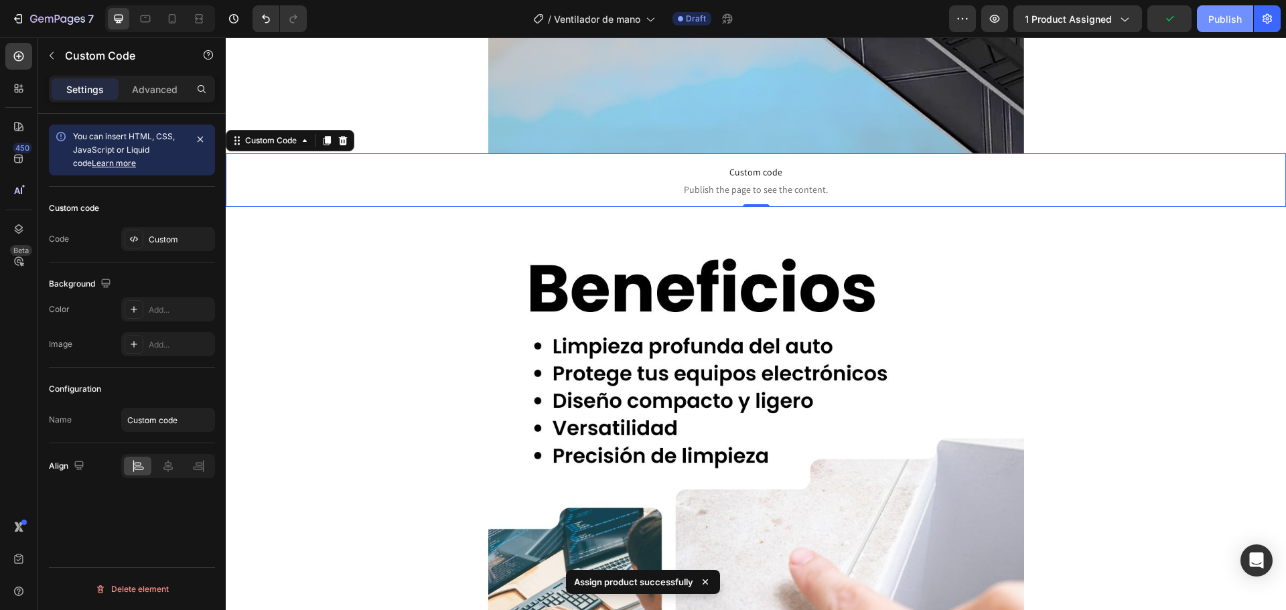
click at [1224, 21] on div "Publish" at bounding box center [1224, 19] width 33 height 14
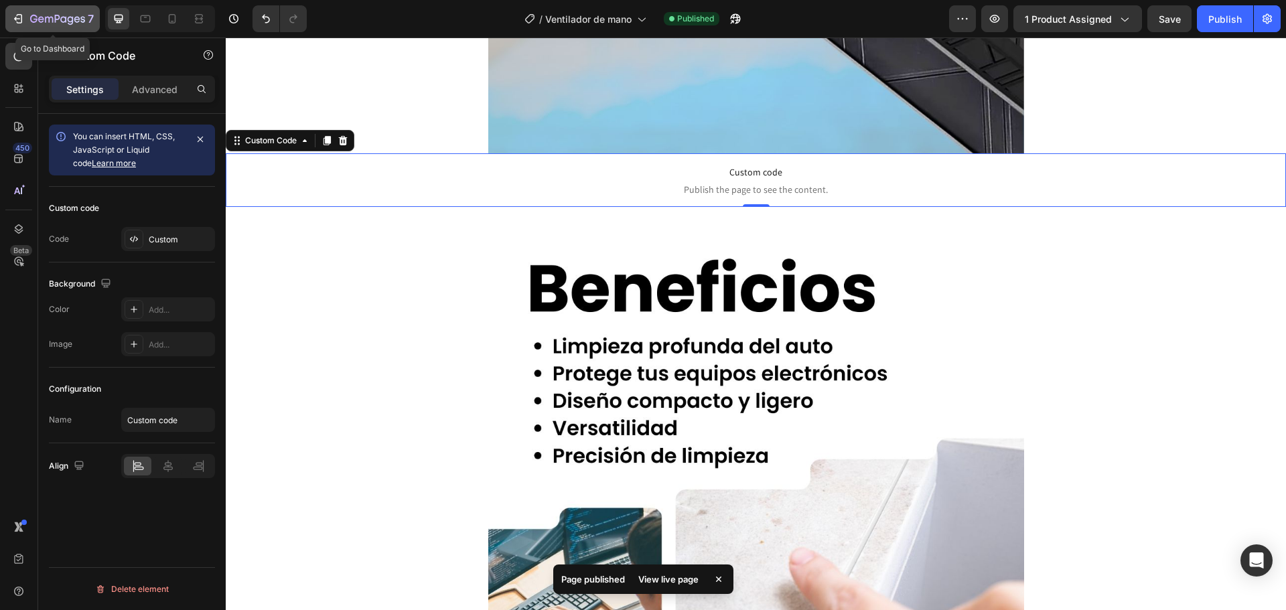
click at [80, 22] on icon "button" at bounding box center [57, 19] width 55 height 11
